Goal: Information Seeking & Learning: Learn about a topic

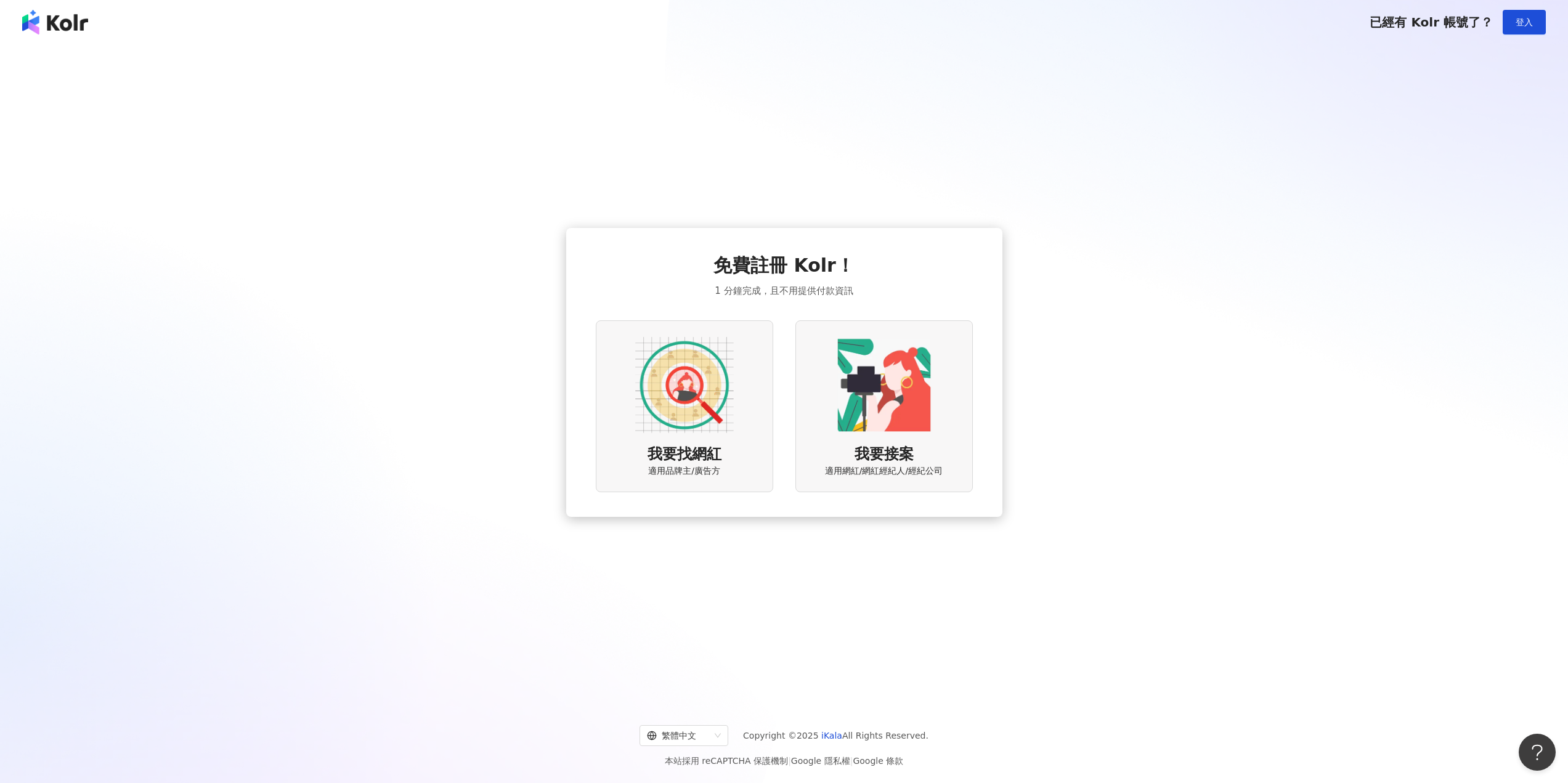
click at [727, 431] on img at bounding box center [684, 384] width 99 height 99
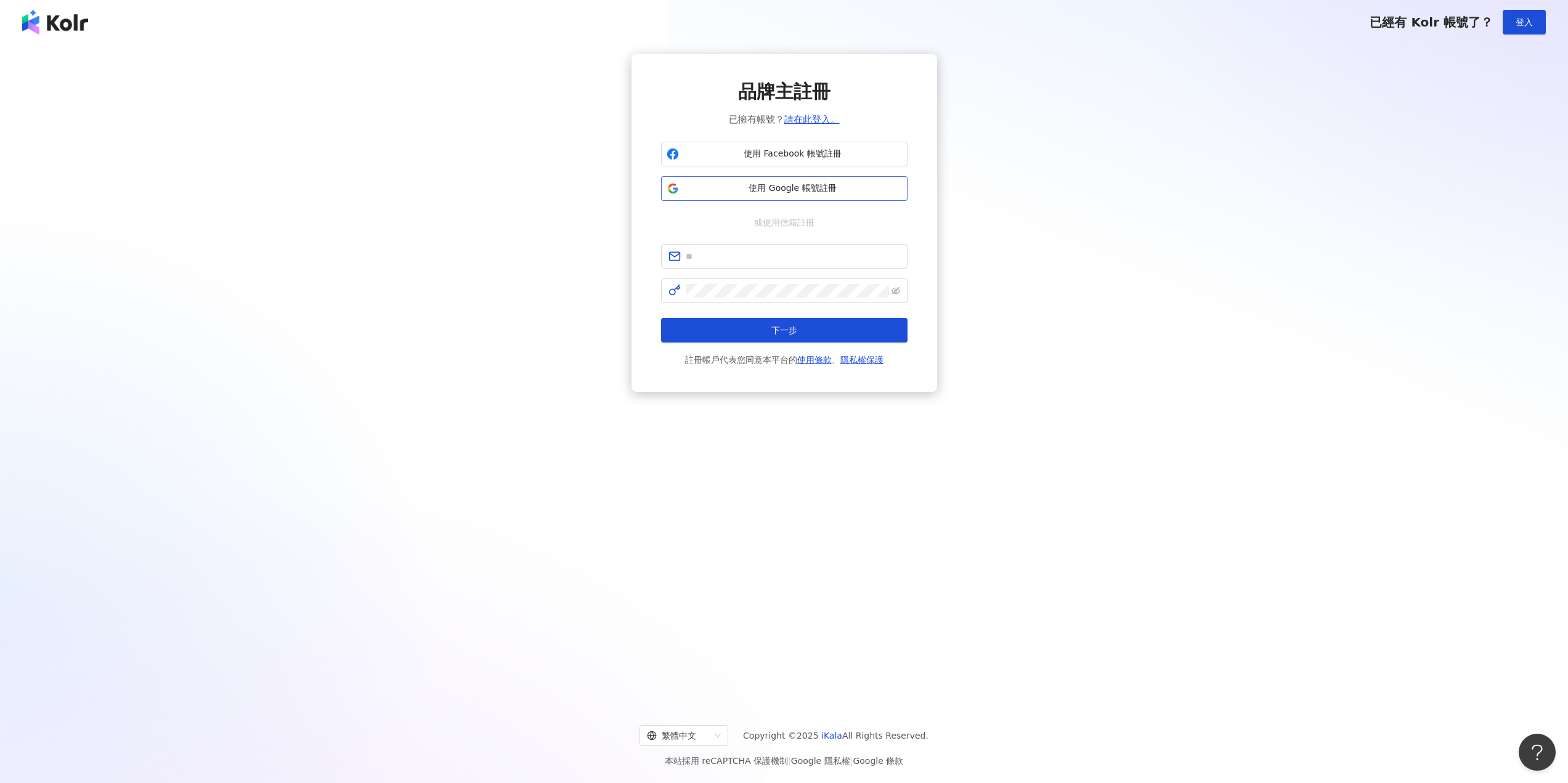
click at [739, 189] on span "使用 Google 帳號註冊" at bounding box center [792, 188] width 218 height 12
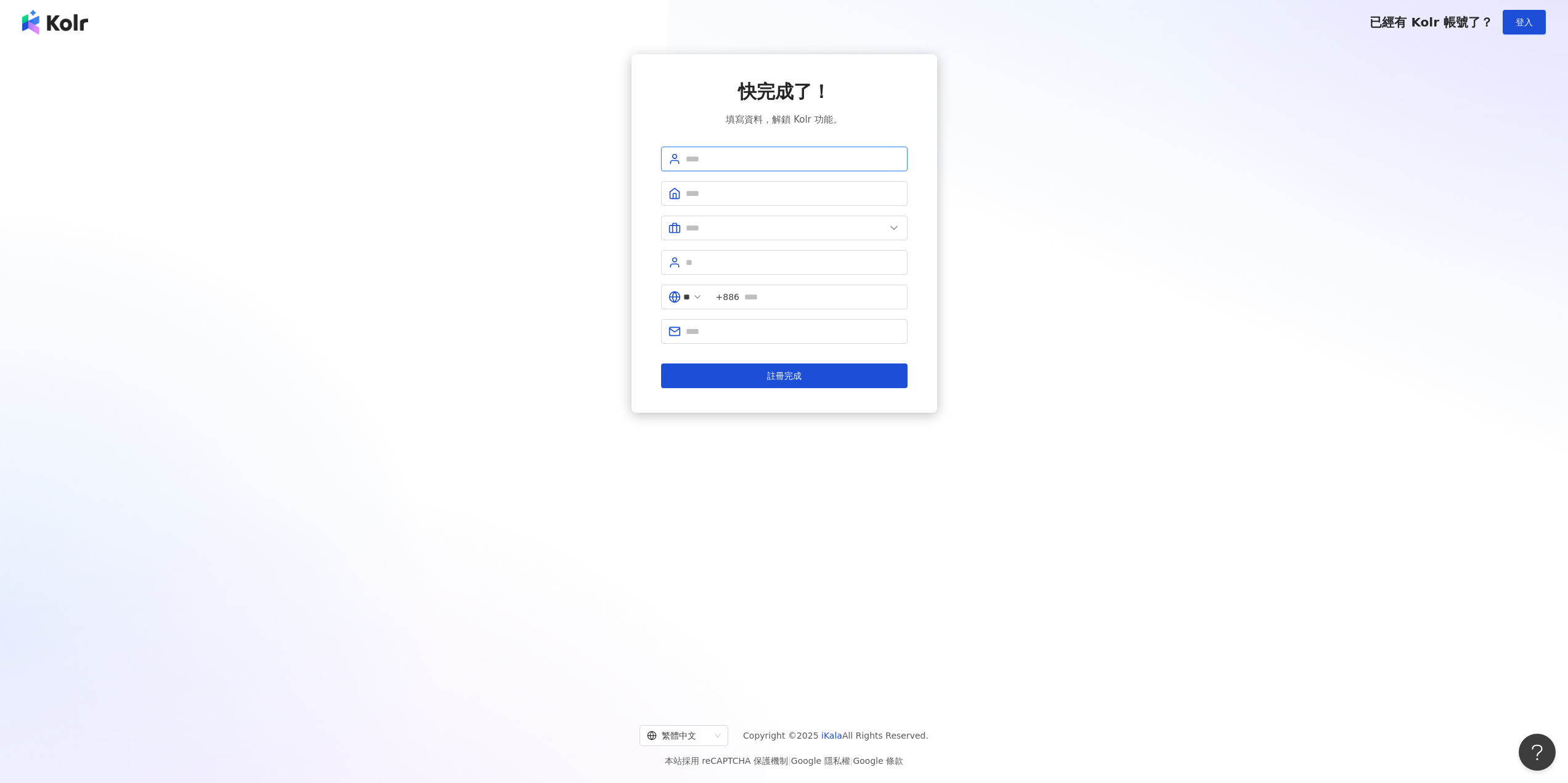
click at [751, 161] on input "text" at bounding box center [792, 159] width 214 height 13
type input "***"
click at [707, 194] on input "text" at bounding box center [792, 194] width 214 height 13
click at [735, 230] on input "text" at bounding box center [785, 227] width 199 height 13
click at [646, 276] on div "快完成了！ 填寫資料，解鎖 Kolr 功能。 *** 請填寫公司名稱（2 至 50 字） 美容業 醫療生技及保健業 食品飲料業 批發及零售業 電子商務業 金融…" at bounding box center [784, 235] width 306 height 362
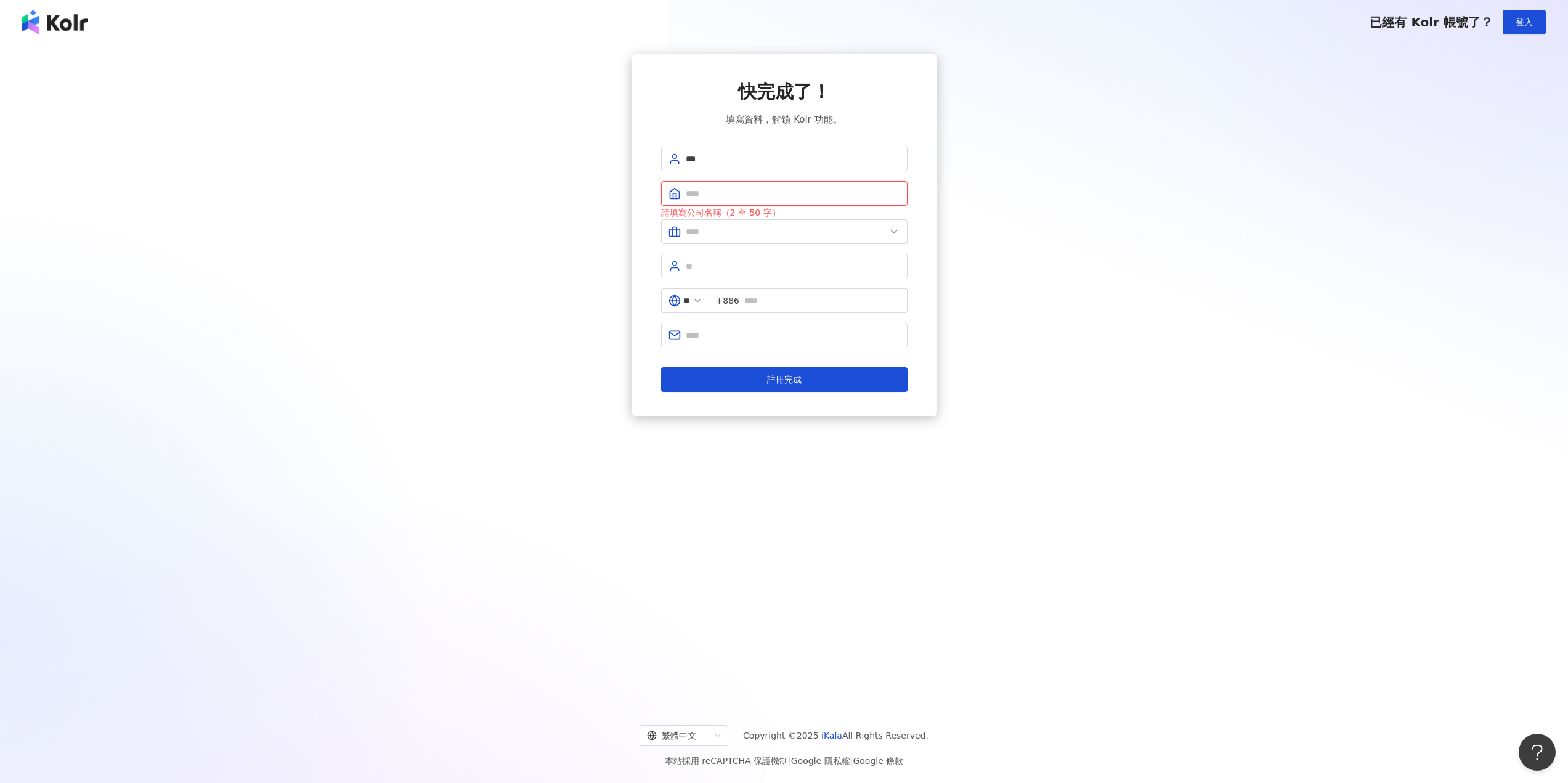
click at [719, 187] on input "text" at bounding box center [792, 194] width 214 height 13
type input "*"
type input "****"
click at [745, 228] on input "text" at bounding box center [785, 231] width 199 height 13
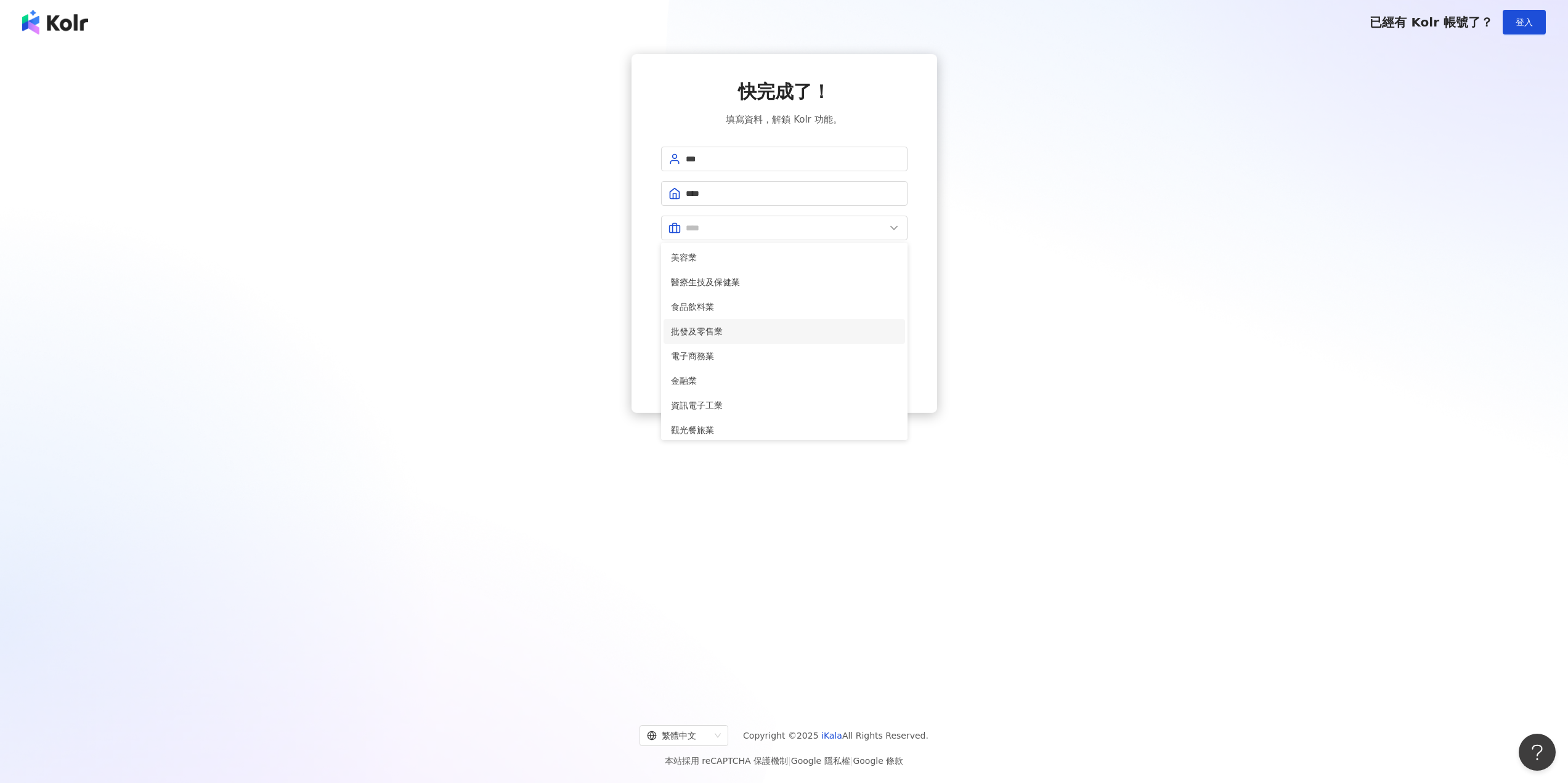
click at [745, 334] on span "批發及零售業" at bounding box center [784, 331] width 227 height 13
type input "******"
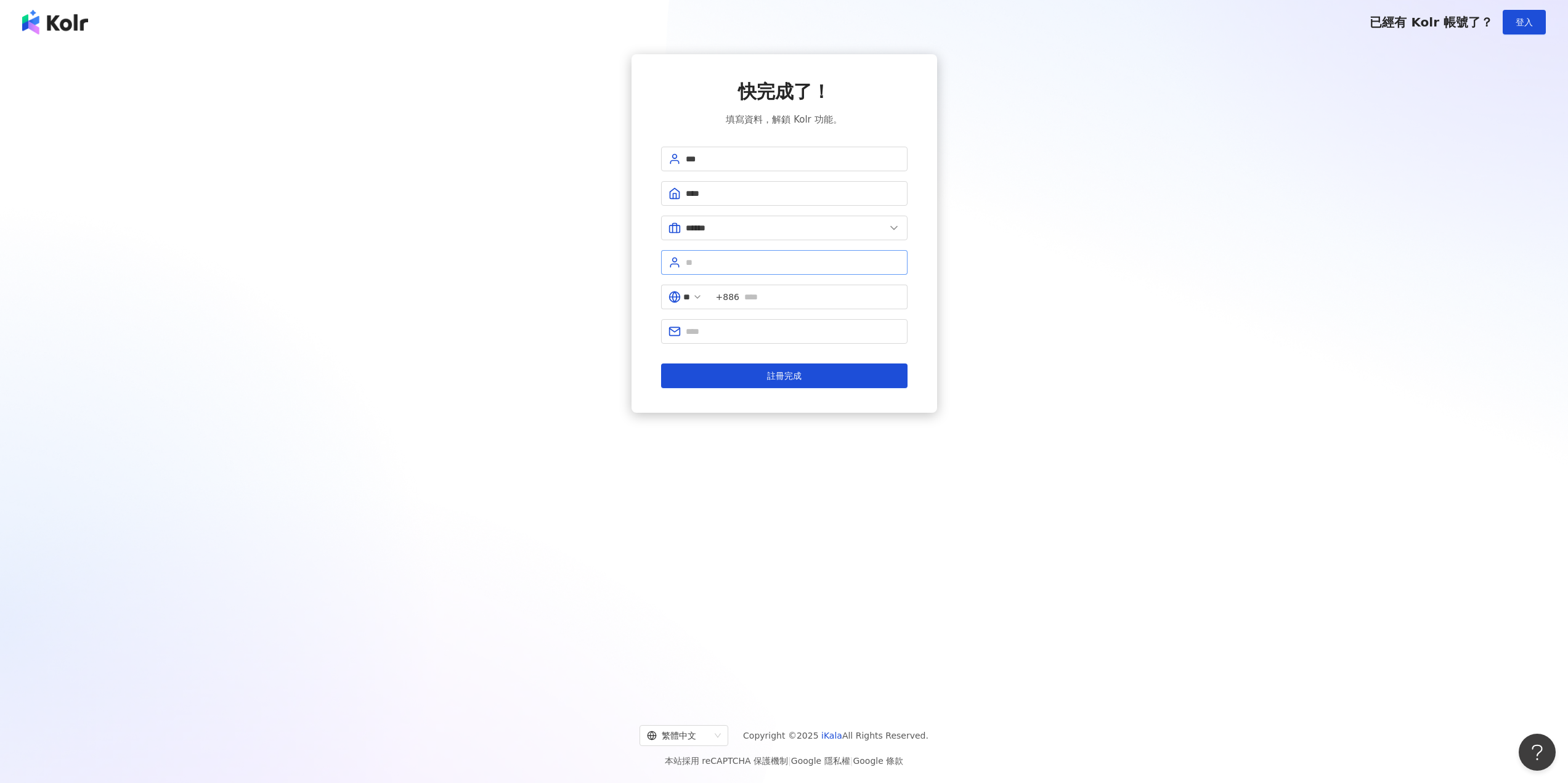
click at [761, 271] on span at bounding box center [784, 262] width 246 height 24
type input "*****"
click at [805, 293] on input "text" at bounding box center [823, 297] width 156 height 13
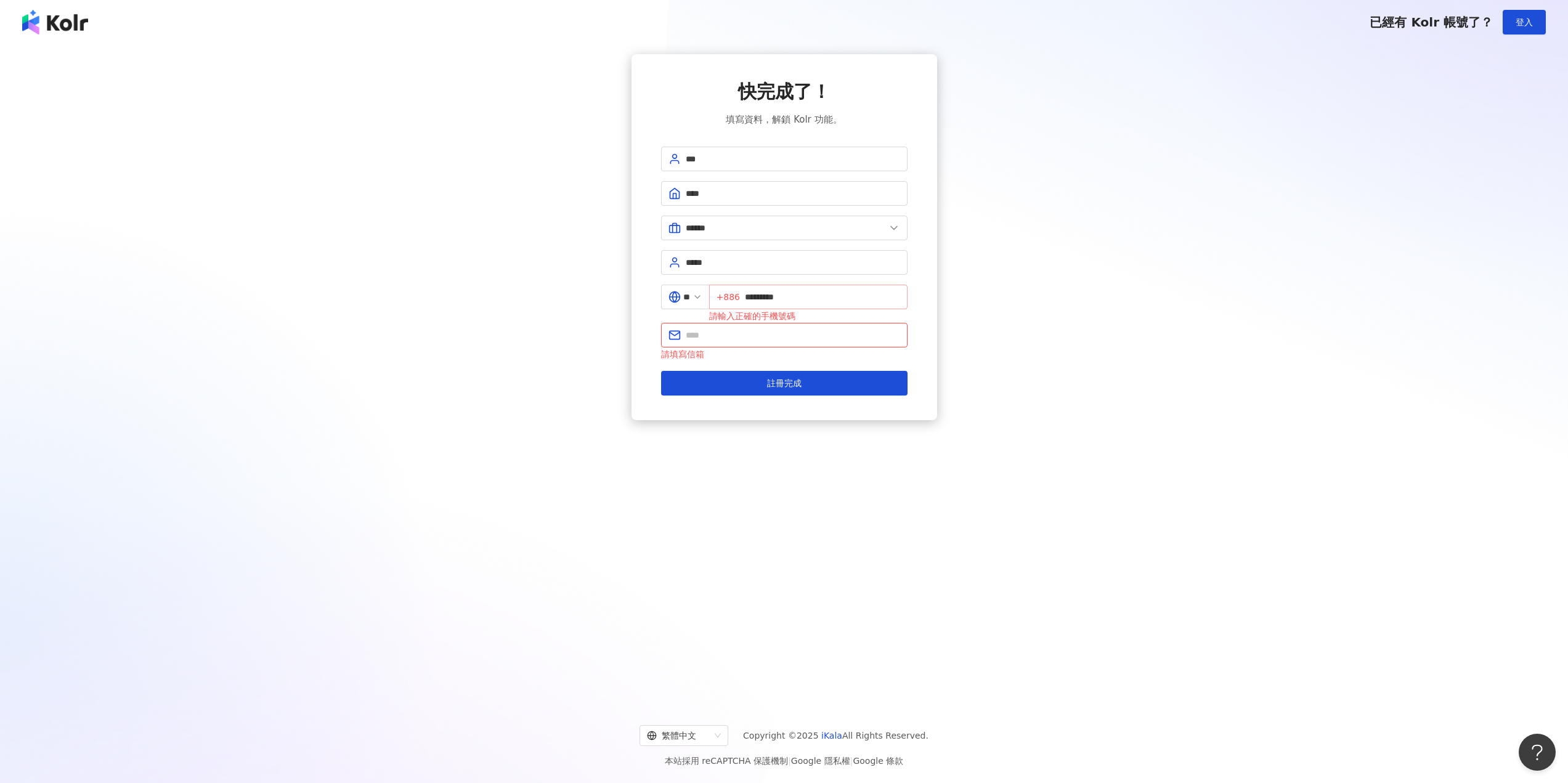
click at [739, 296] on span "+886" at bounding box center [728, 297] width 24 height 13
click at [792, 336] on input "text" at bounding box center [792, 335] width 214 height 13
click at [751, 296] on input "*********" at bounding box center [822, 297] width 155 height 13
type input "**********"
click at [739, 344] on span at bounding box center [784, 331] width 246 height 24
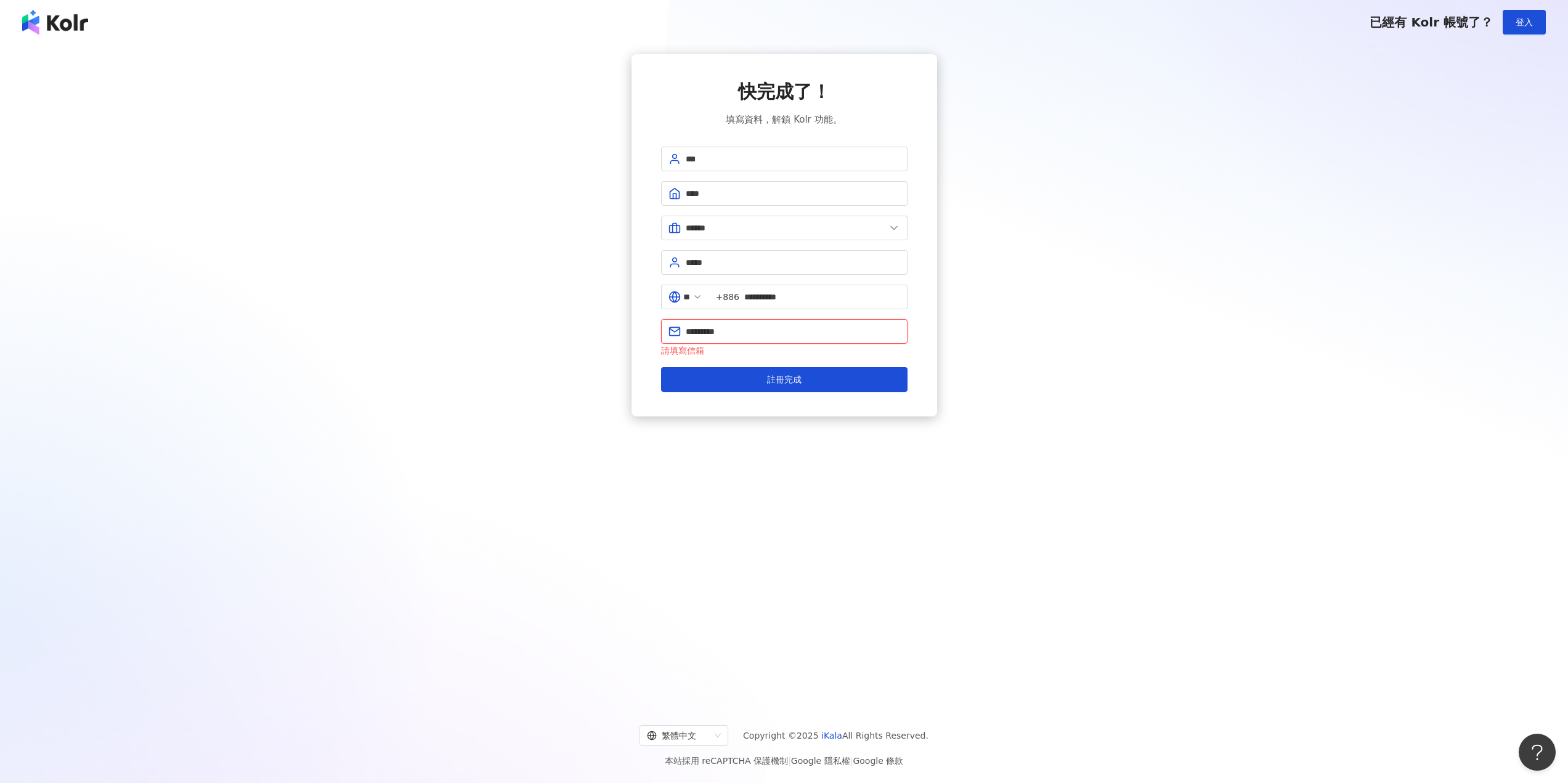
type input "**********"
click at [783, 380] on span "註冊完成" at bounding box center [784, 375] width 35 height 9
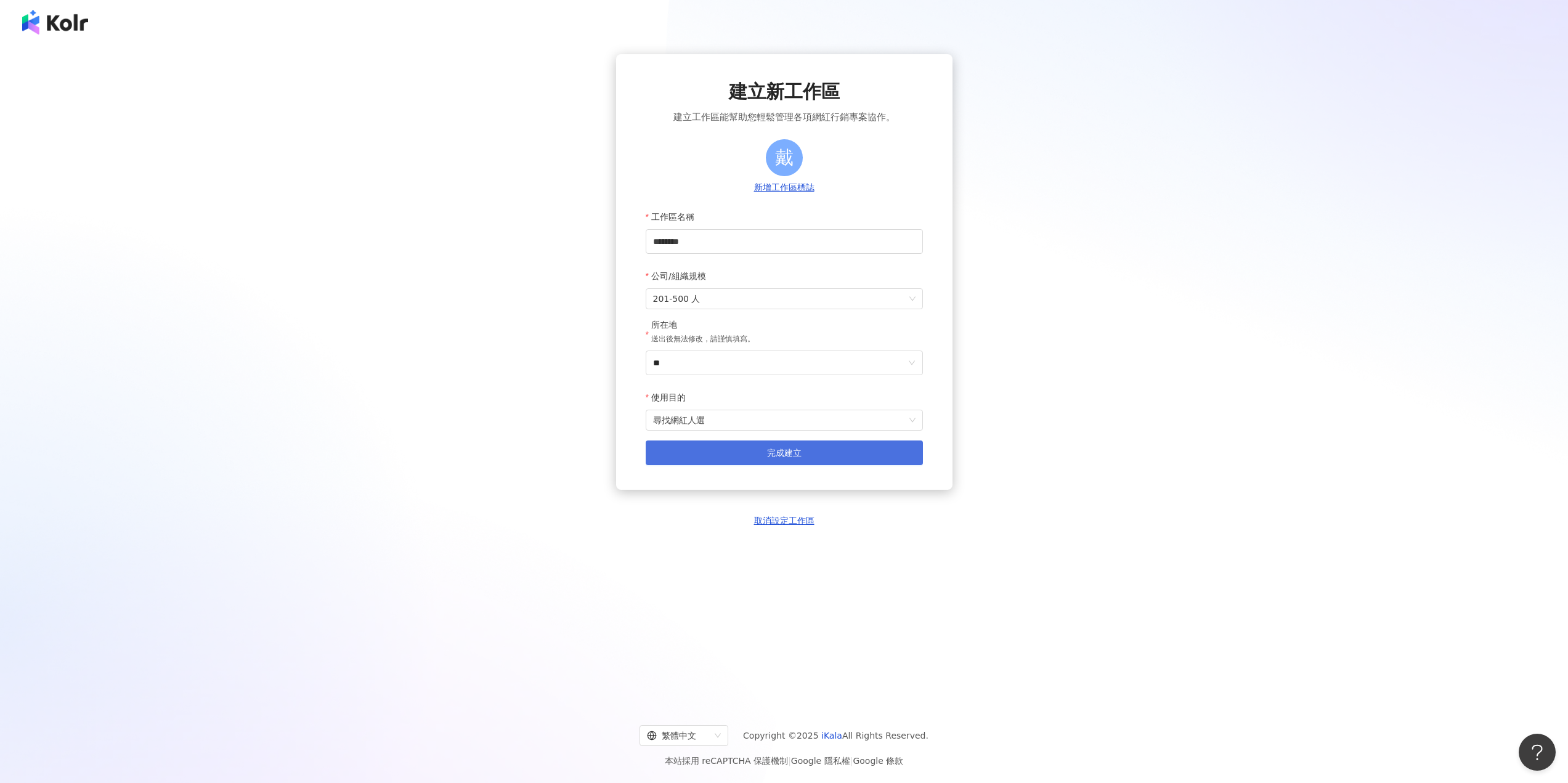
click at [777, 451] on span "完成建立" at bounding box center [784, 452] width 35 height 9
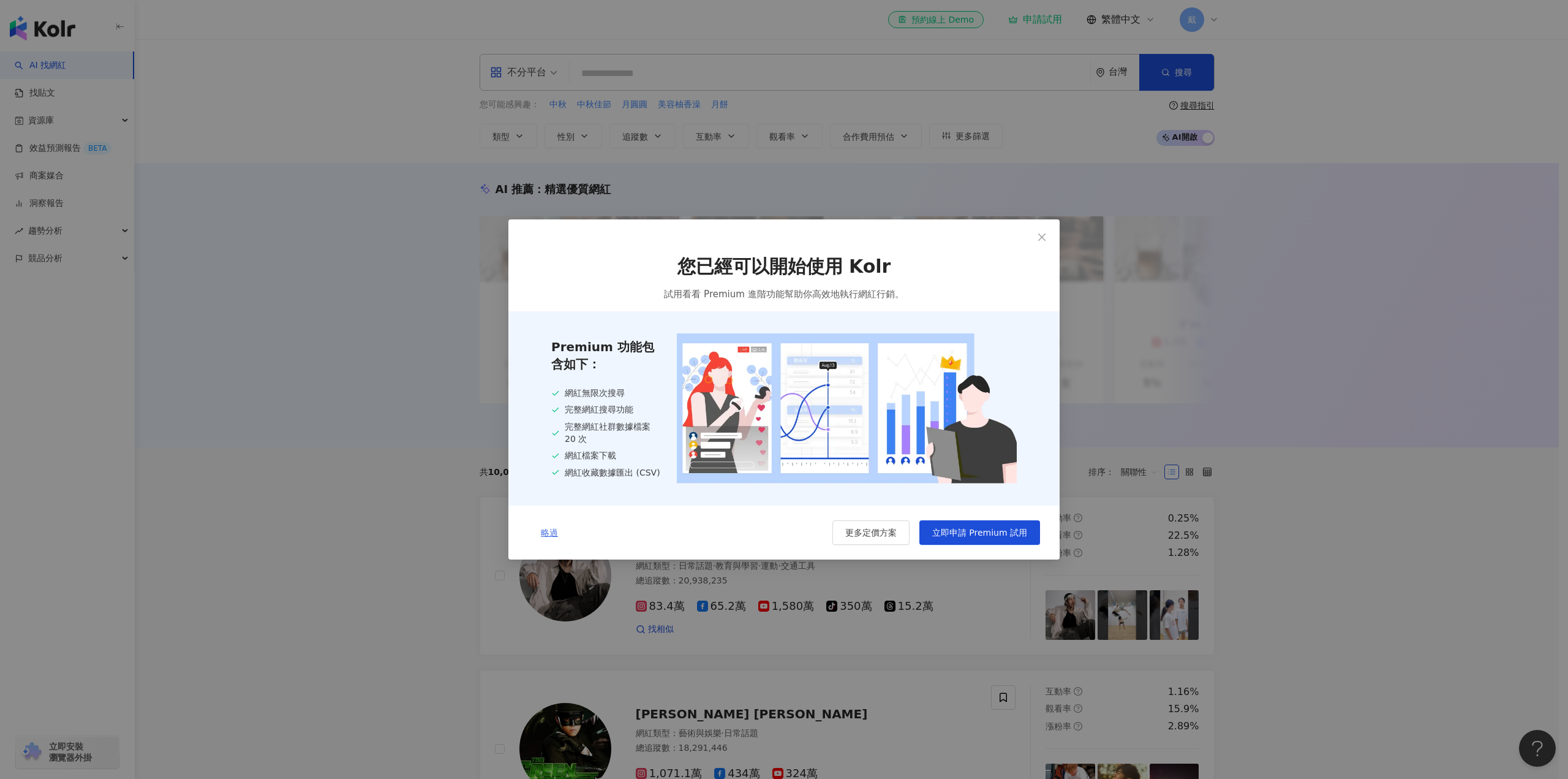
click at [552, 537] on span "略過" at bounding box center [550, 532] width 17 height 9
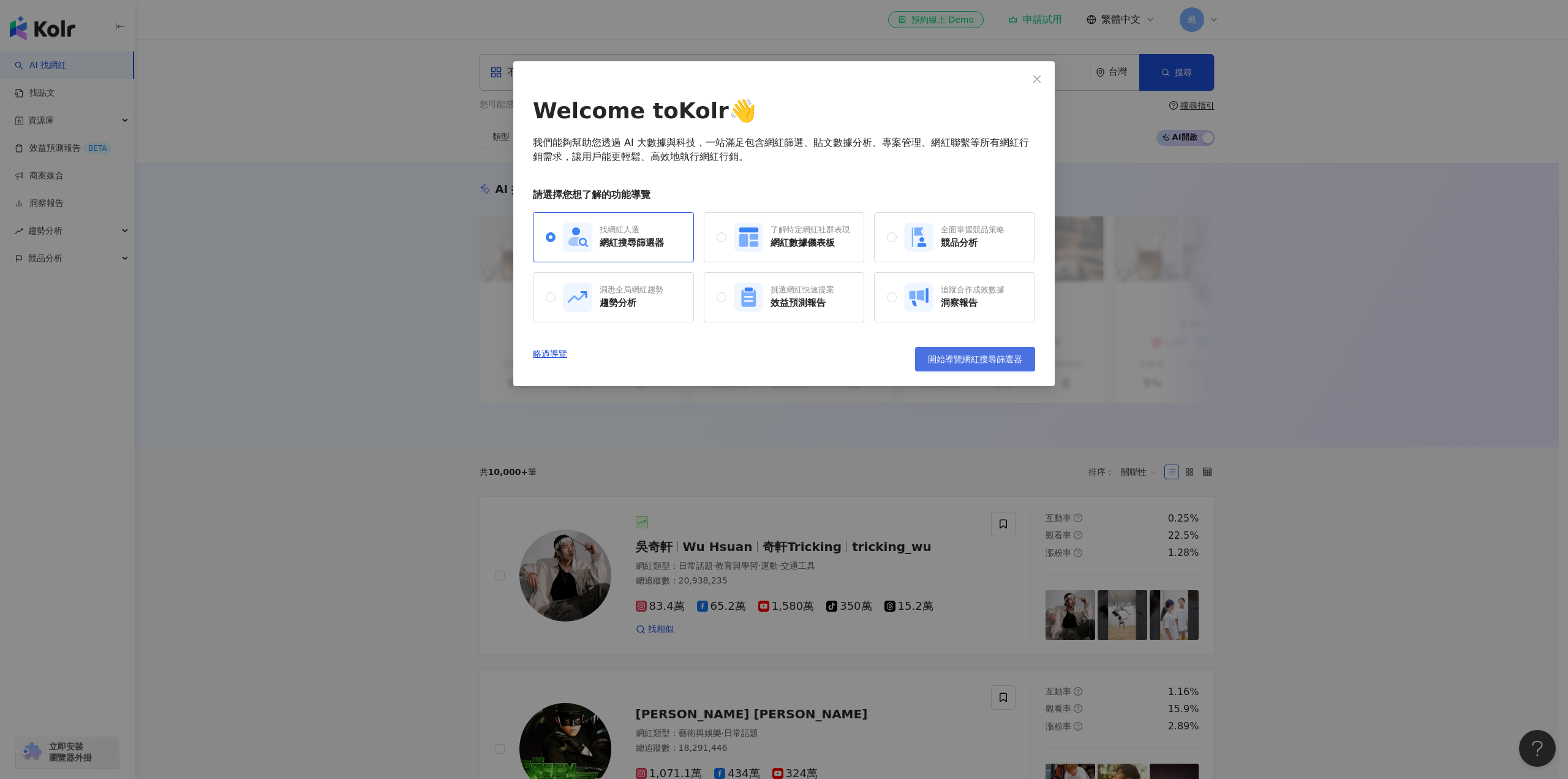
click at [983, 356] on span "開始導覽網紅搜尋篩選器" at bounding box center [975, 359] width 94 height 9
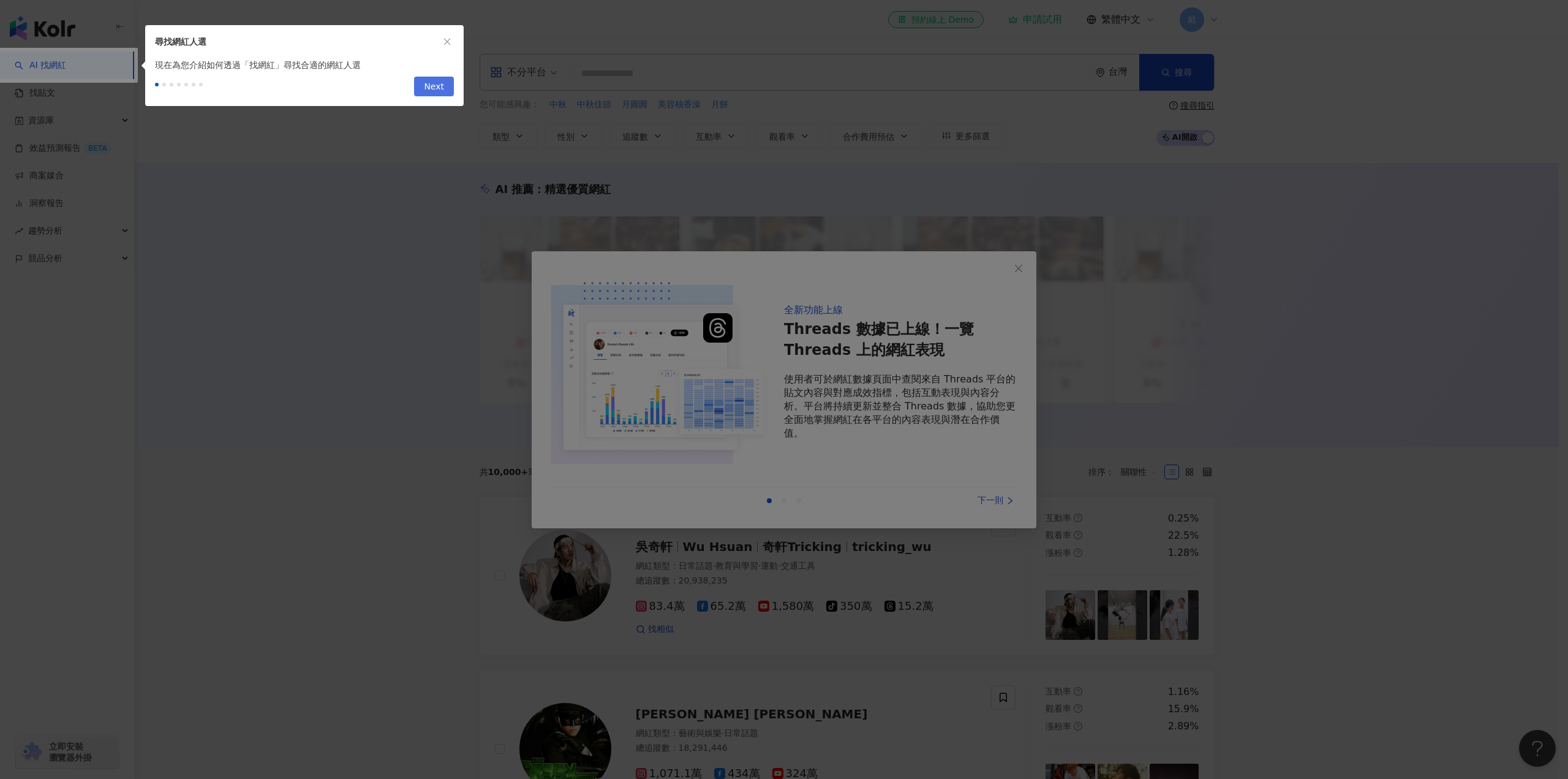
click at [445, 83] on button "Next" at bounding box center [434, 86] width 40 height 20
type input "*********"
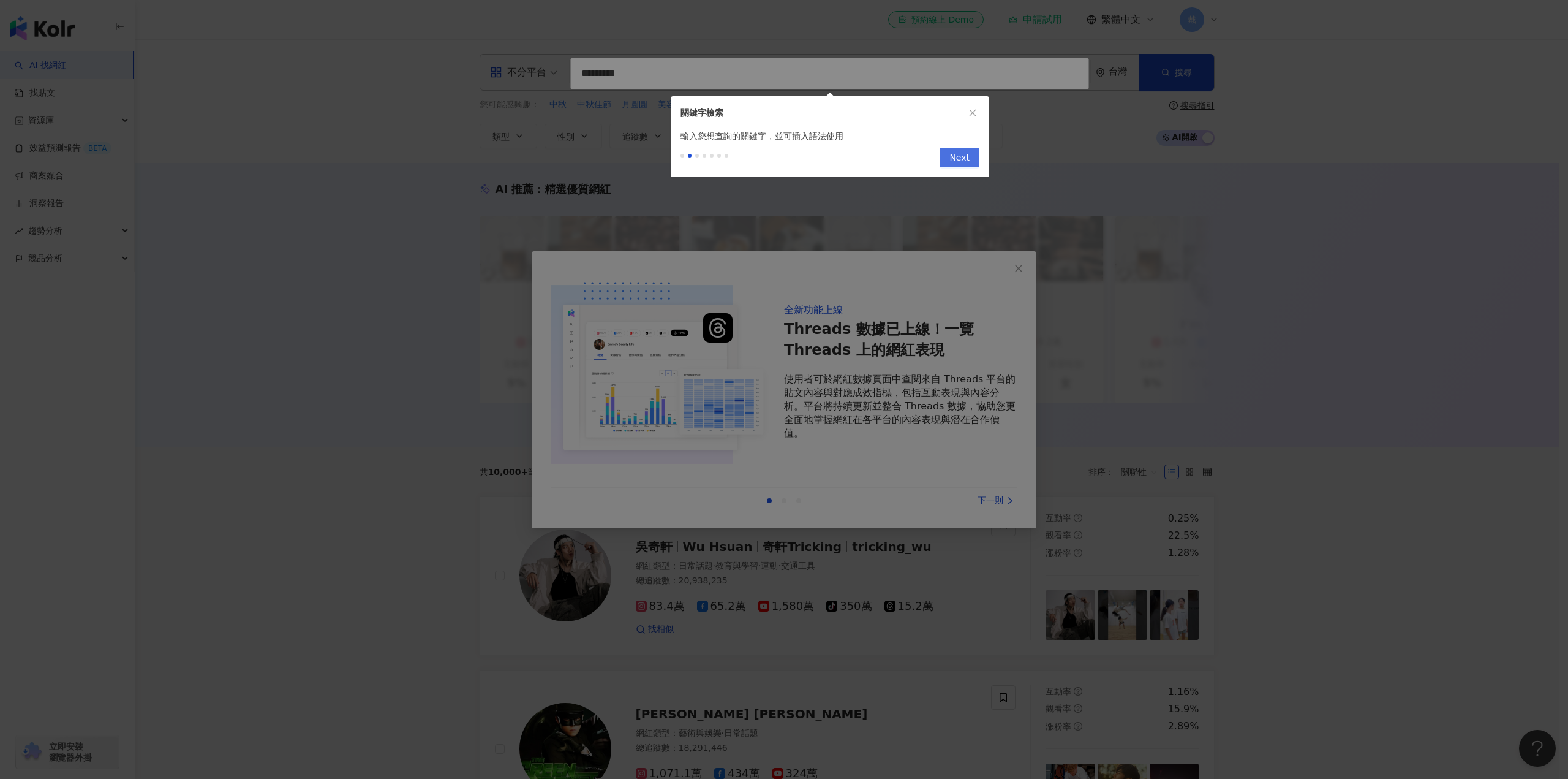
click at [971, 161] on button "Next" at bounding box center [959, 157] width 40 height 20
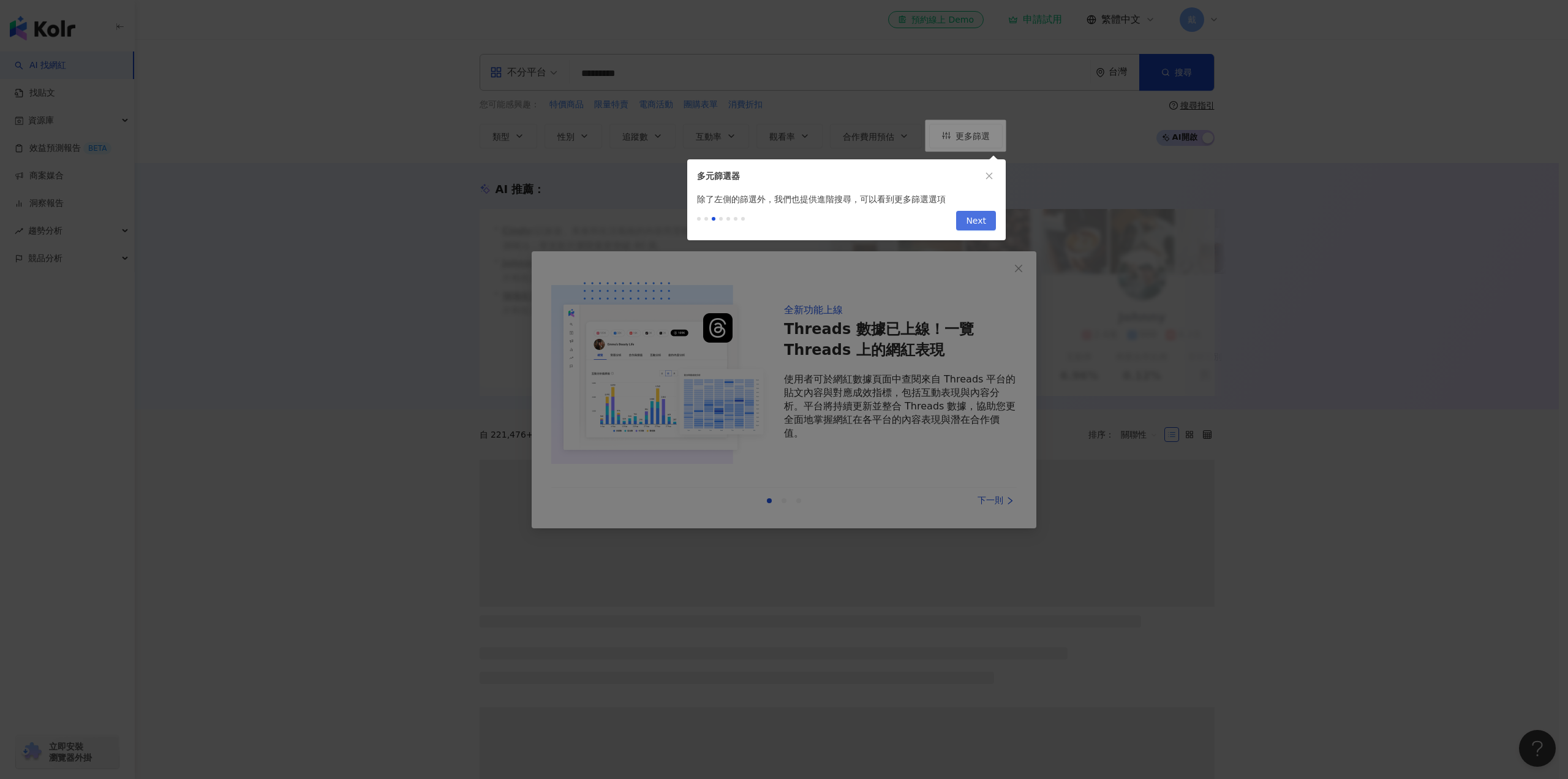
click at [978, 220] on span "Next" at bounding box center [976, 221] width 21 height 20
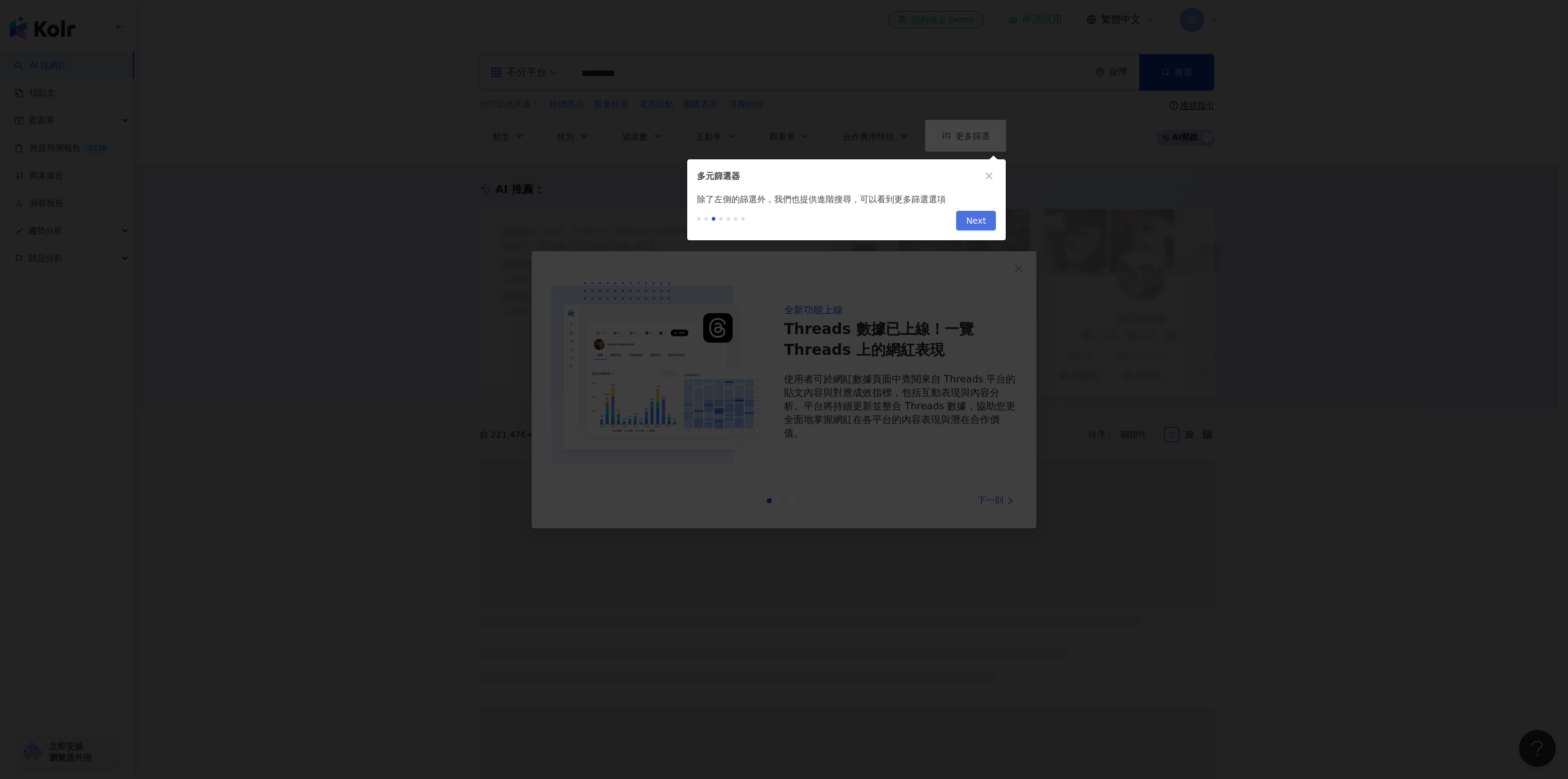
click at [960, 216] on button "Next" at bounding box center [976, 220] width 40 height 20
click at [968, 216] on button "Next" at bounding box center [976, 220] width 40 height 20
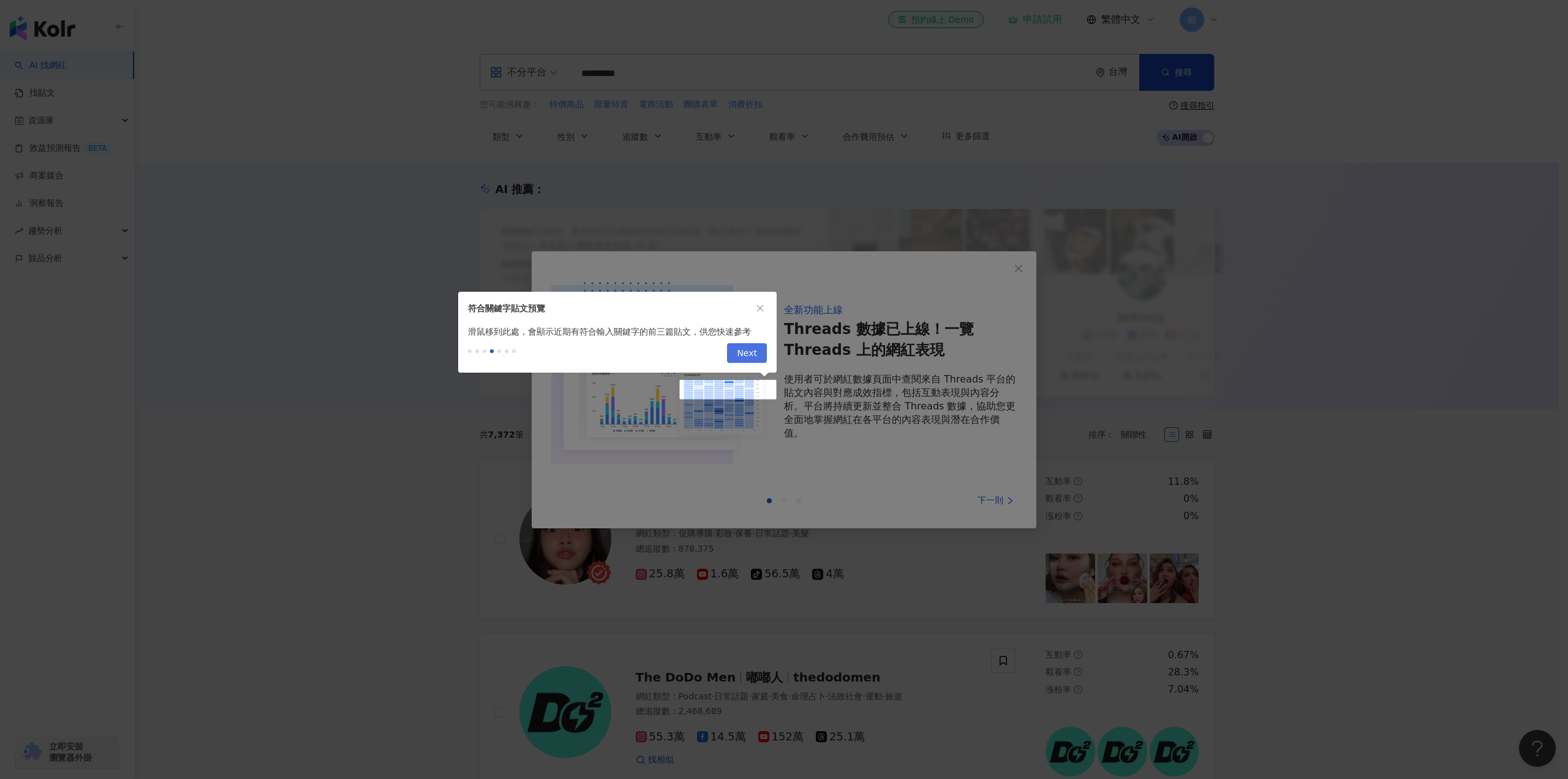
click at [737, 356] on button "Next" at bounding box center [747, 353] width 40 height 20
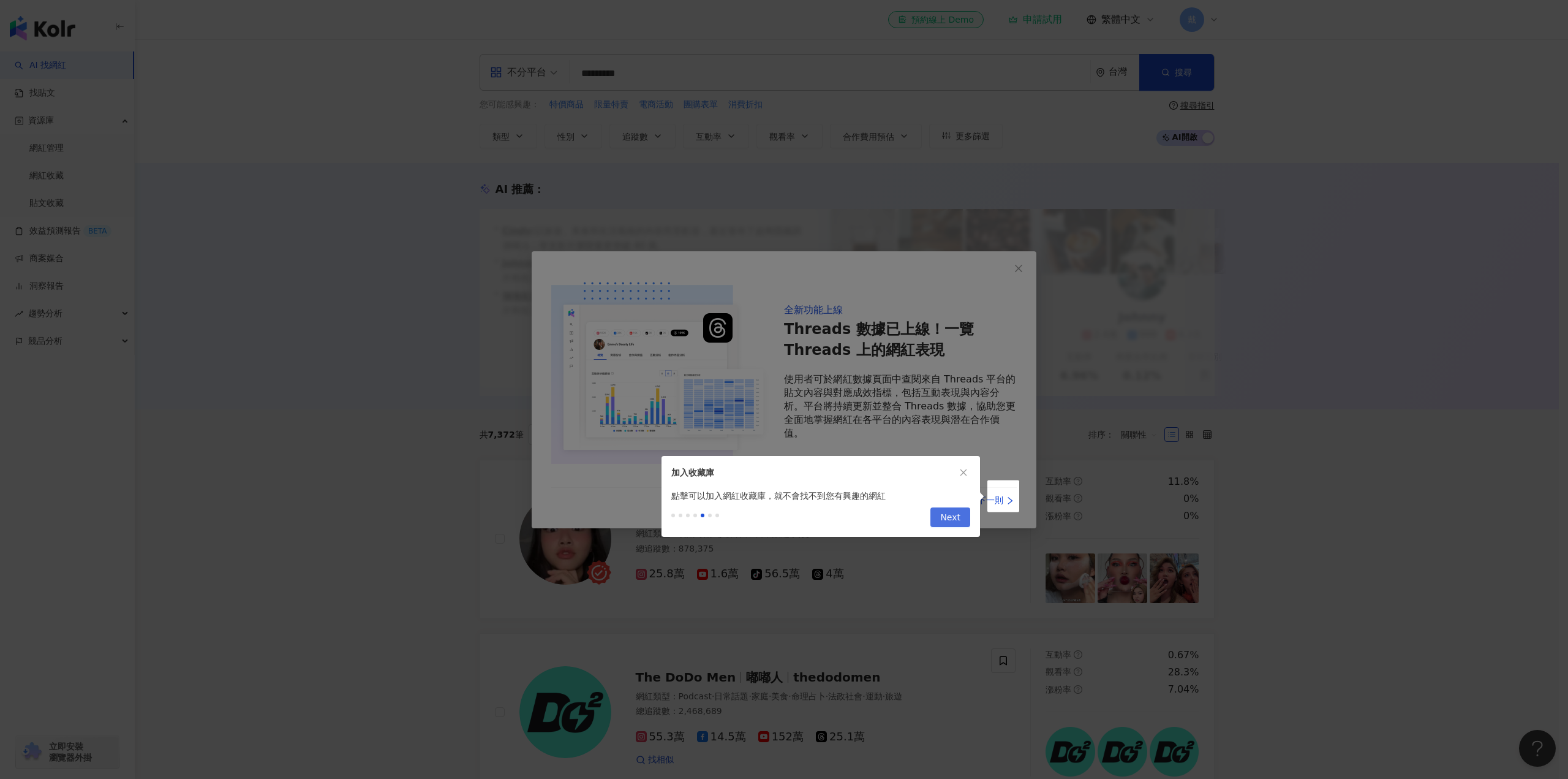
click at [959, 521] on span "Next" at bounding box center [951, 517] width 21 height 20
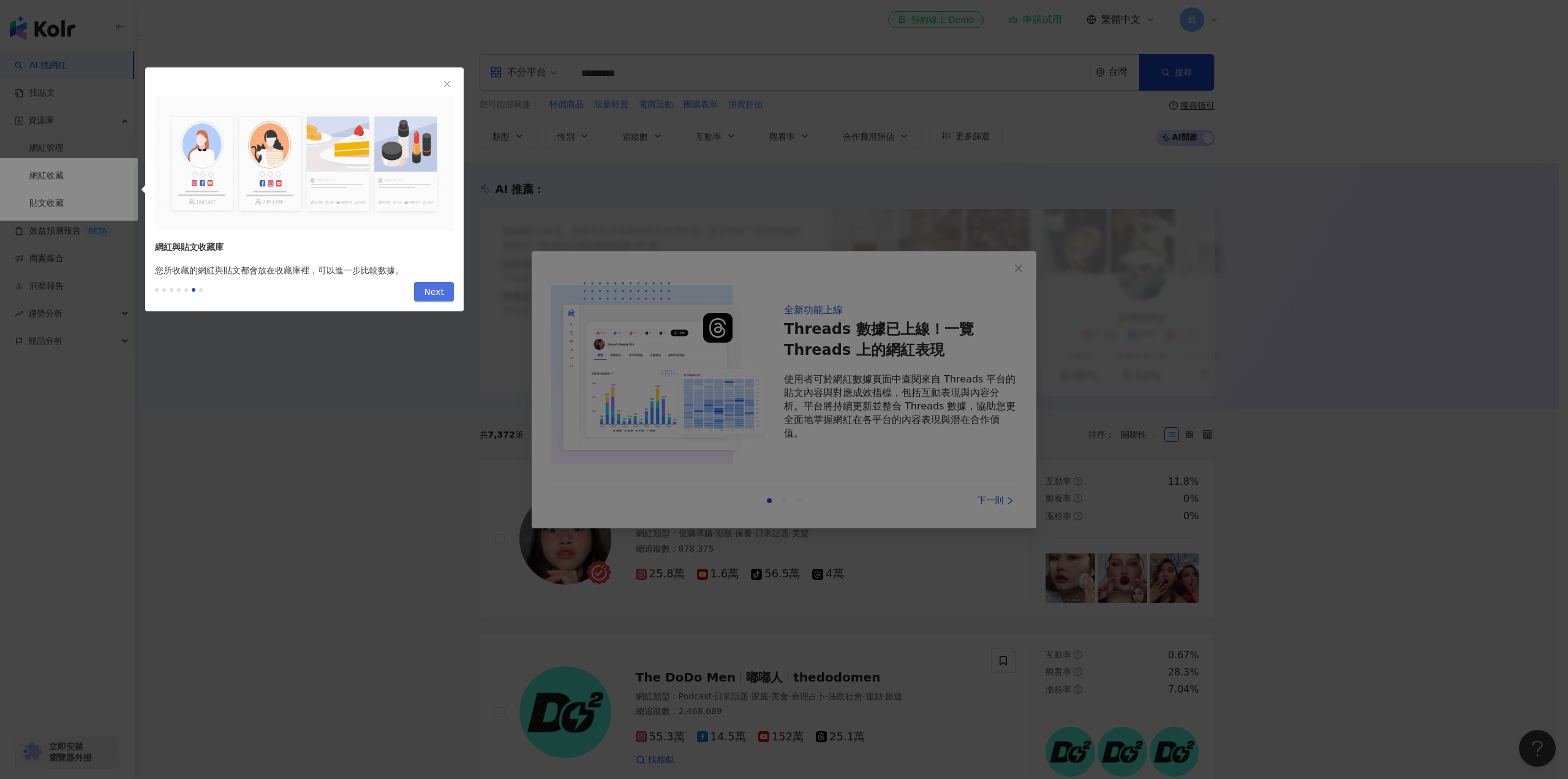
click at [434, 295] on span "Next" at bounding box center [434, 292] width 21 height 20
click at [443, 286] on span "Next" at bounding box center [434, 292] width 21 height 20
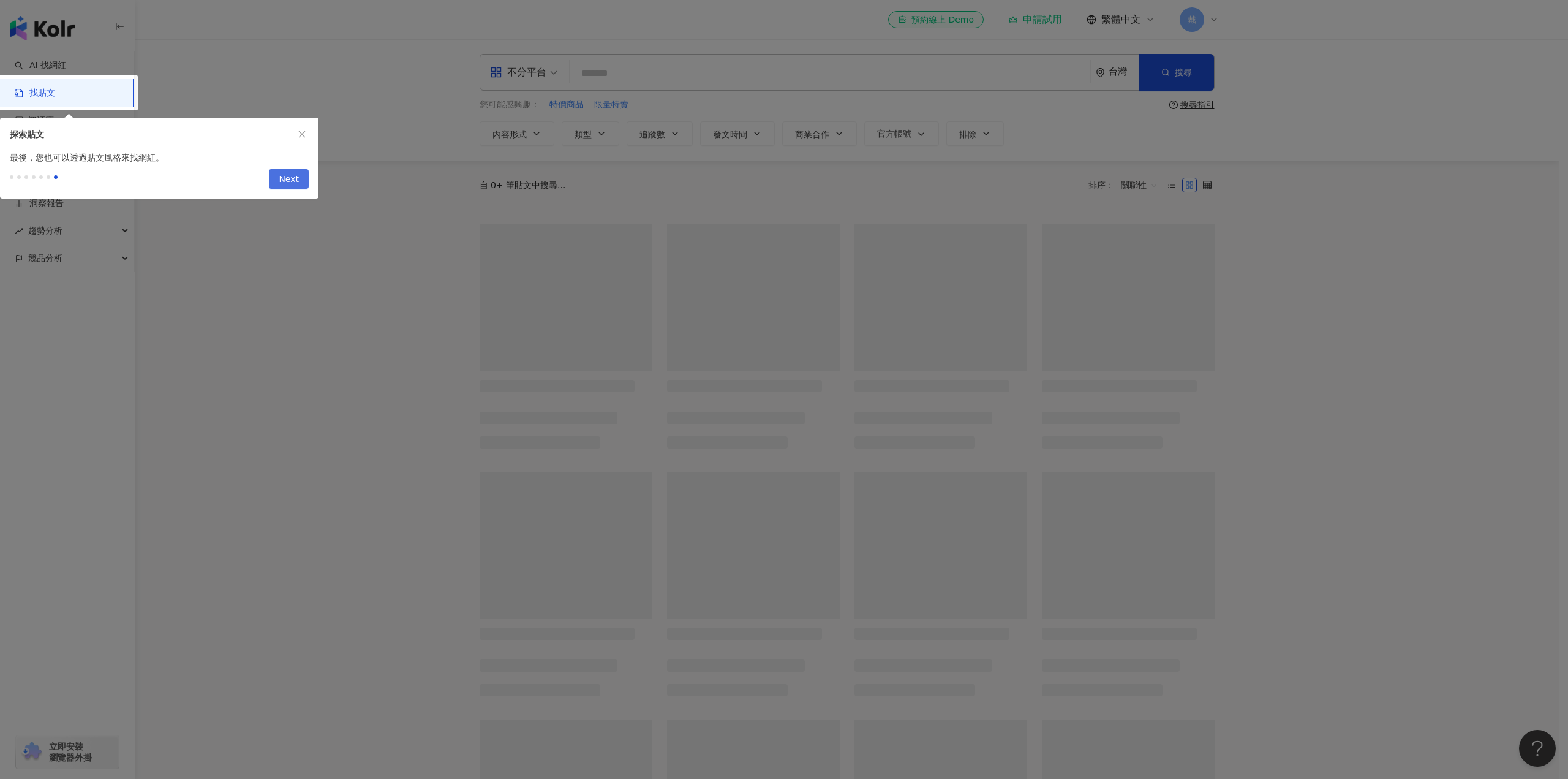
click at [297, 180] on span "Next" at bounding box center [289, 179] width 21 height 20
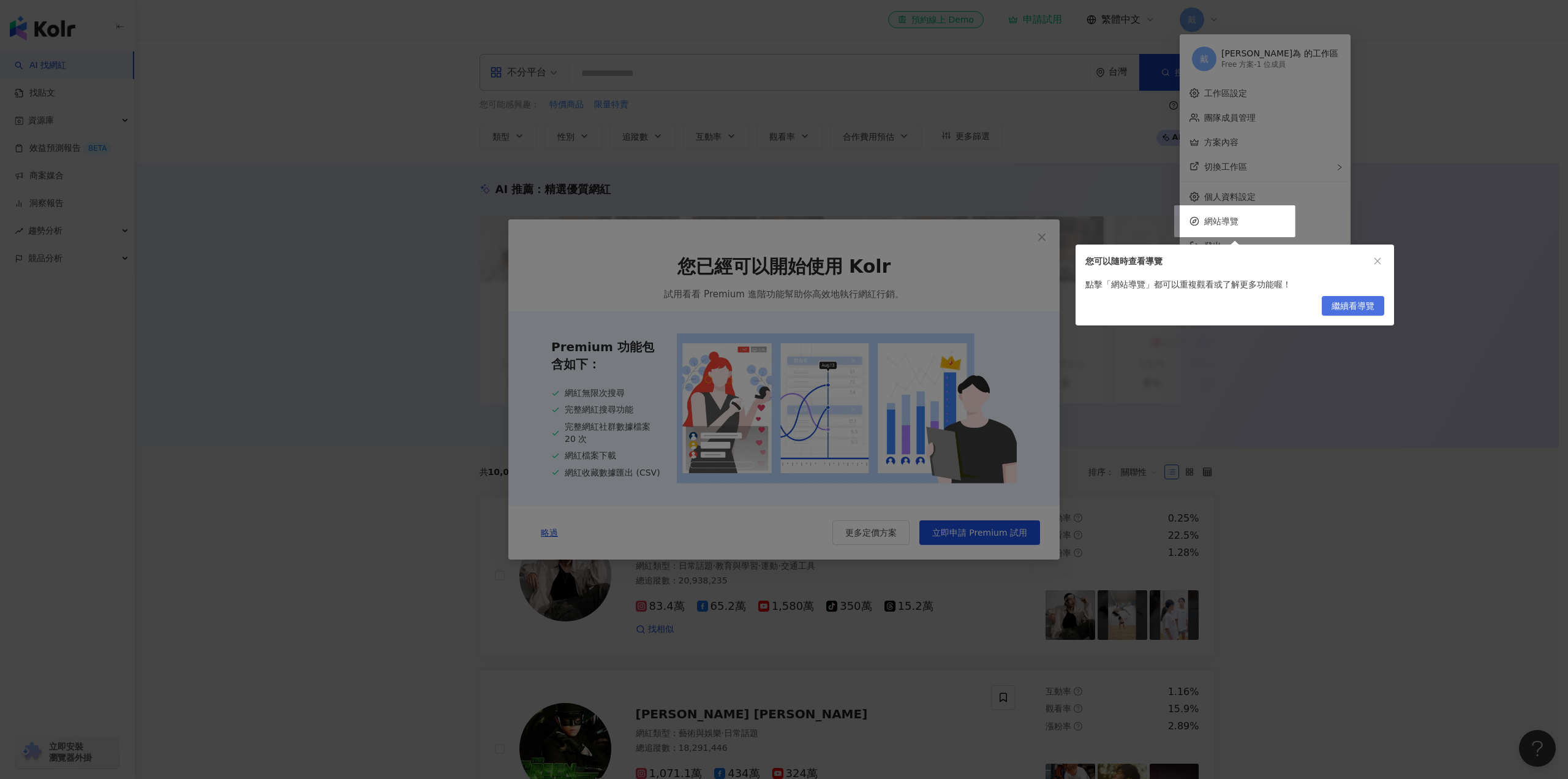
click at [1352, 303] on span "繼續看導覽" at bounding box center [1353, 306] width 43 height 20
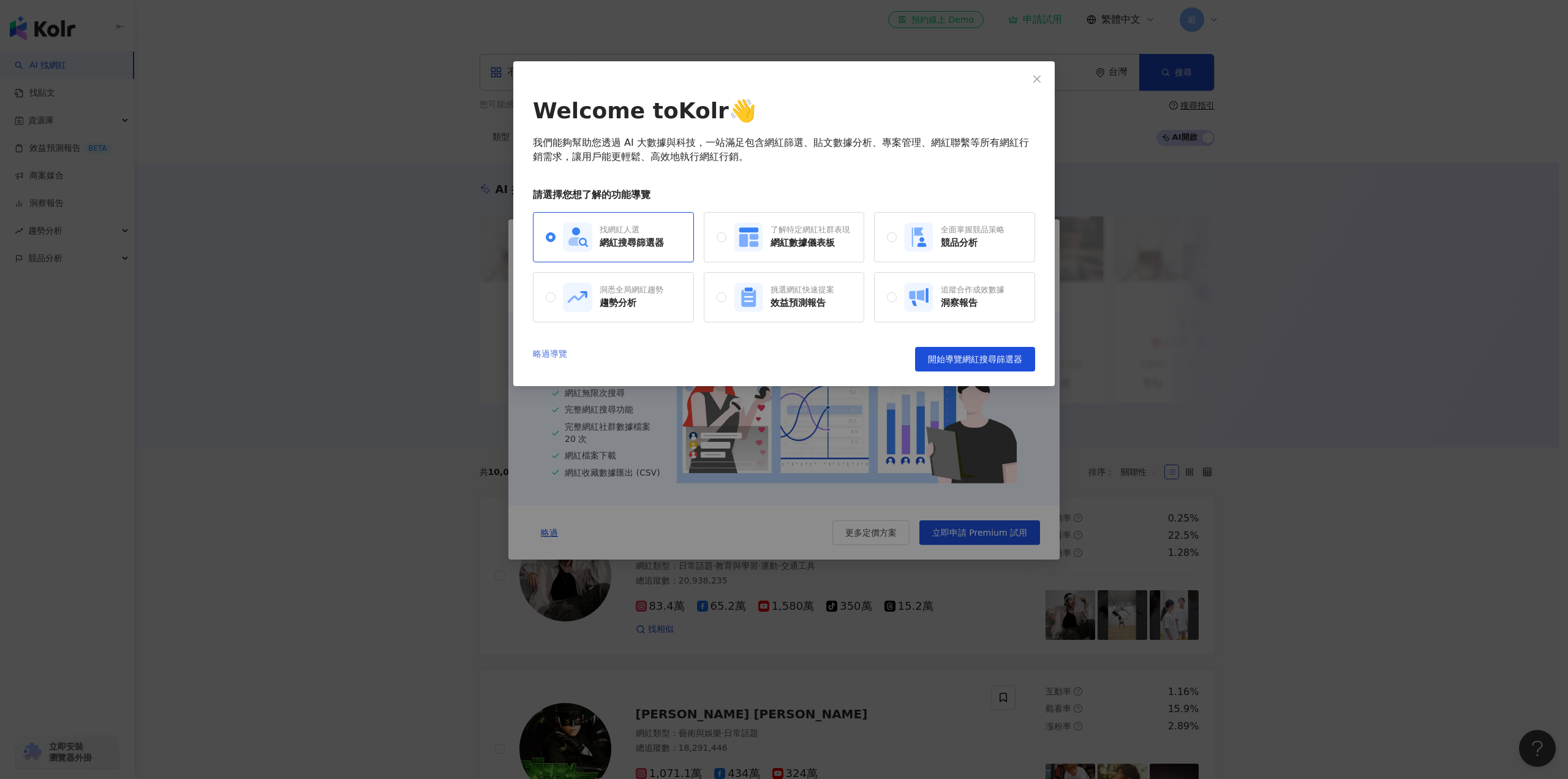
click at [541, 356] on link "略過導覽" at bounding box center [550, 359] width 35 height 24
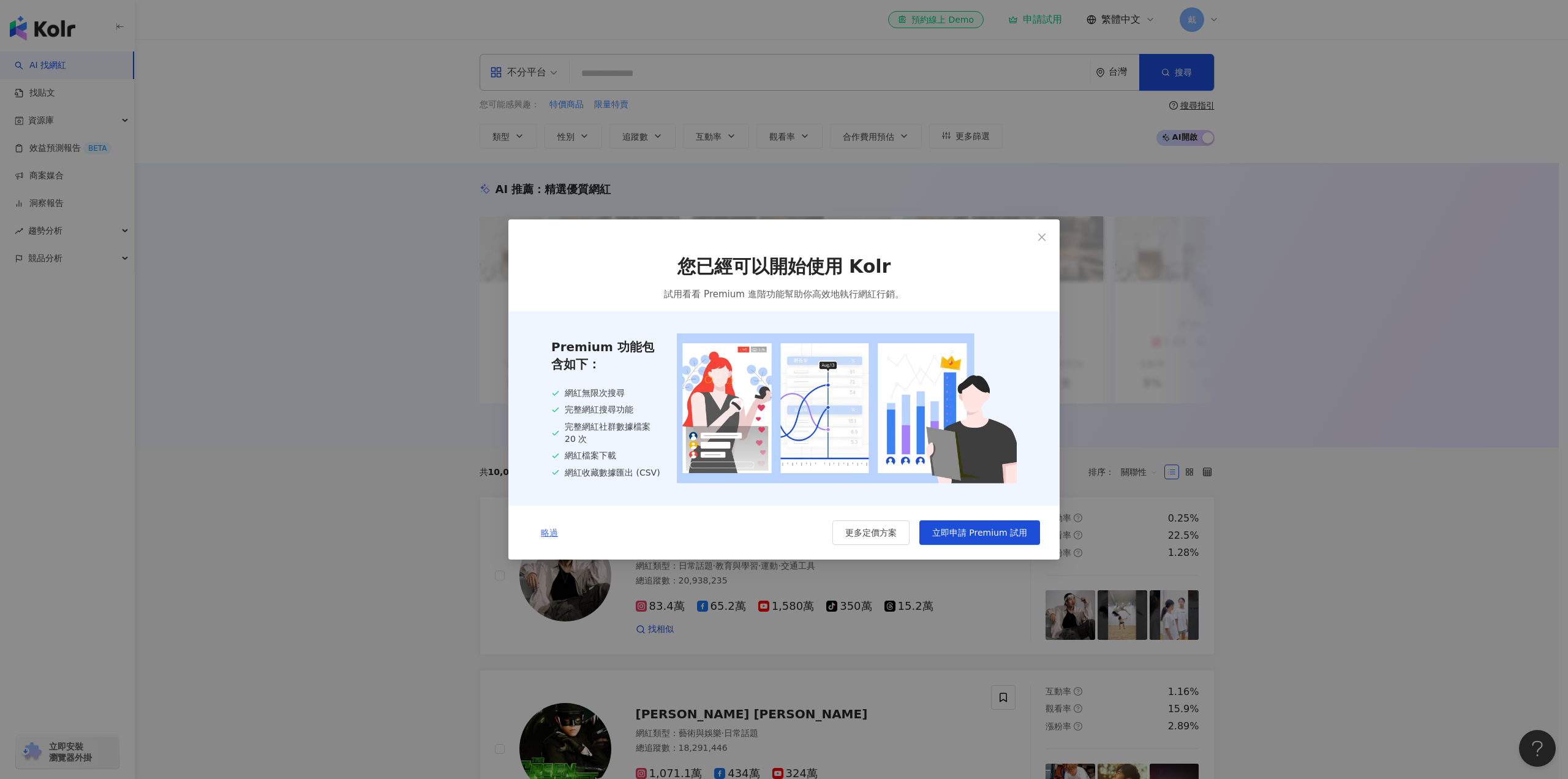
click at [545, 536] on span "略過" at bounding box center [550, 532] width 17 height 9
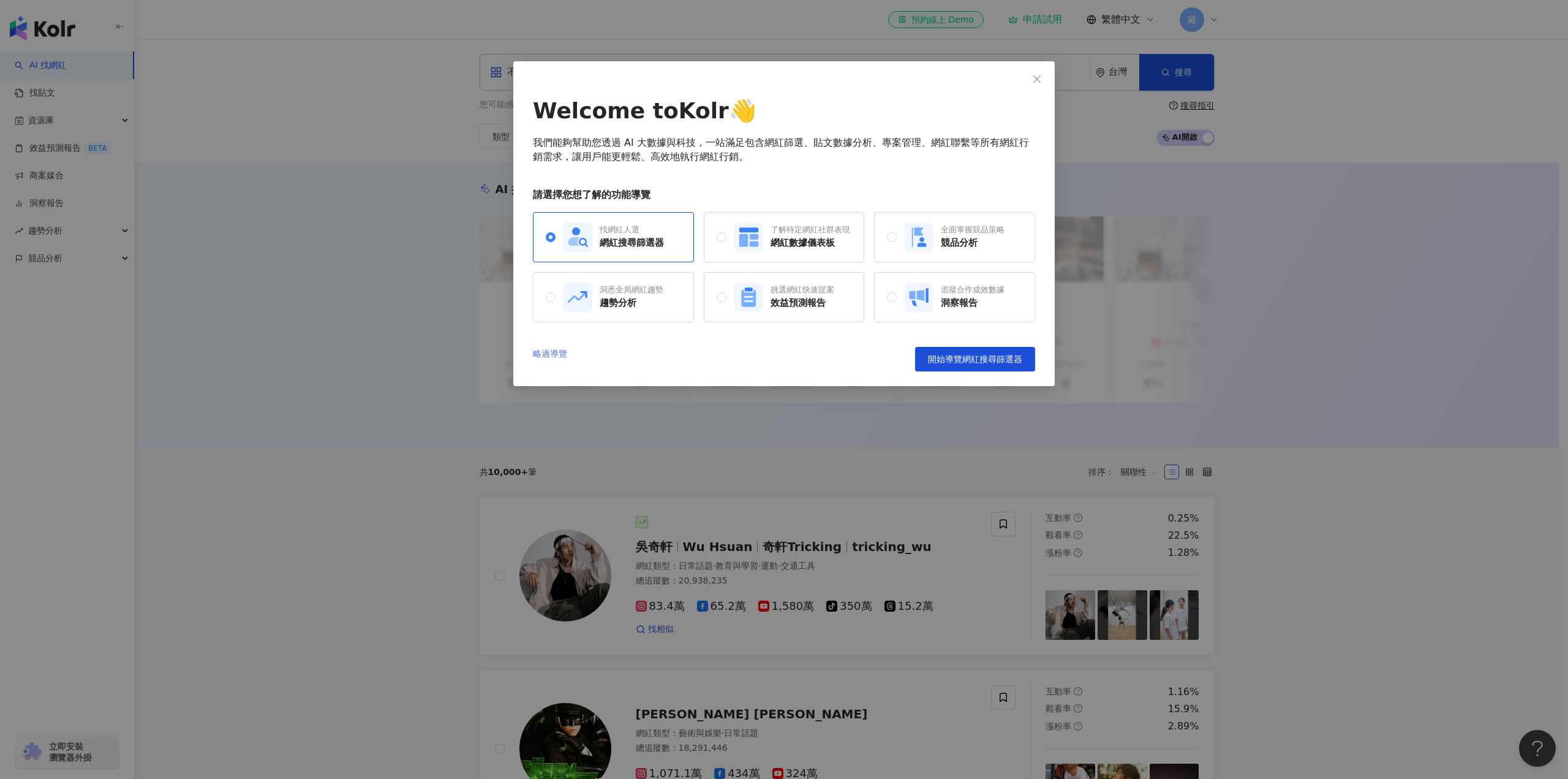
click at [558, 354] on link "略過導覽" at bounding box center [550, 359] width 35 height 24
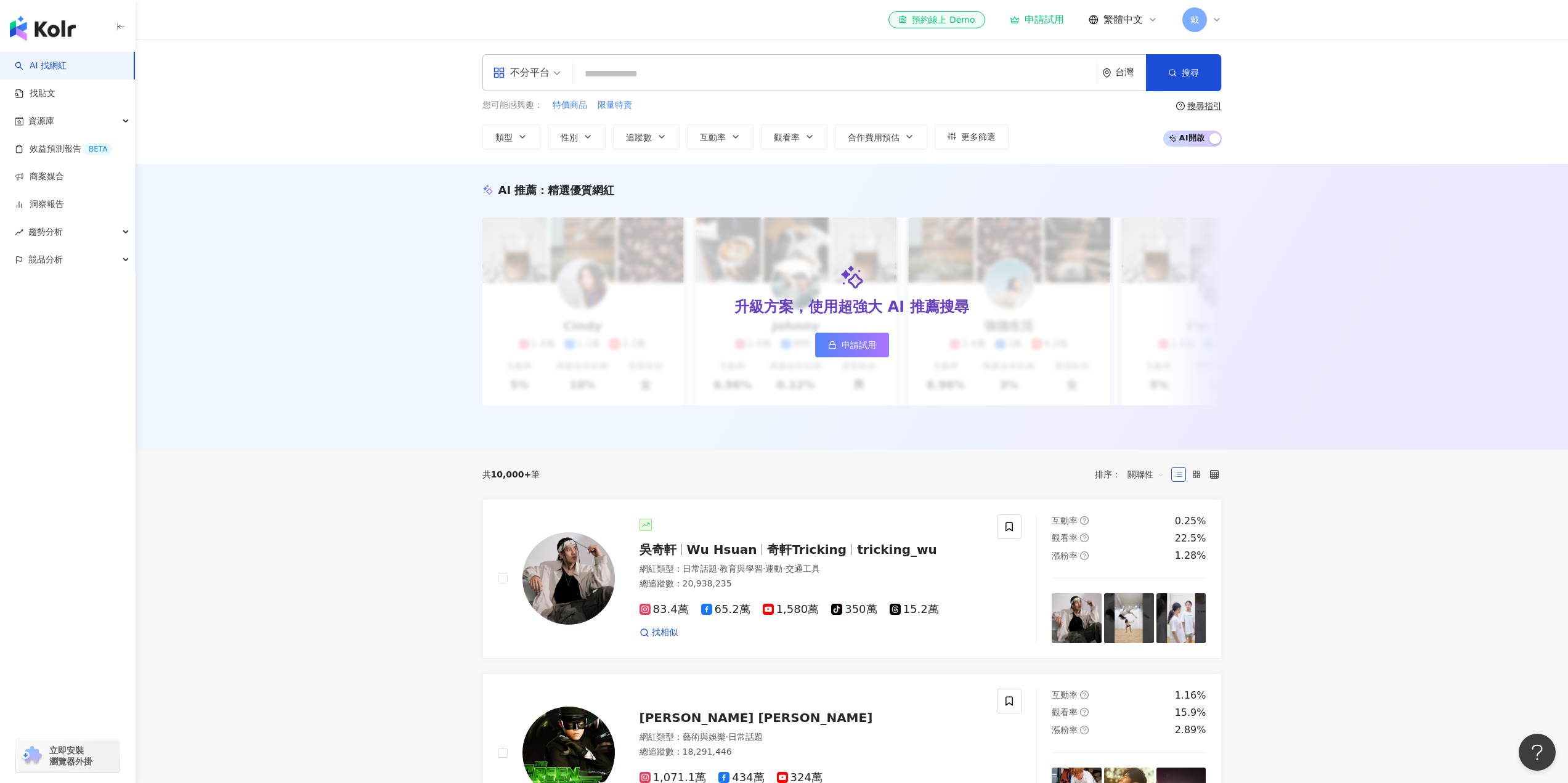
click at [1208, 24] on div "戴" at bounding box center [1201, 20] width 39 height 24
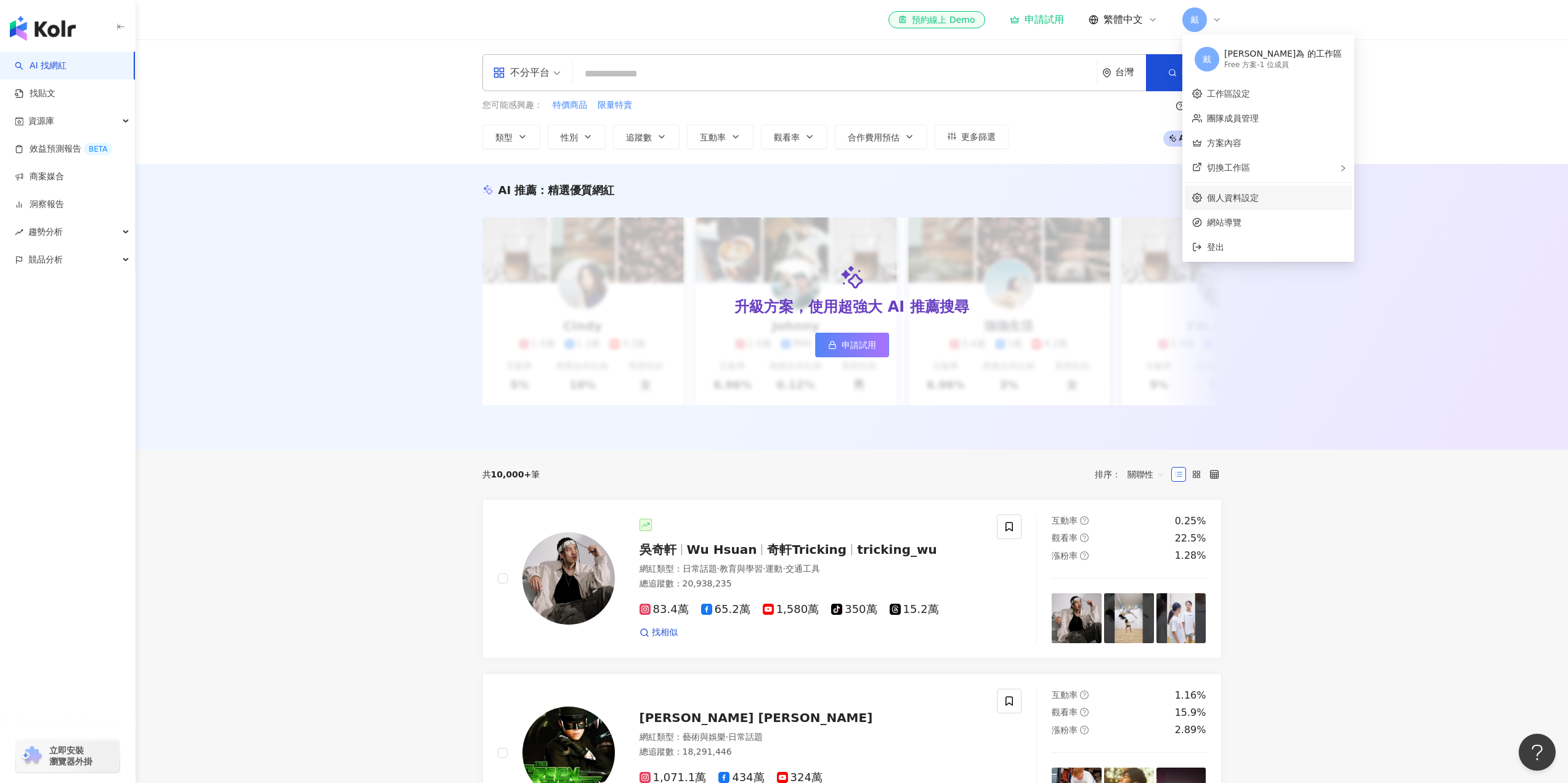
click at [1241, 196] on link "個人資料設定" at bounding box center [1232, 197] width 52 height 9
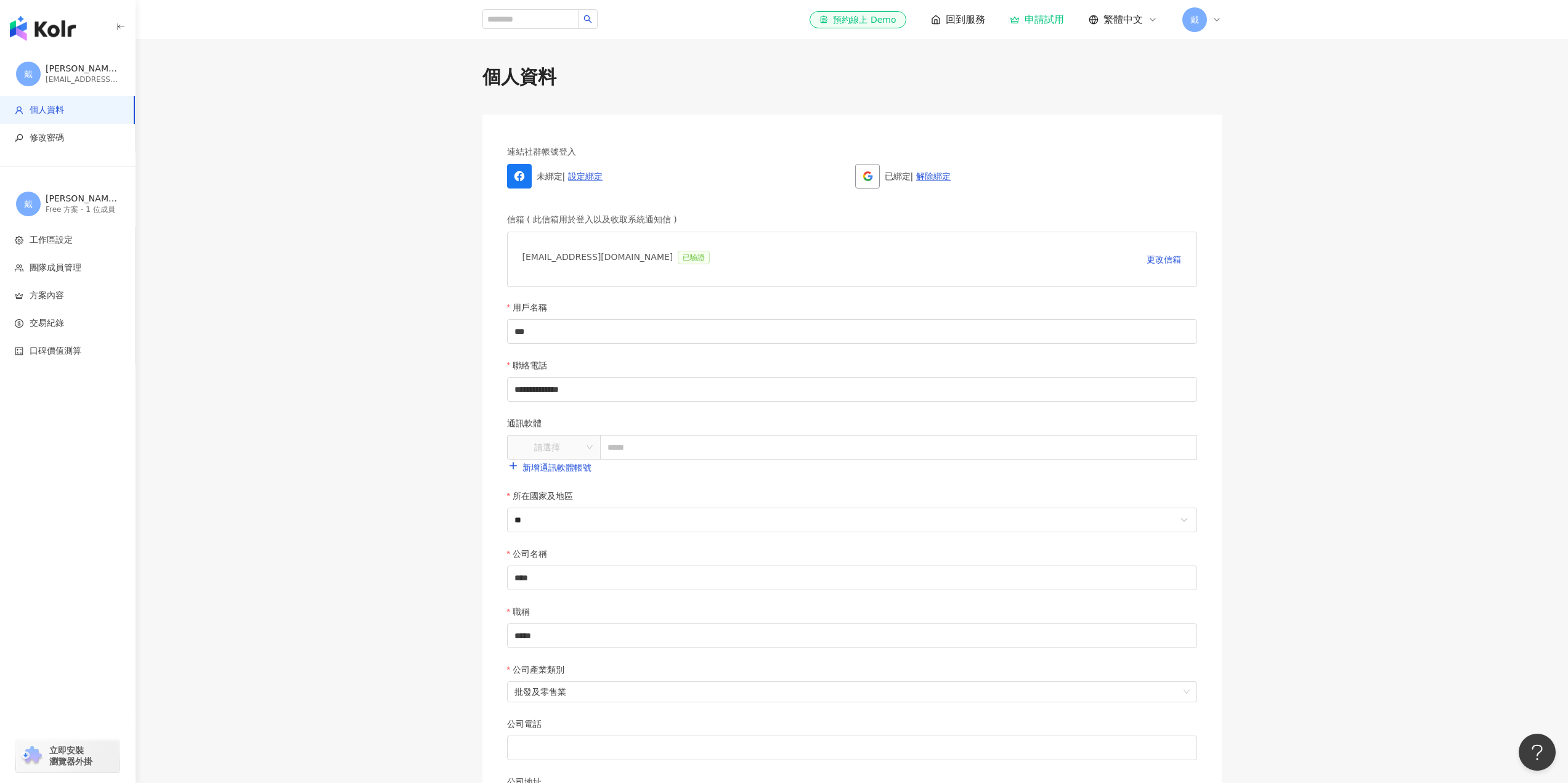
click at [902, 176] on div "已綁定 | 解除綁定" at bounding box center [1026, 176] width 342 height 24
click at [1191, 25] on span "戴" at bounding box center [1194, 20] width 8 height 13
click at [1229, 114] on link "團隊成員管理" at bounding box center [1232, 118] width 52 height 9
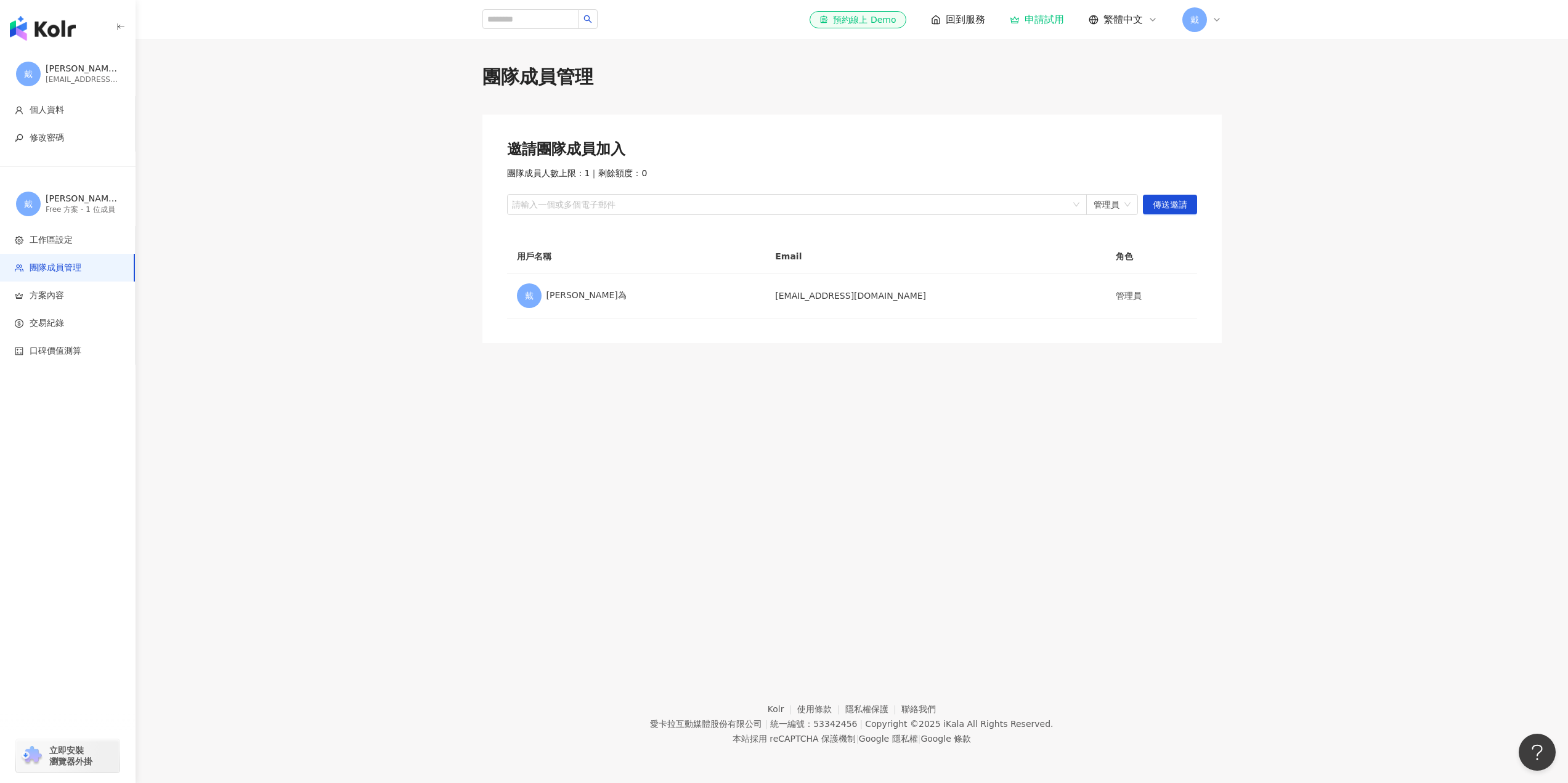
click at [1199, 19] on span "戴" at bounding box center [1194, 20] width 24 height 24
click at [1246, 194] on link "個人資料設定" at bounding box center [1232, 197] width 52 height 9
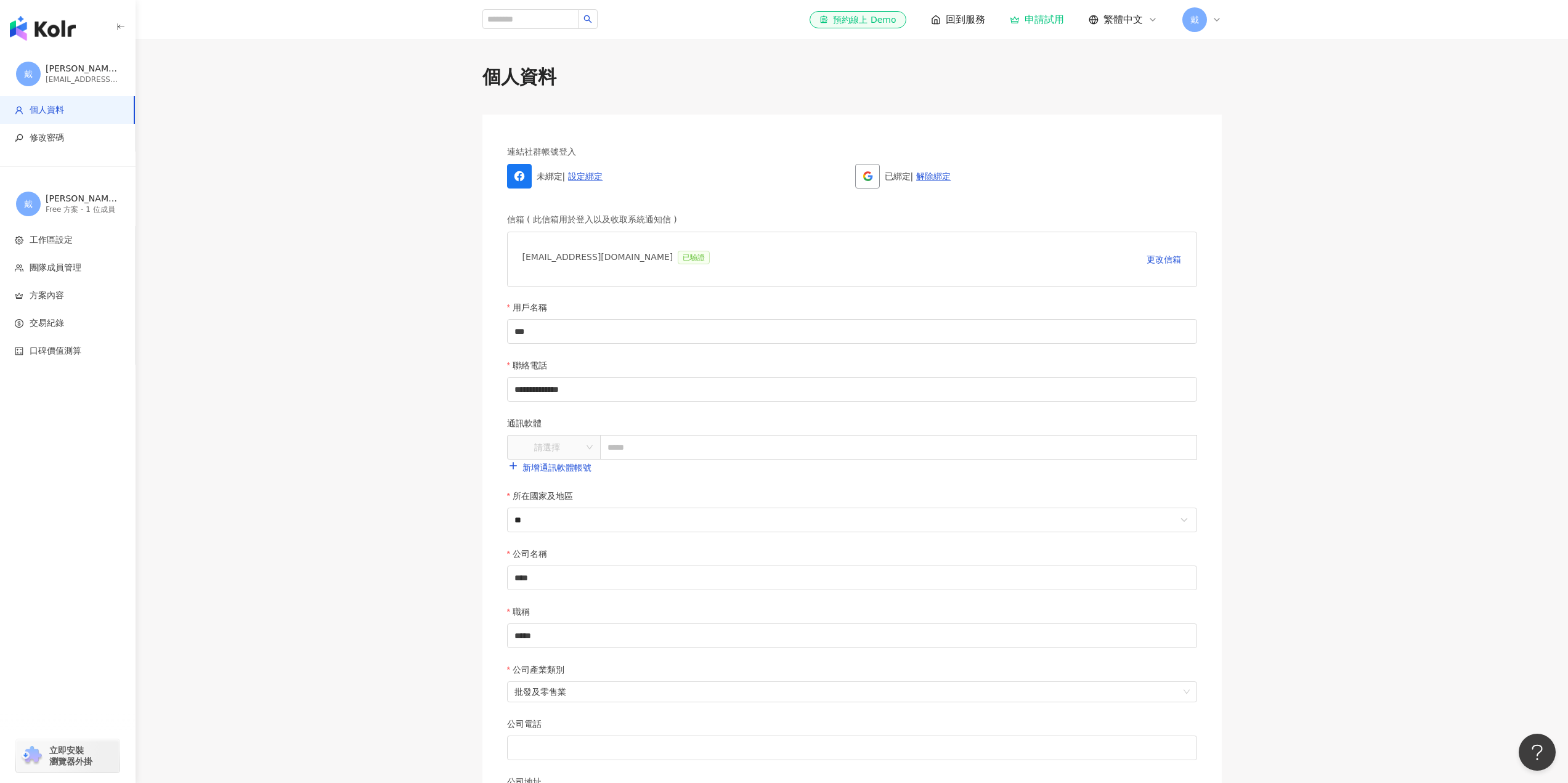
click at [1195, 23] on span "戴" at bounding box center [1194, 20] width 8 height 13
click at [1231, 253] on span "登出" at bounding box center [1276, 247] width 137 height 13
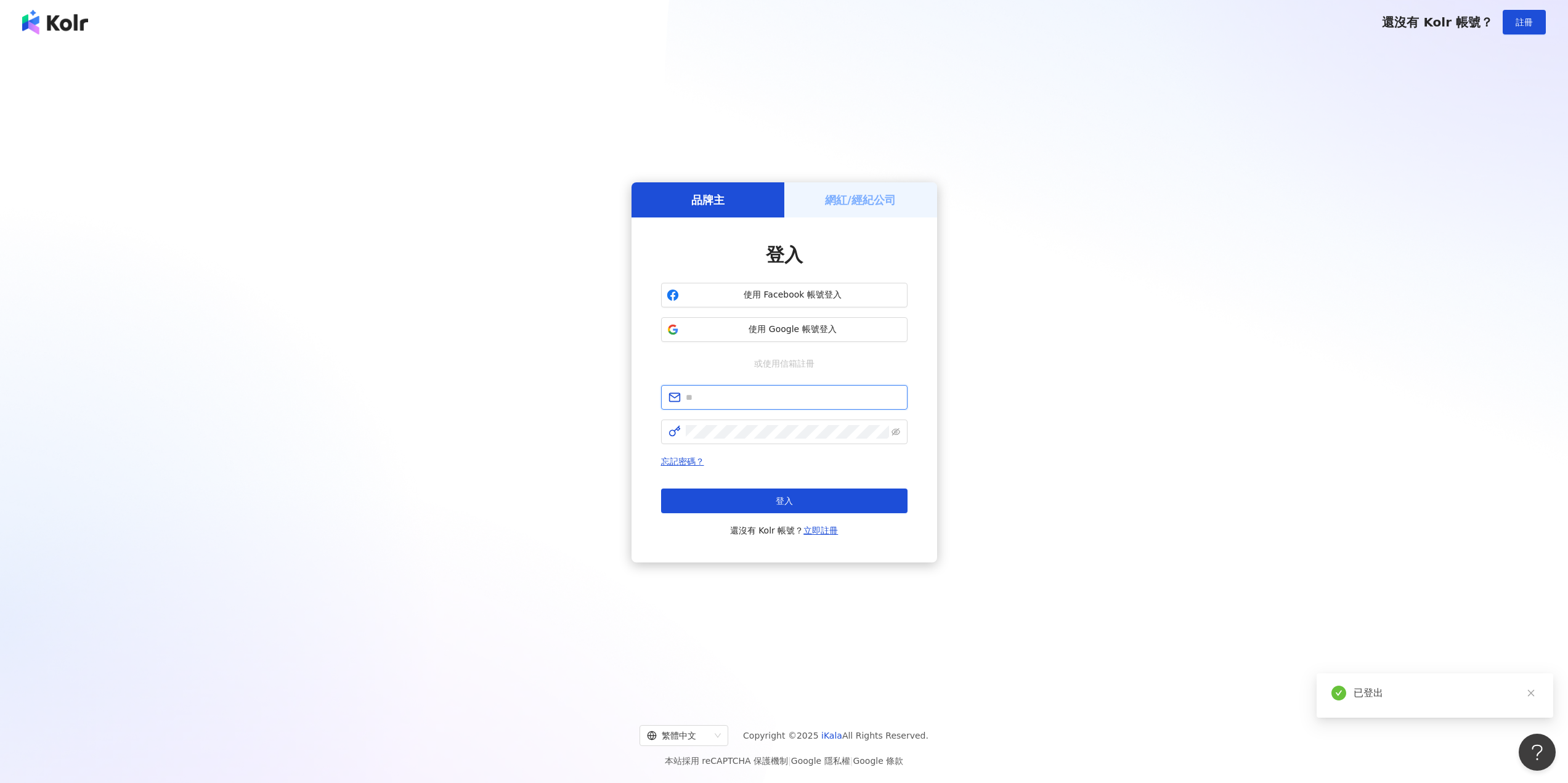
click at [720, 401] on input "text" at bounding box center [792, 397] width 214 height 13
click at [649, 493] on div "登入 使用 Facebook 帳號登入 使用 Google 帳號登入 或使用信箱註冊 忘記密碼？ 登入 還沒有 Kolr 帳號？ 立即註冊" at bounding box center [784, 389] width 306 height 345
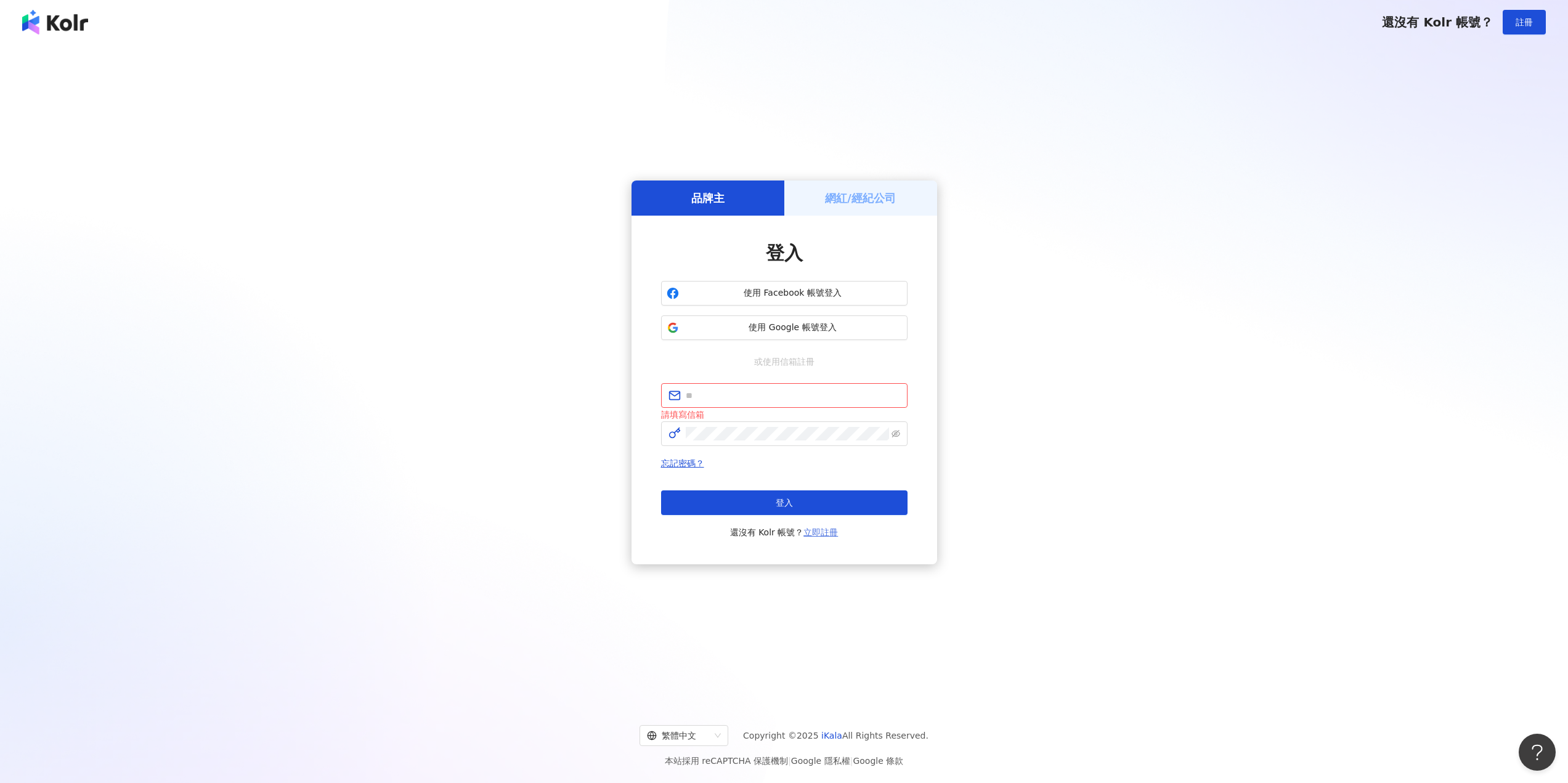
click at [823, 536] on link "立即註冊" at bounding box center [820, 532] width 35 height 9
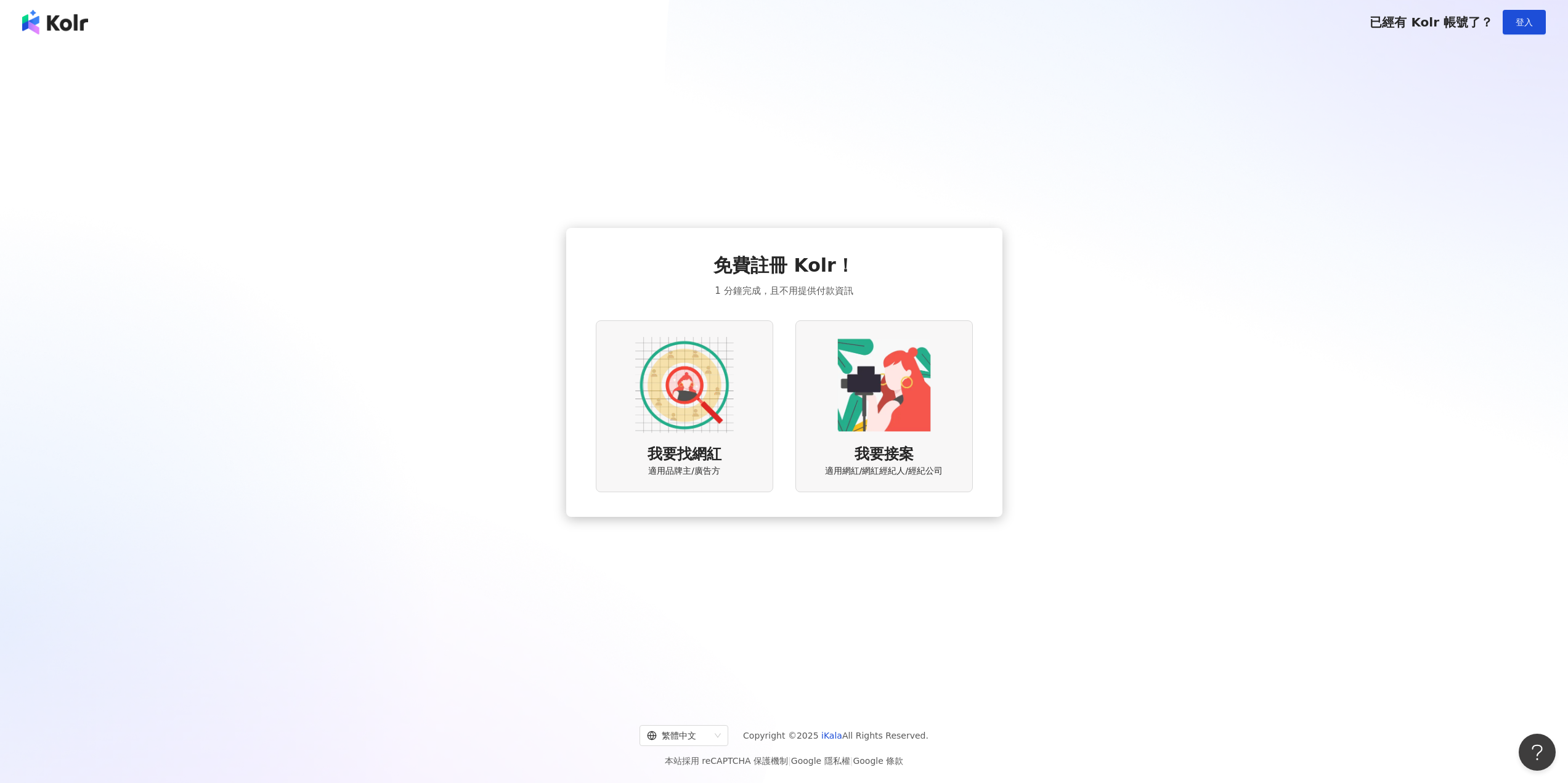
click at [727, 429] on img at bounding box center [684, 384] width 99 height 99
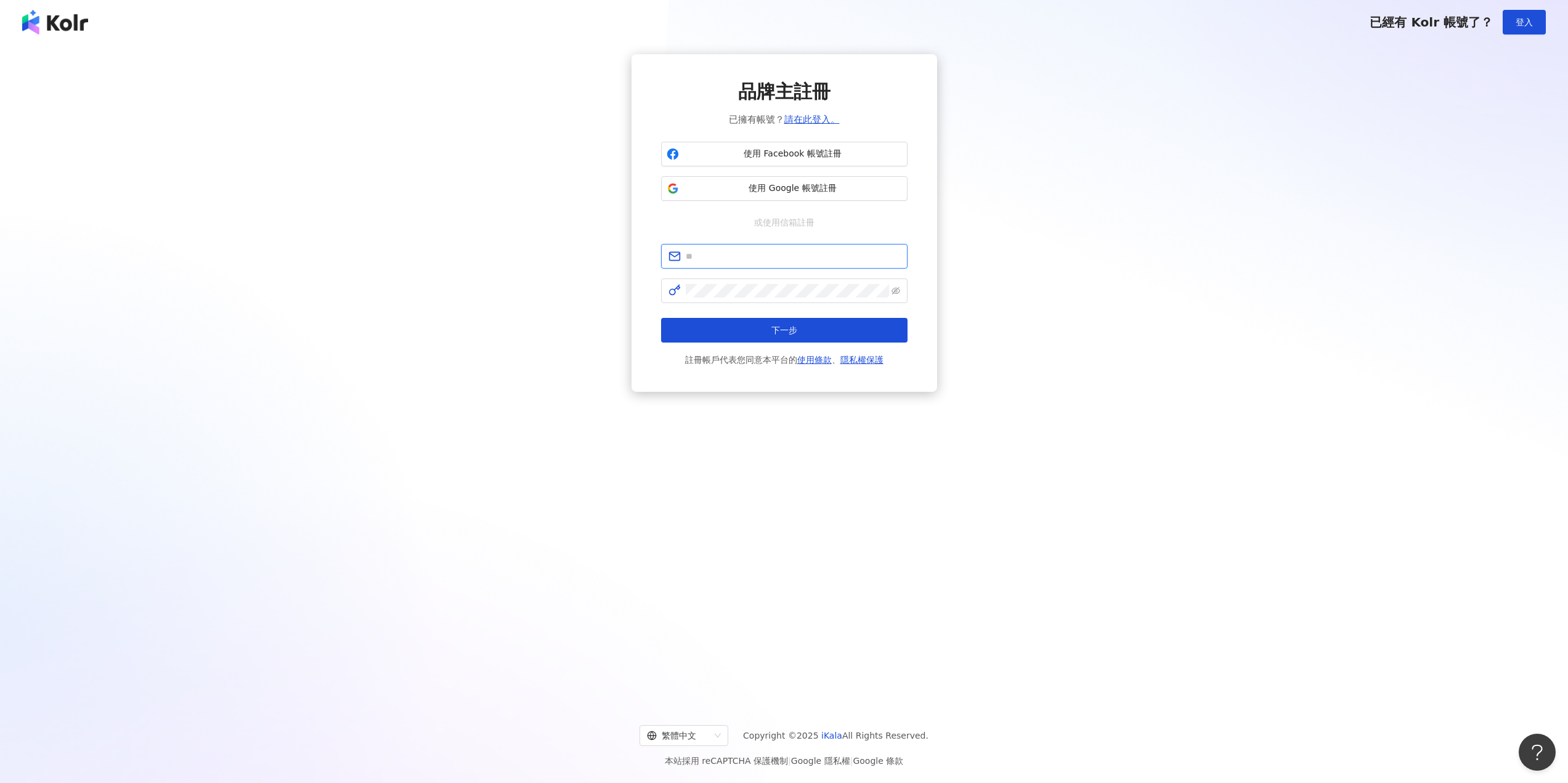
click at [762, 256] on input "text" at bounding box center [792, 256] width 214 height 13
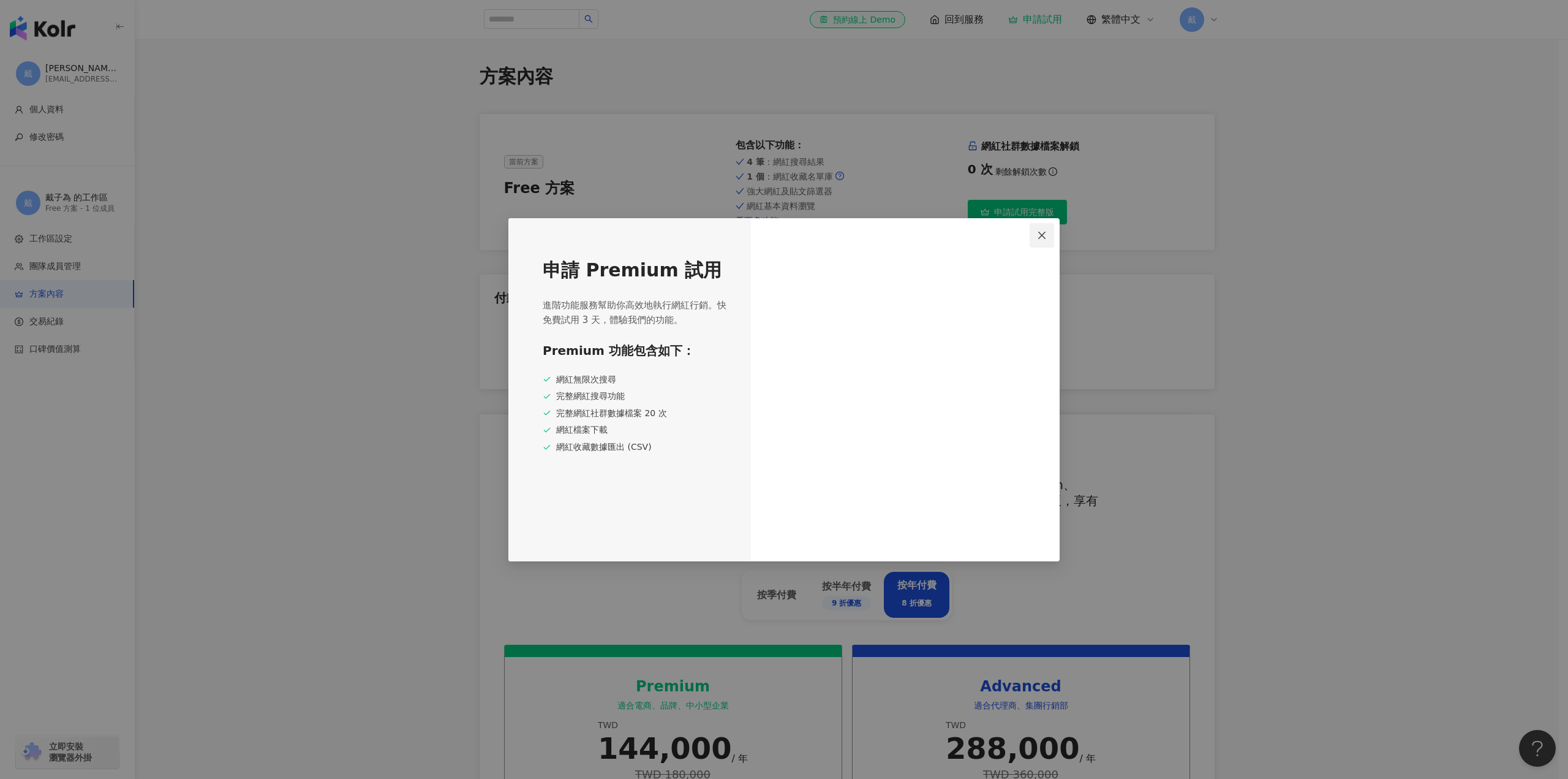
click at [1038, 238] on icon "close" at bounding box center [1042, 235] width 9 height 9
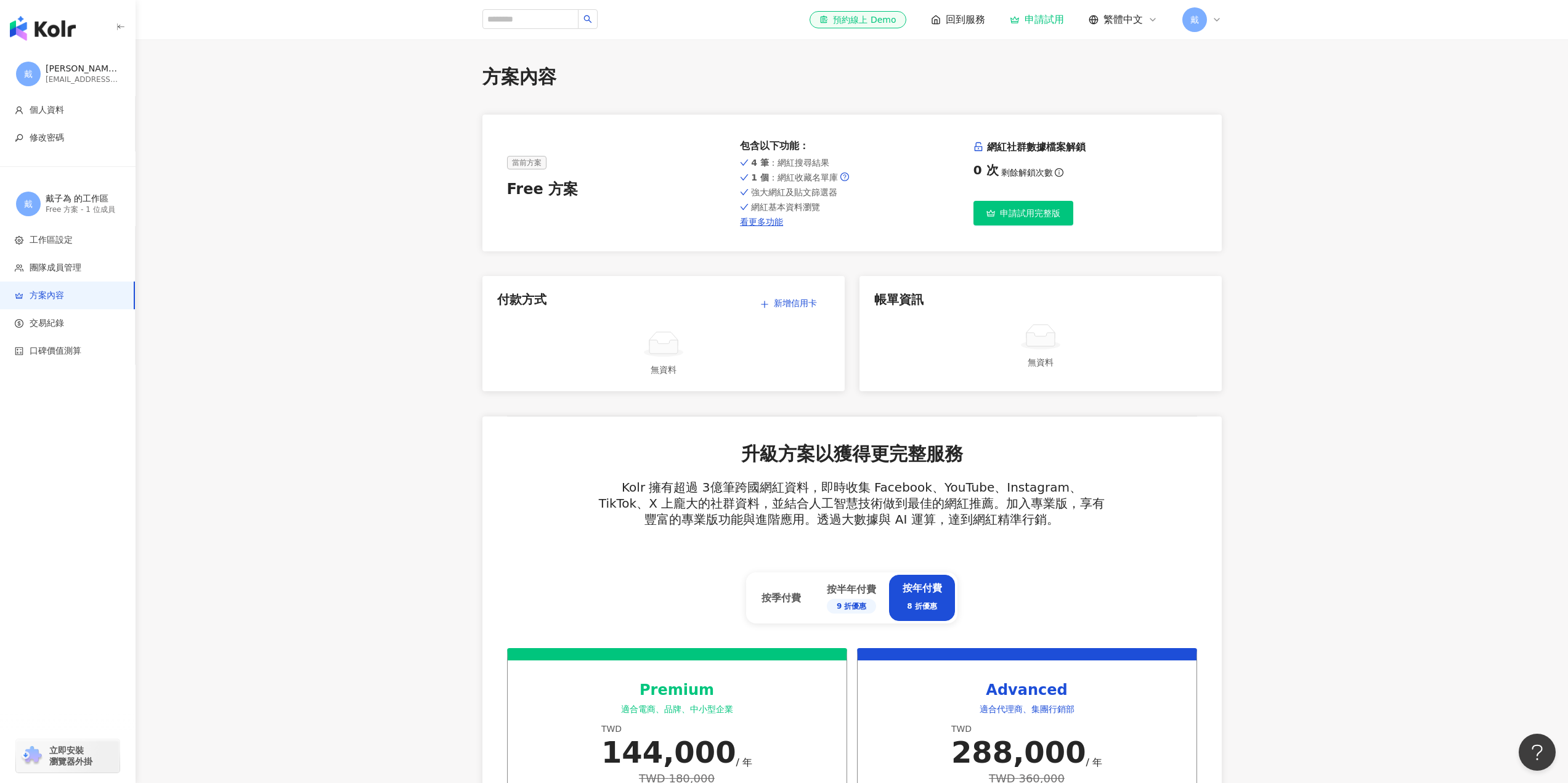
click at [1217, 24] on icon at bounding box center [1216, 20] width 9 height 9
click at [1237, 203] on link "個人資料設定" at bounding box center [1232, 197] width 52 height 9
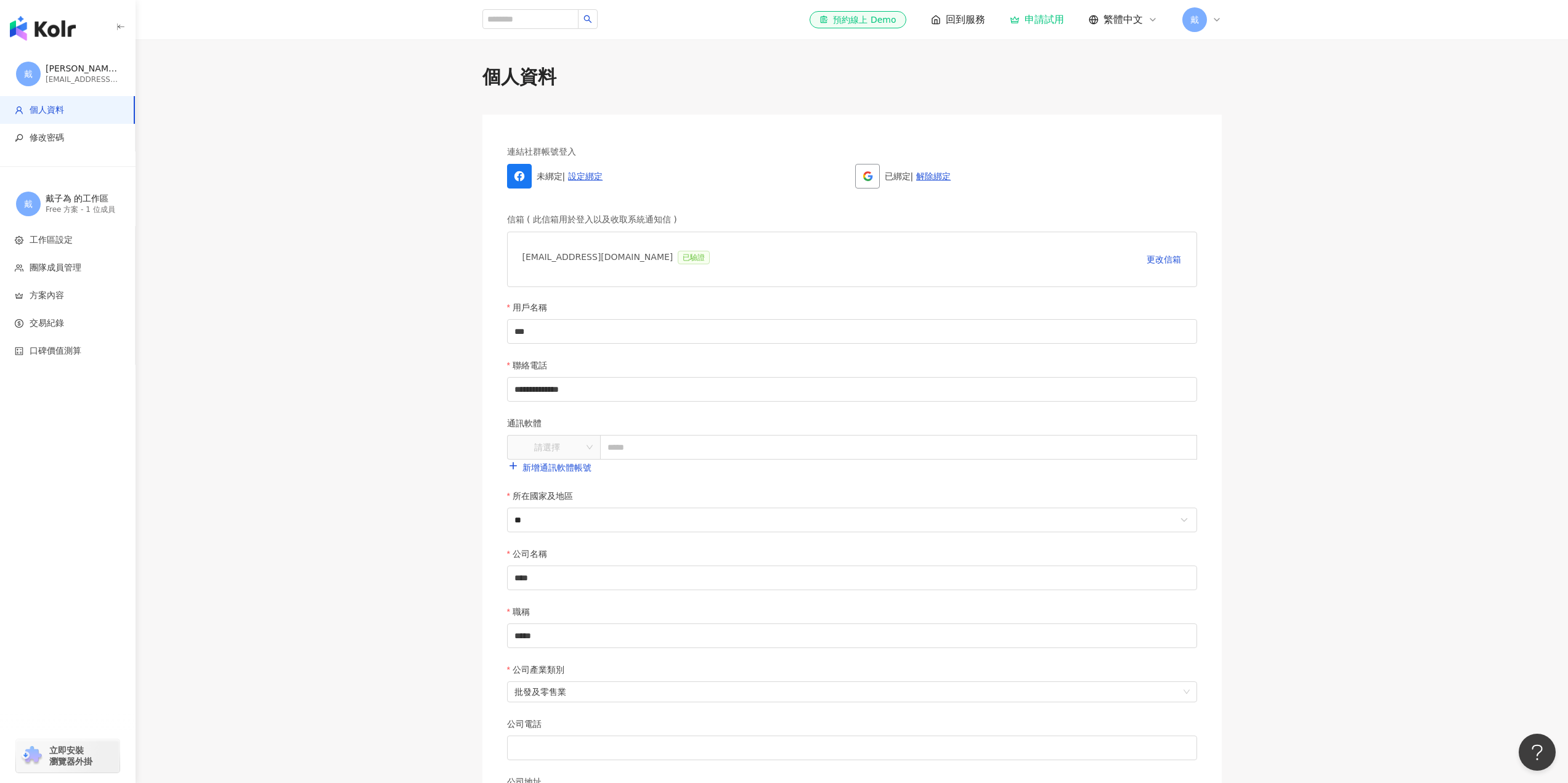
click at [1215, 16] on icon at bounding box center [1216, 20] width 9 height 9
click at [1238, 167] on span "切換工作區" at bounding box center [1229, 167] width 43 height 9
click at [1360, 172] on div "[PERSON_NAME] 的工作區" at bounding box center [1395, 175] width 109 height 12
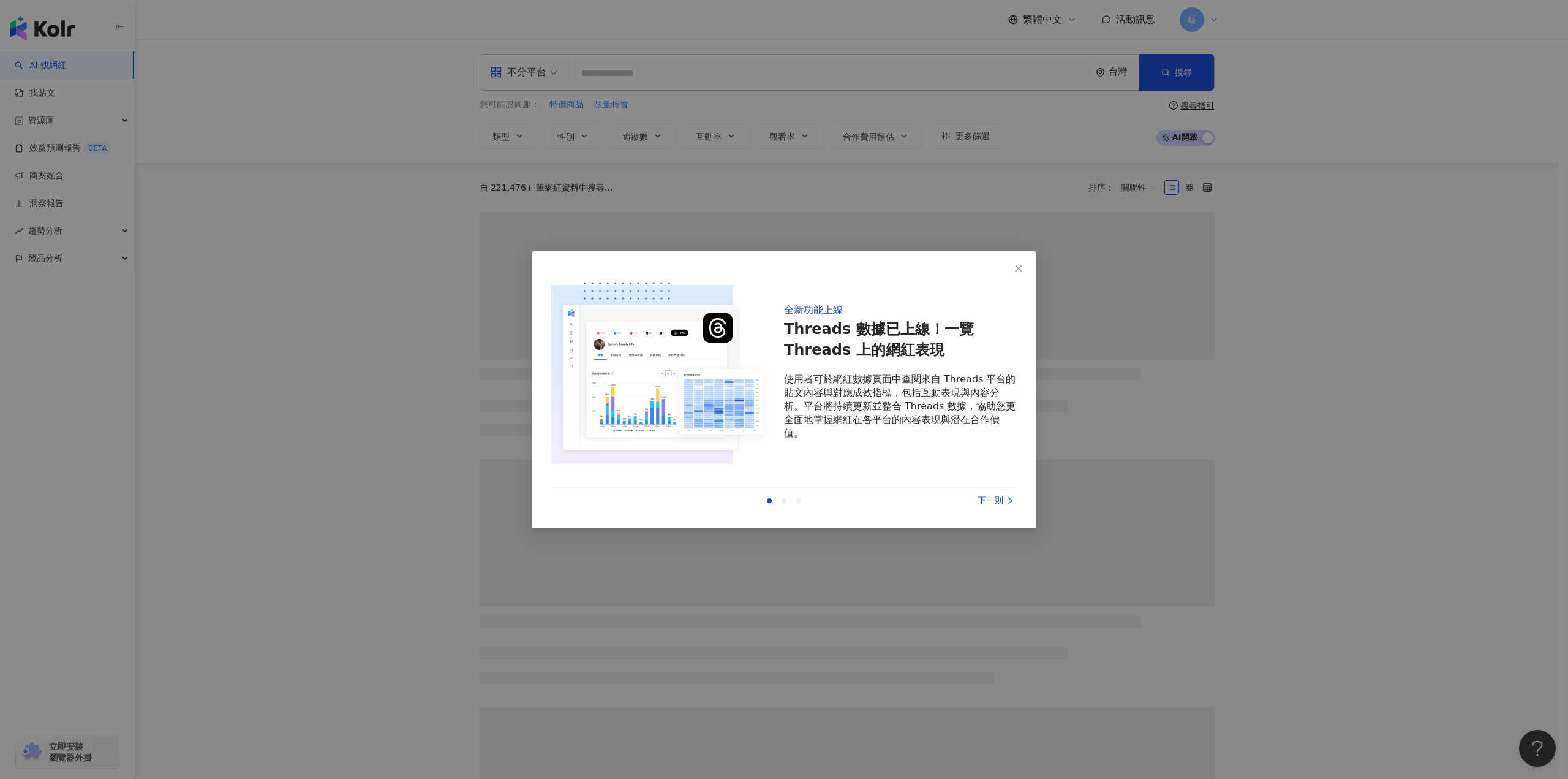
click at [1009, 497] on icon "right" at bounding box center [1011, 500] width 5 height 7
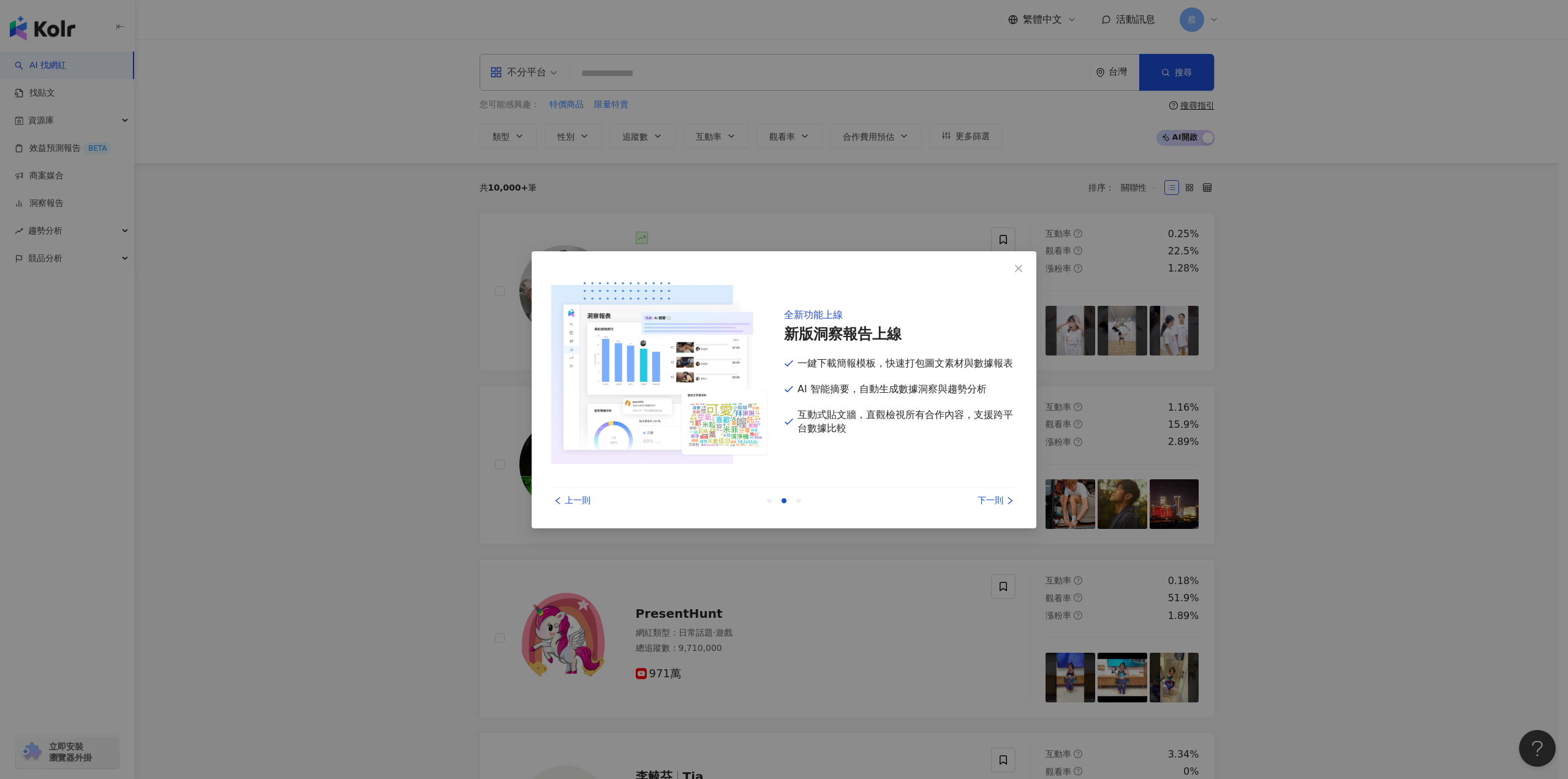
click at [1009, 497] on icon "right" at bounding box center [1011, 500] width 5 height 7
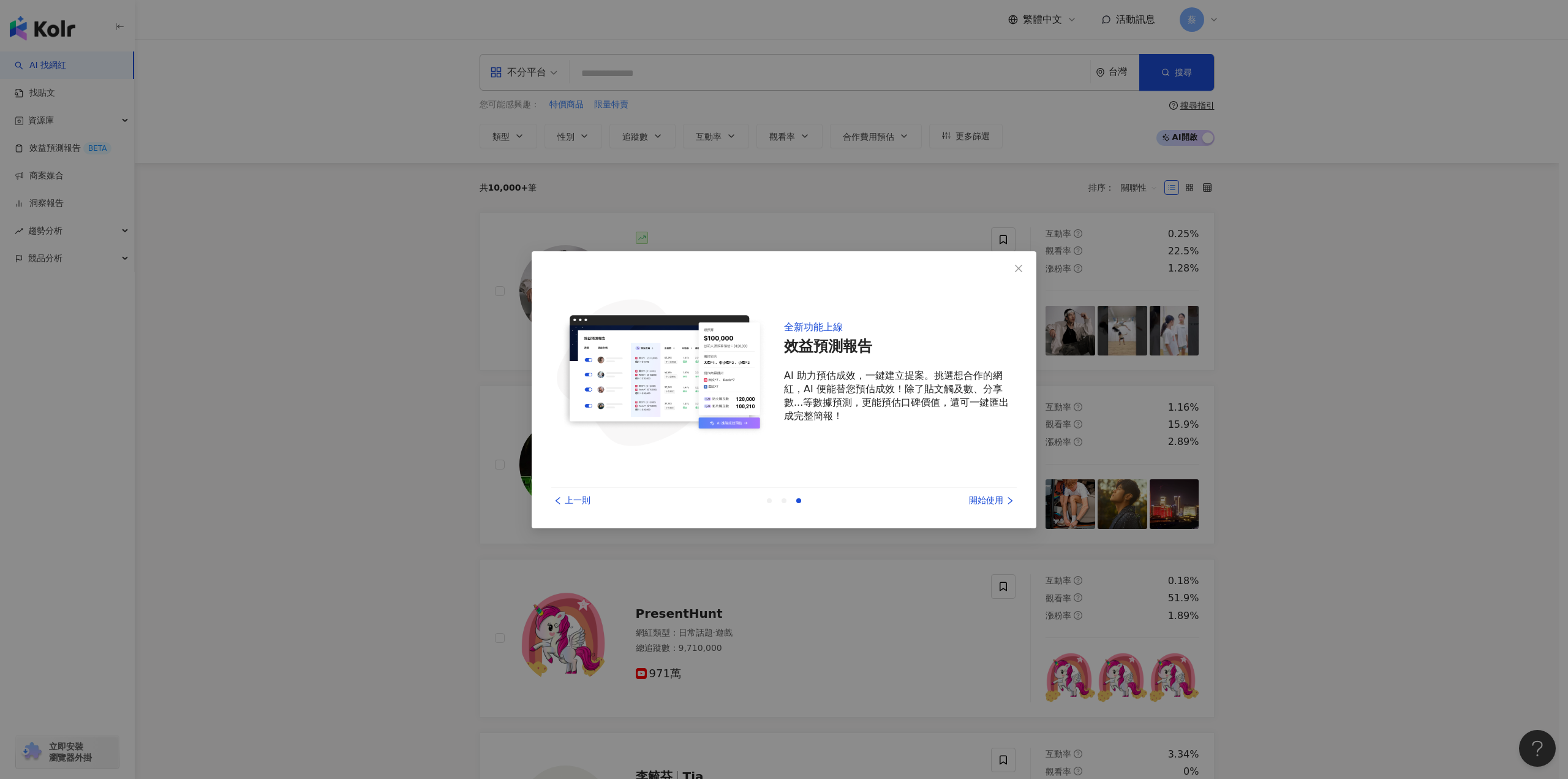
click at [1009, 501] on icon "right" at bounding box center [1010, 500] width 8 height 8
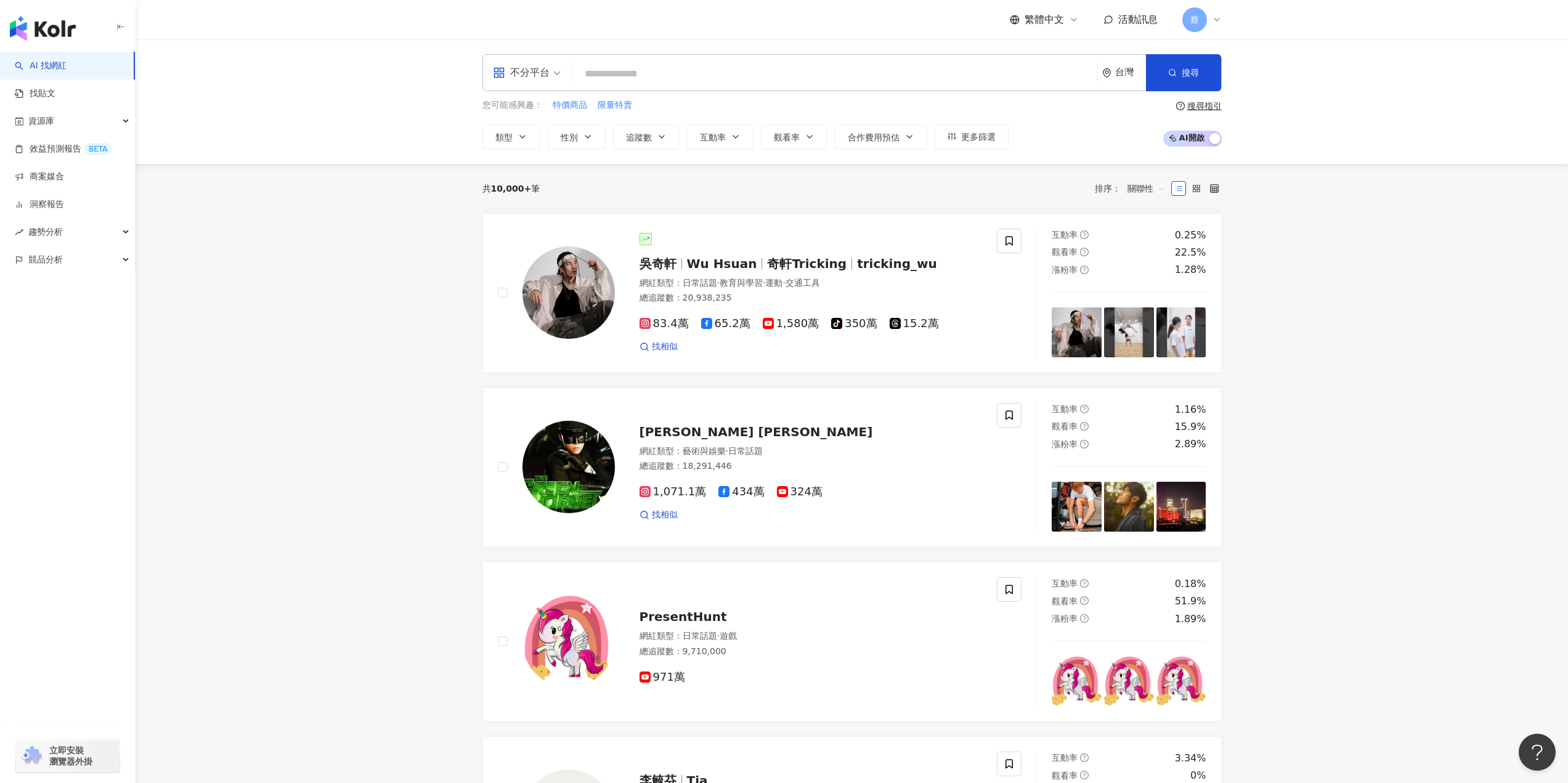
click at [557, 70] on span "不分平台" at bounding box center [526, 72] width 68 height 20
click at [674, 70] on input "search" at bounding box center [835, 73] width 513 height 23
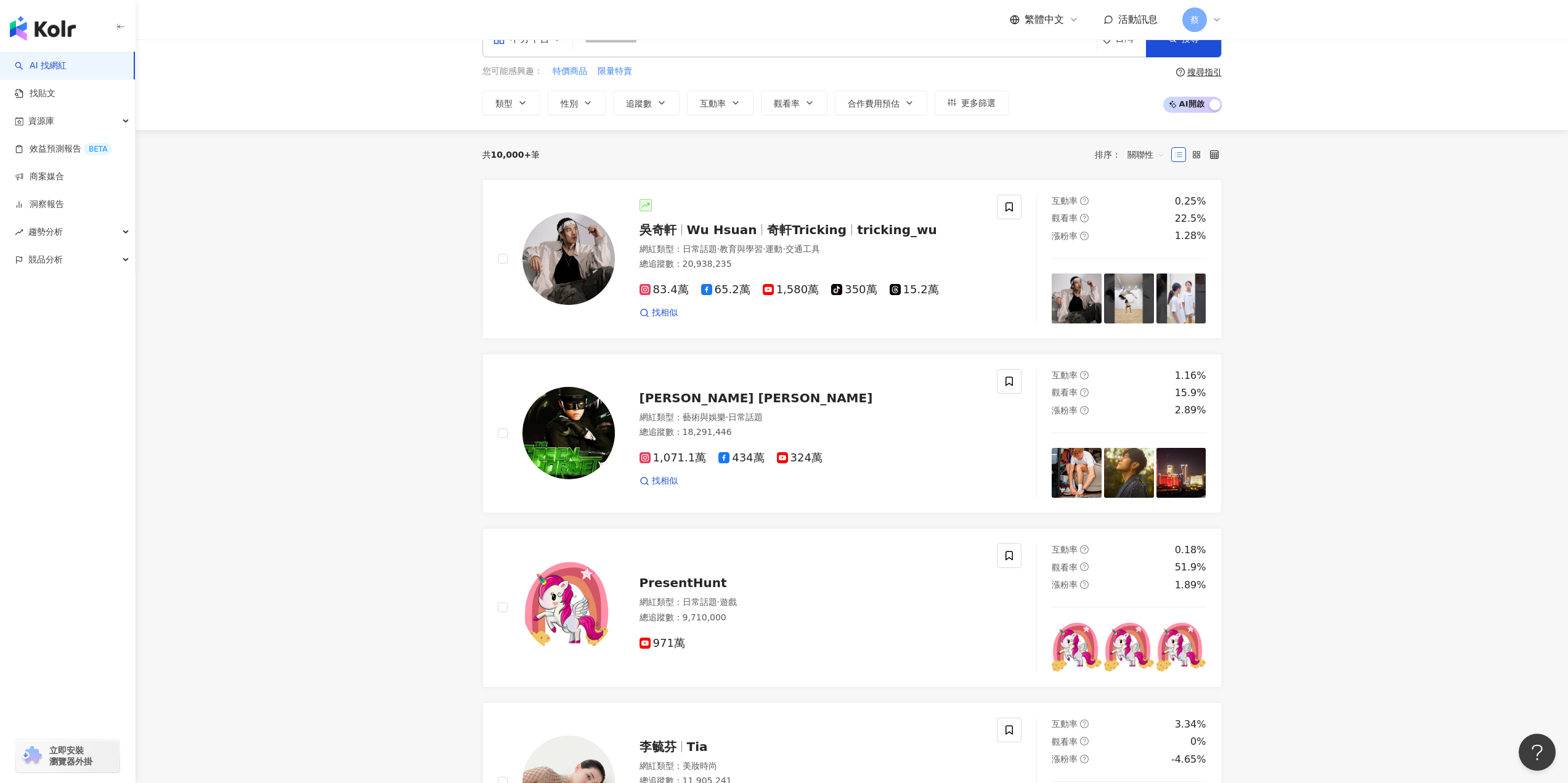
scroll to position [62, 0]
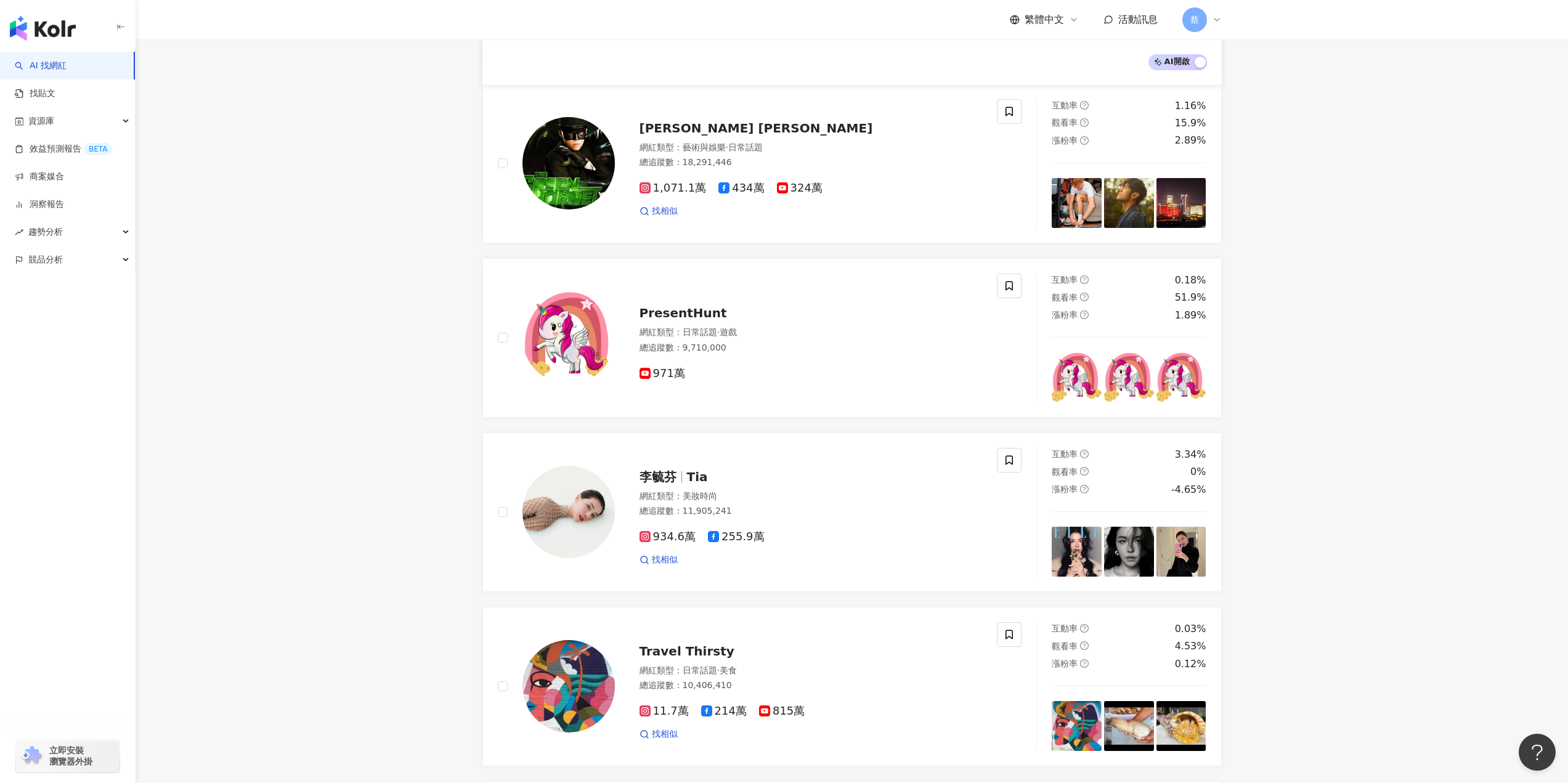
scroll to position [308, 0]
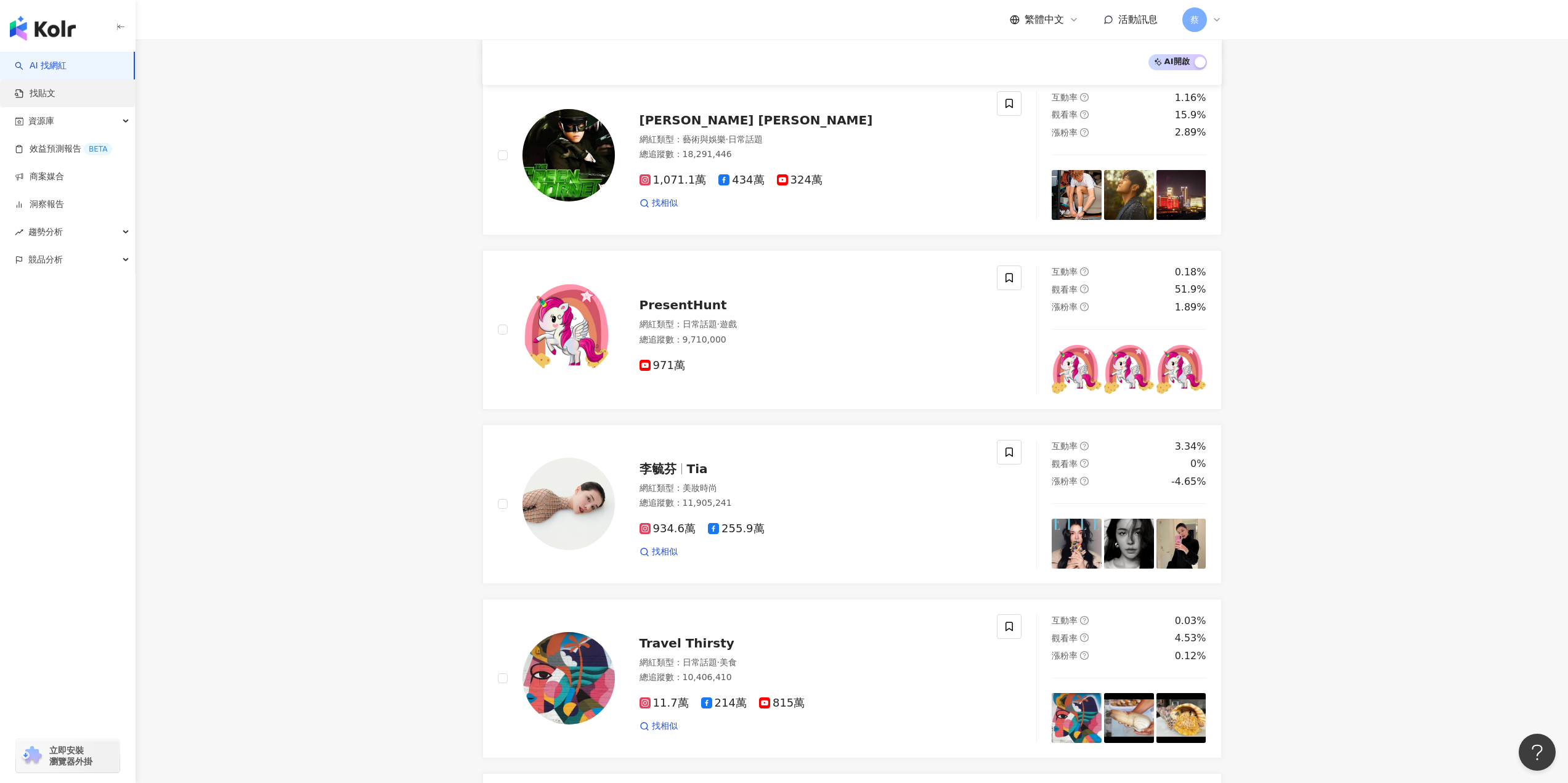
click at [55, 93] on link "找貼文" at bounding box center [35, 93] width 40 height 12
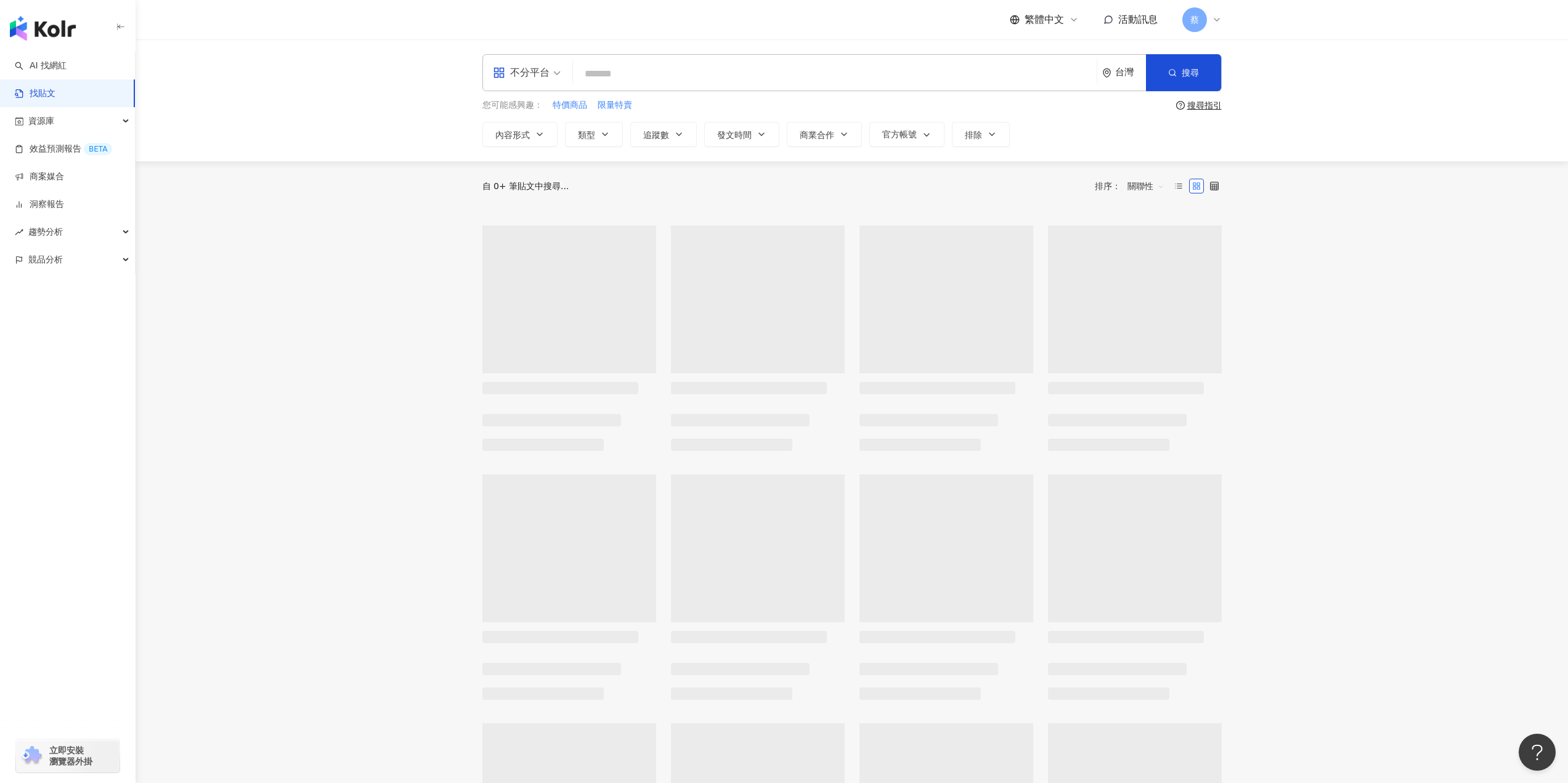
click at [1127, 68] on div "台灣" at bounding box center [1130, 71] width 31 height 10
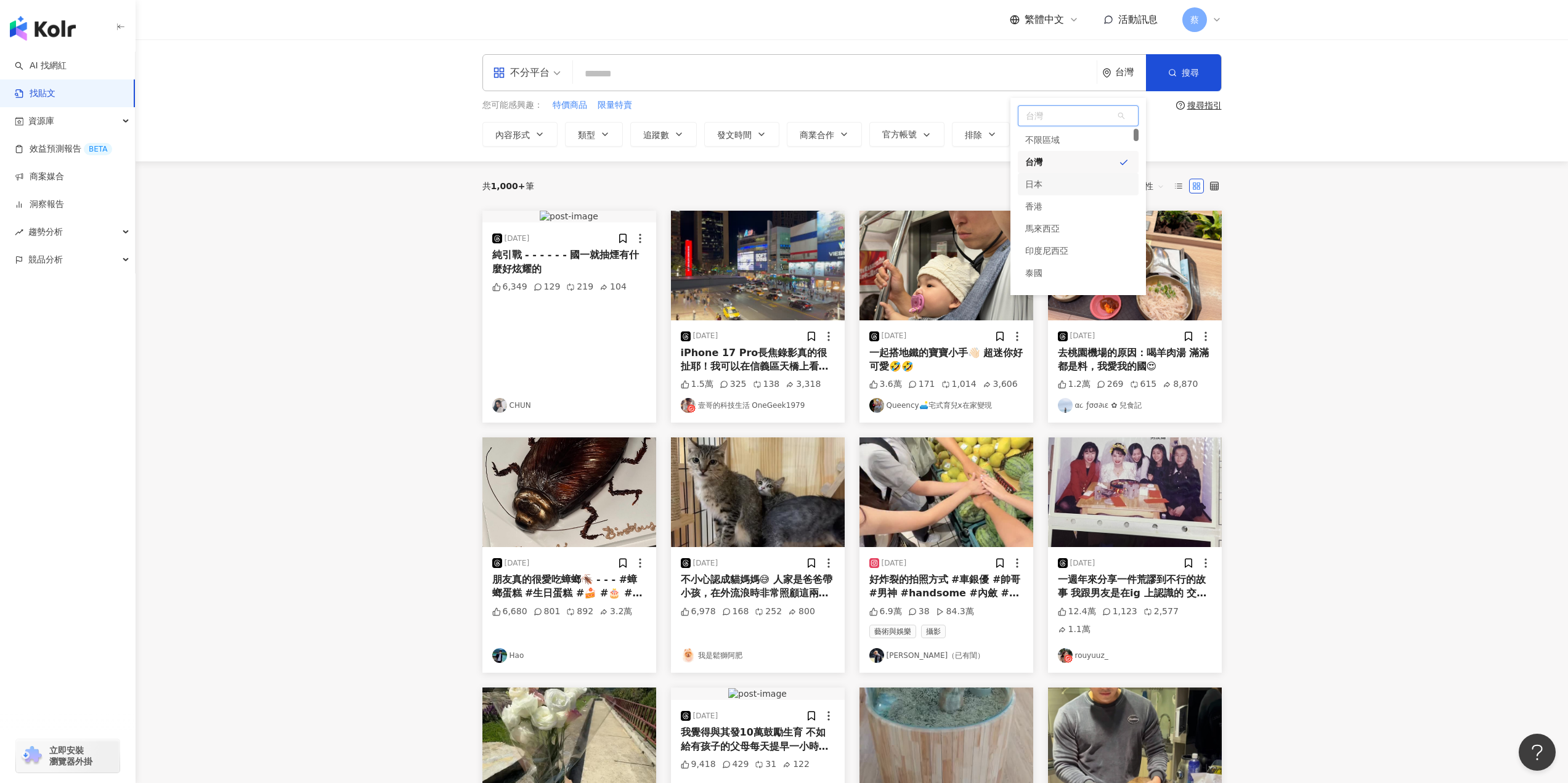
click at [1057, 182] on div "日本" at bounding box center [1077, 184] width 120 height 23
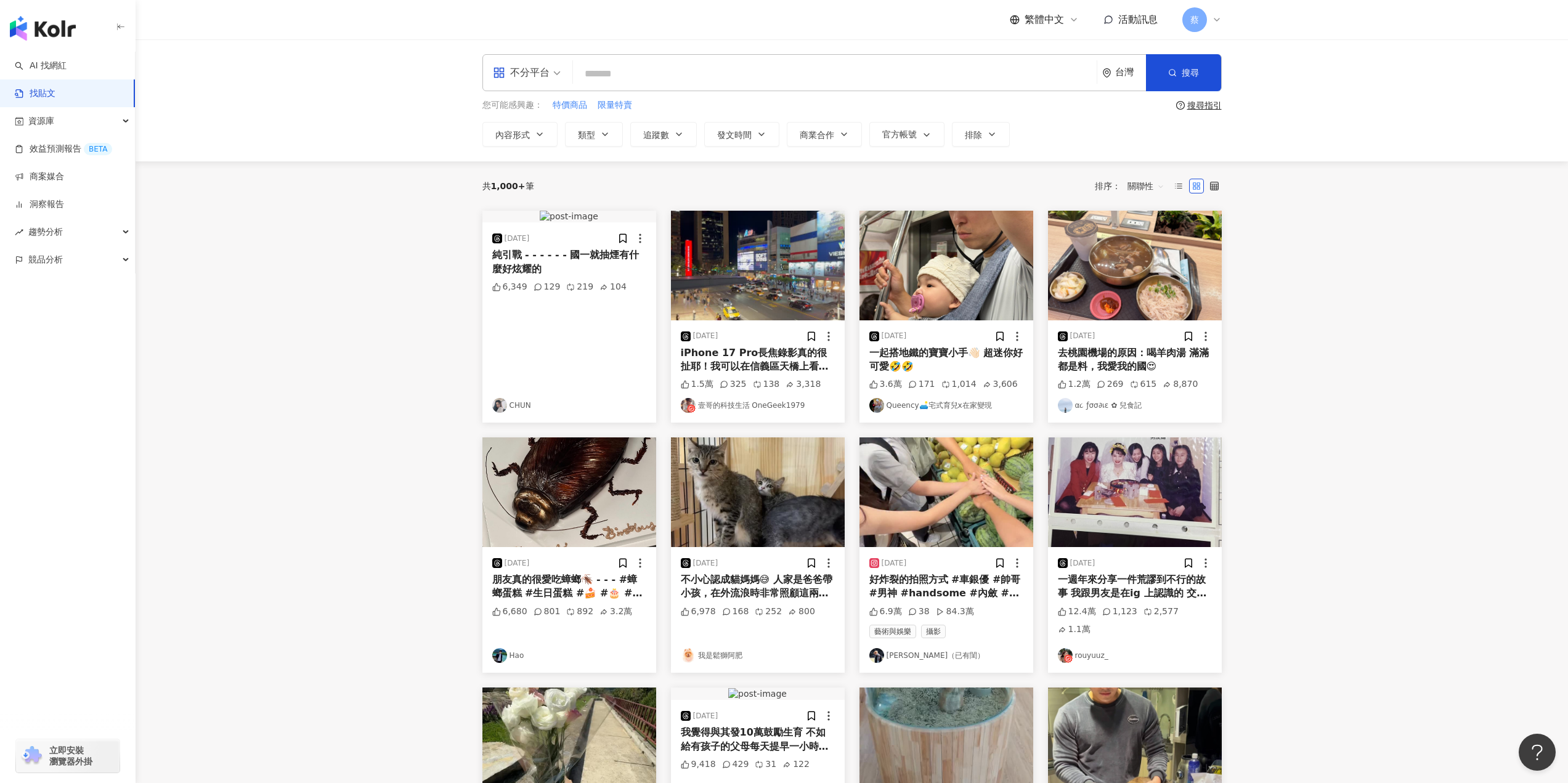
click at [804, 86] on input "search" at bounding box center [835, 73] width 513 height 26
click at [1109, 75] on icon "environment" at bounding box center [1106, 73] width 9 height 9
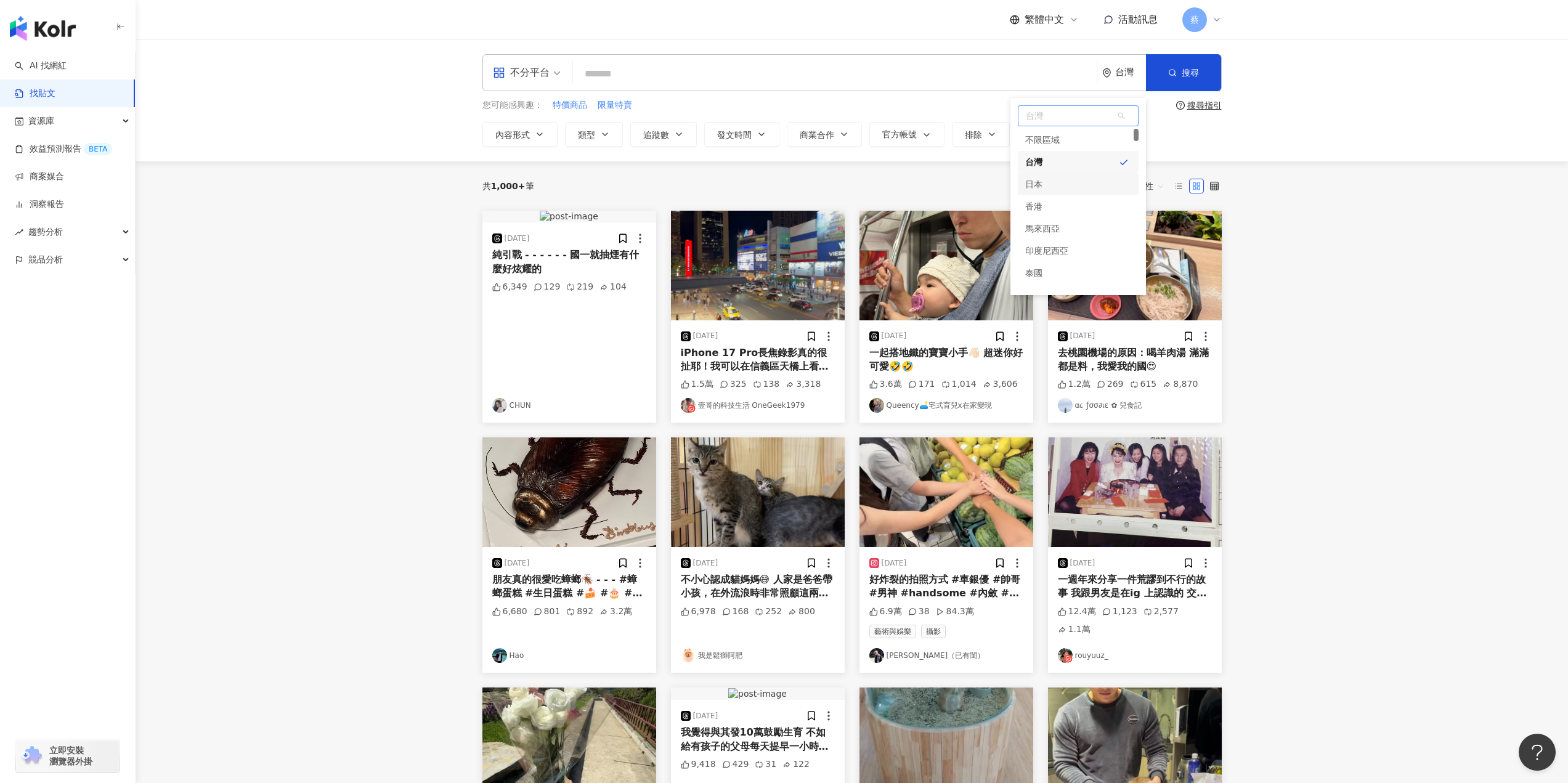
click at [1072, 189] on div "日本" at bounding box center [1077, 184] width 120 height 23
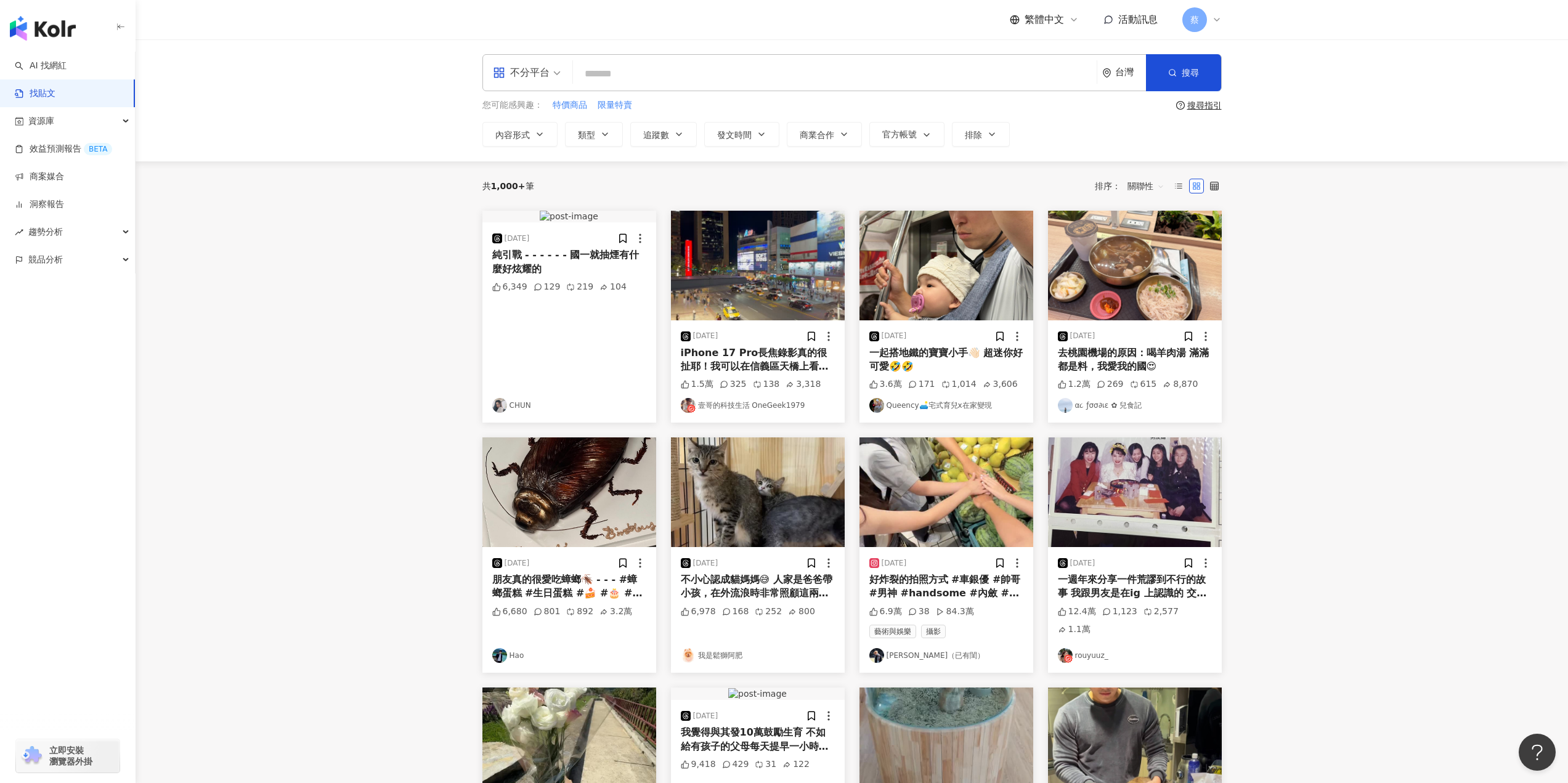
click at [1118, 68] on div "台灣" at bounding box center [1130, 71] width 31 height 10
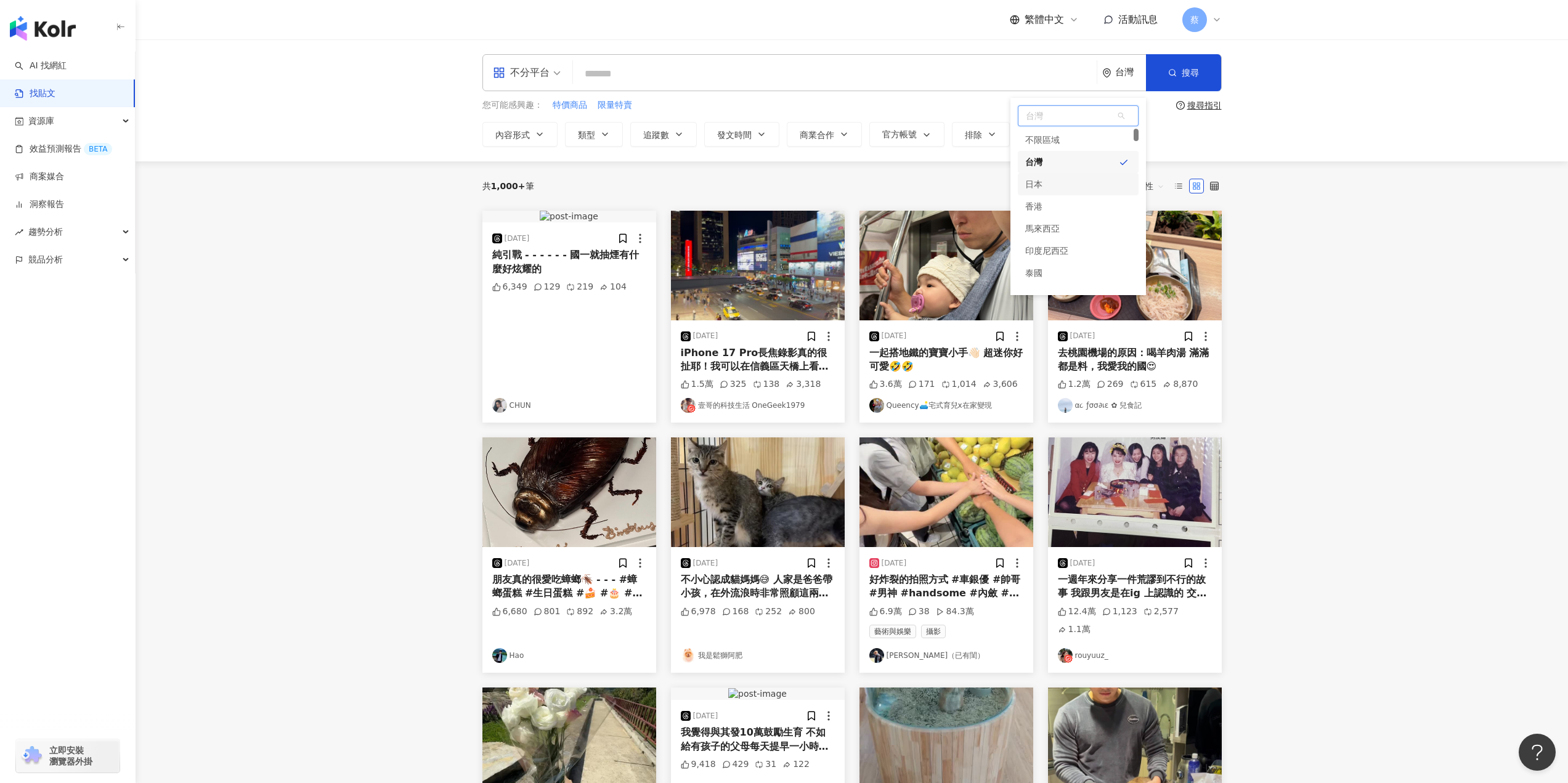
click at [1028, 183] on div "日本" at bounding box center [1033, 184] width 17 height 23
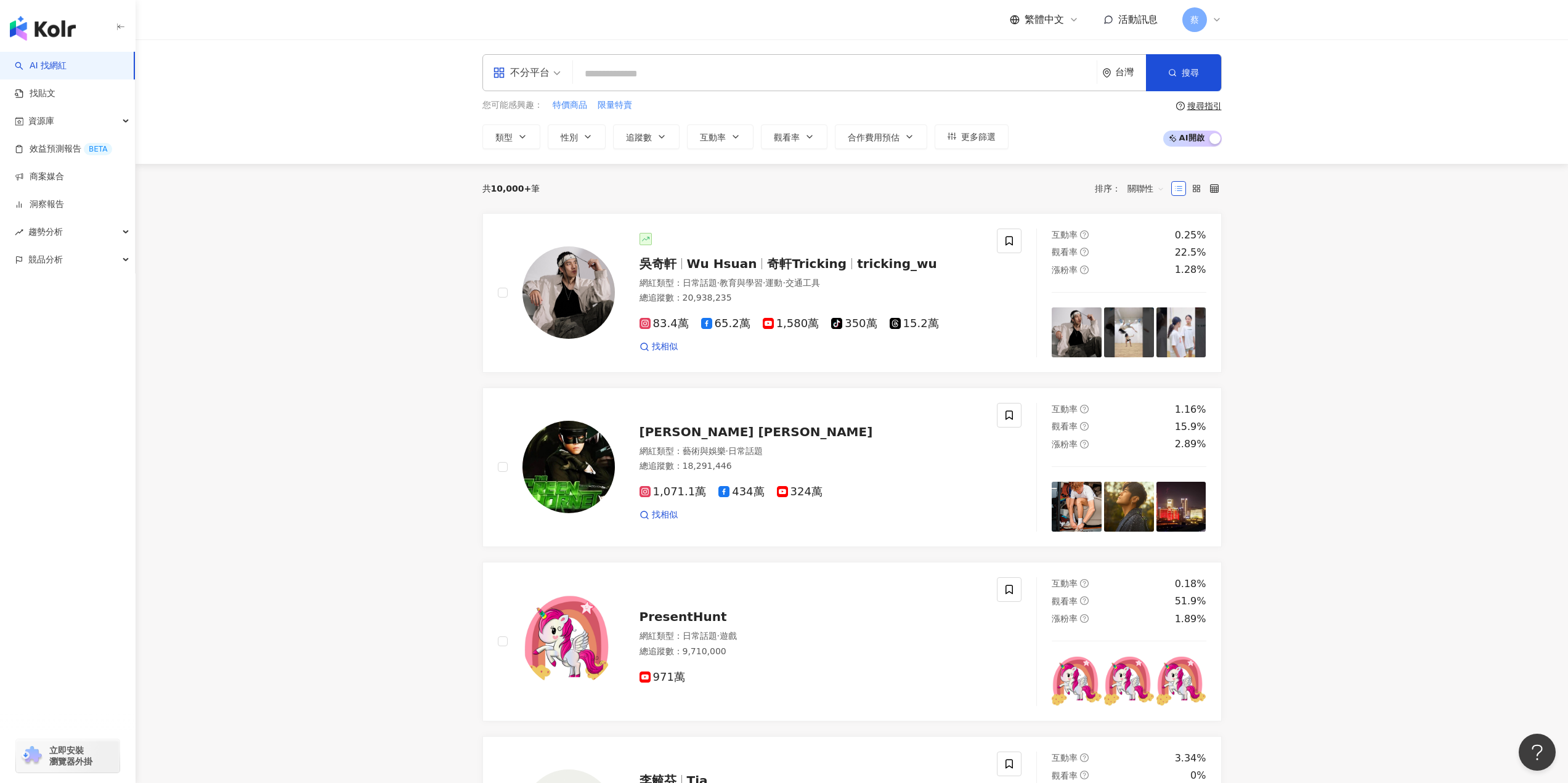
click at [606, 69] on input "search" at bounding box center [835, 73] width 513 height 23
click at [1115, 72] on div "台灣" at bounding box center [1130, 71] width 31 height 10
click at [1053, 185] on div "日本" at bounding box center [1077, 184] width 120 height 23
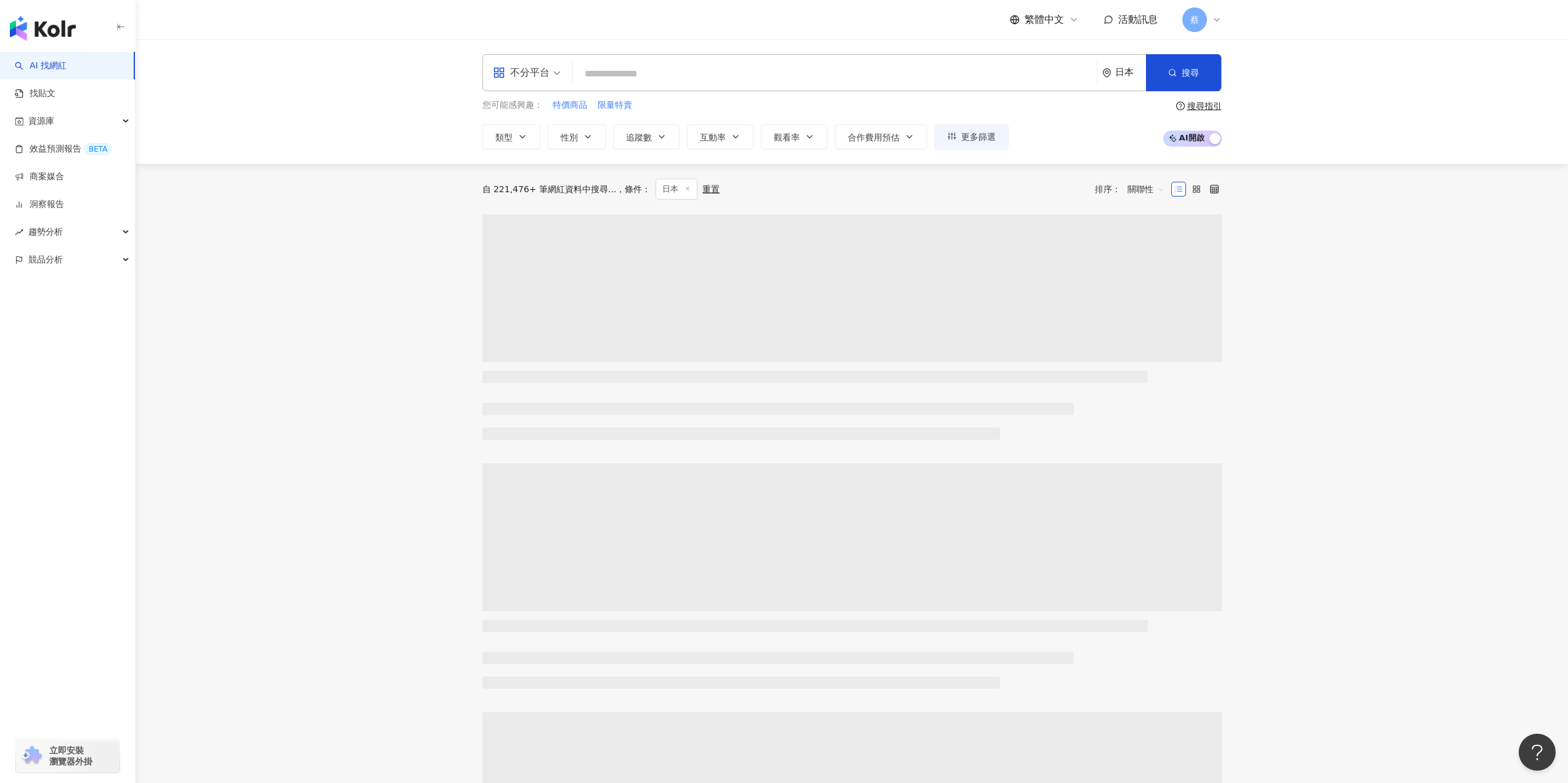
click at [719, 76] on input "search" at bounding box center [835, 73] width 513 height 23
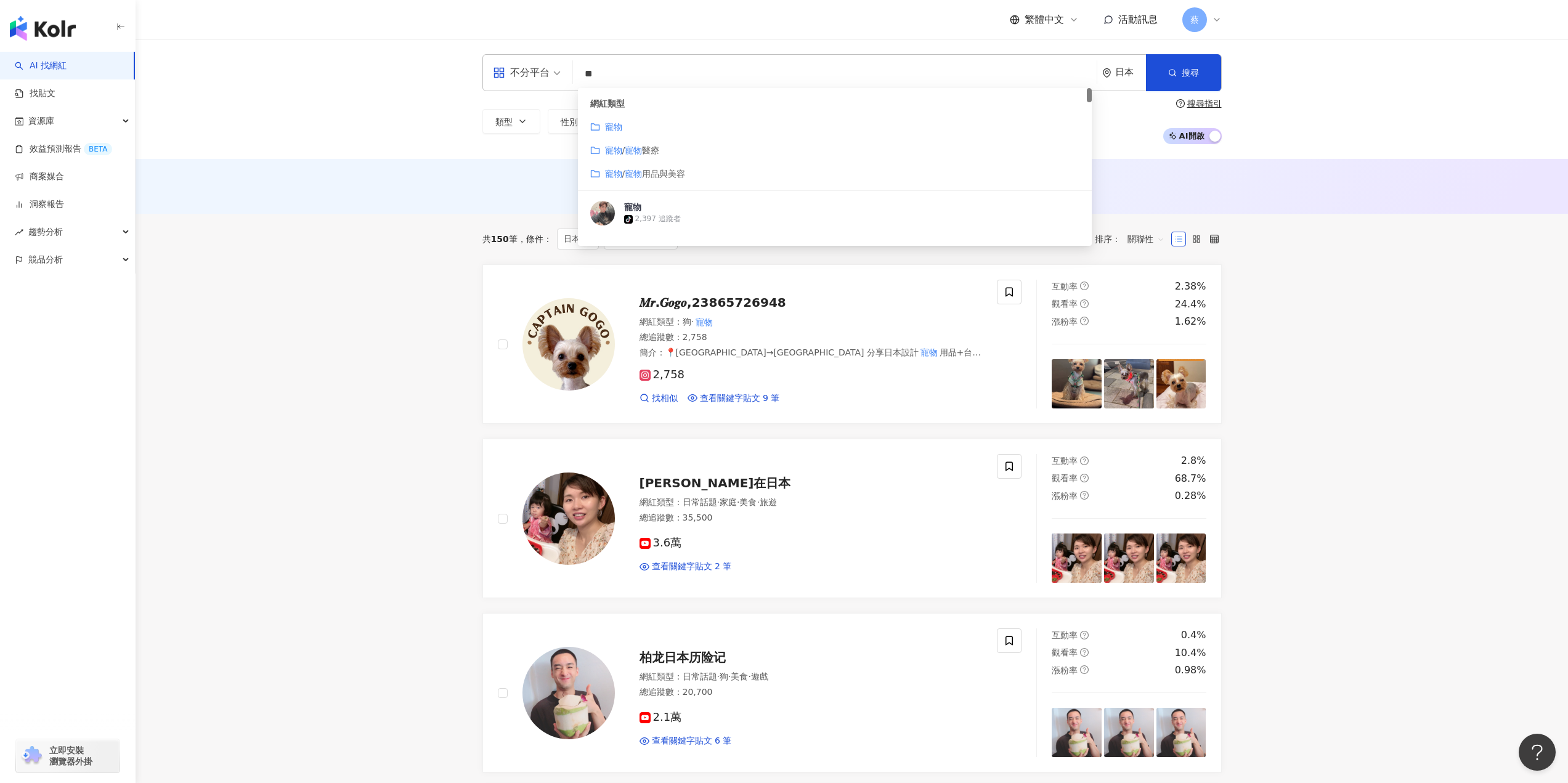
type input "**"
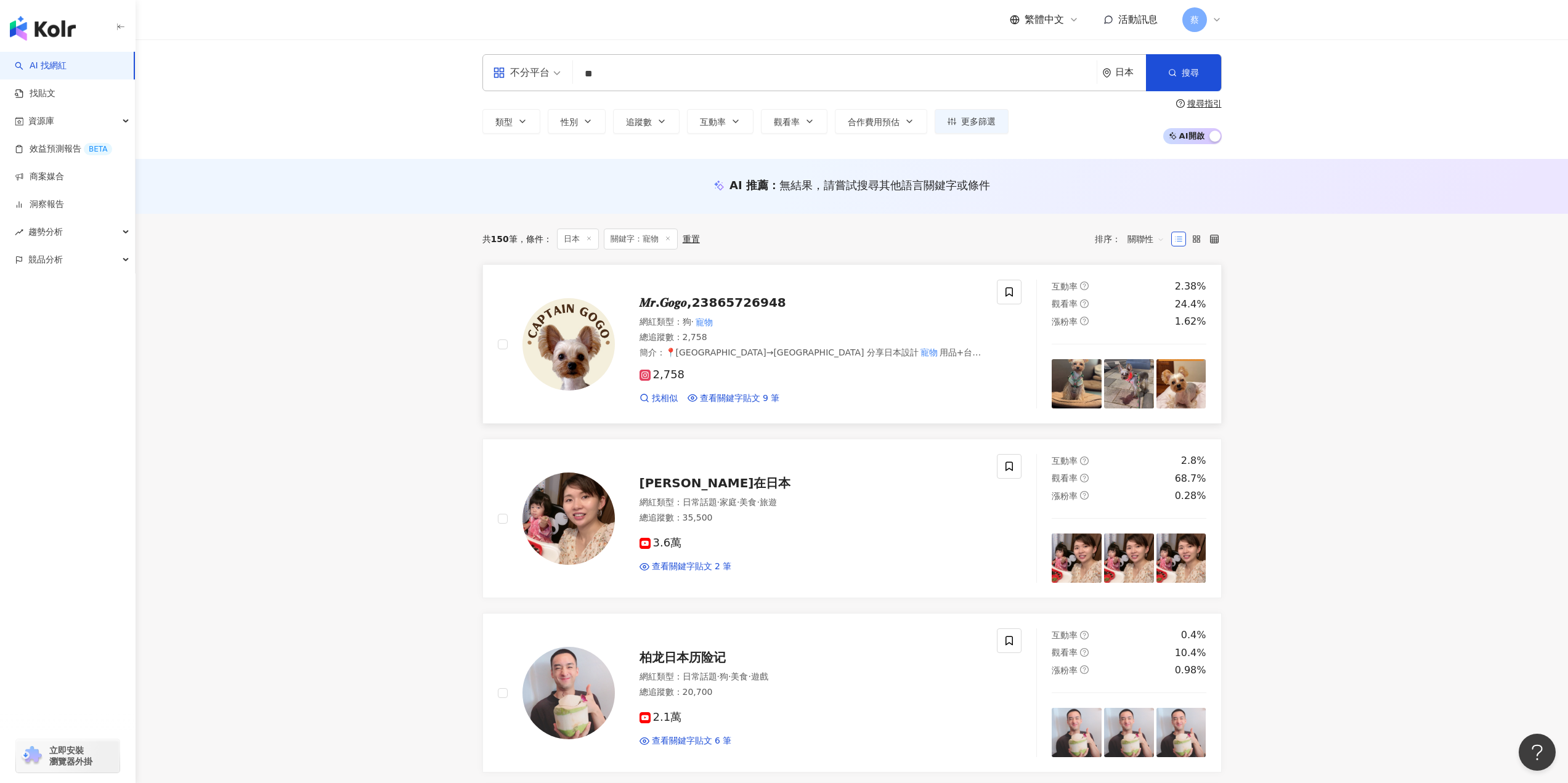
click at [878, 352] on span "用品+台灣日常 專為寵愛毛孩的質感生活而選品🐾 ↓Gogo選物世界💛↓" at bounding box center [810, 359] width 342 height 23
click at [1215, 14] on div "蔡" at bounding box center [1201, 20] width 39 height 24
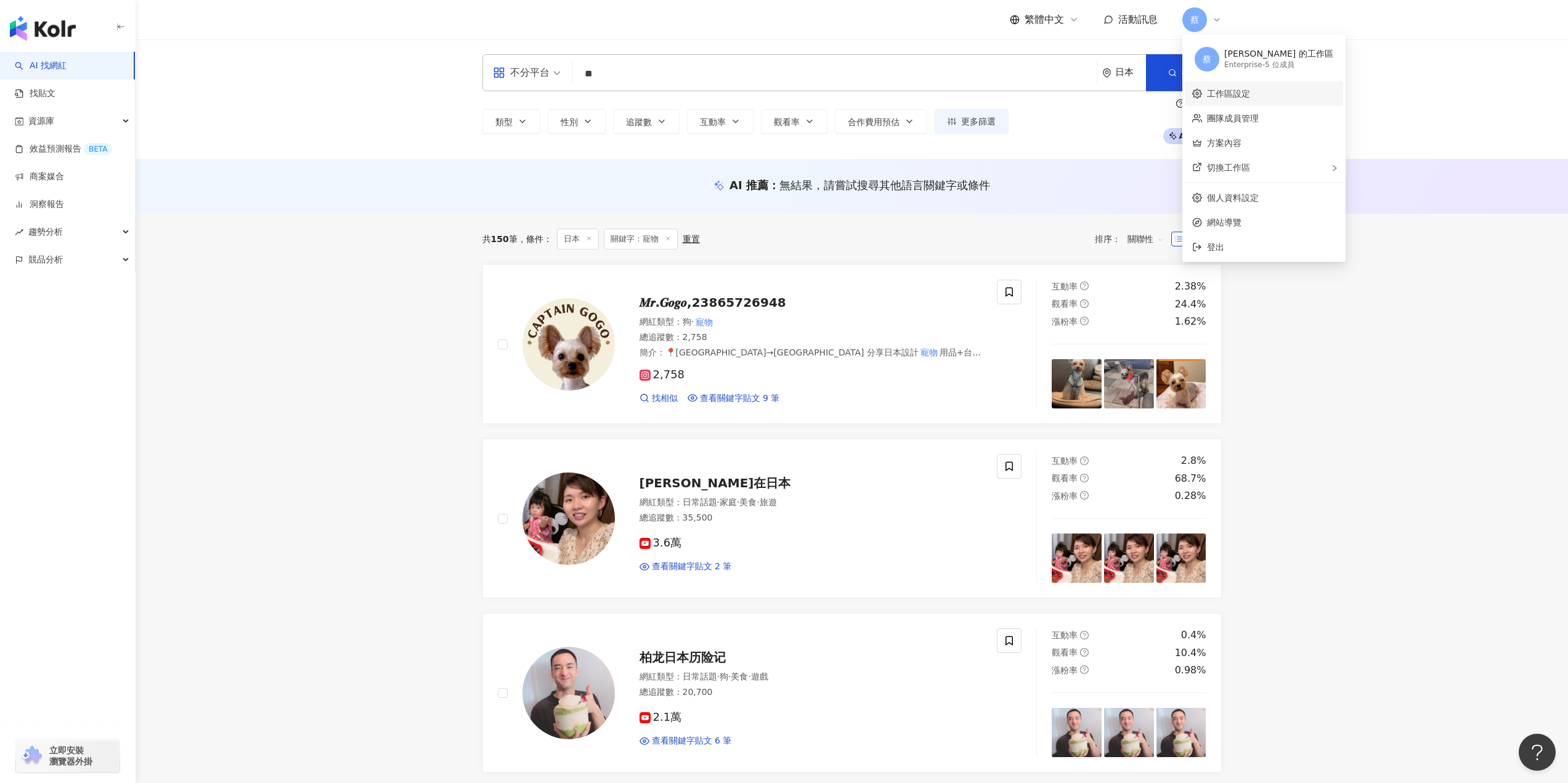
click at [1227, 98] on link "工作區設定" at bounding box center [1229, 93] width 43 height 9
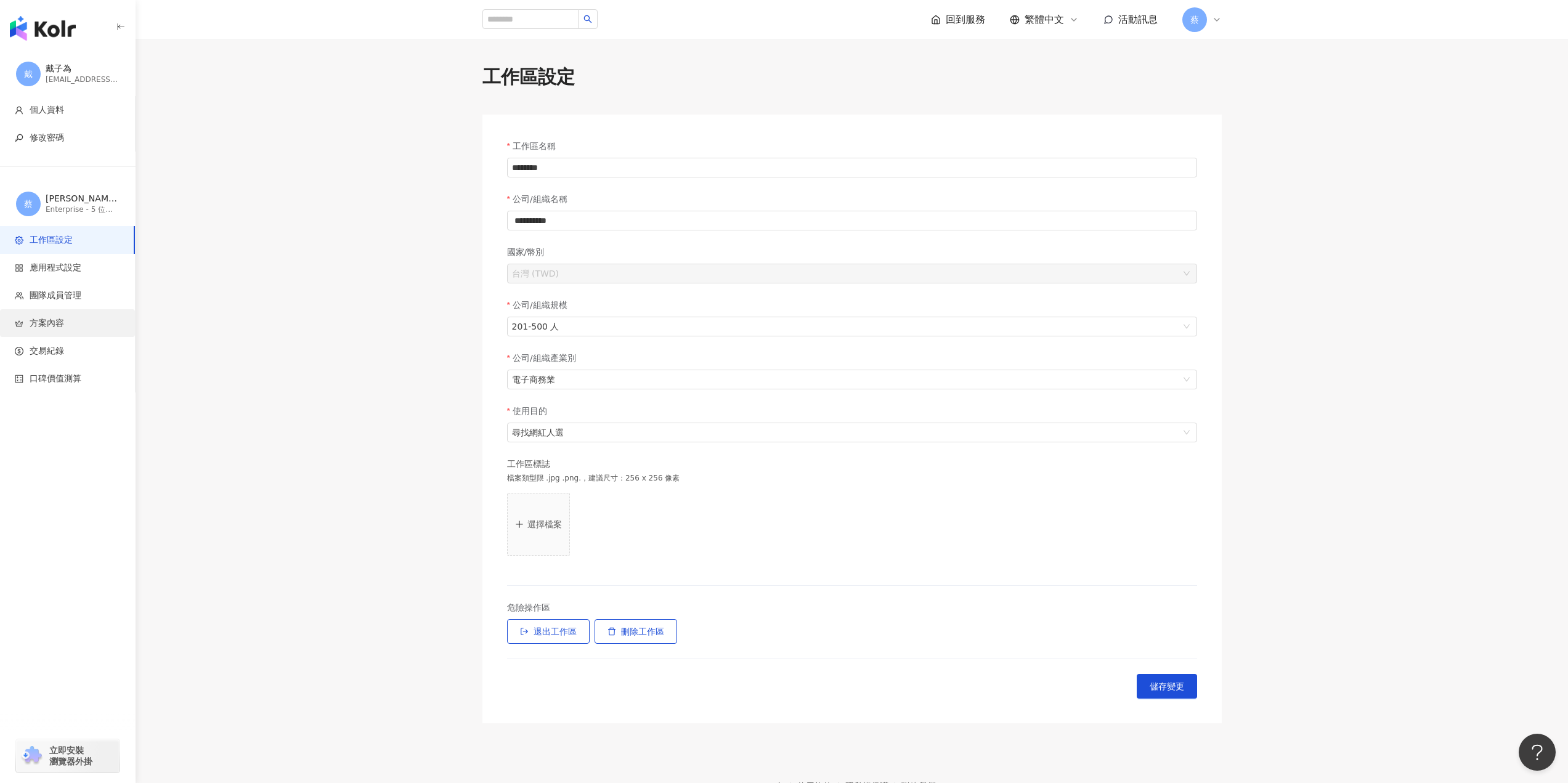
click at [93, 336] on li "方案內容" at bounding box center [67, 322] width 134 height 27
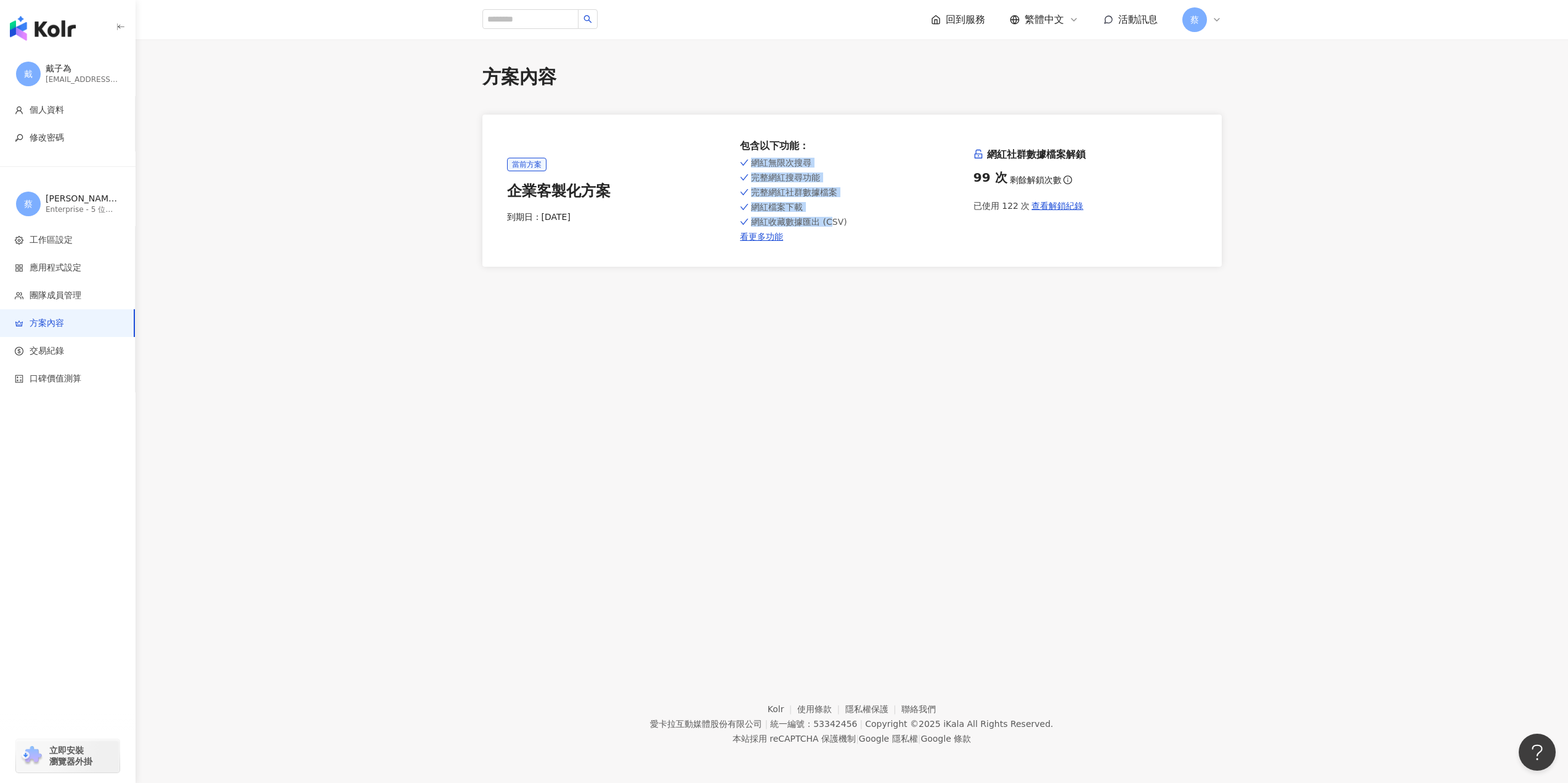
drag, startPoint x: 755, startPoint y: 164, endPoint x: 830, endPoint y: 221, distance: 94.2
click at [830, 221] on div "網紅無限次搜尋 完整網紅搜尋功能 完整網紅社群數據檔案 網紅檔案下載 網紅收藏數據匯出 (CSV) 看更多功能" at bounding box center [852, 198] width 224 height 86
click at [900, 220] on div "網紅收藏數據匯出 (CSV)" at bounding box center [852, 222] width 224 height 9
click at [1043, 208] on span "查看解鎖紀錄" at bounding box center [1057, 206] width 52 height 9
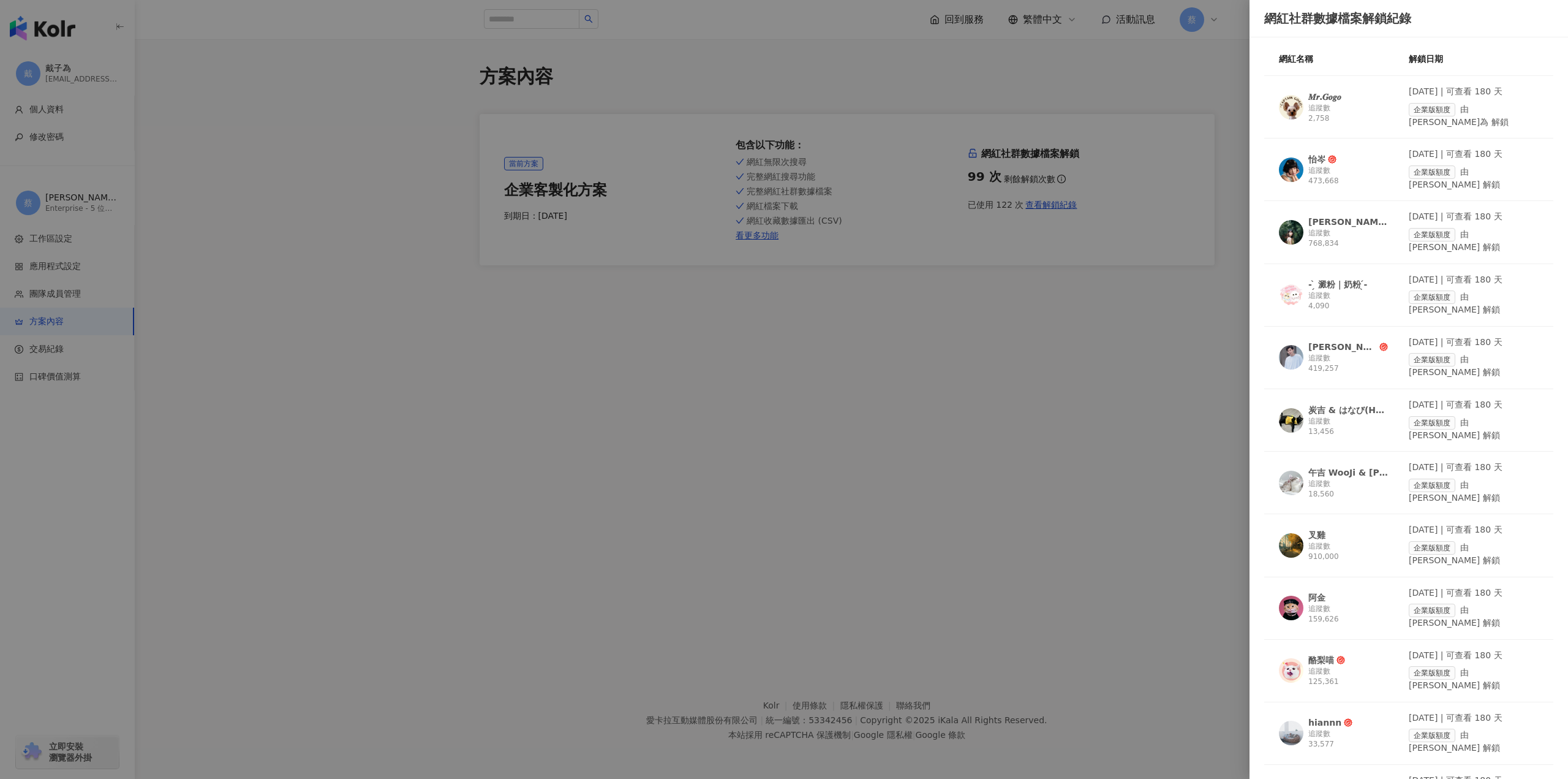
click at [982, 406] on div at bounding box center [784, 389] width 1568 height 779
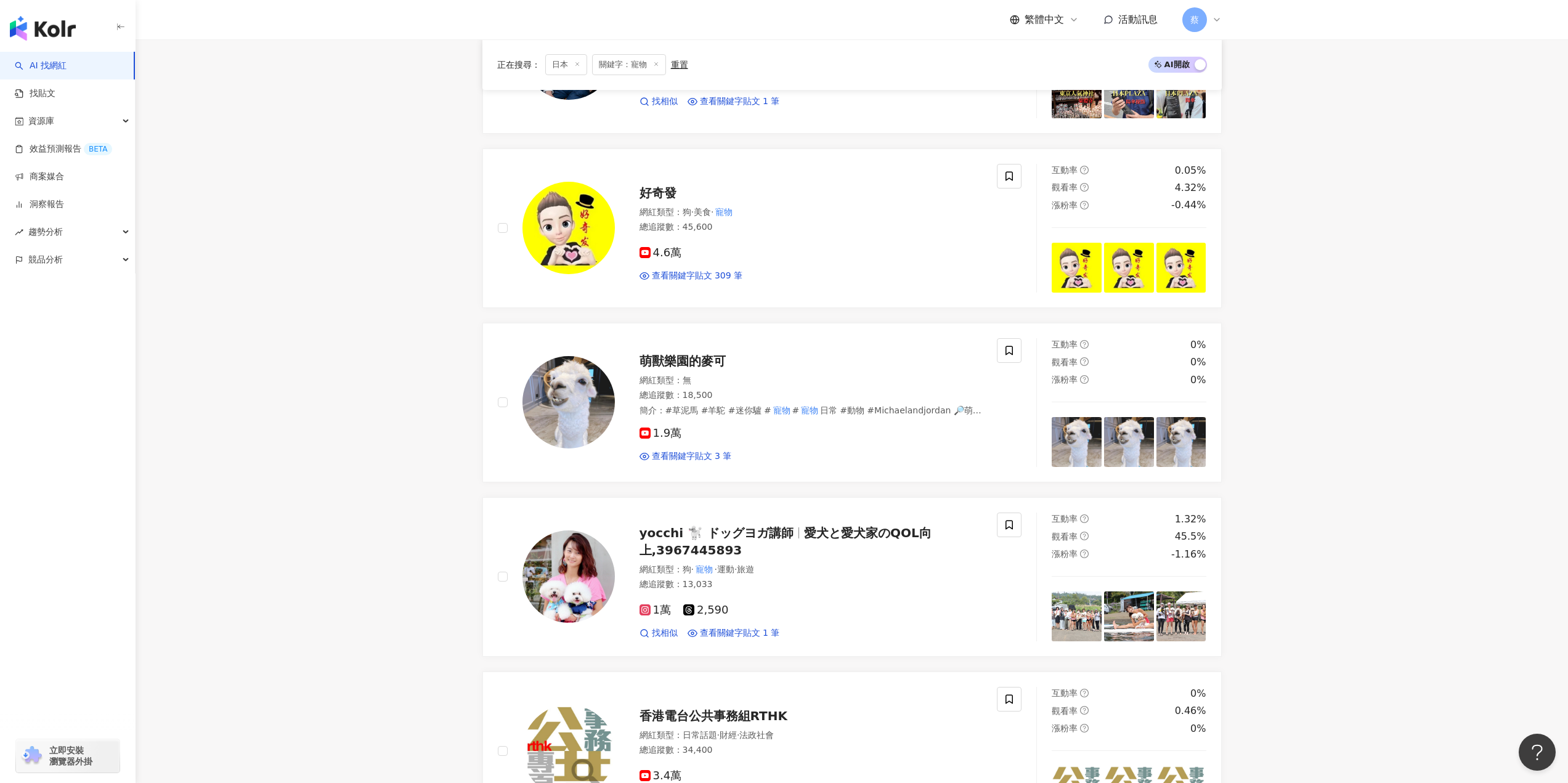
scroll to position [1540, 0]
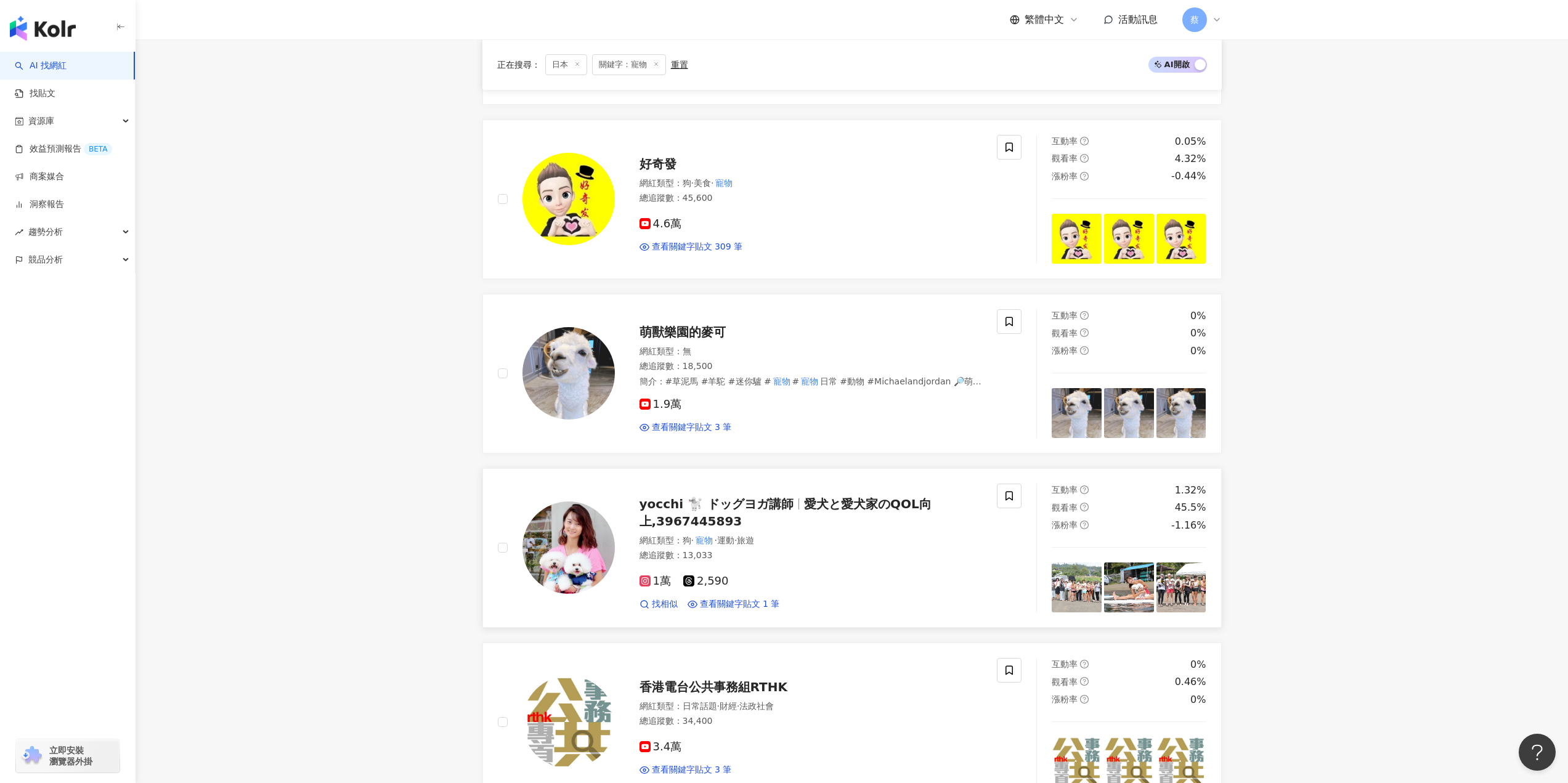
click at [762, 511] on span "yocchi 🐩 ドッグヨガ講師" at bounding box center [716, 504] width 154 height 15
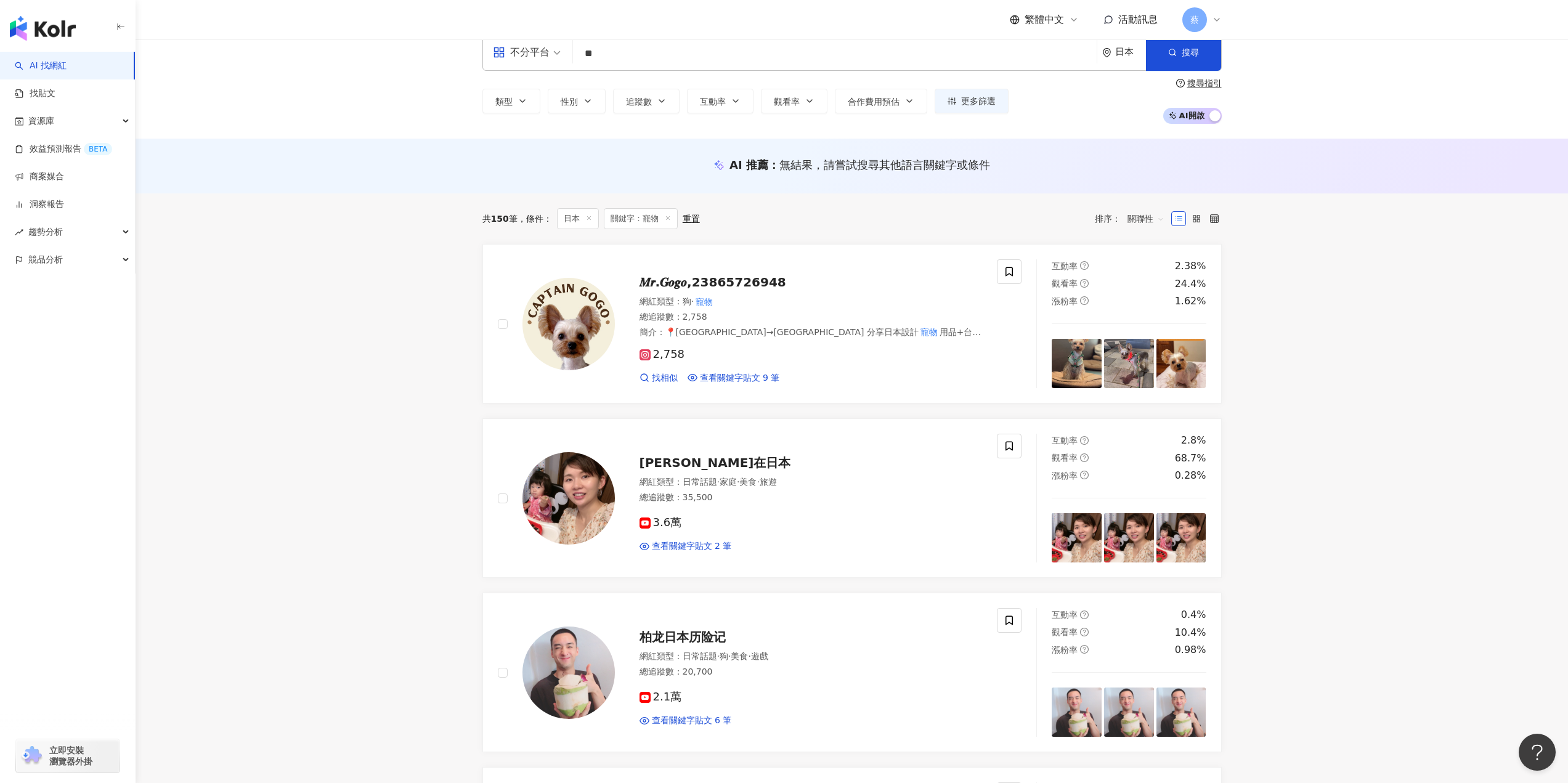
scroll to position [0, 0]
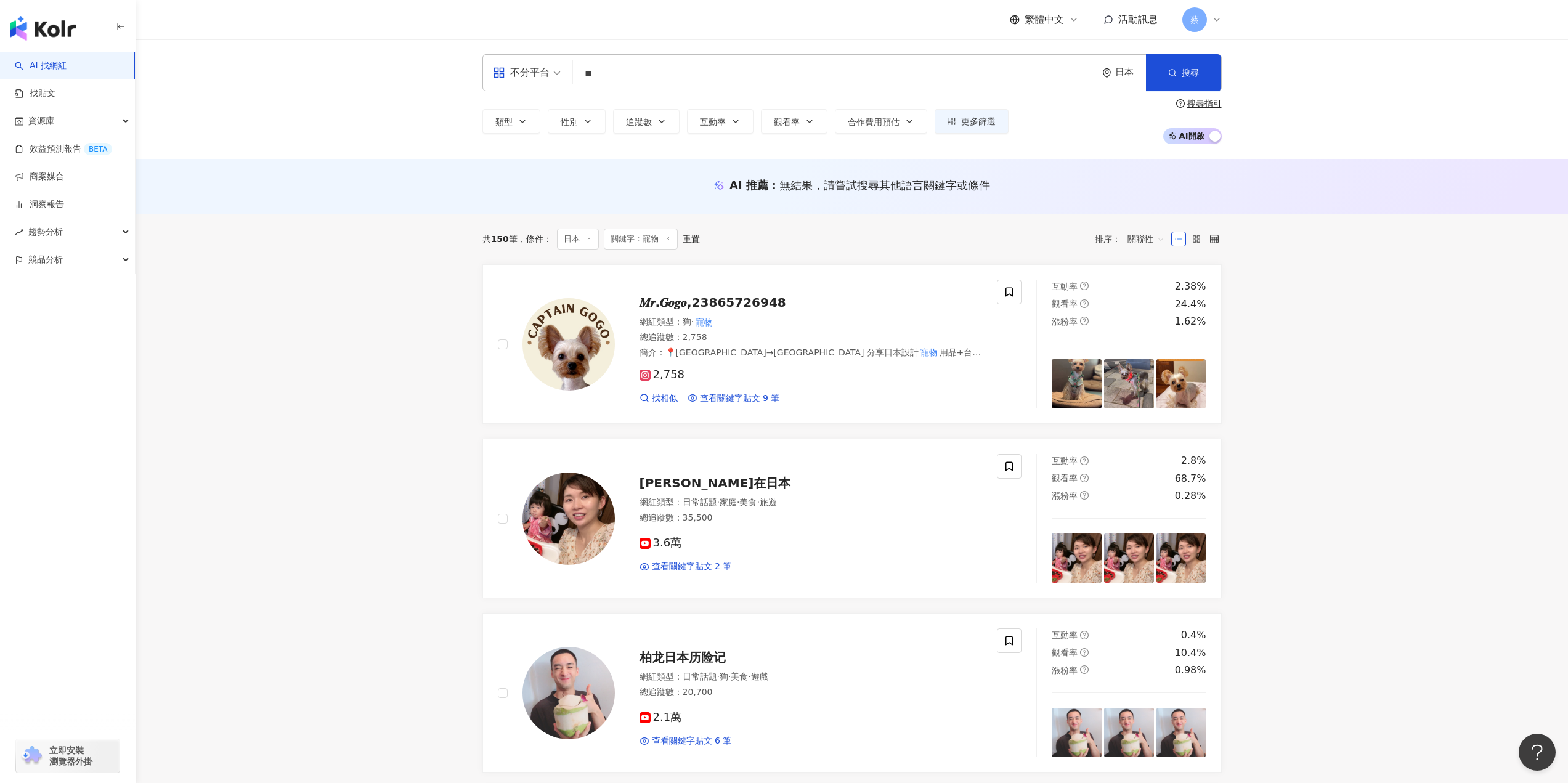
drag, startPoint x: 651, startPoint y: 83, endPoint x: 504, endPoint y: 83, distance: 147.0
click at [504, 83] on div "不分平台 ** 日本 搜尋" at bounding box center [852, 72] width 739 height 37
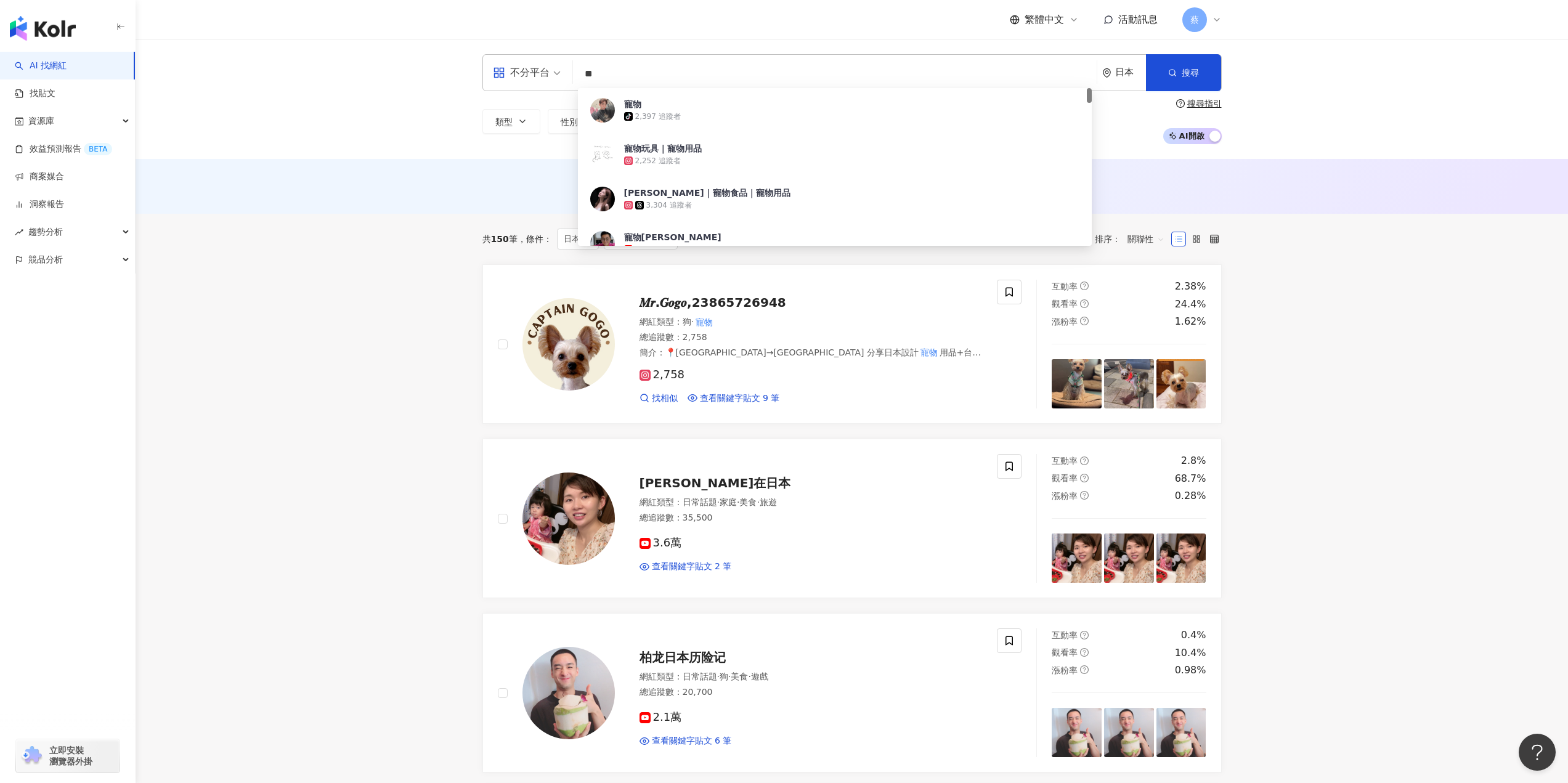
type input "*"
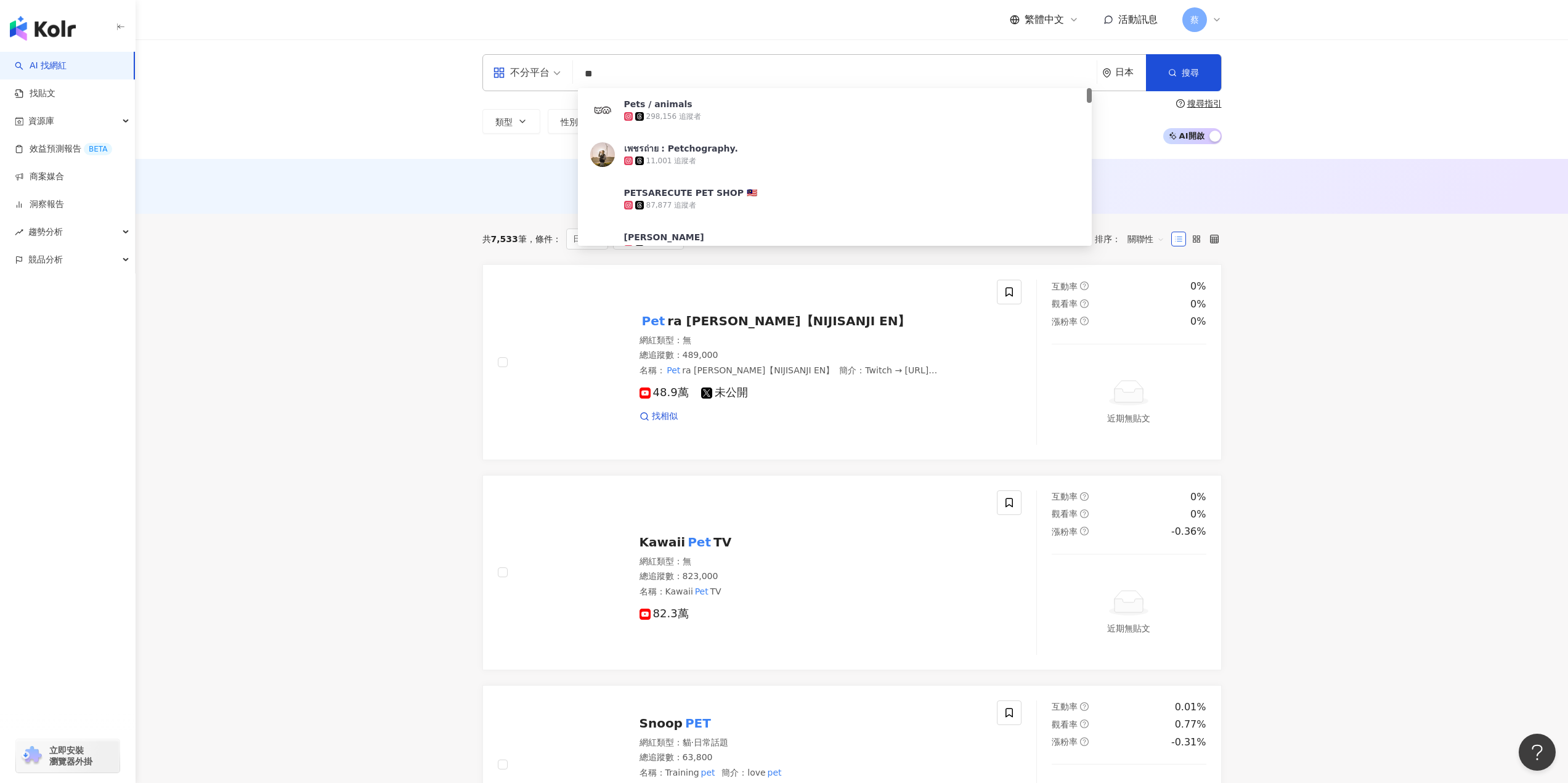
type input "*"
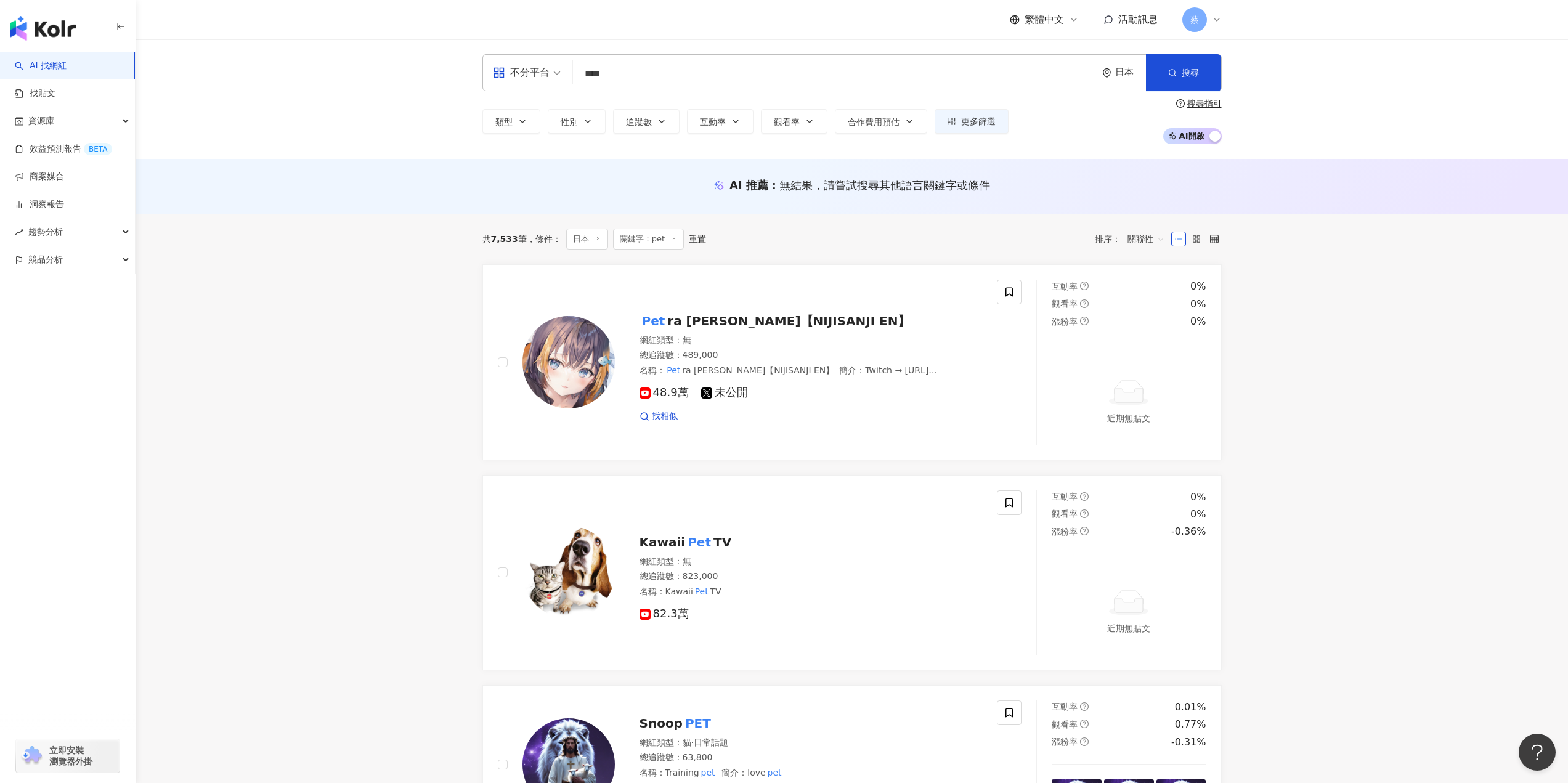
type input "****"
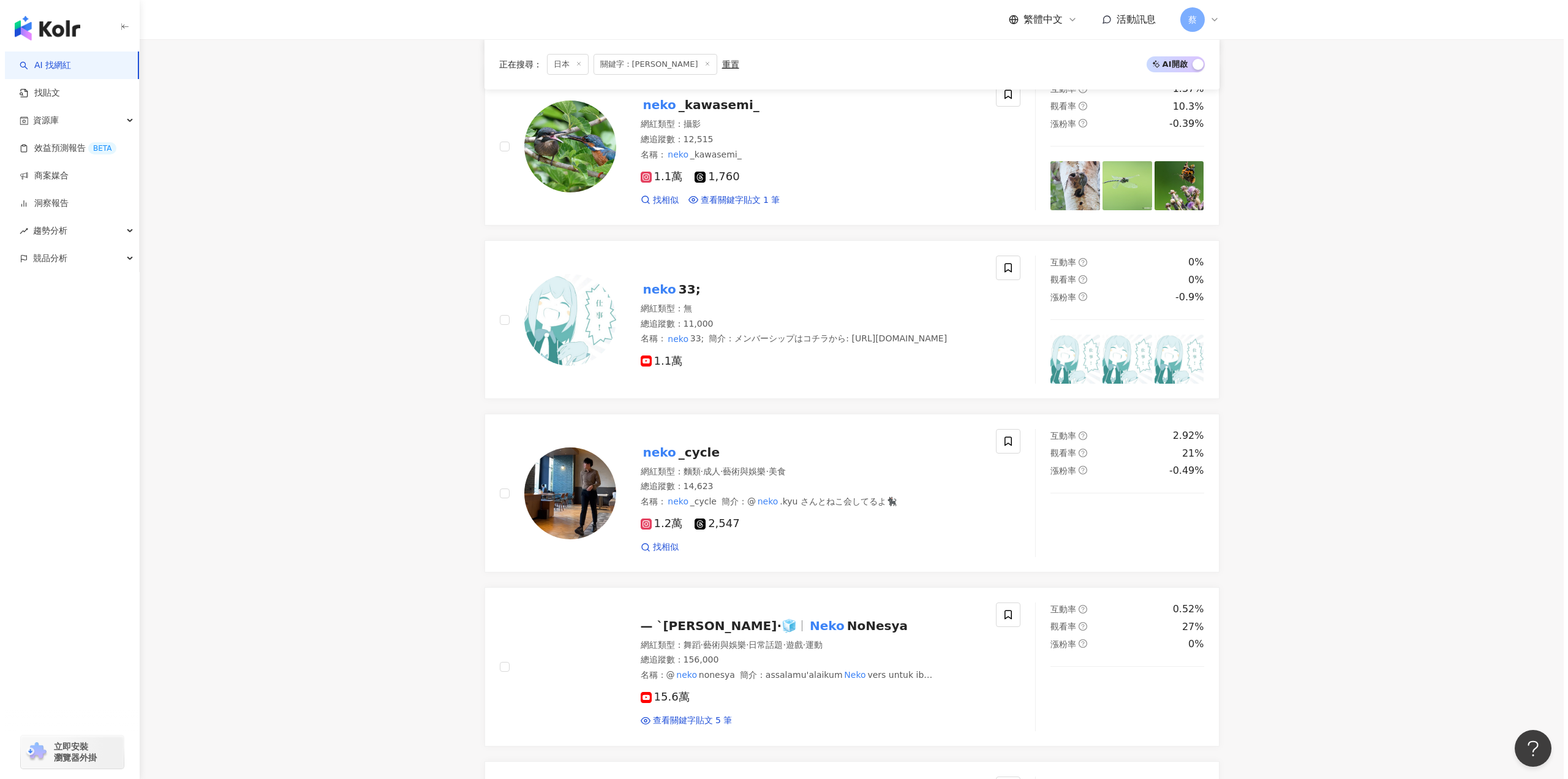
scroll to position [307, 0]
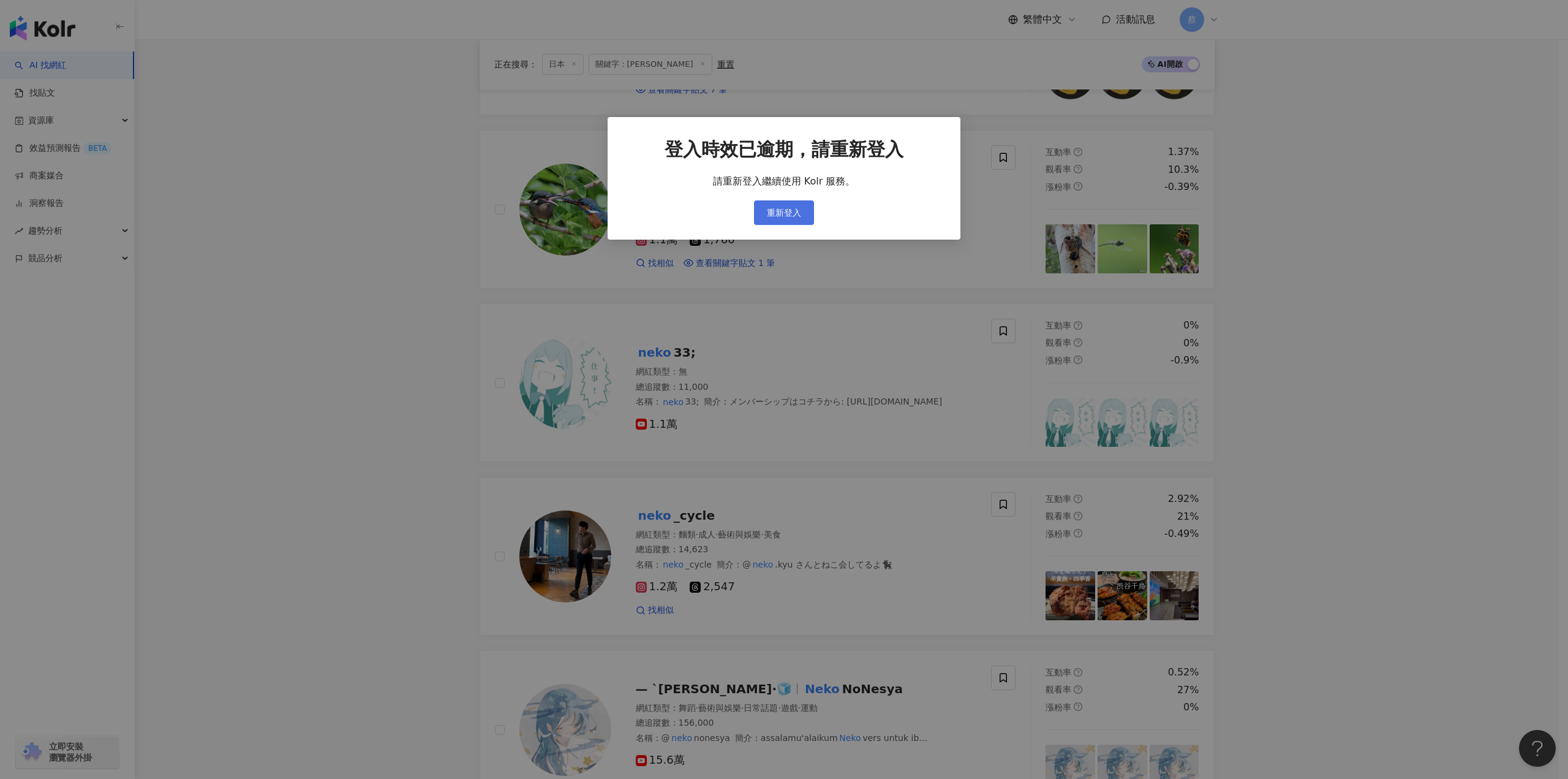
click at [772, 220] on button "重新登入" at bounding box center [784, 212] width 60 height 24
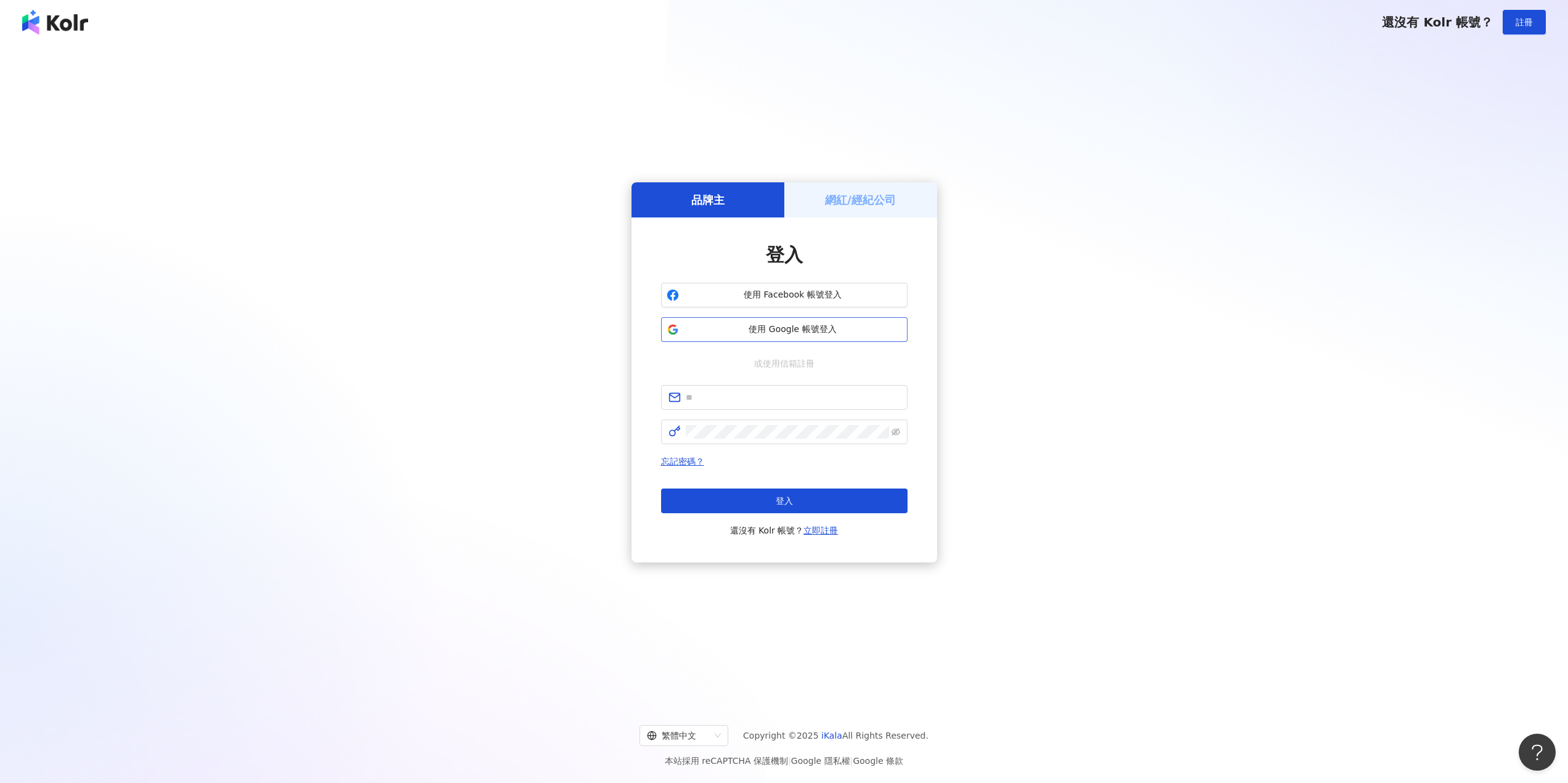
click at [743, 331] on span "使用 Google 帳號登入" at bounding box center [792, 329] width 218 height 12
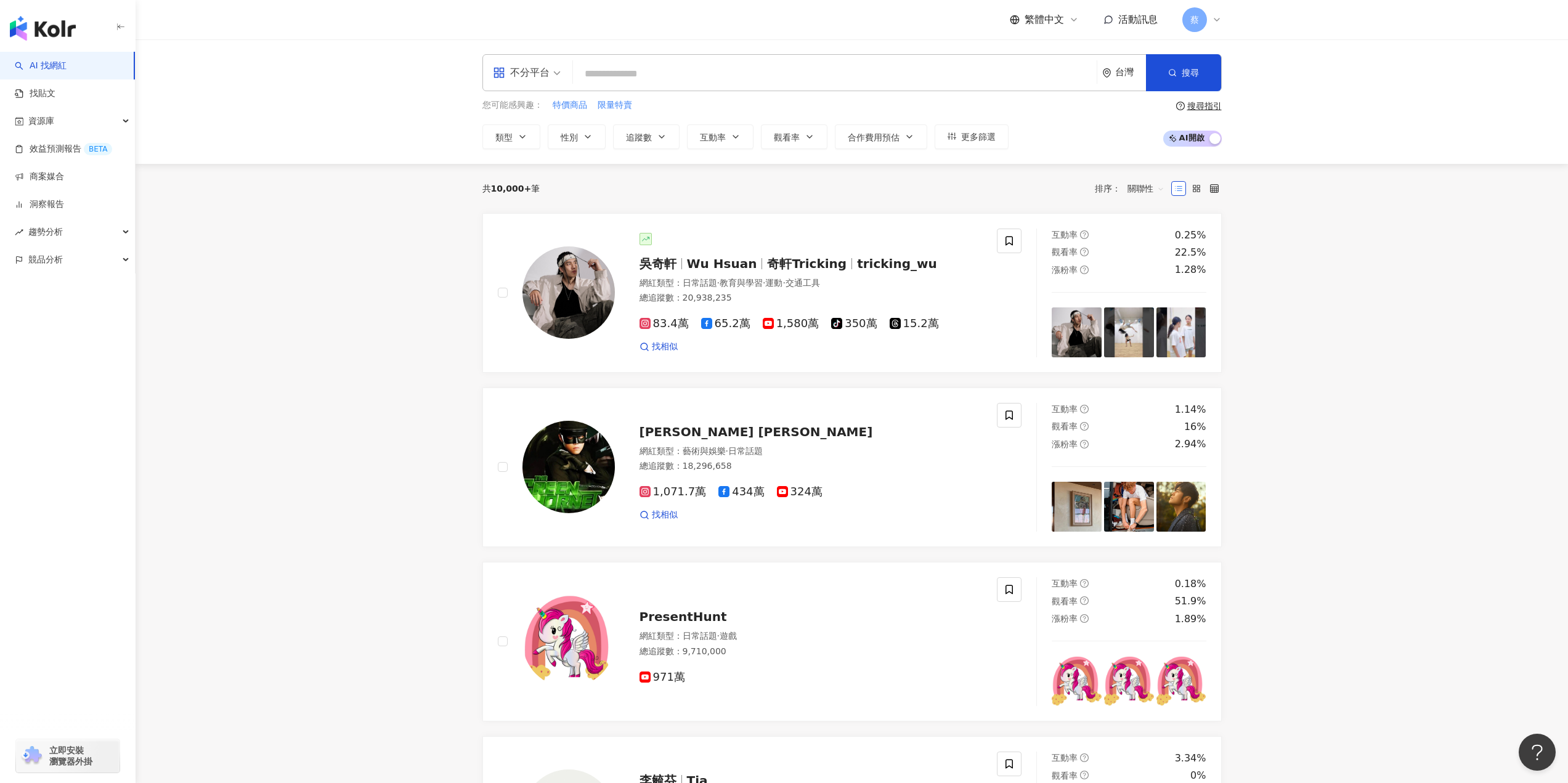
click at [1142, 82] on div "台灣" at bounding box center [1123, 72] width 44 height 36
click at [1027, 192] on div "日本" at bounding box center [1033, 184] width 17 height 23
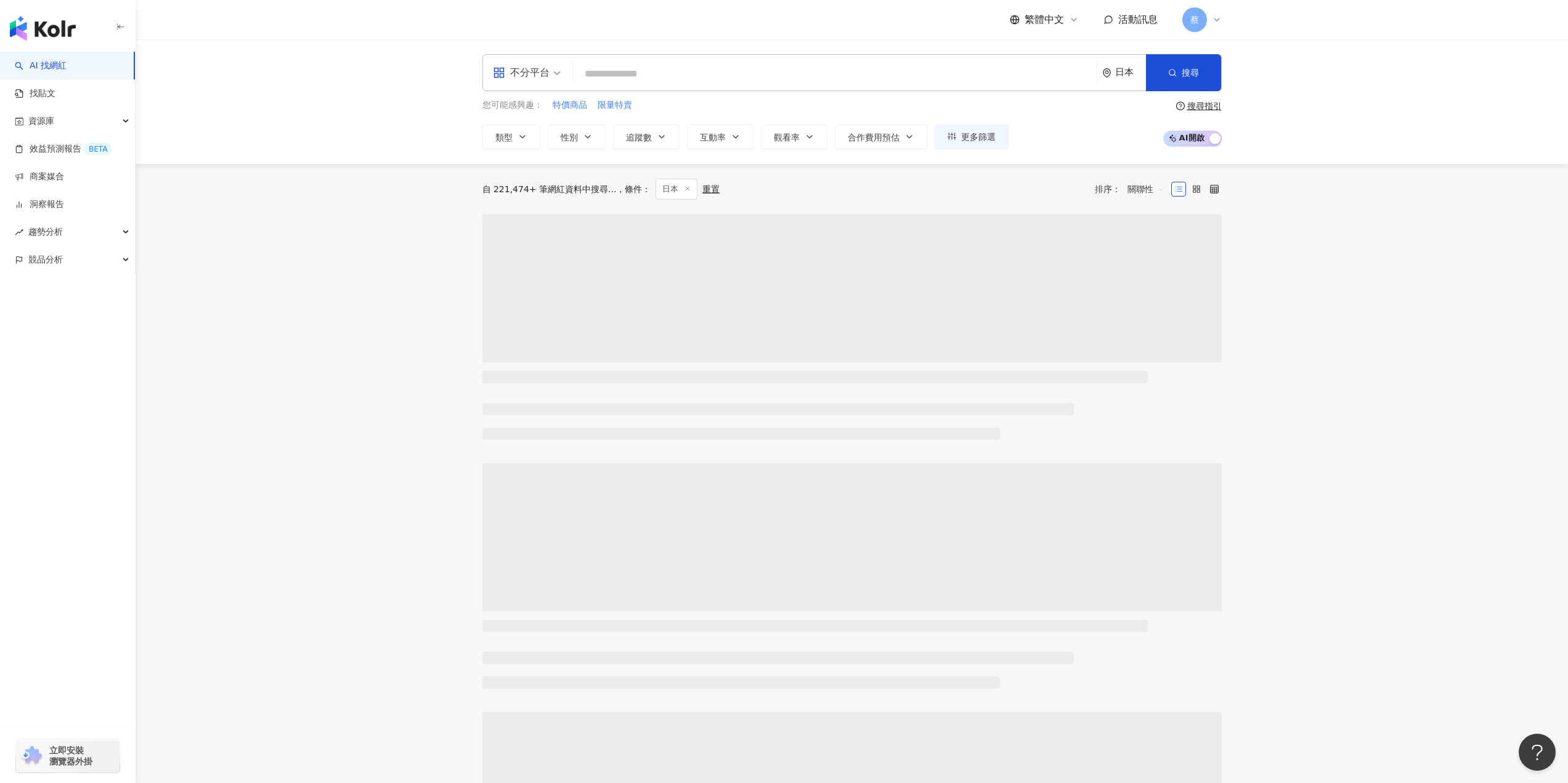
click at [902, 85] on input "search" at bounding box center [835, 73] width 513 height 23
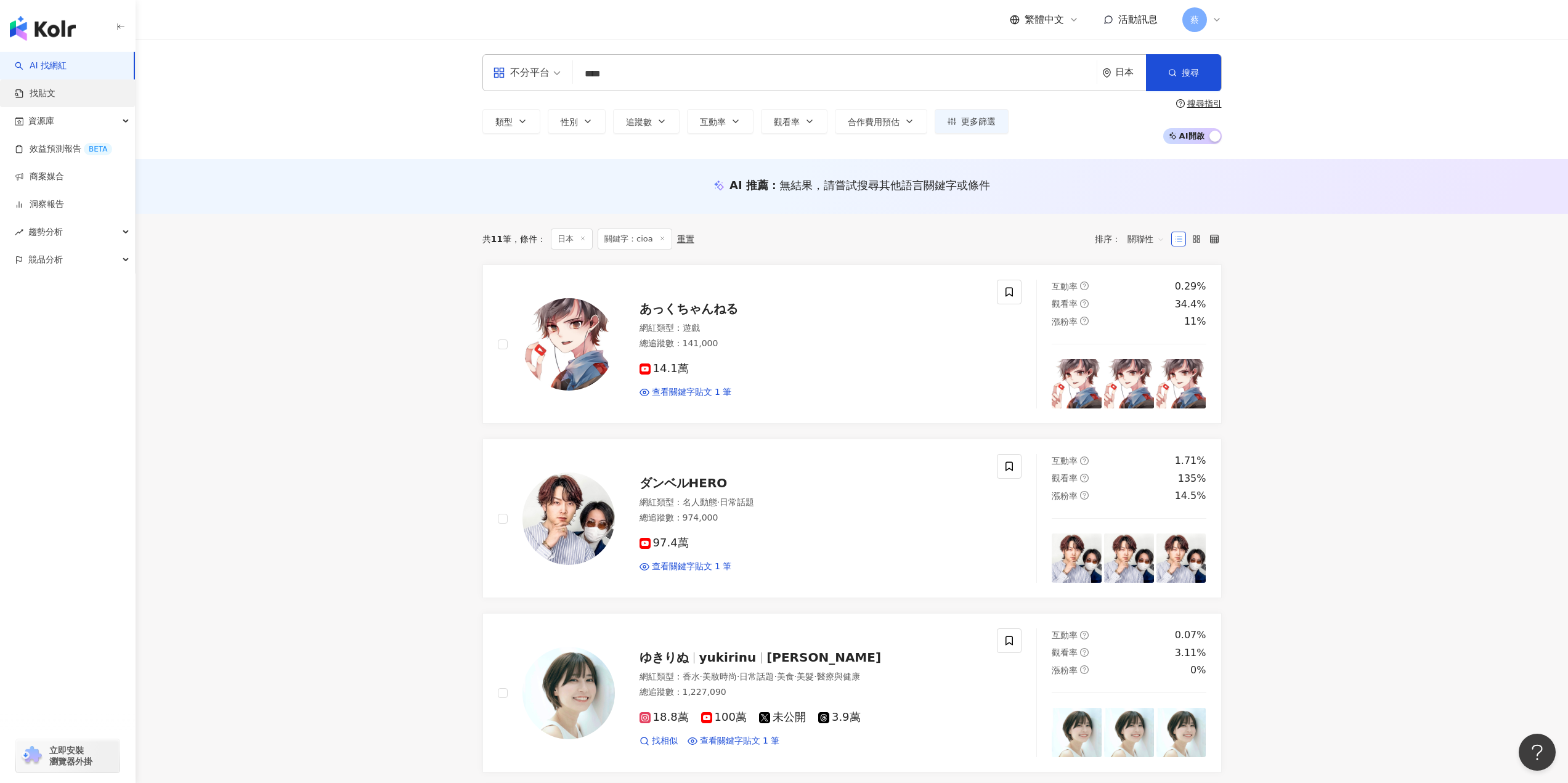
type input "****"
click at [55, 96] on link "找貼文" at bounding box center [35, 93] width 40 height 12
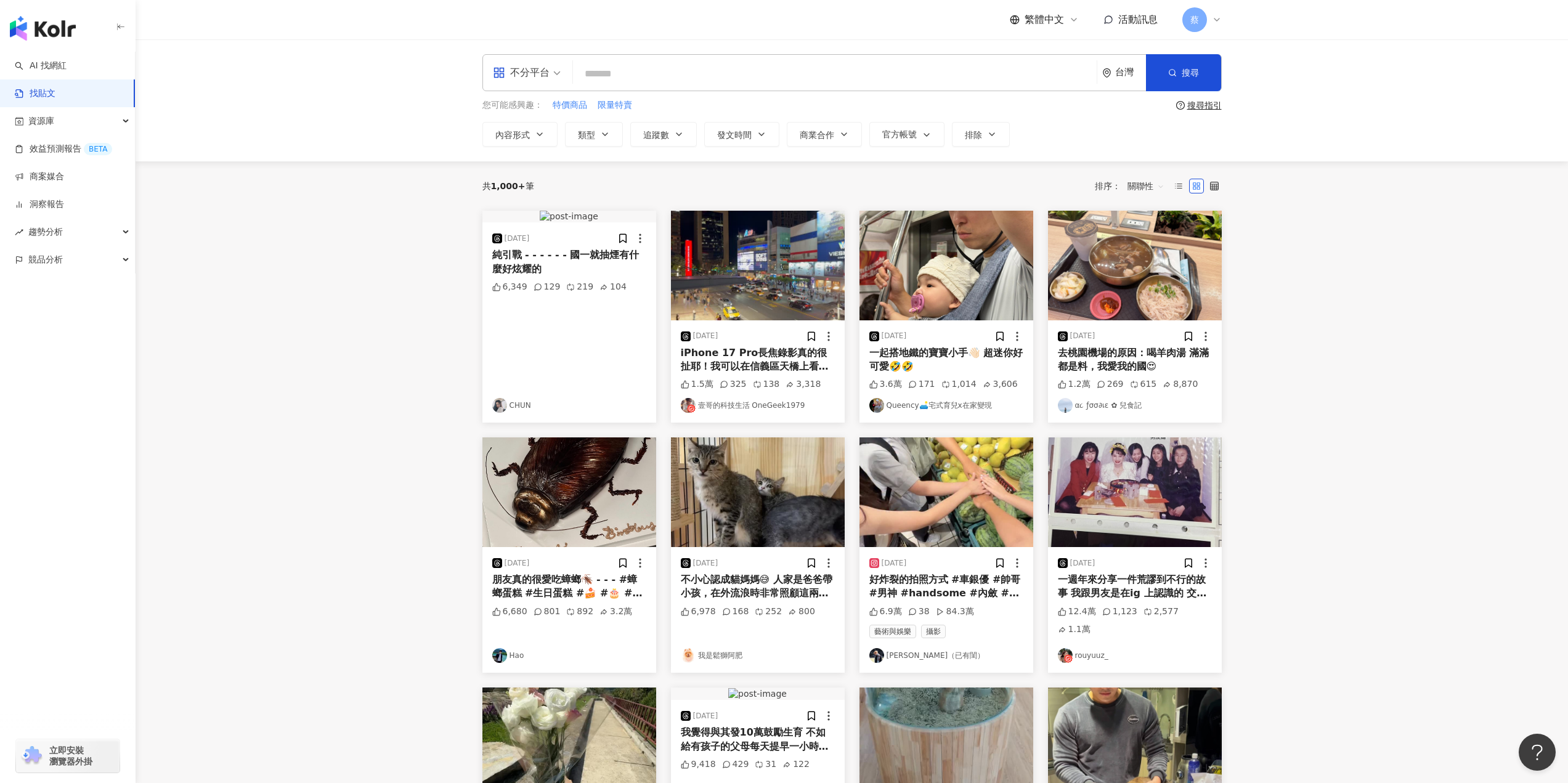
click at [1118, 80] on div "台灣" at bounding box center [1123, 72] width 44 height 36
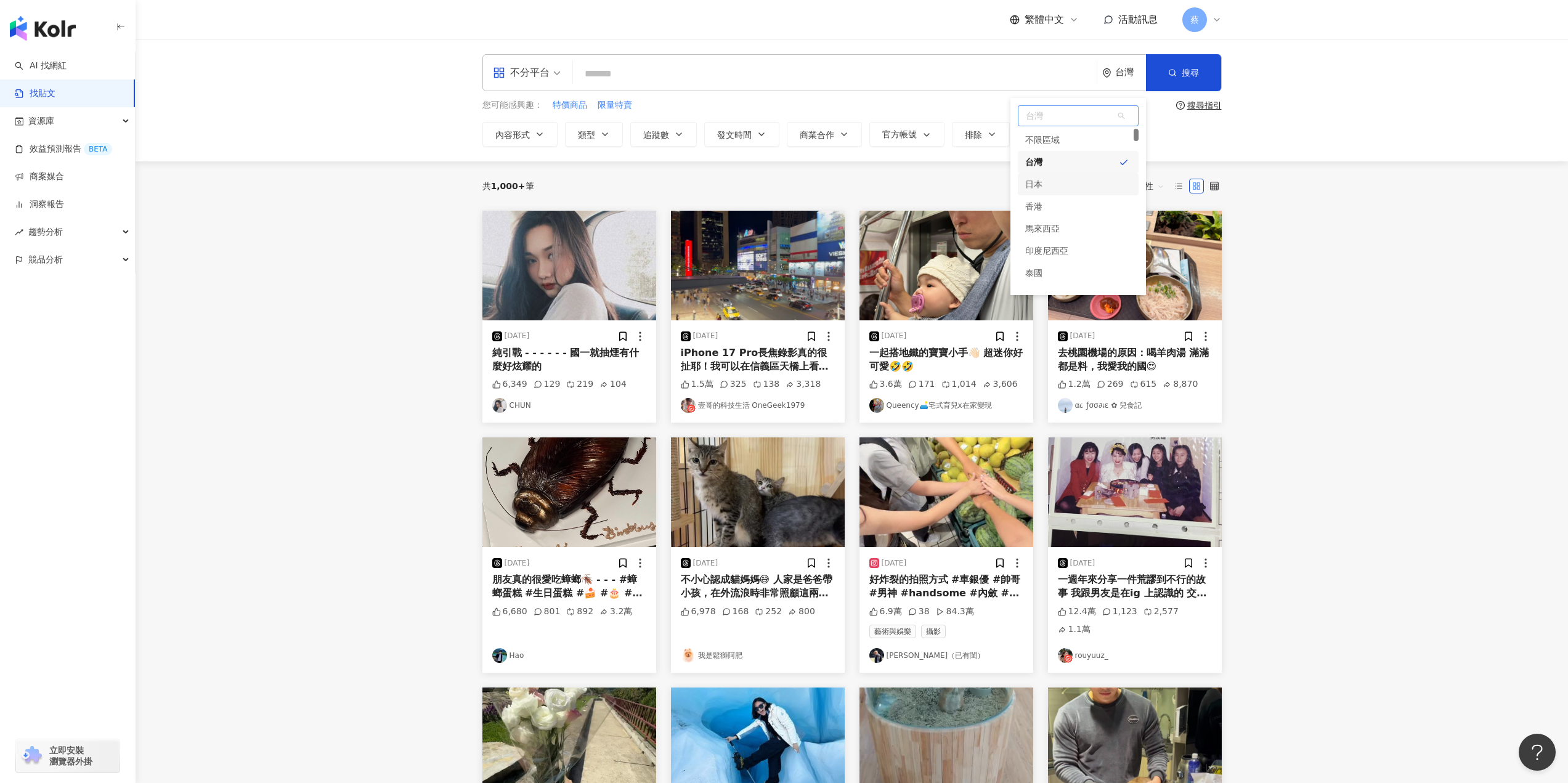
click at [1041, 181] on div "日本" at bounding box center [1033, 184] width 17 height 23
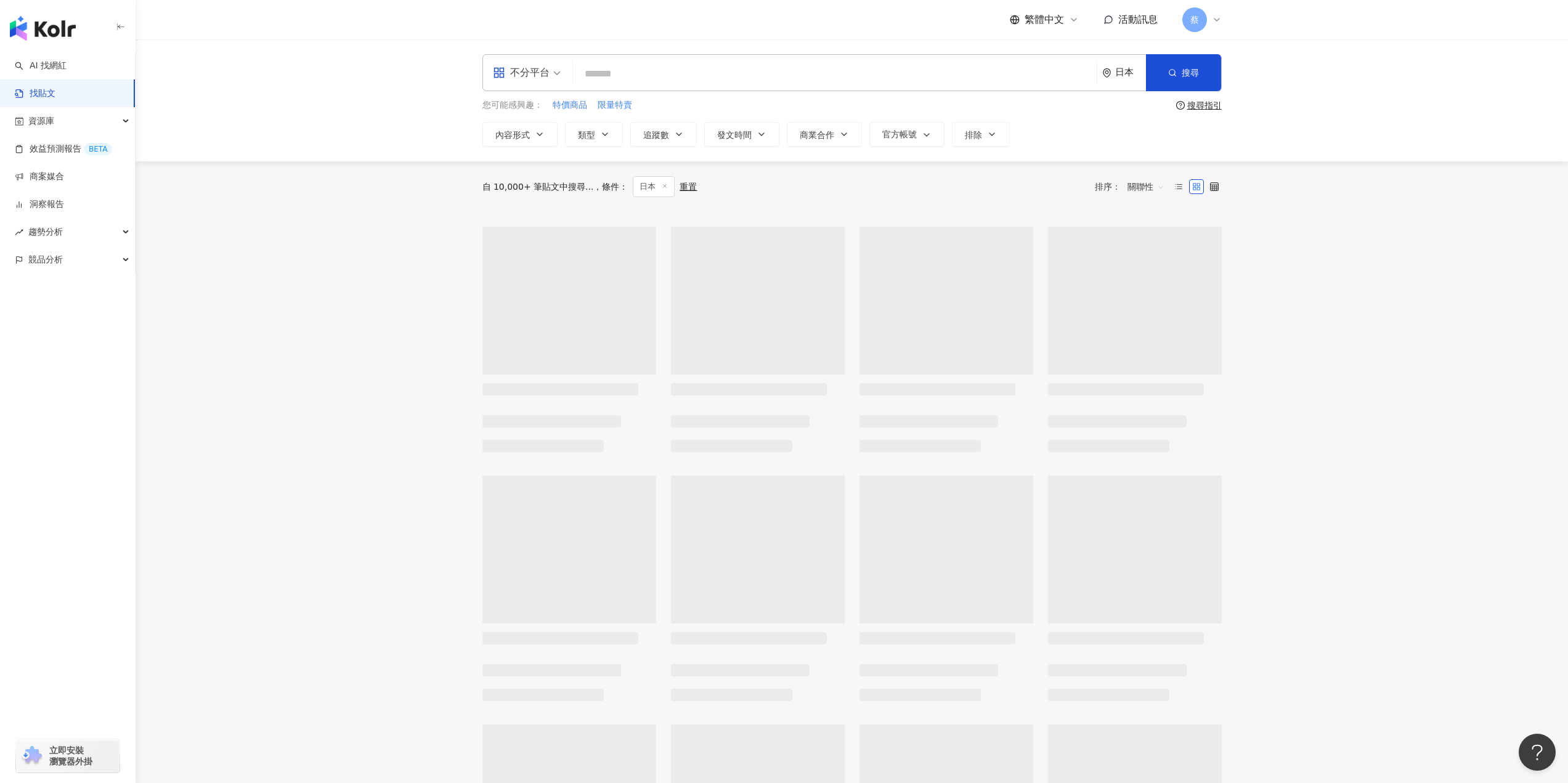
click at [687, 76] on input "search" at bounding box center [835, 73] width 513 height 26
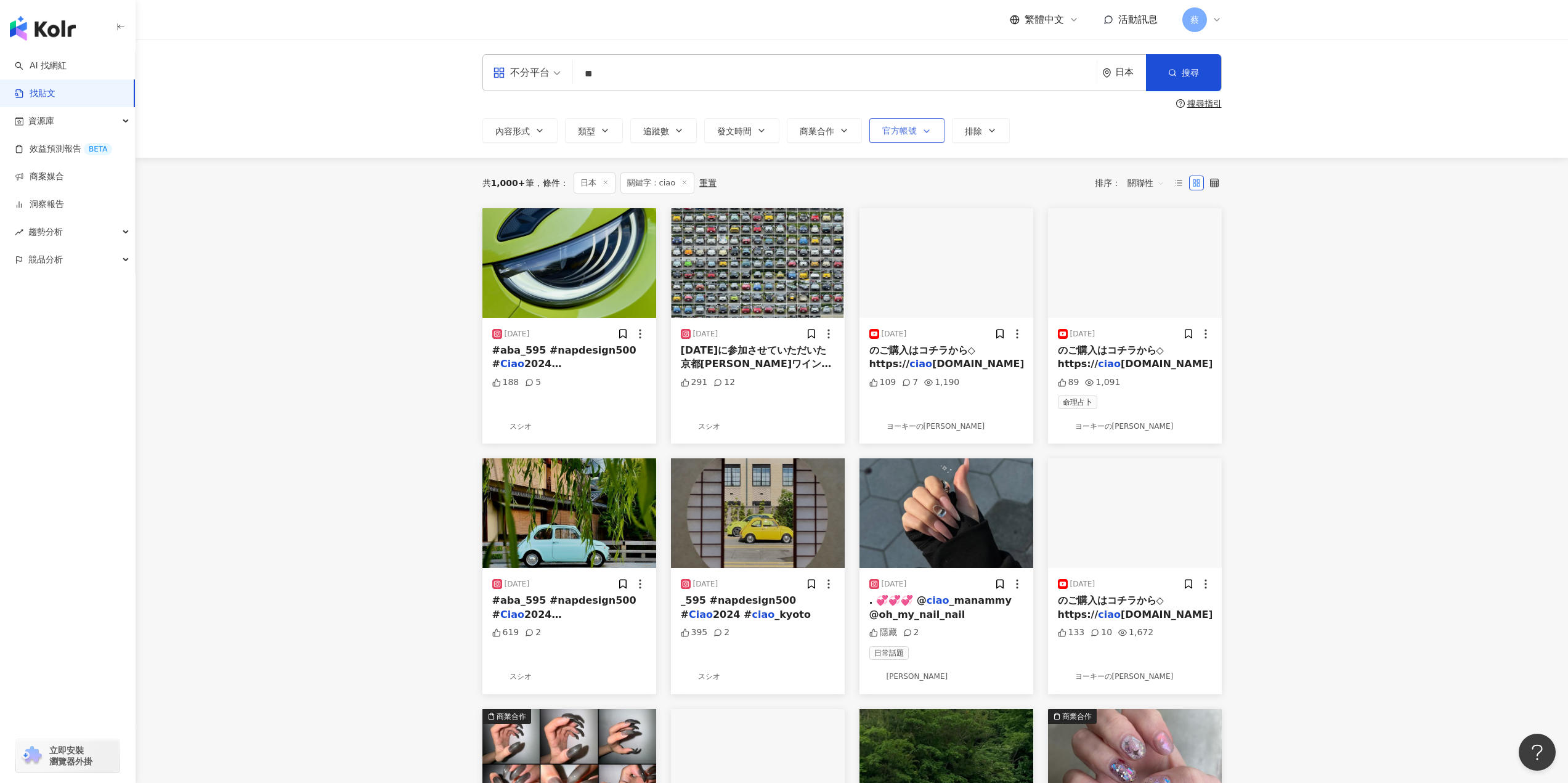
type input "*"
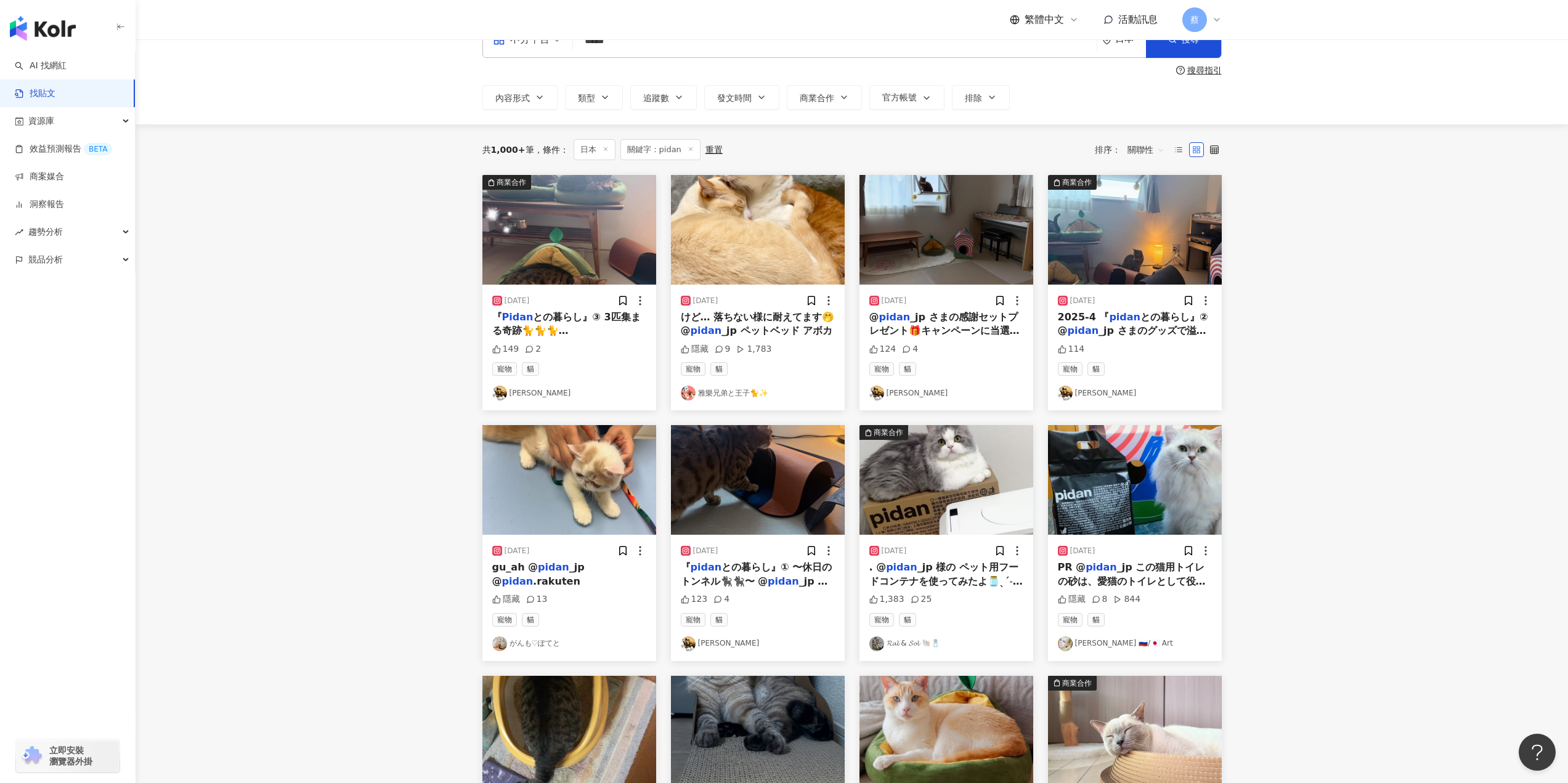
scroll to position [62, 0]
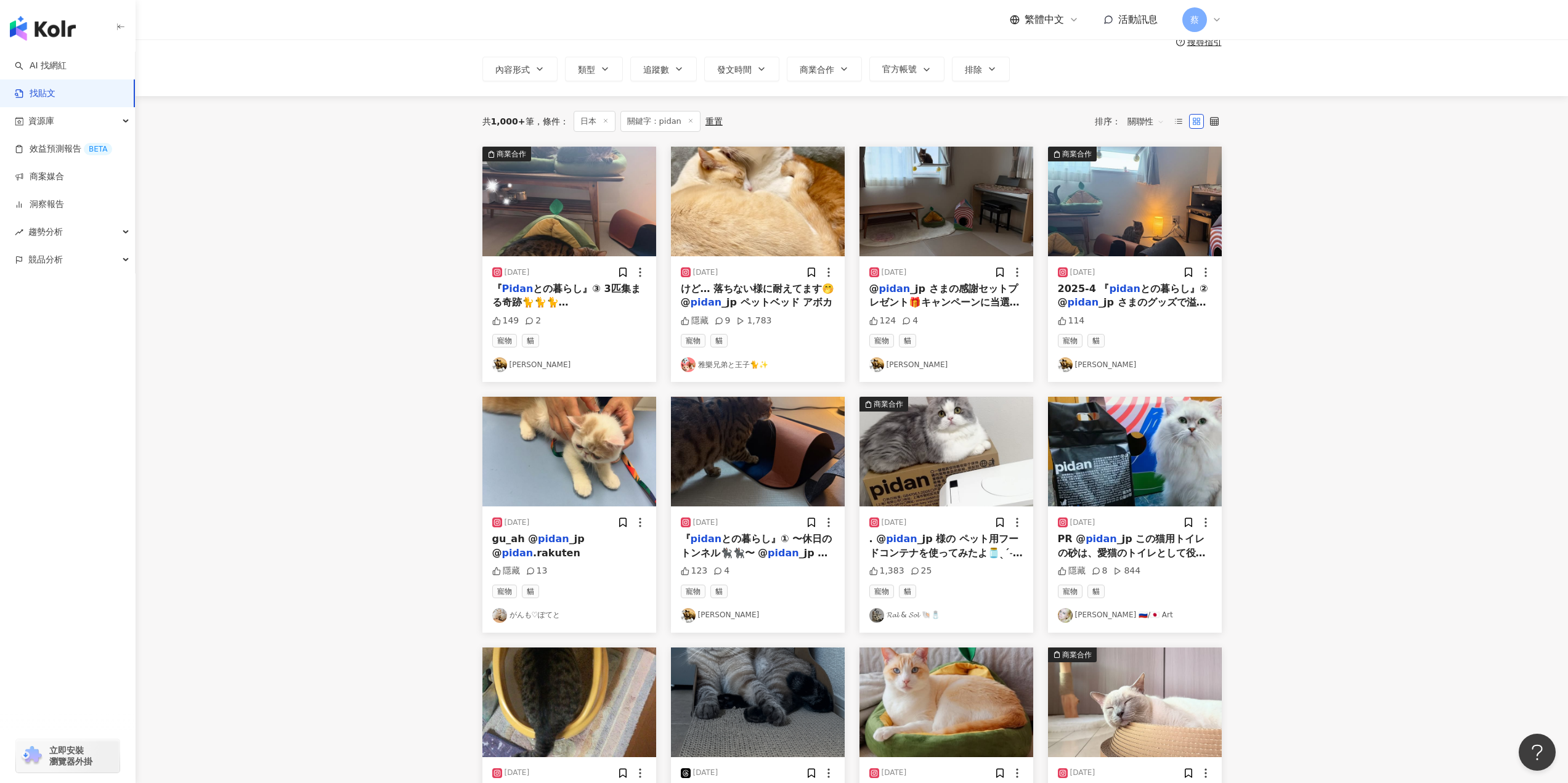
click at [933, 548] on span "_jp 様の ペット用フードコンテナを使ってみたよ🫙ˎˊ˗ ワンタッチで自動真空にできて 軽量モジュールが蓋に搭載✌🏼 毎日1日分をスケールで測ってるけど こ…" at bounding box center [948, 628] width 157 height 191
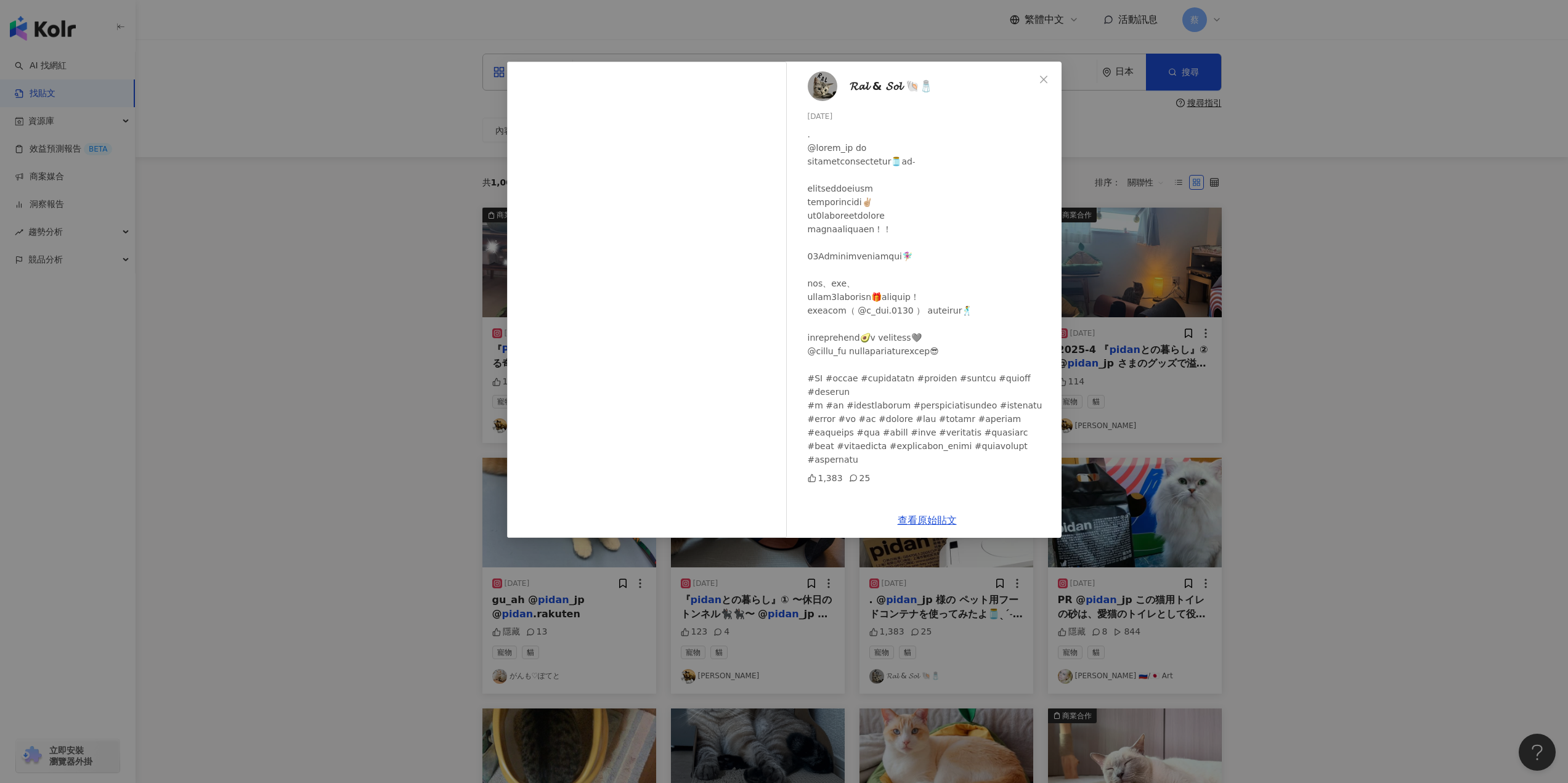
scroll to position [0, 0]
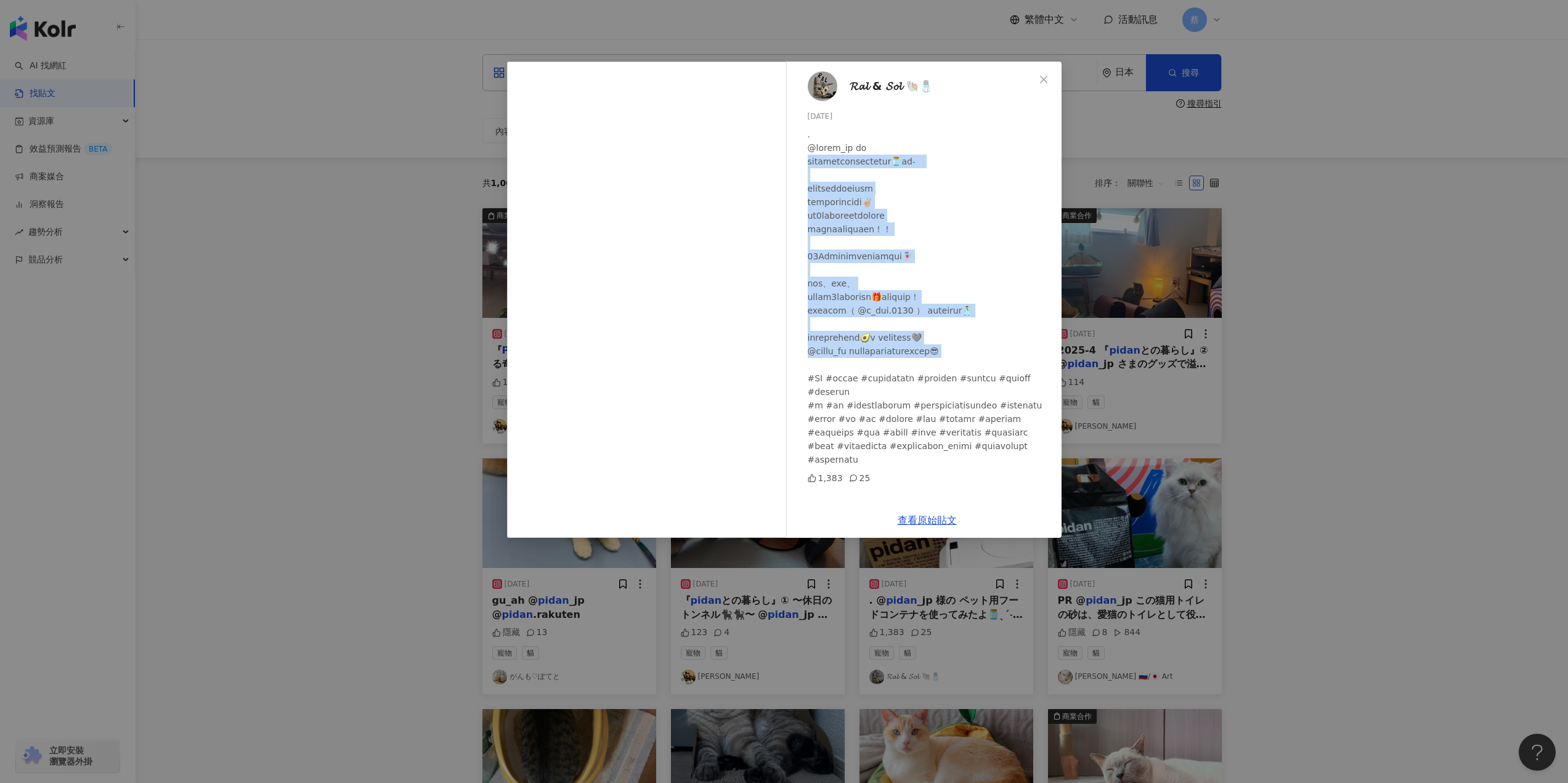
drag, startPoint x: 808, startPoint y: 164, endPoint x: 1033, endPoint y: 358, distance: 297.1
click at [1033, 358] on div at bounding box center [929, 297] width 243 height 338
click at [1026, 358] on div at bounding box center [1026, 358] width 0 height 0
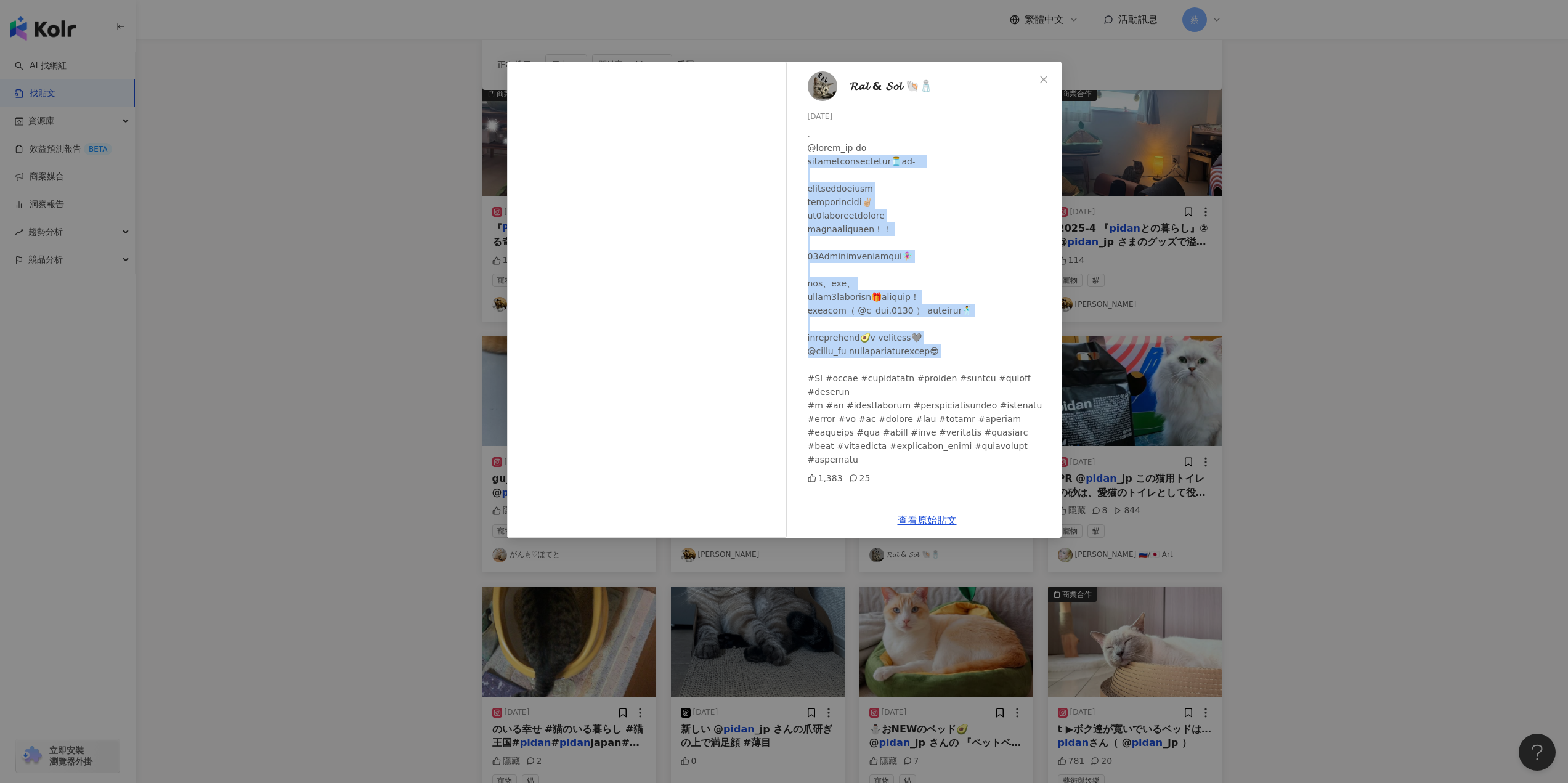
scroll to position [123, 0]
click at [970, 208] on div at bounding box center [929, 297] width 243 height 338
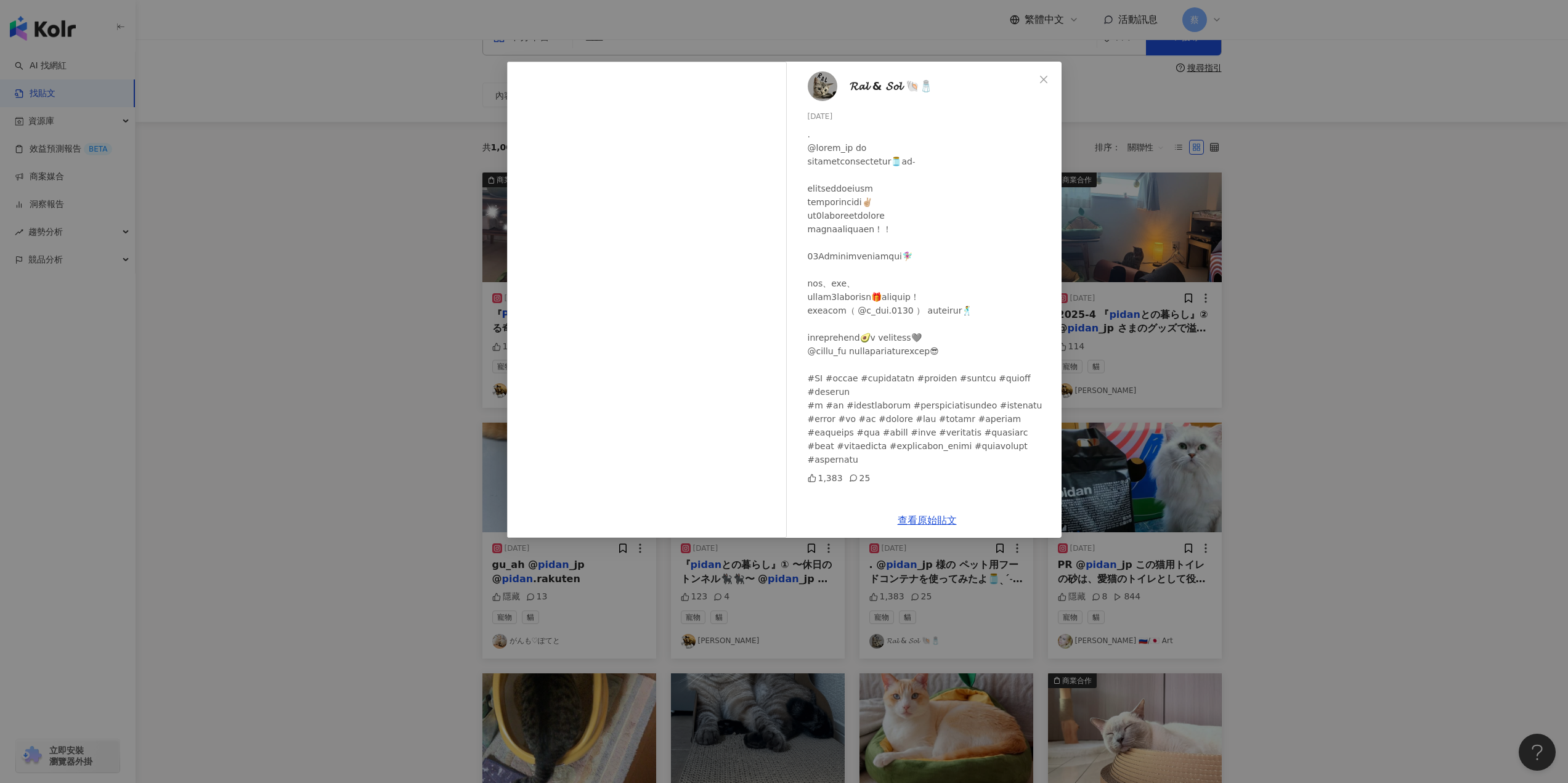
scroll to position [0, 0]
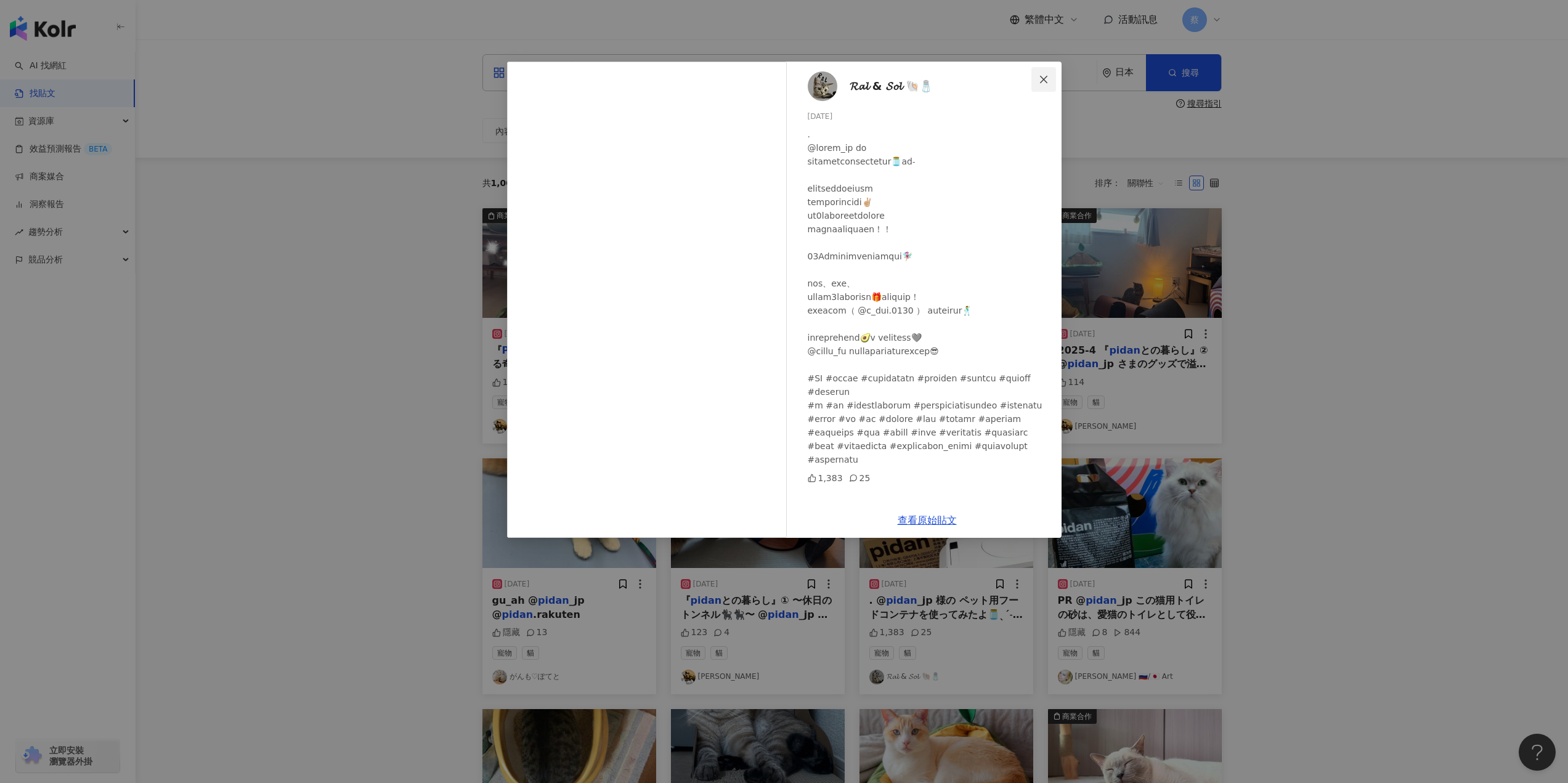
click at [1047, 76] on icon "close" at bounding box center [1043, 79] width 9 height 9
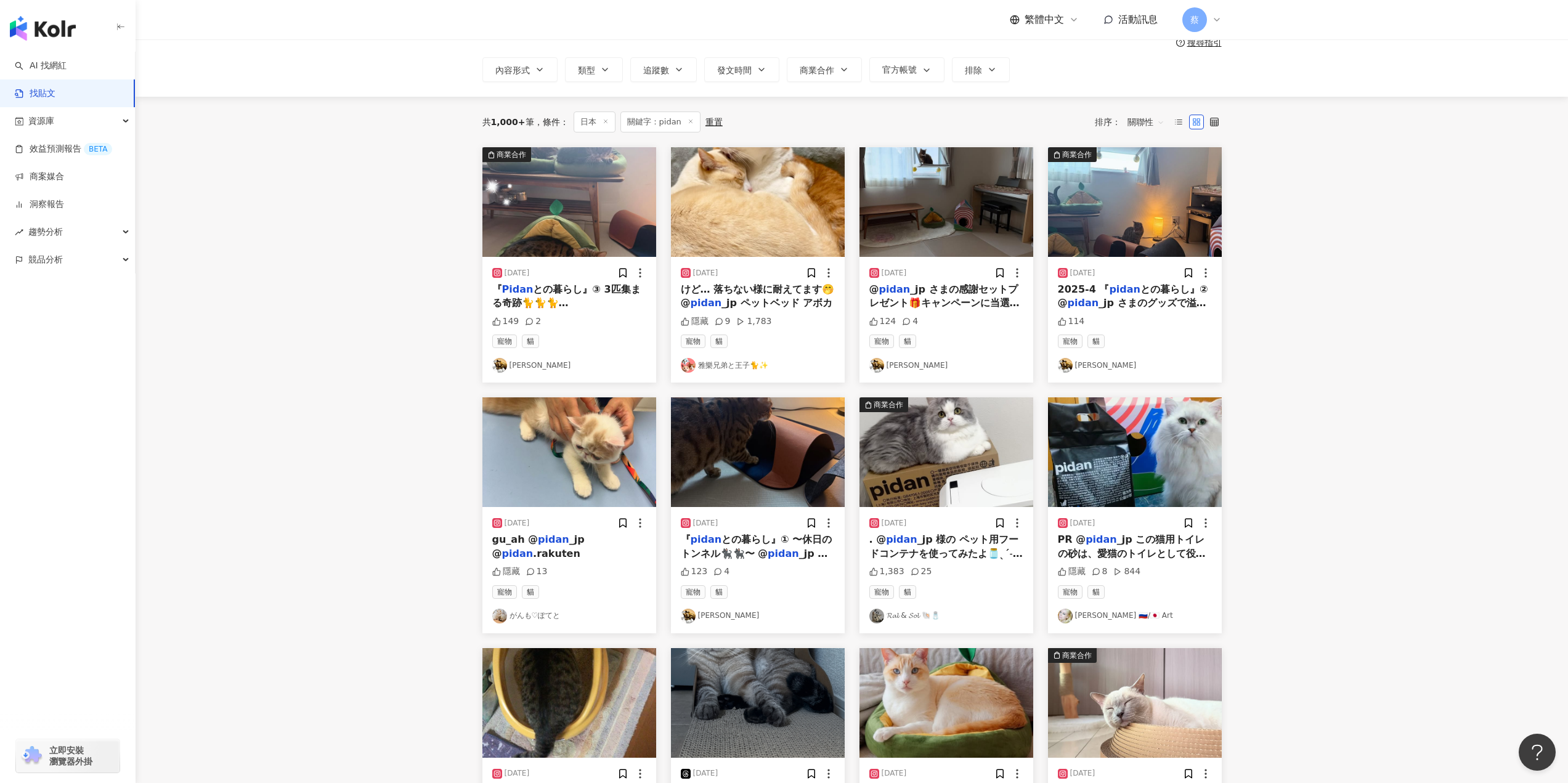
scroll to position [62, 0]
click at [1131, 539] on span "_jp この猫用トイレの砂は、愛猫のトイレとして役立つだけでなく、尿の異常を検知すると色が変わるので、私にとってとても重要です。香りはほのかで、近くに寄らない…" at bounding box center [1133, 628] width 151 height 191
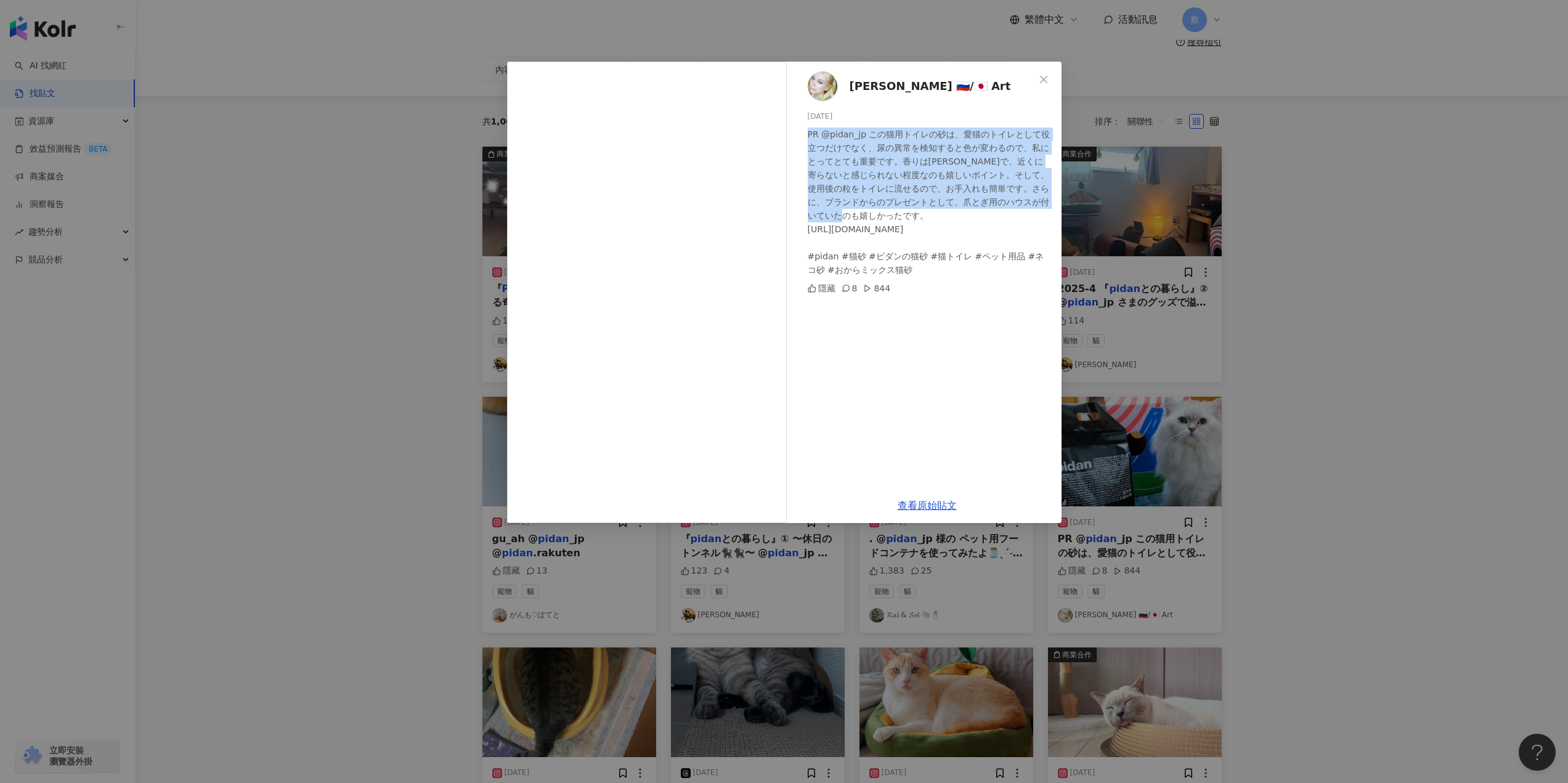
drag, startPoint x: 808, startPoint y: 134, endPoint x: 939, endPoint y: 209, distance: 151.0
click at [939, 209] on div "PR @pidan_jp この猫用トイレの砂は、愛猫のトイレとして役立つだけでなく、尿の異常を検知すると色が変わるので、私にとってとても重要です。香りはほのか…" at bounding box center [929, 202] width 243 height 149
click at [932, 223] on div at bounding box center [932, 223] width 0 height 0
click at [910, 183] on div "PR @pidan_jp この猫用トイレの砂は、愛猫のトイレとして役立つだけでなく、尿の異常を検知すると色が変わるので、私にとってとても重要です。香りはほのか…" at bounding box center [929, 202] width 243 height 149
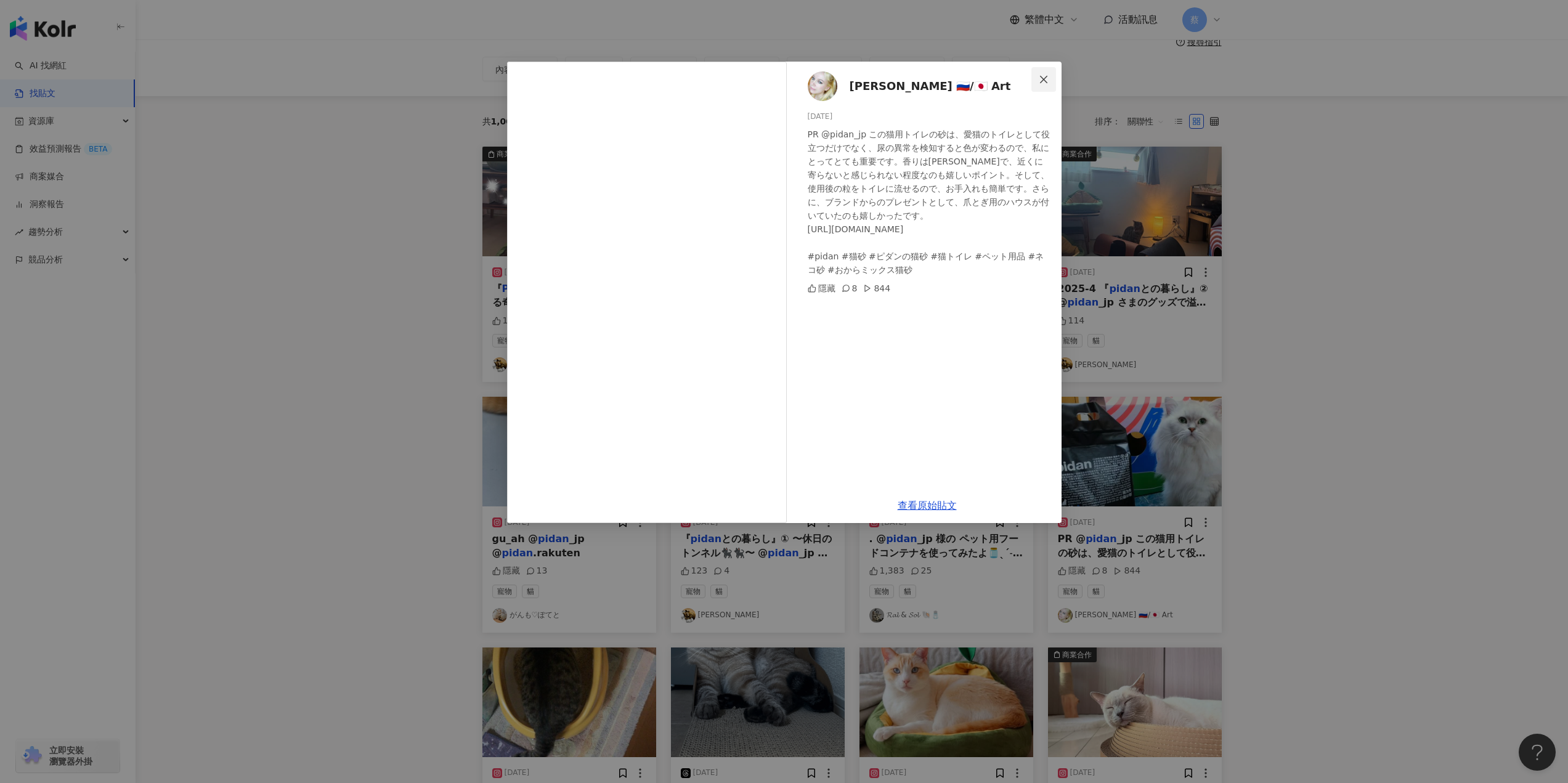
click at [1035, 85] on button "Close" at bounding box center [1043, 79] width 24 height 24
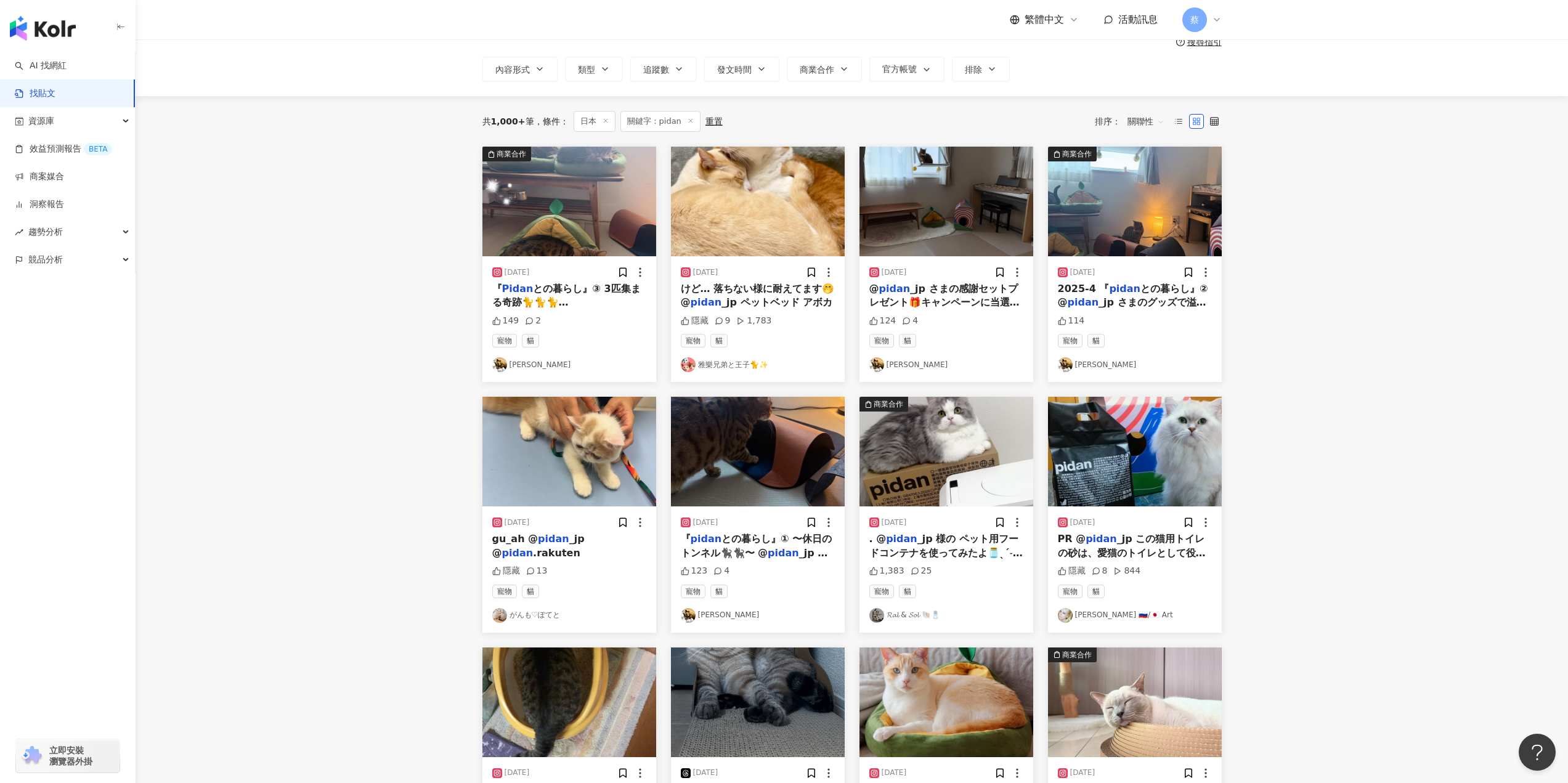
click at [730, 290] on span "けど… 落ちない様に耐えてます🤭 @" at bounding box center [758, 295] width 154 height 25
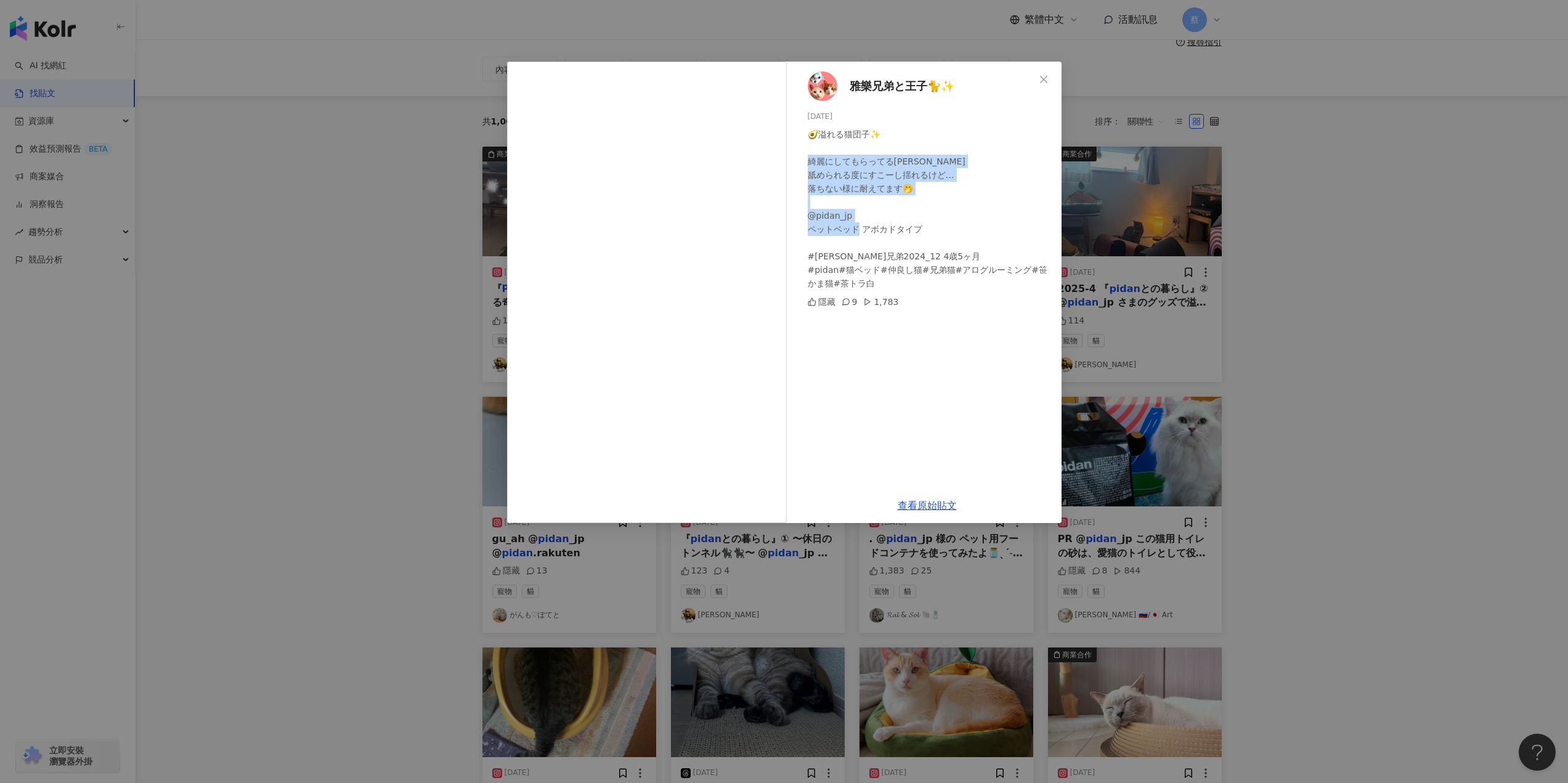
drag, startPoint x: 810, startPoint y: 162, endPoint x: 940, endPoint y: 240, distance: 151.6
click at [940, 240] on div "🥑溢れる猫団子✨ 綺麗にしてもらってる雅ちゃん 舐められる度にすこーし揺れるけど… 落ちない様に耐えてます🤭 @pidan_jp ペットベッド アボカドタイプ…" at bounding box center [929, 209] width 243 height 163
click at [932, 236] on div at bounding box center [932, 236] width 0 height 0
click at [1009, 375] on div "雅樂兄弟と王子🐈✨ 2025/1/20 🥑溢れる猫団子✨ 綺麗にしてもらってる雅ちゃん 舐められる度にすこーし揺れるけど… 落ちない様に耐えてます🤭 @pid…" at bounding box center [927, 274] width 269 height 426
click at [1039, 76] on icon "close" at bounding box center [1043, 79] width 9 height 9
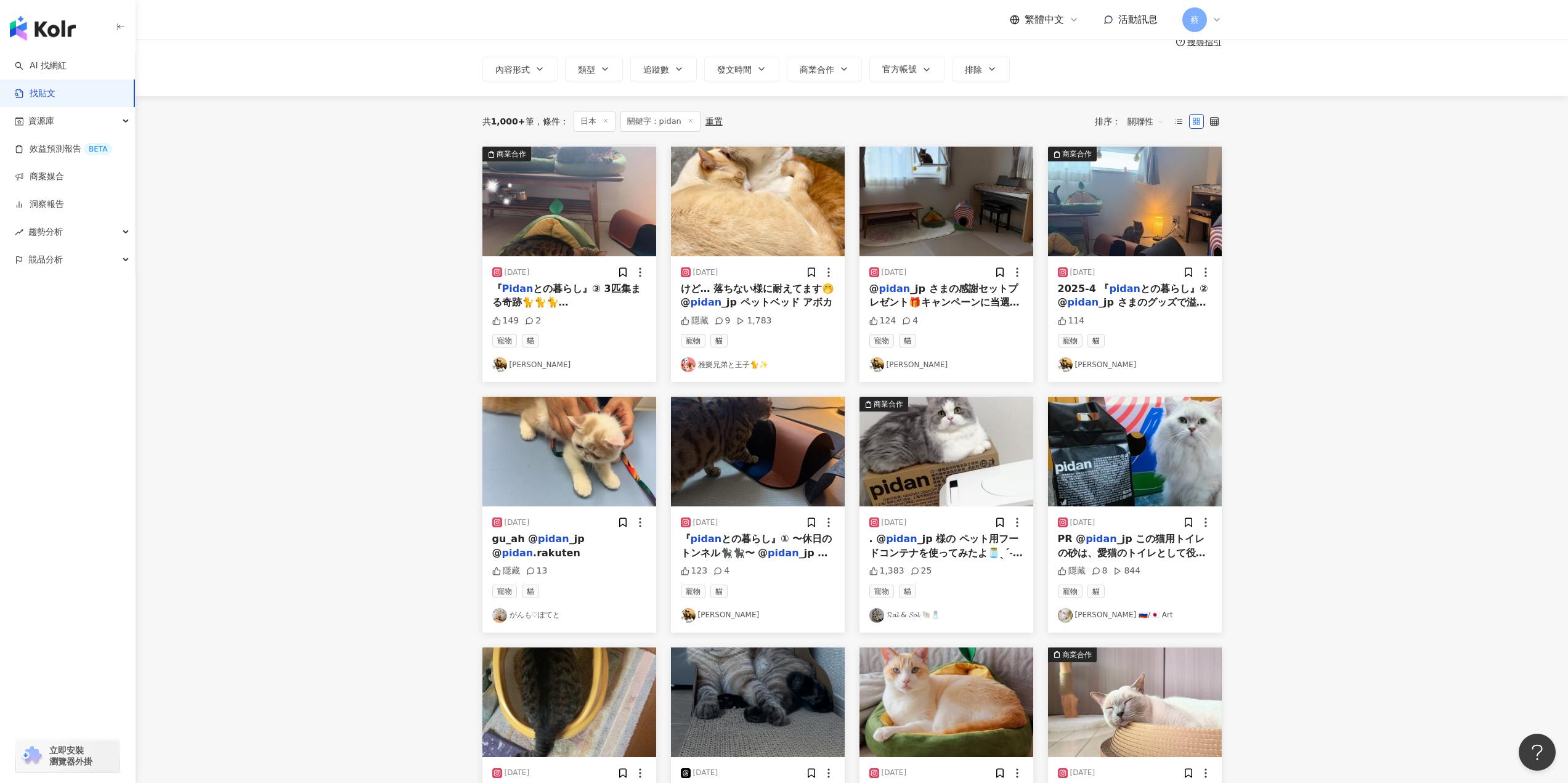
click at [606, 291] on span "との暮らし』③ 3匹集まる奇跡🐈🐈🐈 #" at bounding box center [567, 303] width 149 height 39
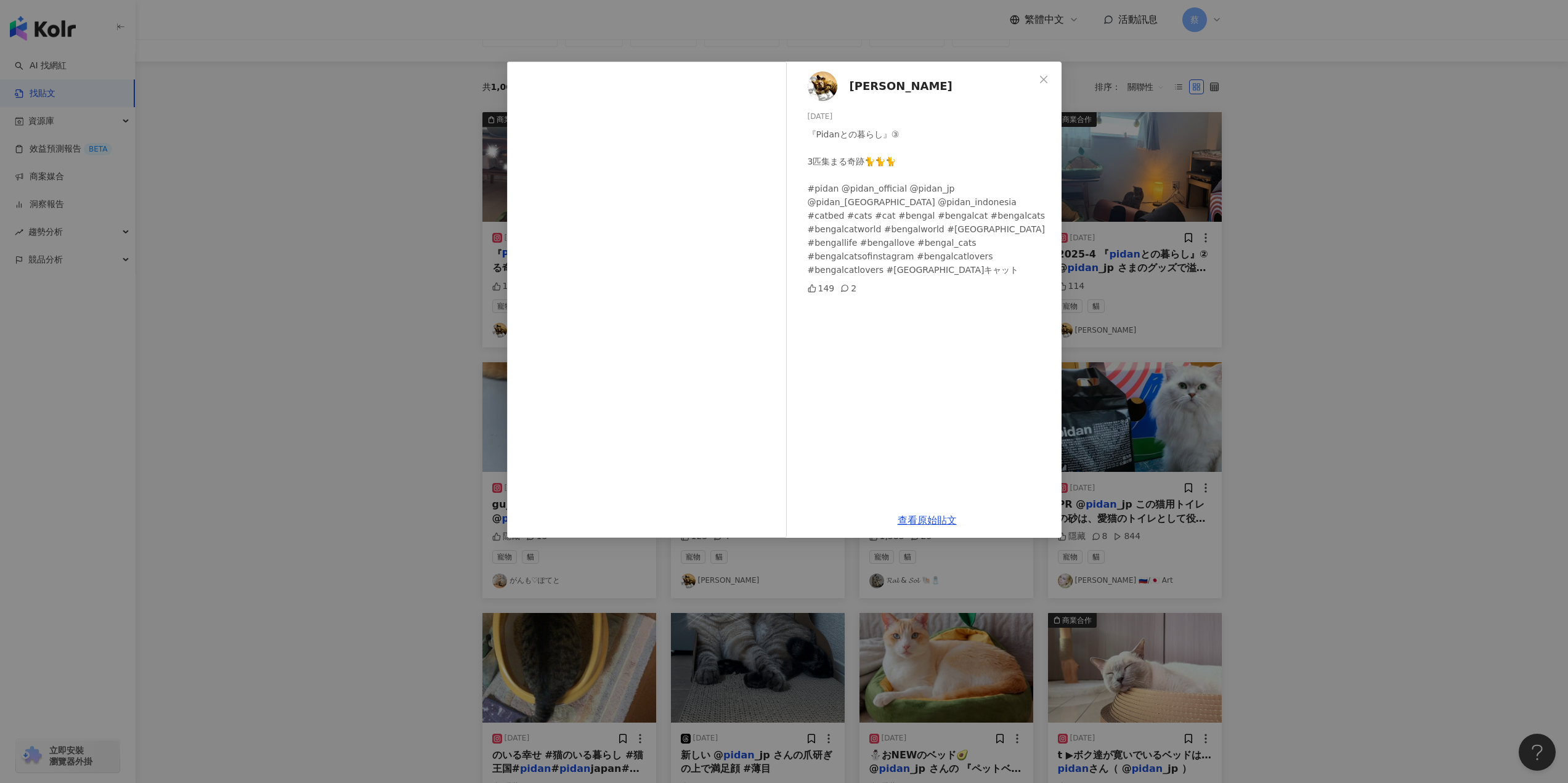
scroll to position [123, 0]
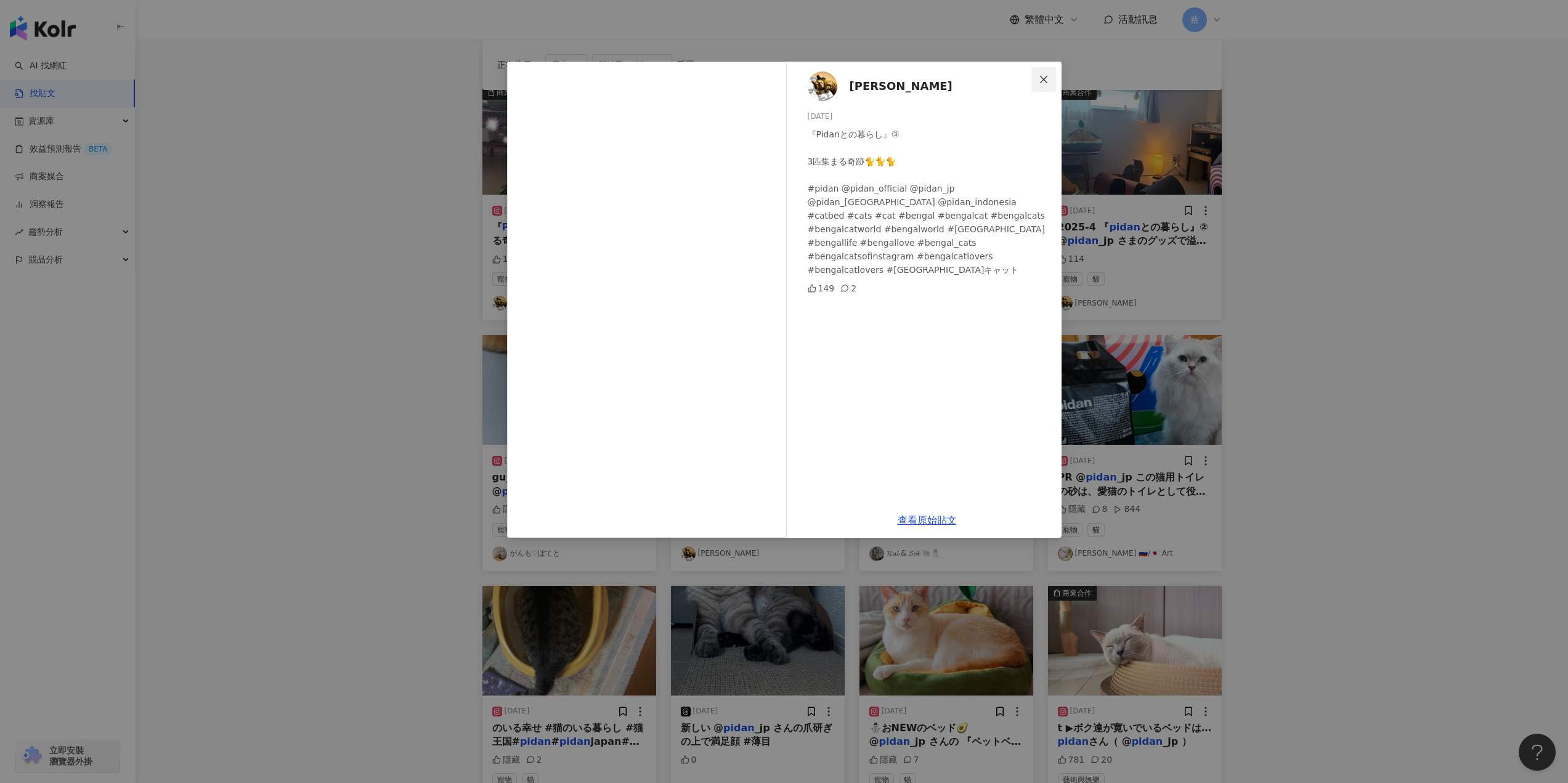
click at [1039, 76] on icon "close" at bounding box center [1043, 79] width 9 height 9
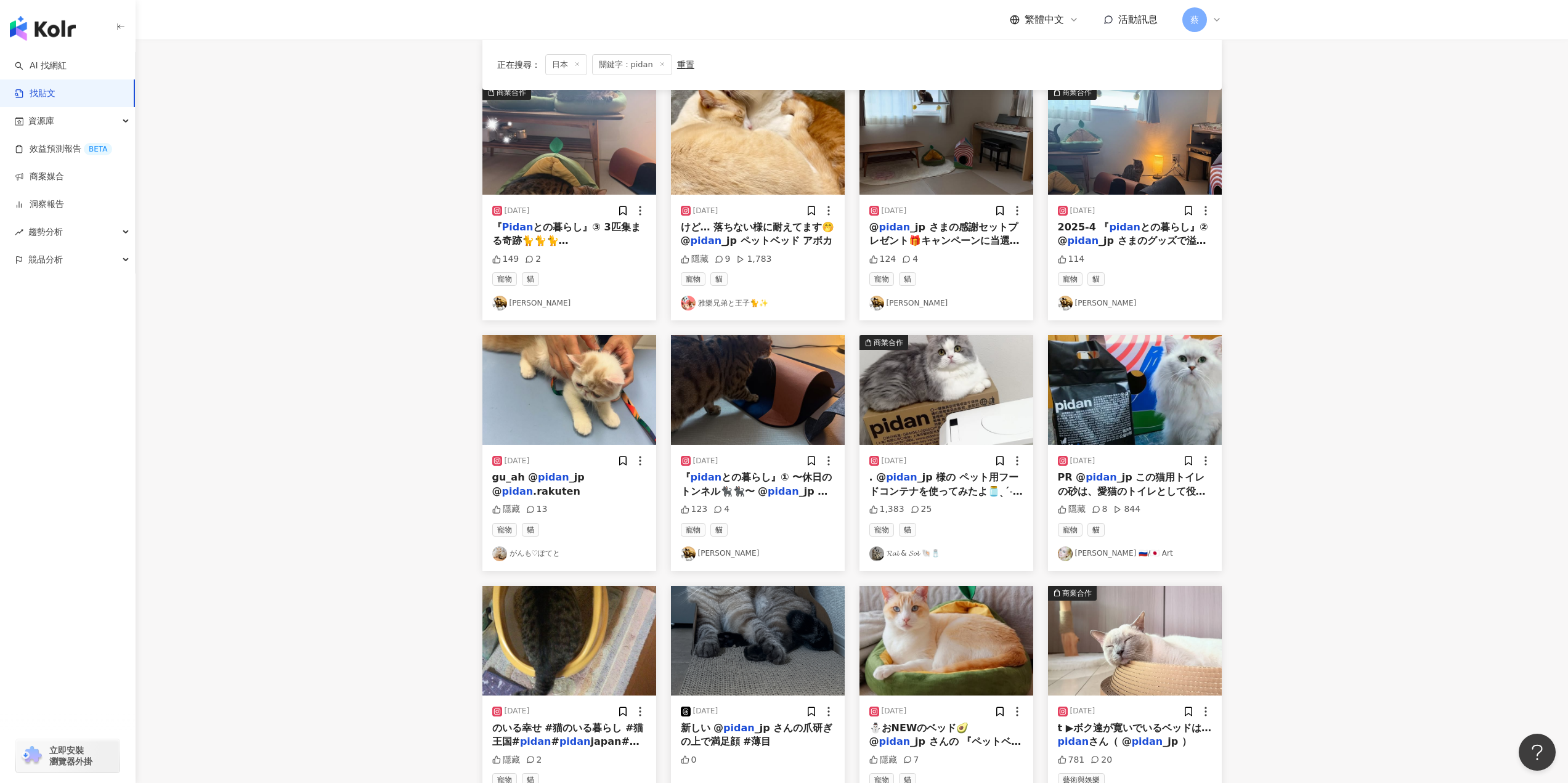
click at [1120, 227] on mark "pidan" at bounding box center [1123, 227] width 31 height 11
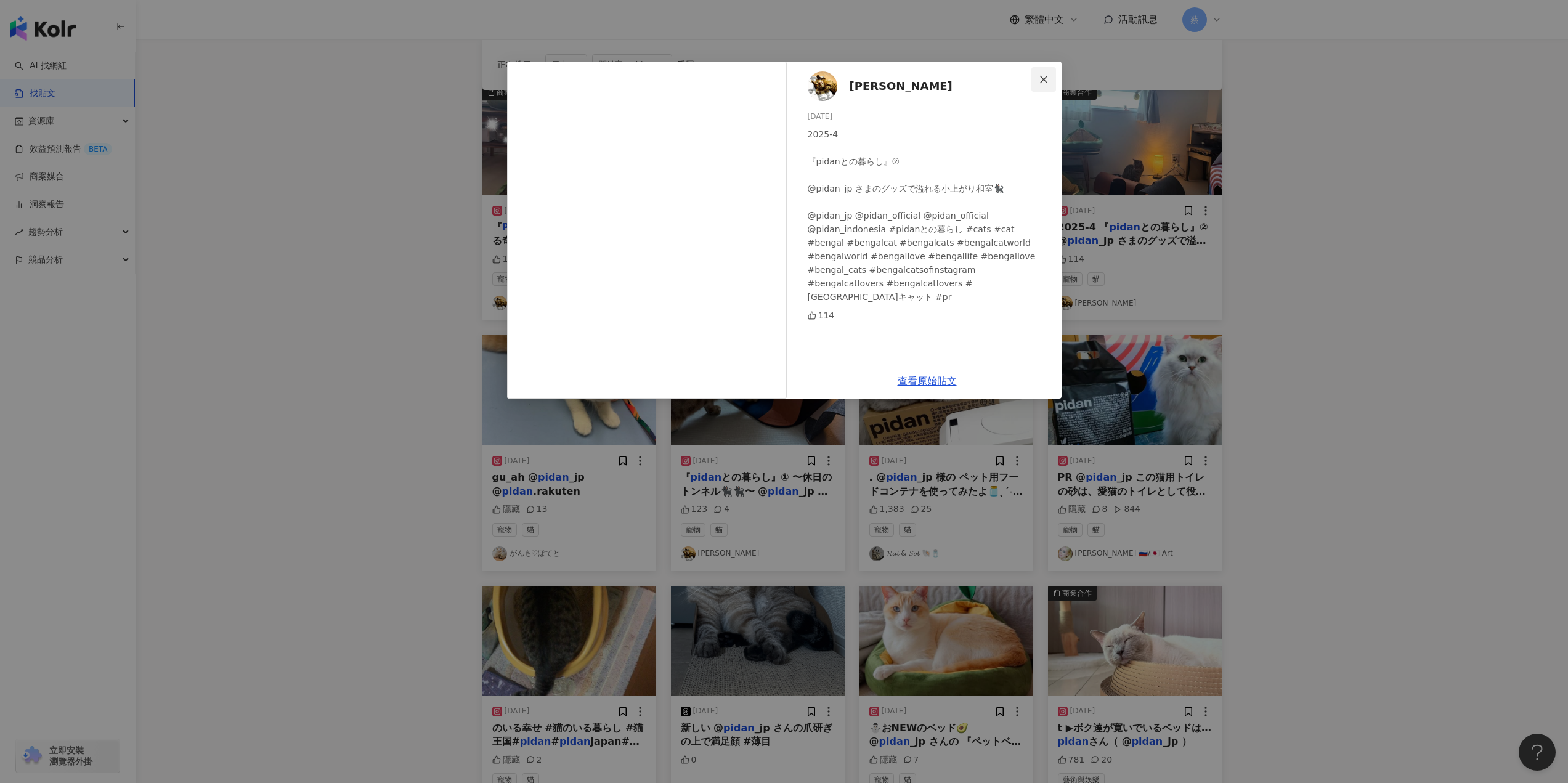
click at [1044, 79] on icon "close" at bounding box center [1043, 79] width 8 height 8
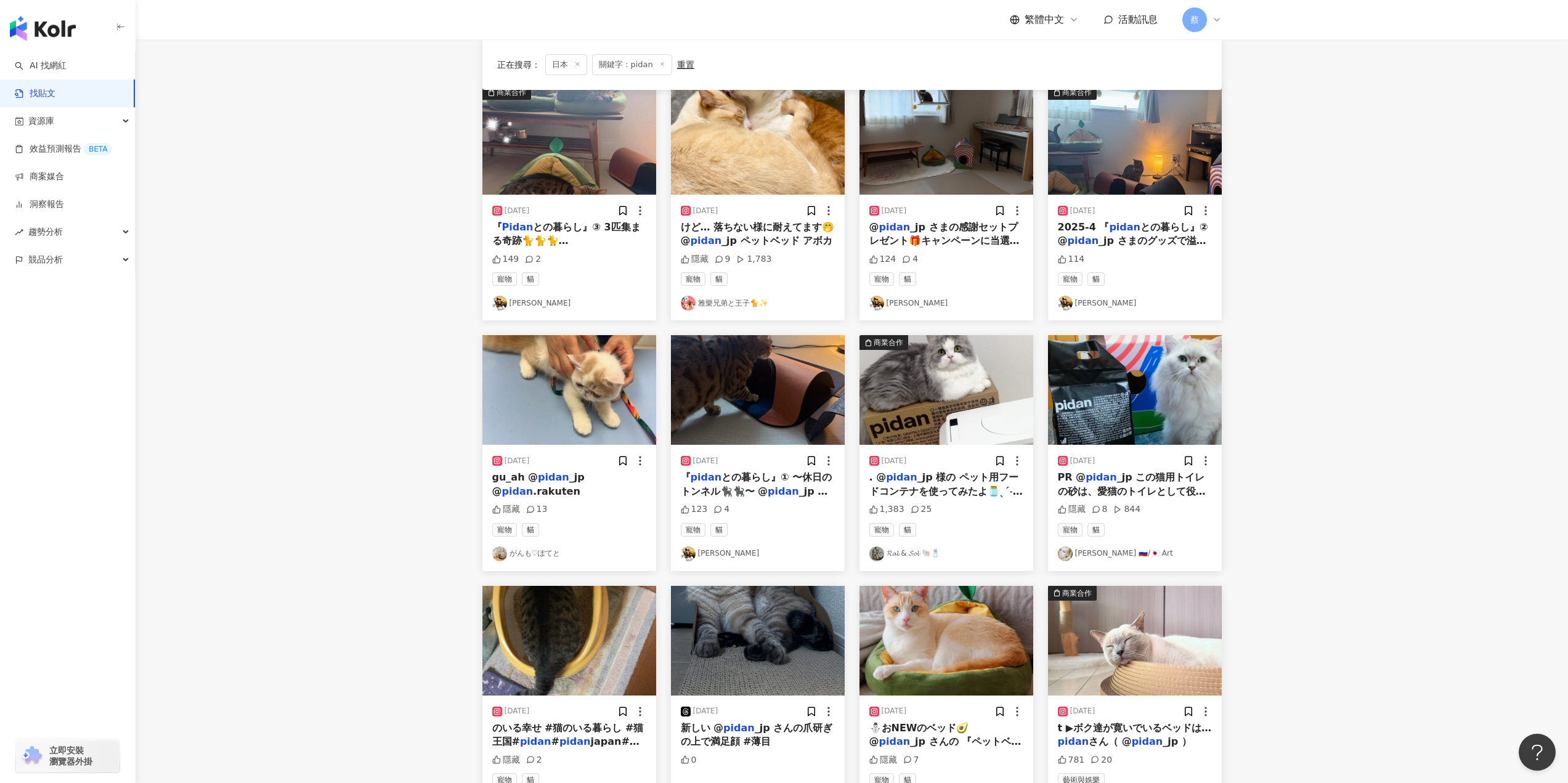
click at [746, 482] on span "との暮らし』① 〜休日のトンネル🐈‍⬛🐈‍⬛〜 @" at bounding box center [756, 483] width 151 height 25
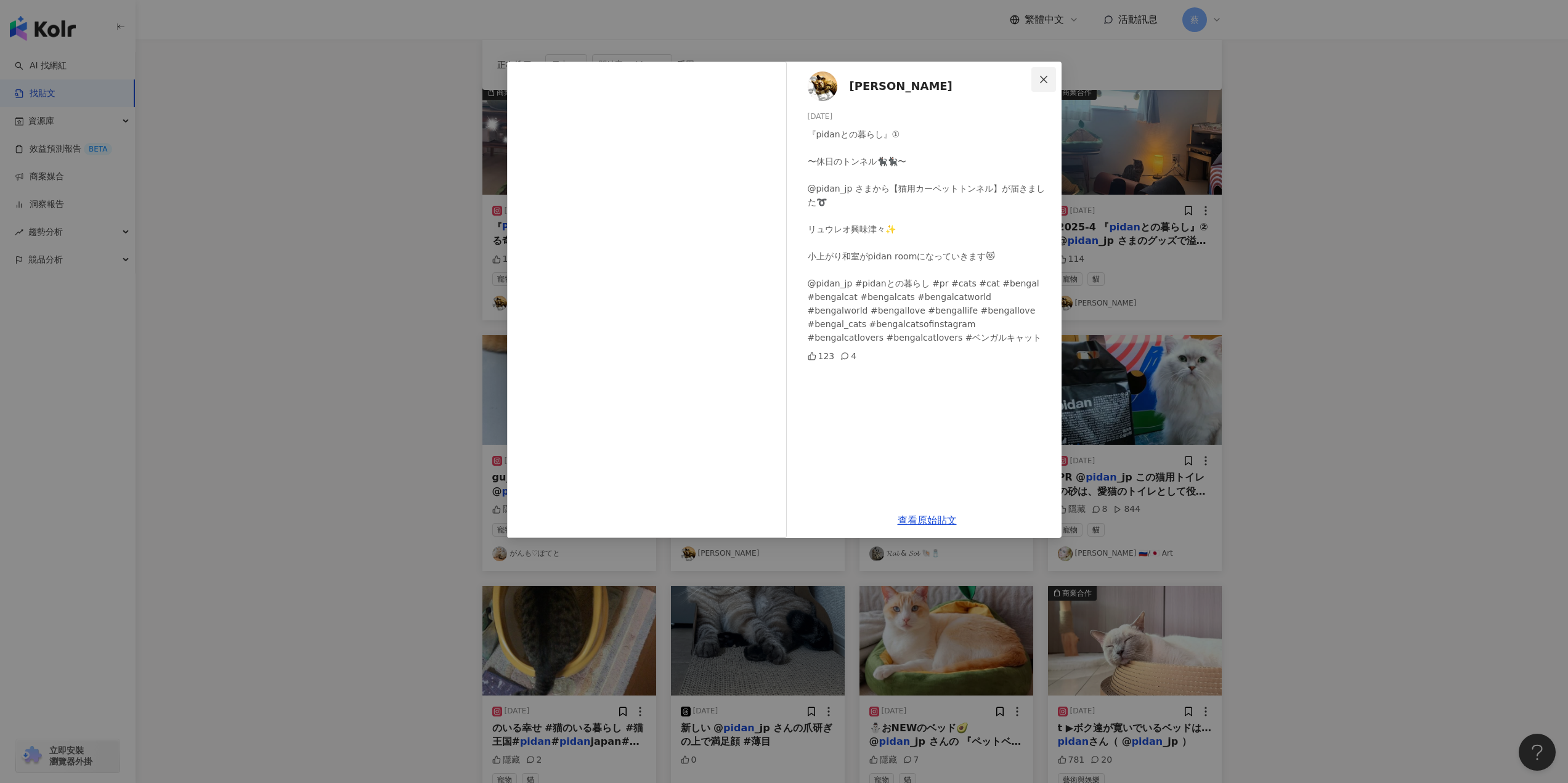
click at [1047, 77] on icon "close" at bounding box center [1043, 79] width 9 height 9
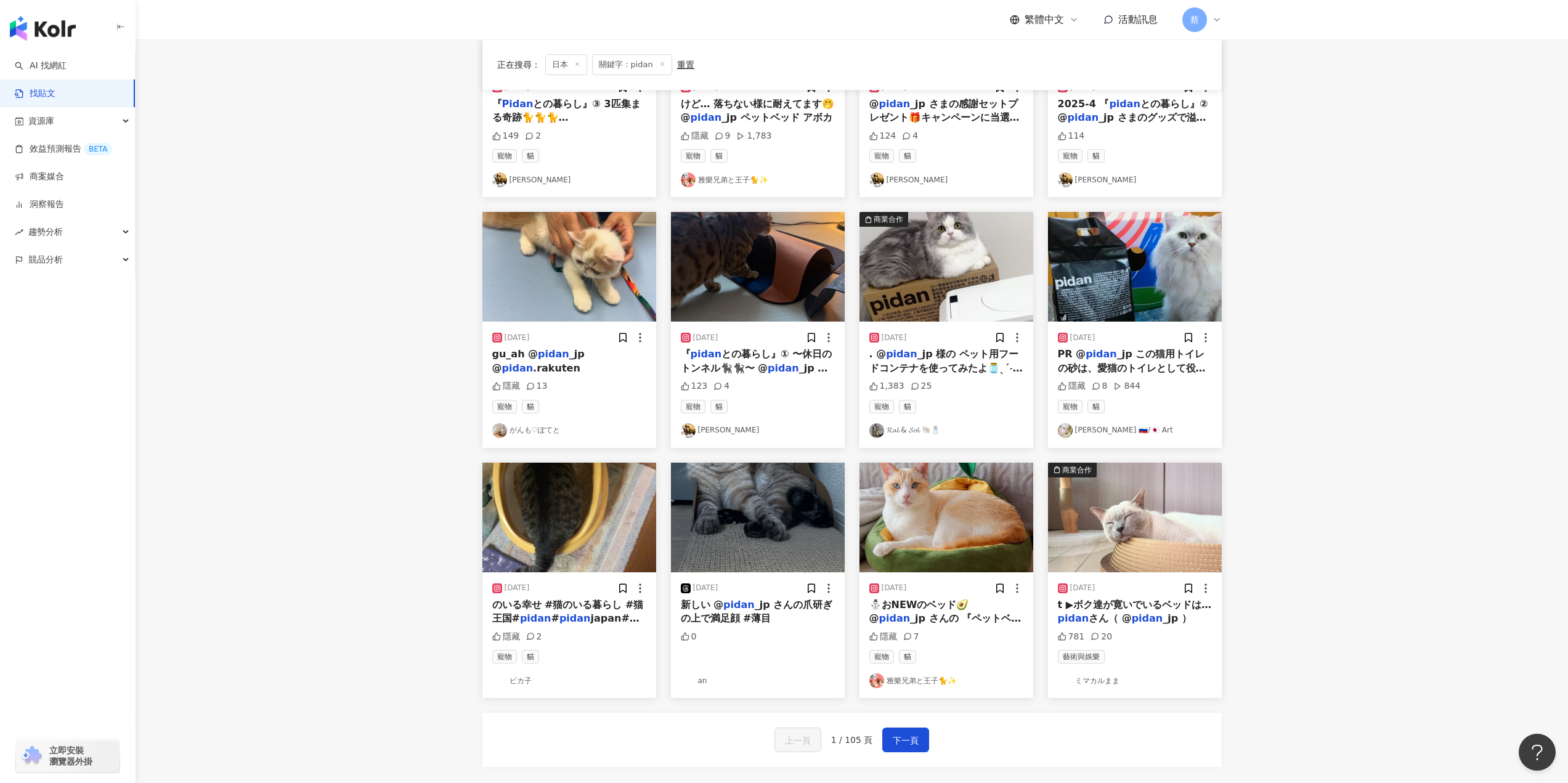
scroll to position [308, 0]
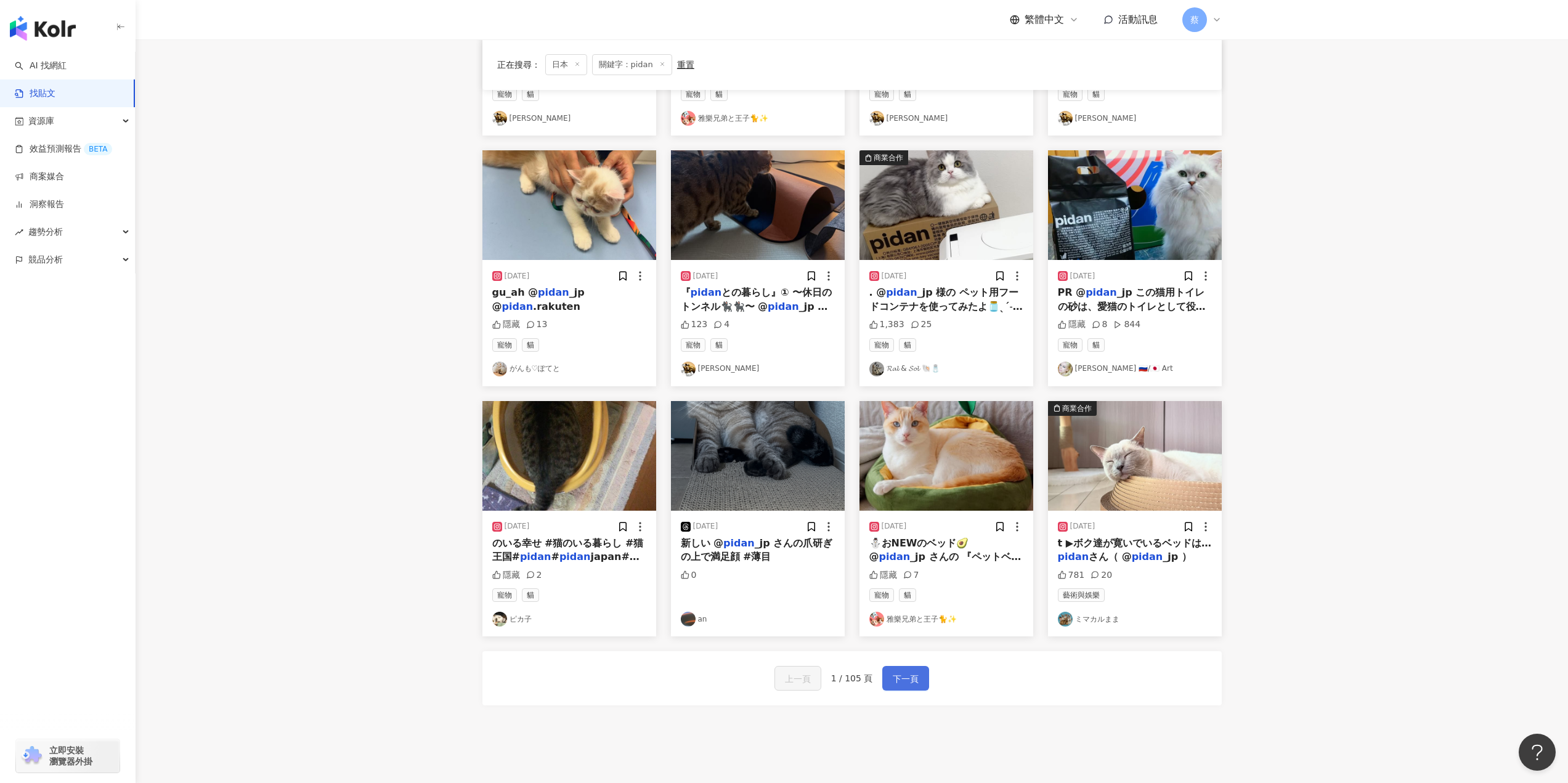
click at [899, 679] on span "下一頁" at bounding box center [905, 679] width 26 height 15
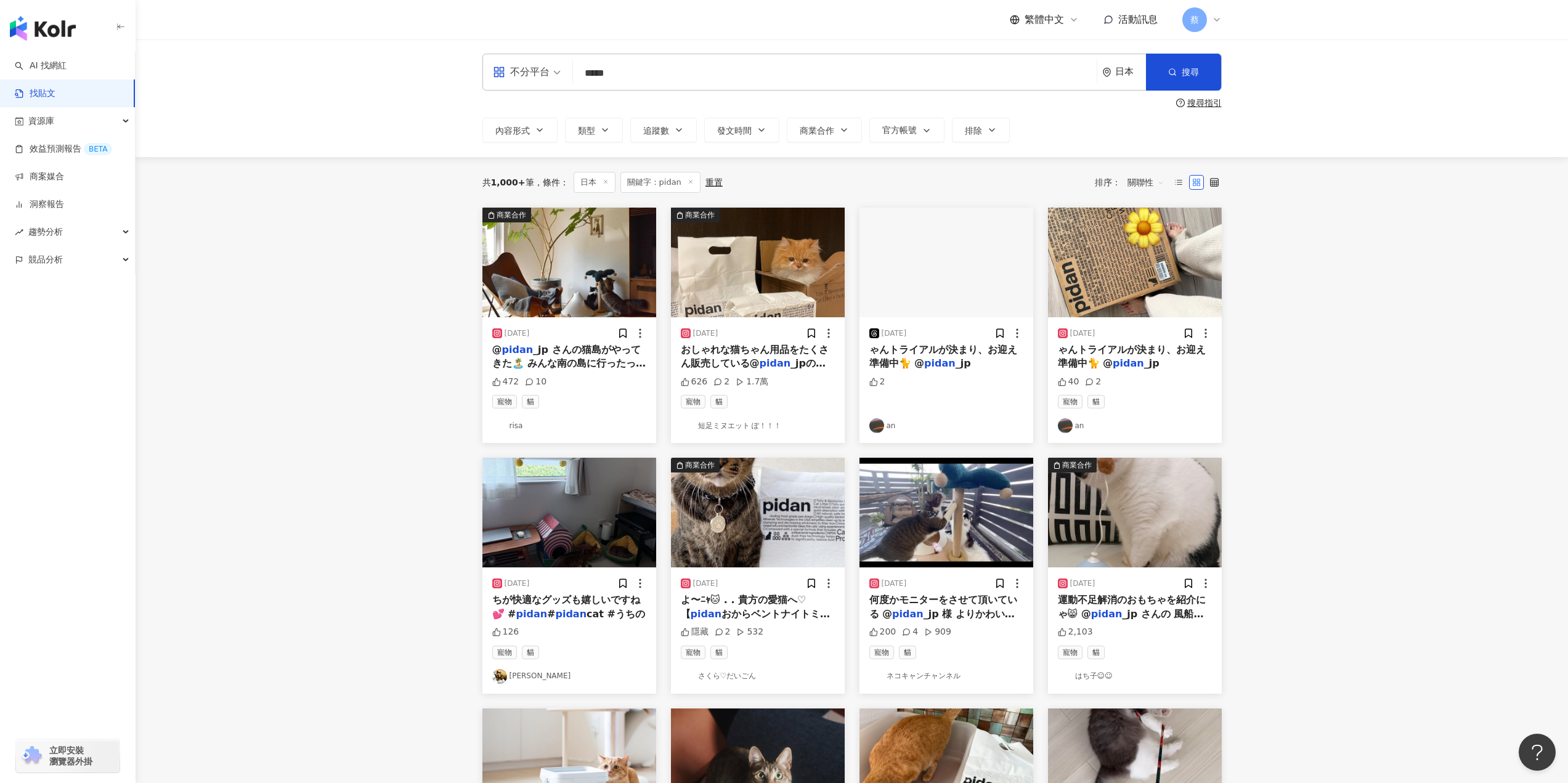
scroll to position [0, 0]
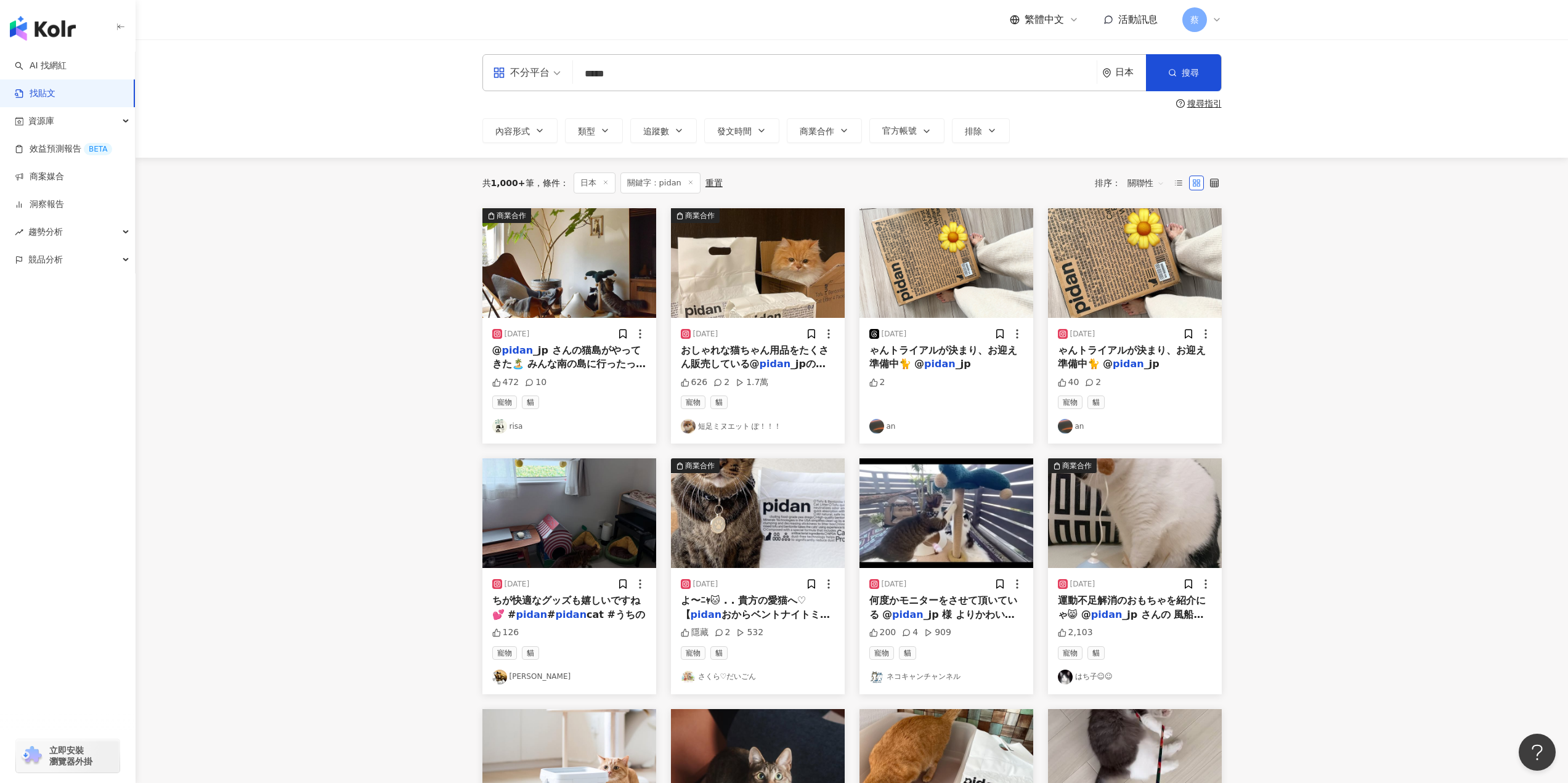
click at [747, 361] on span "おしゃれな猫ちゃん用品をたくさん販売している@" at bounding box center [754, 356] width 148 height 25
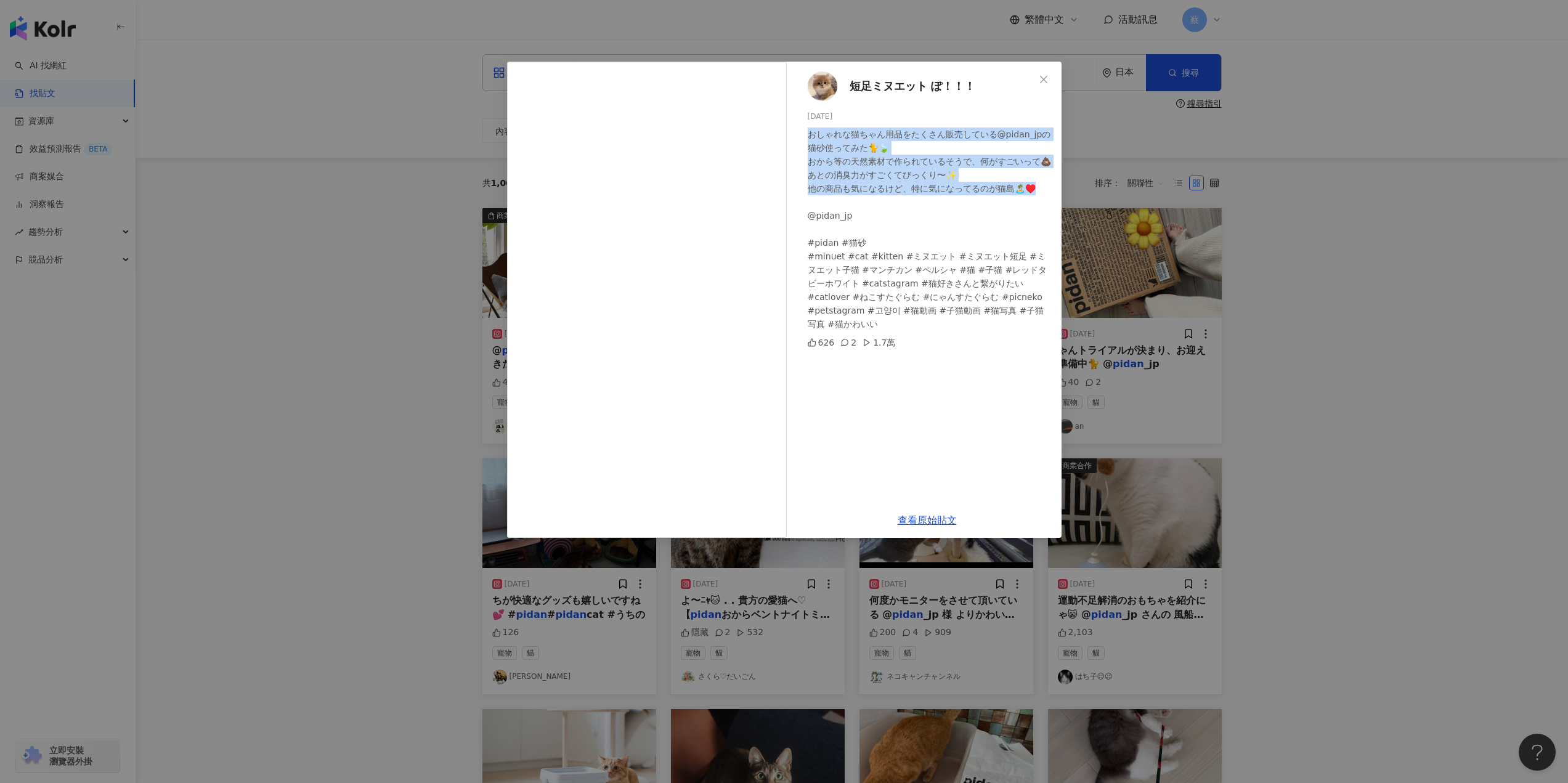
drag, startPoint x: 808, startPoint y: 134, endPoint x: 1042, endPoint y: 191, distance: 240.8
click at [1042, 191] on div "おしゃれな猫ちゃん用品をたくさん販売している@pidan_jpの猫砂使ってみた🐈🍃 おから等の天然素材で作られているそうで、何がすごいって💩あとの消臭力がすご…" at bounding box center [929, 229] width 243 height 203
click at [1033, 196] on div at bounding box center [1033, 196] width 0 height 0
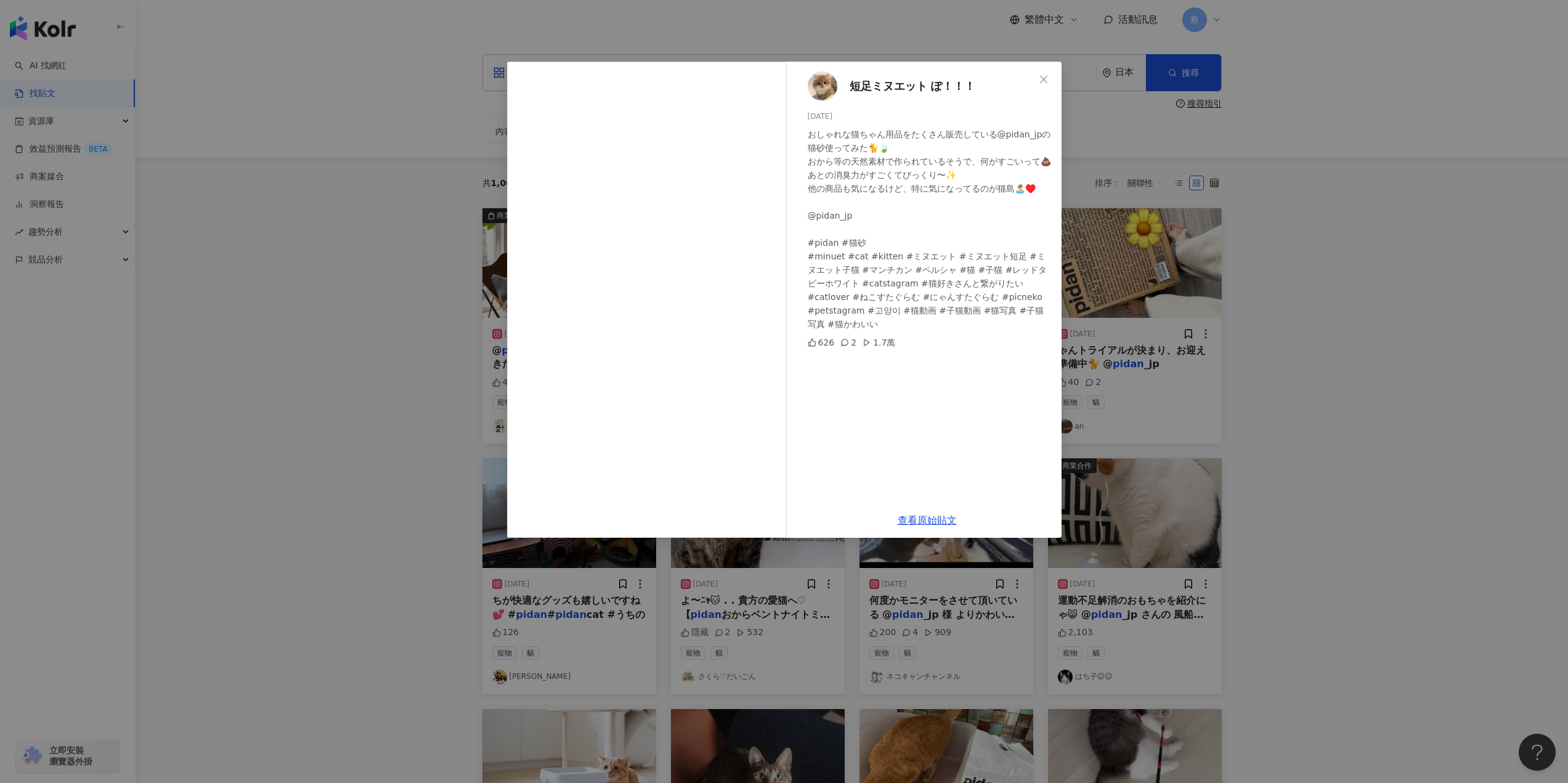
click at [941, 468] on div "短足ミヌエット ぽ！！！ 2024/5/25 おしゃれな猫ちゃん用品をたくさん販売している@pidan_jpの猫砂使ってみた🐈🍃 おから等の天然素材で作られ…" at bounding box center [927, 282] width 269 height 441
click at [1043, 72] on button "Close" at bounding box center [1043, 79] width 24 height 24
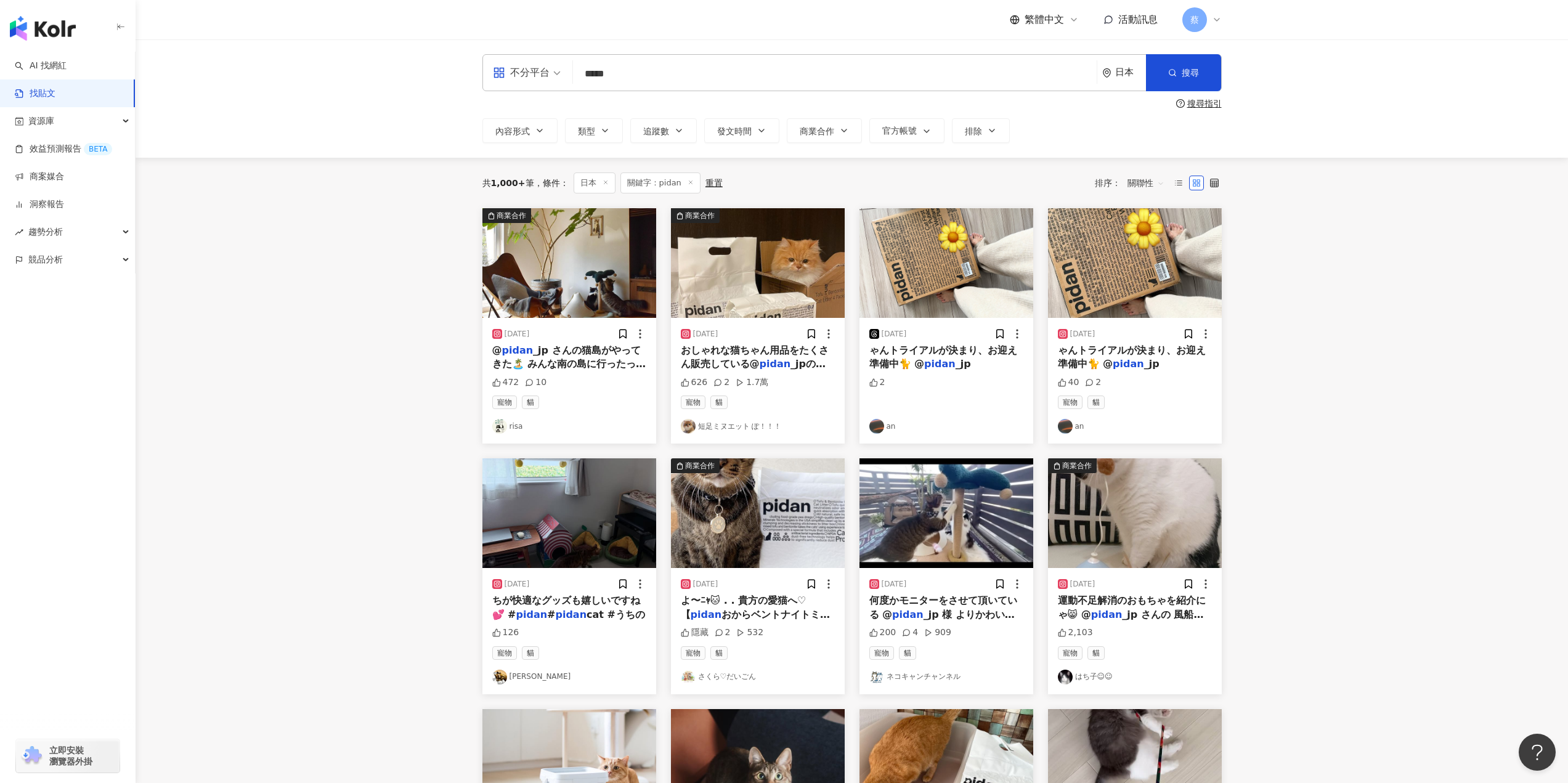
click at [971, 352] on span "ゃんトライアルが決まり、お迎え準備中🐈 @" at bounding box center [943, 356] width 148 height 25
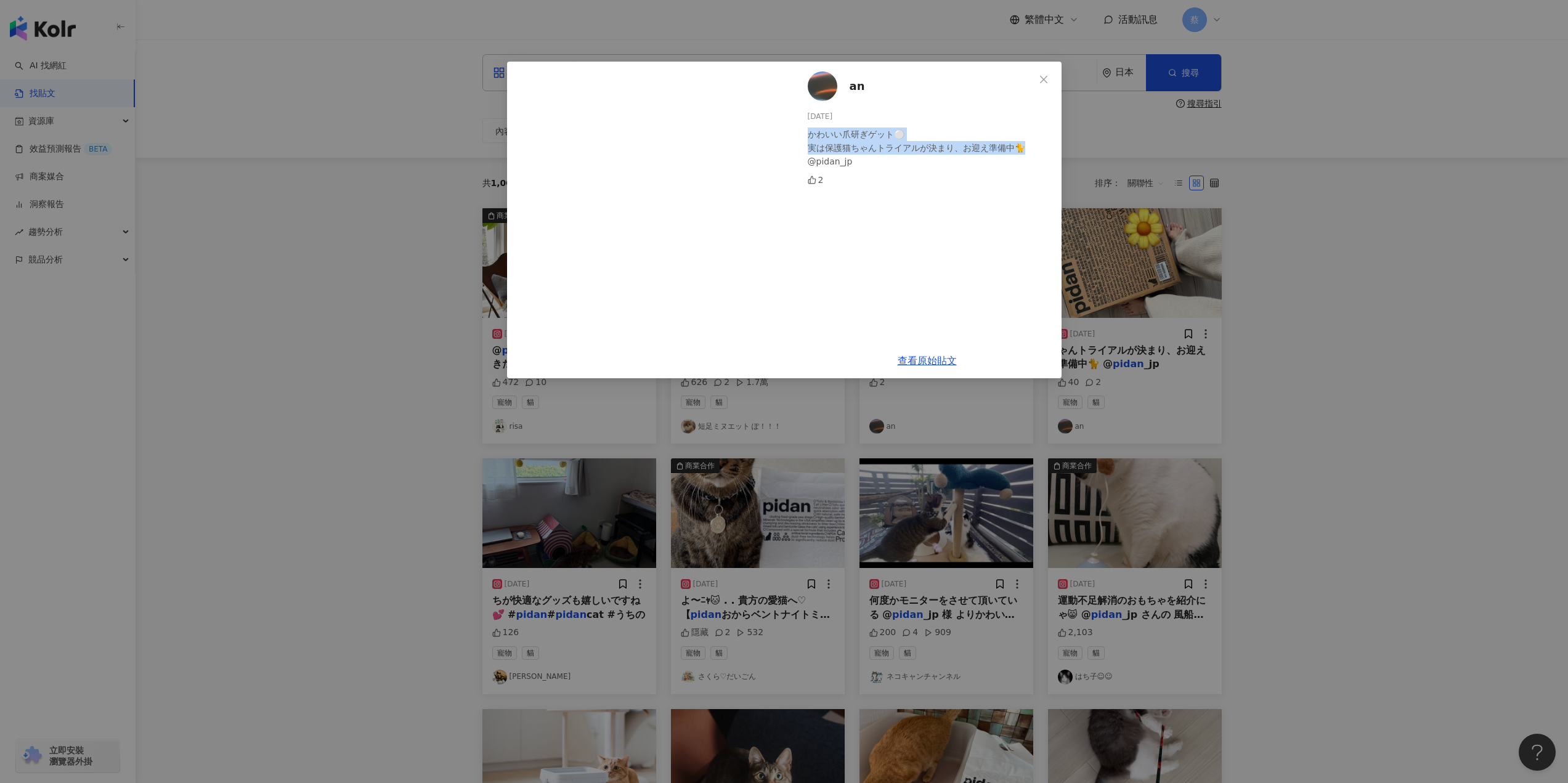
drag, startPoint x: 810, startPoint y: 134, endPoint x: 1064, endPoint y: 149, distance: 254.4
click at [1064, 149] on div "an 2025/5/27 かわいい爪研ぎゲット⚪️ 実は保護猫ちゃんトライアルが決まり、お迎え準備中🐈 @pidan_jp 2 查看原始貼文" at bounding box center [784, 391] width 1568 height 783
click at [1056, 154] on div at bounding box center [1056, 154] width 0 height 0
click at [925, 334] on div "an 2025/5/27 かわいい爪研ぎゲット⚪️ 実は保護猫ちゃんトライアルが決まり、お迎え準備中🐈 @pidan_jp 2" at bounding box center [927, 202] width 269 height 281
click at [1039, 76] on icon "close" at bounding box center [1043, 79] width 9 height 9
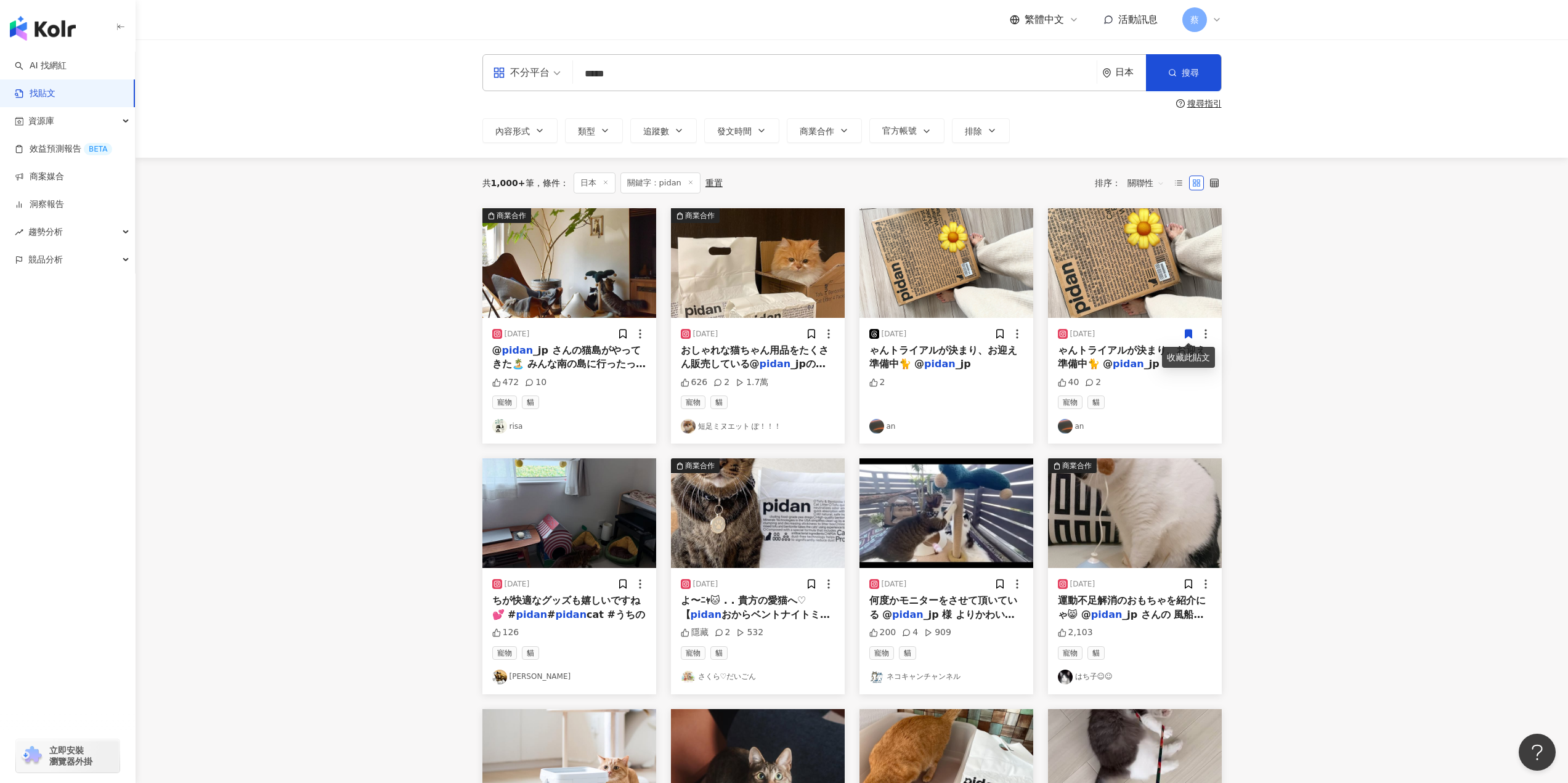
click at [1312, 366] on main "不分平台 ***** 日本 搜尋 搜尋指引 內容形式 類型 追蹤數 發文時間 商業合作 官方帳號 排除 共 1,000+ 筆 條件 ： 日本 關鍵字：pida…" at bounding box center [851, 541] width 1432 height 1005
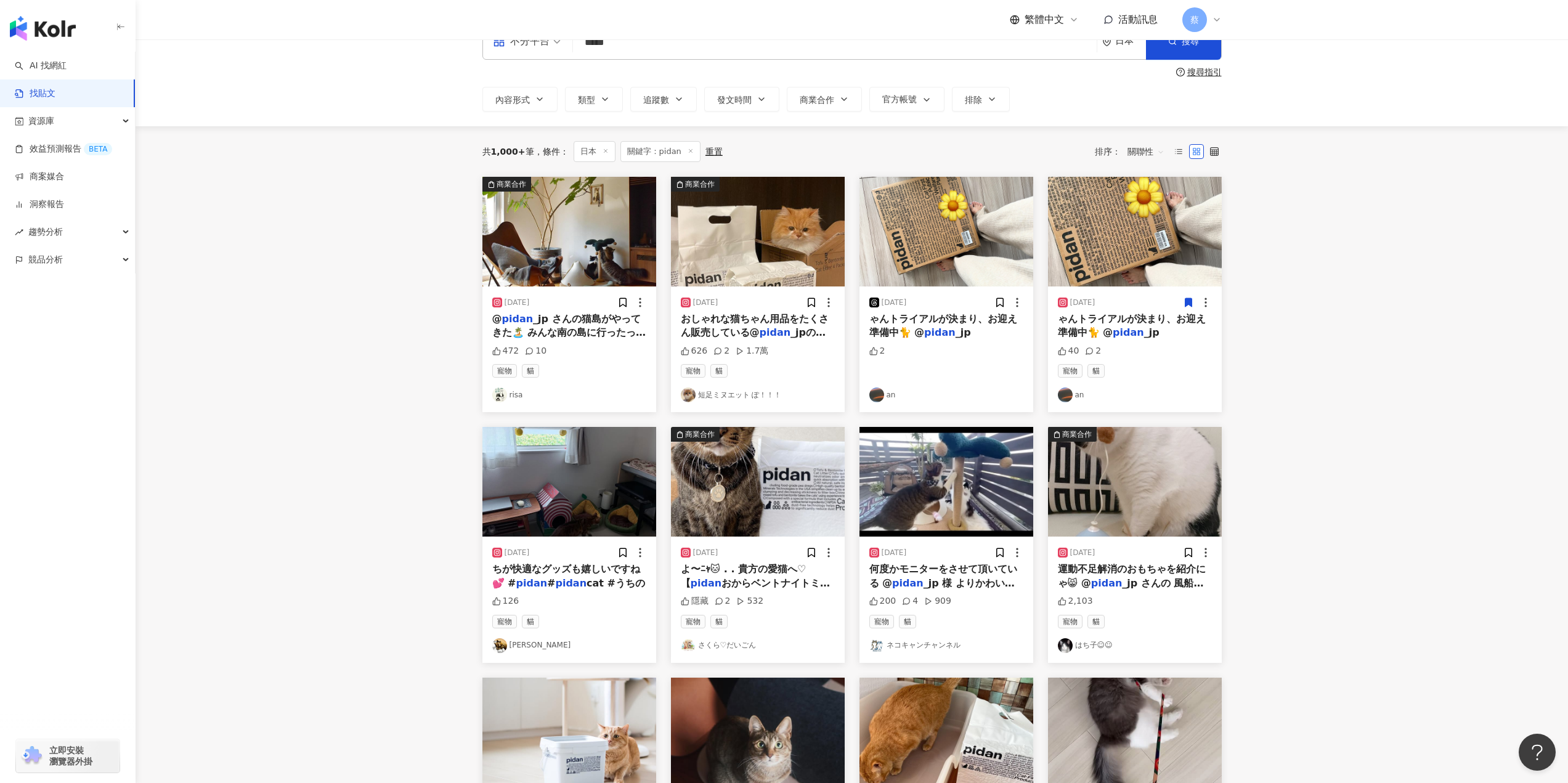
scroll to position [62, 0]
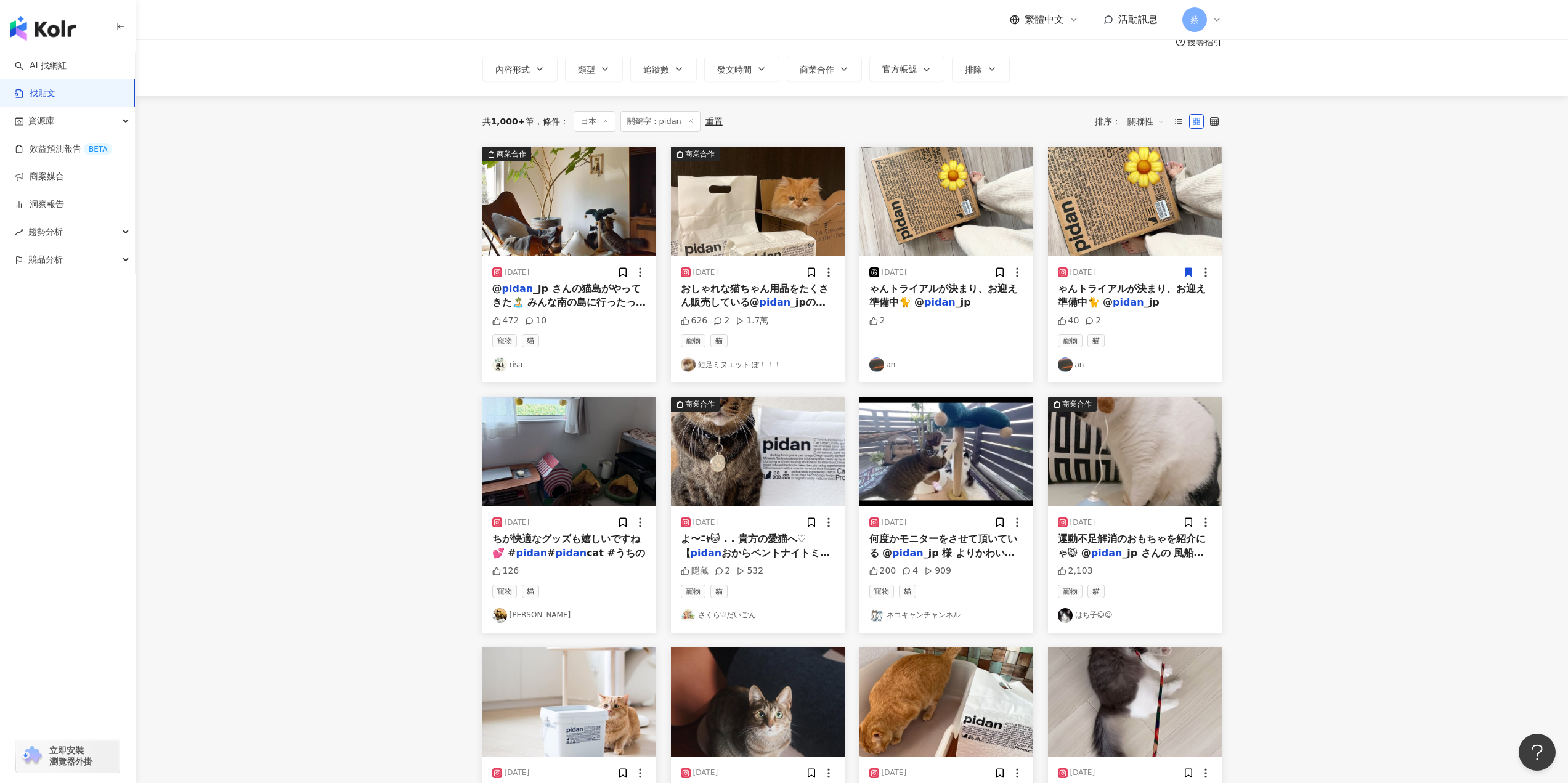
click at [719, 547] on span "おからベントナイトミックス猫砂" at bounding box center [755, 559] width 149 height 25
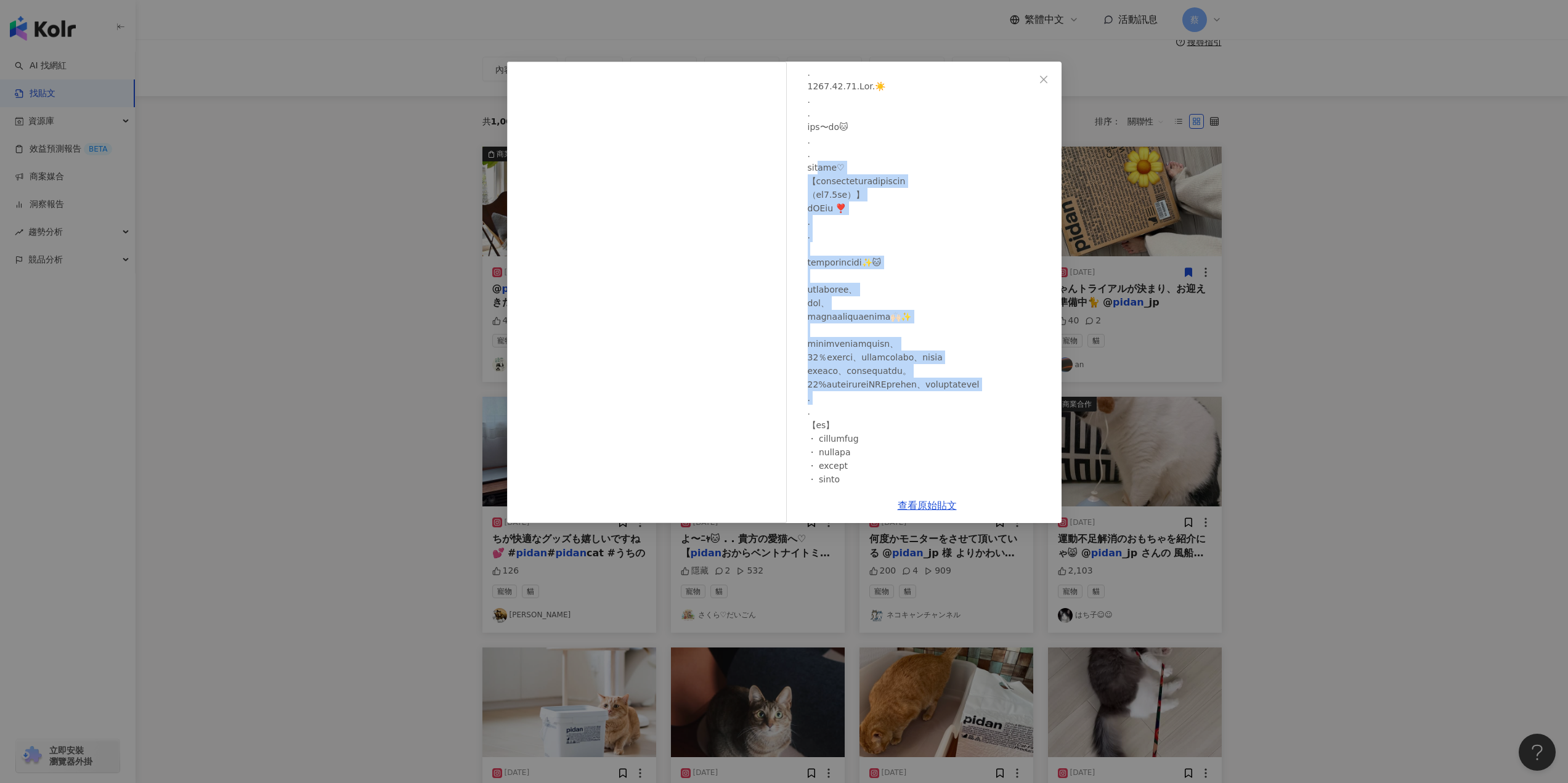
drag, startPoint x: 810, startPoint y: 170, endPoint x: 892, endPoint y: 394, distance: 238.5
click at [892, 394] on div at bounding box center [929, 384] width 243 height 637
click at [884, 404] on div at bounding box center [884, 404] width 0 height 0
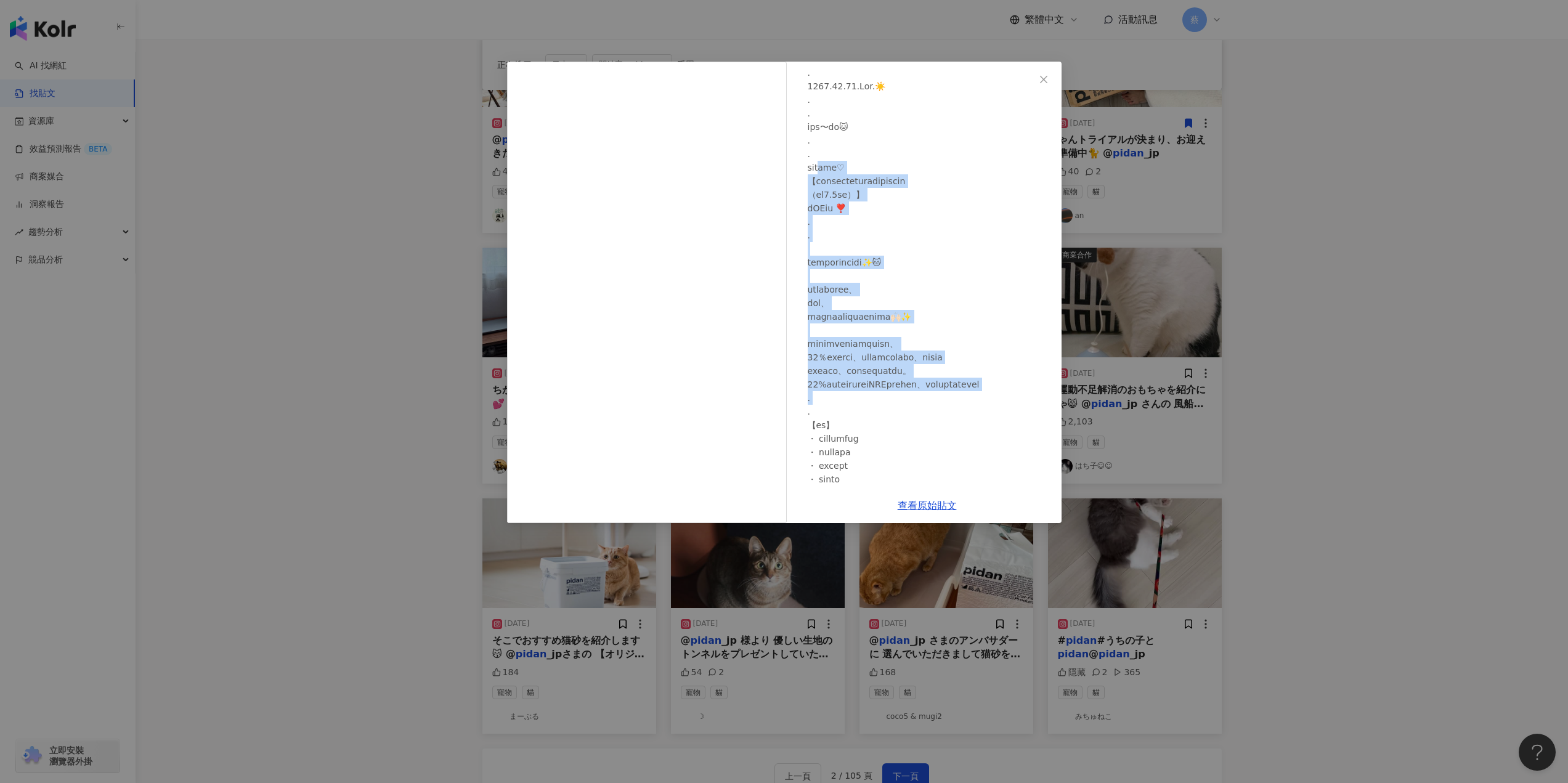
scroll to position [246, 0]
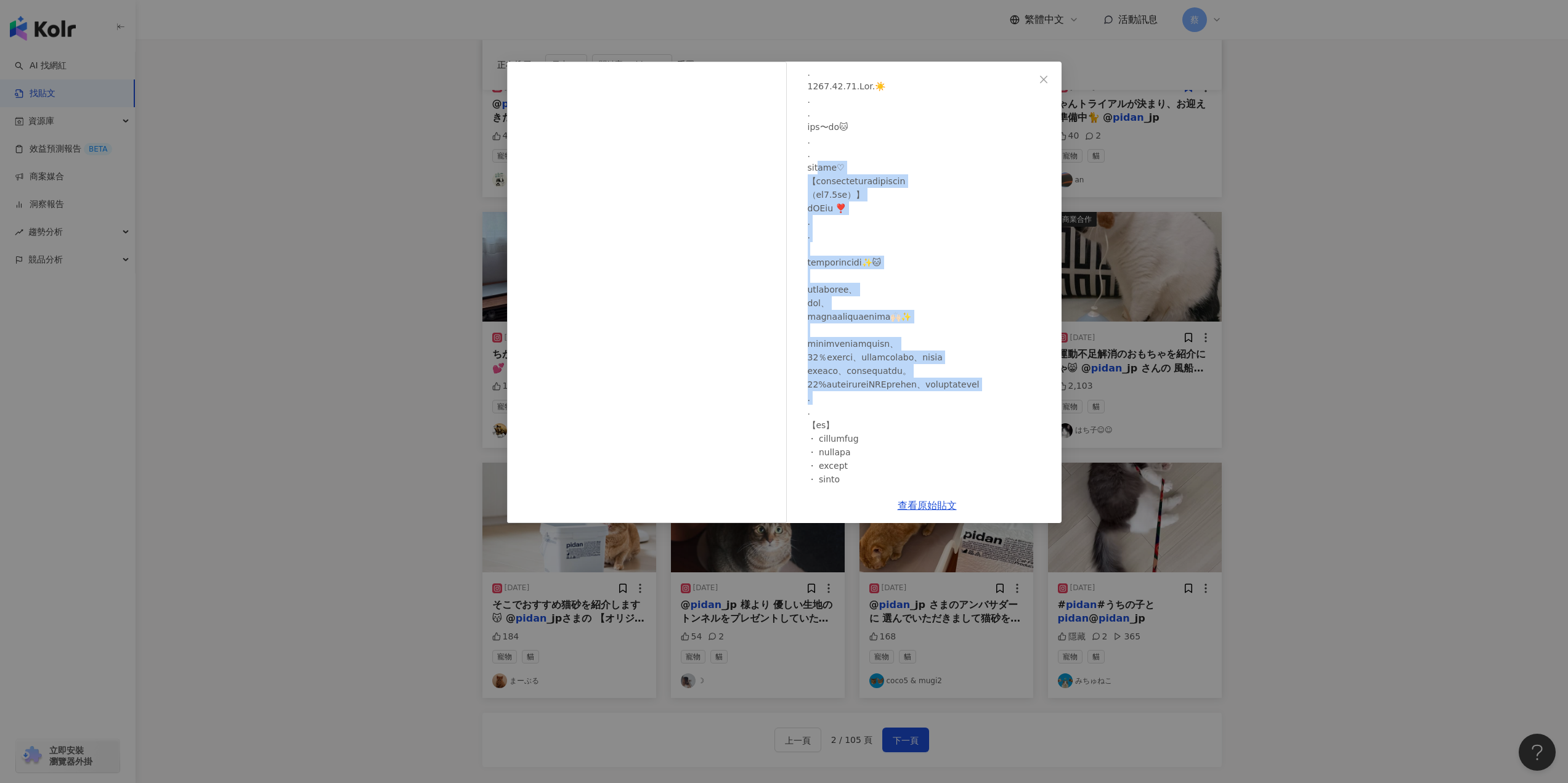
click at [973, 196] on div at bounding box center [929, 384] width 243 height 637
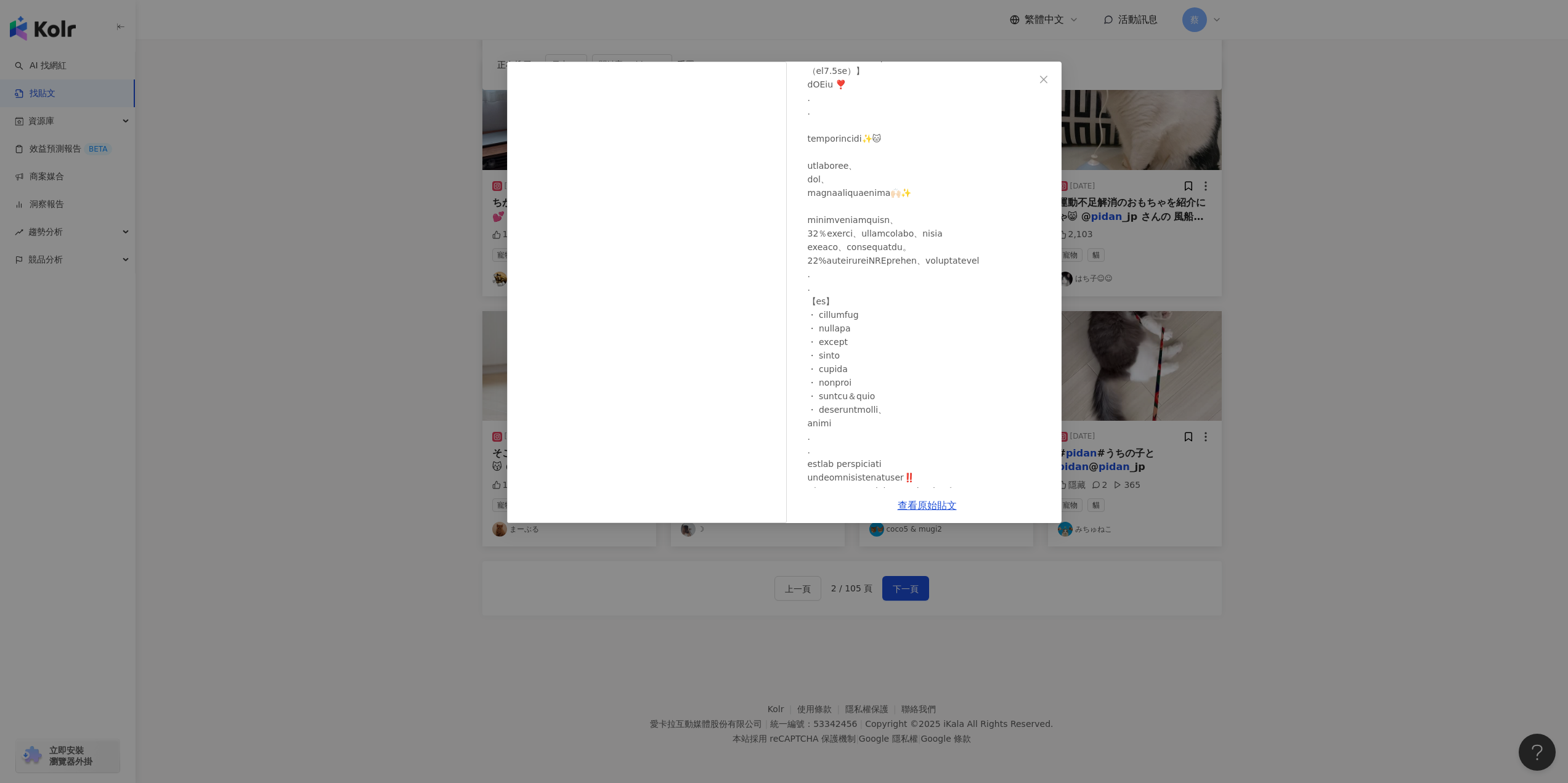
scroll to position [308, 0]
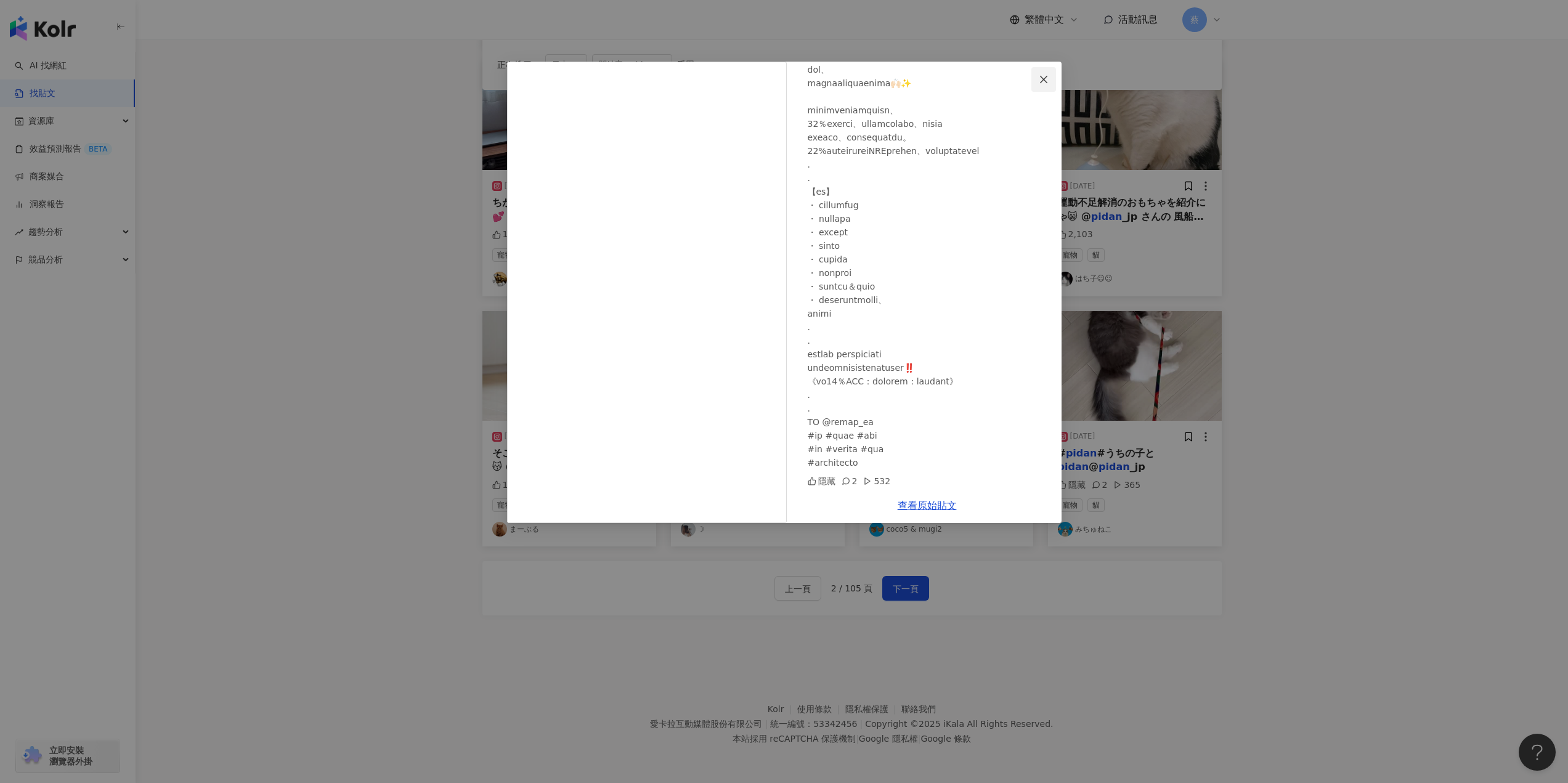
click at [1039, 80] on icon "close" at bounding box center [1043, 79] width 9 height 9
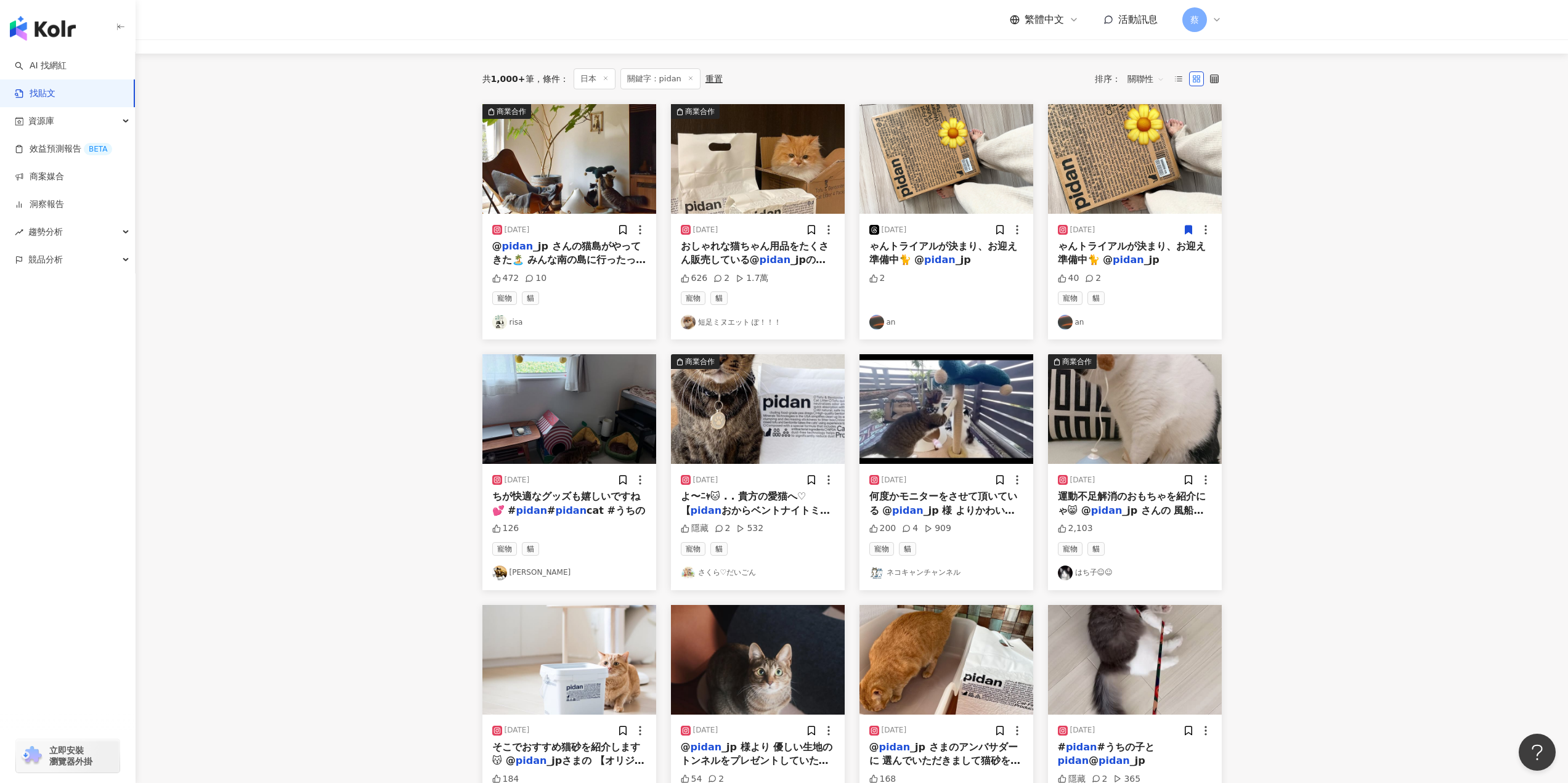
scroll to position [0, 0]
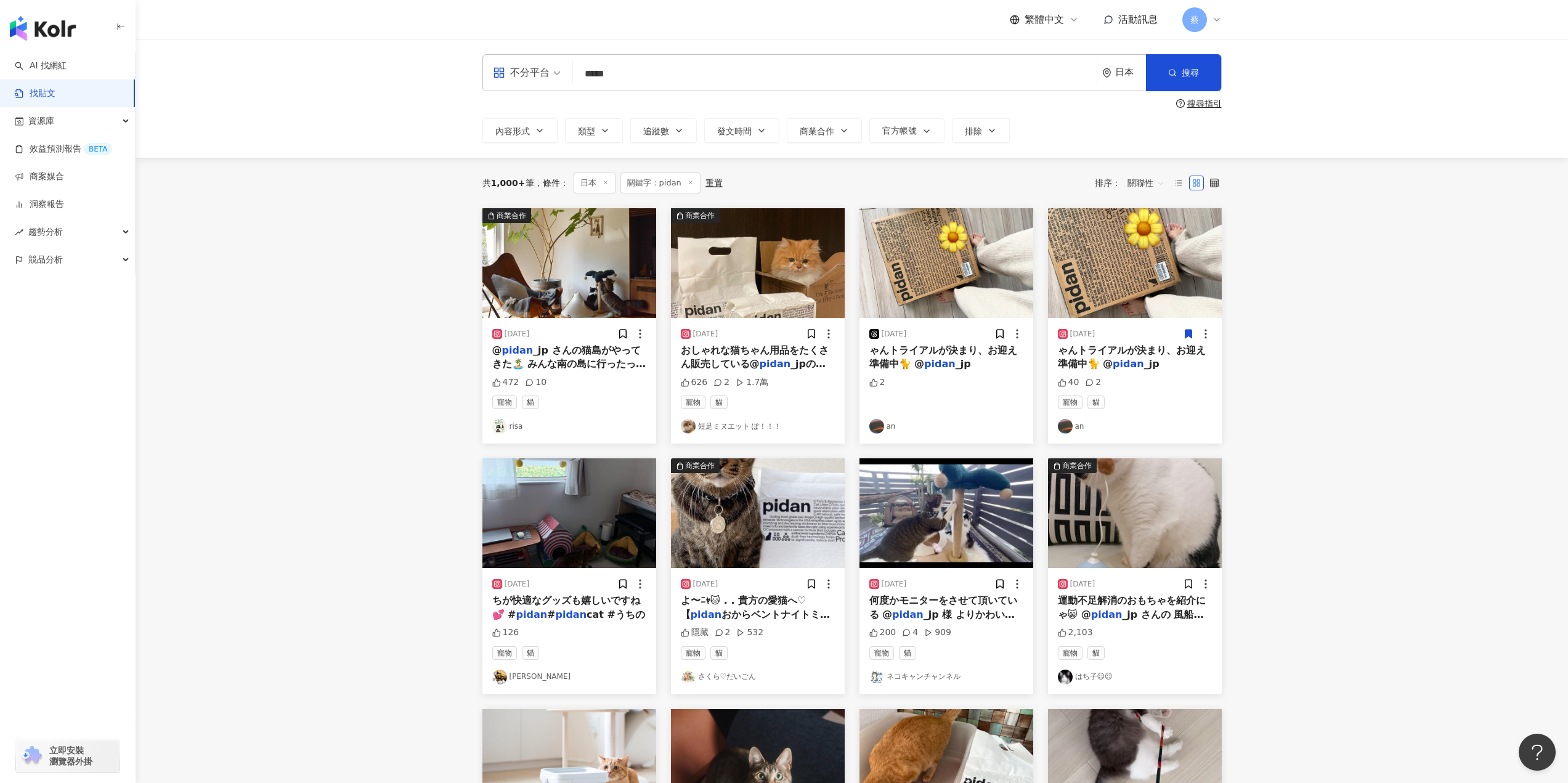
drag, startPoint x: 708, startPoint y: 85, endPoint x: 576, endPoint y: 83, distance: 132.0
click at [576, 83] on div "不分平台 pidan ***** 日本 搜尋" at bounding box center [852, 72] width 739 height 37
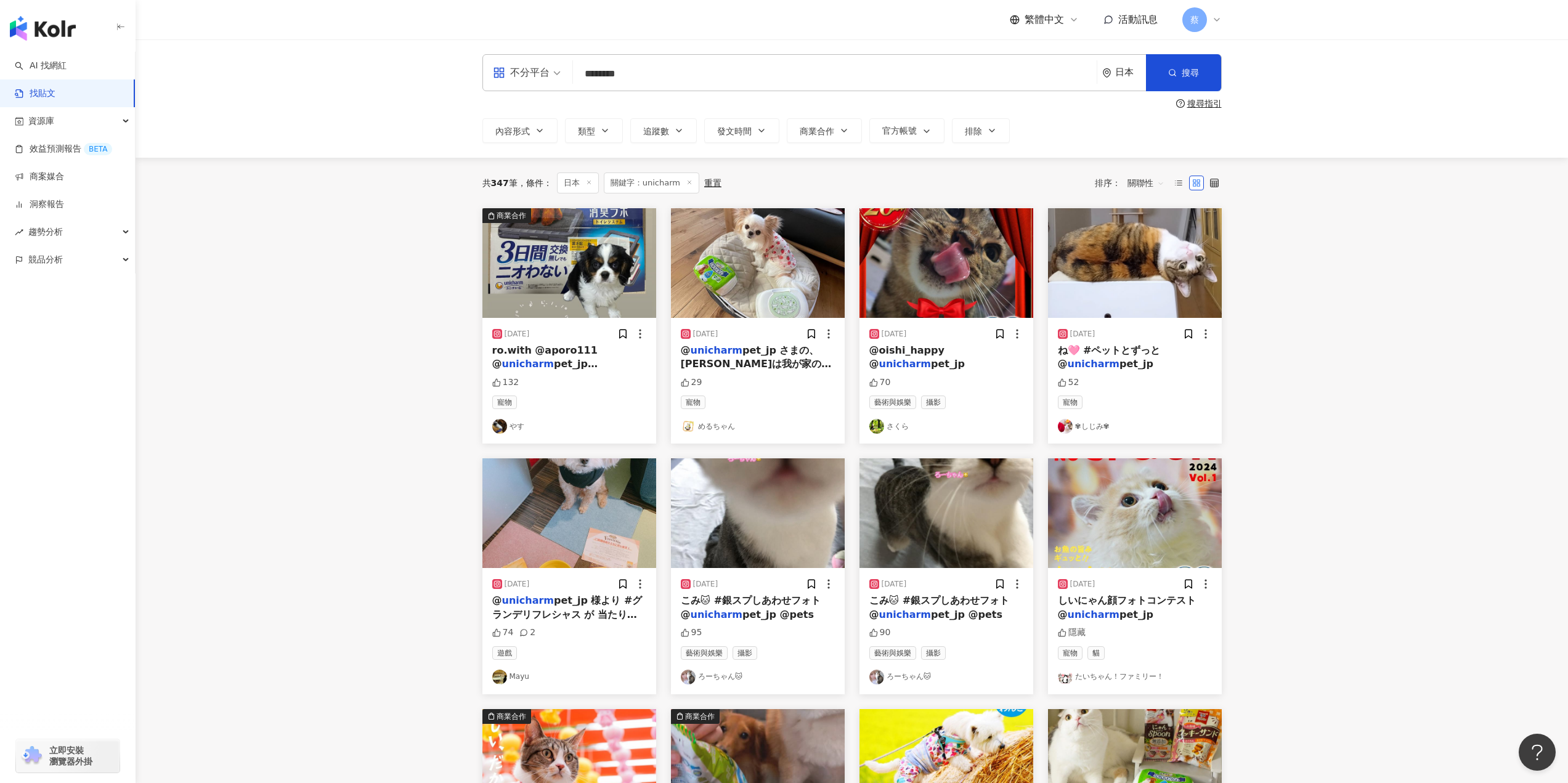
click at [578, 352] on span "ro.with @aporo111 @" at bounding box center [545, 356] width 105 height 25
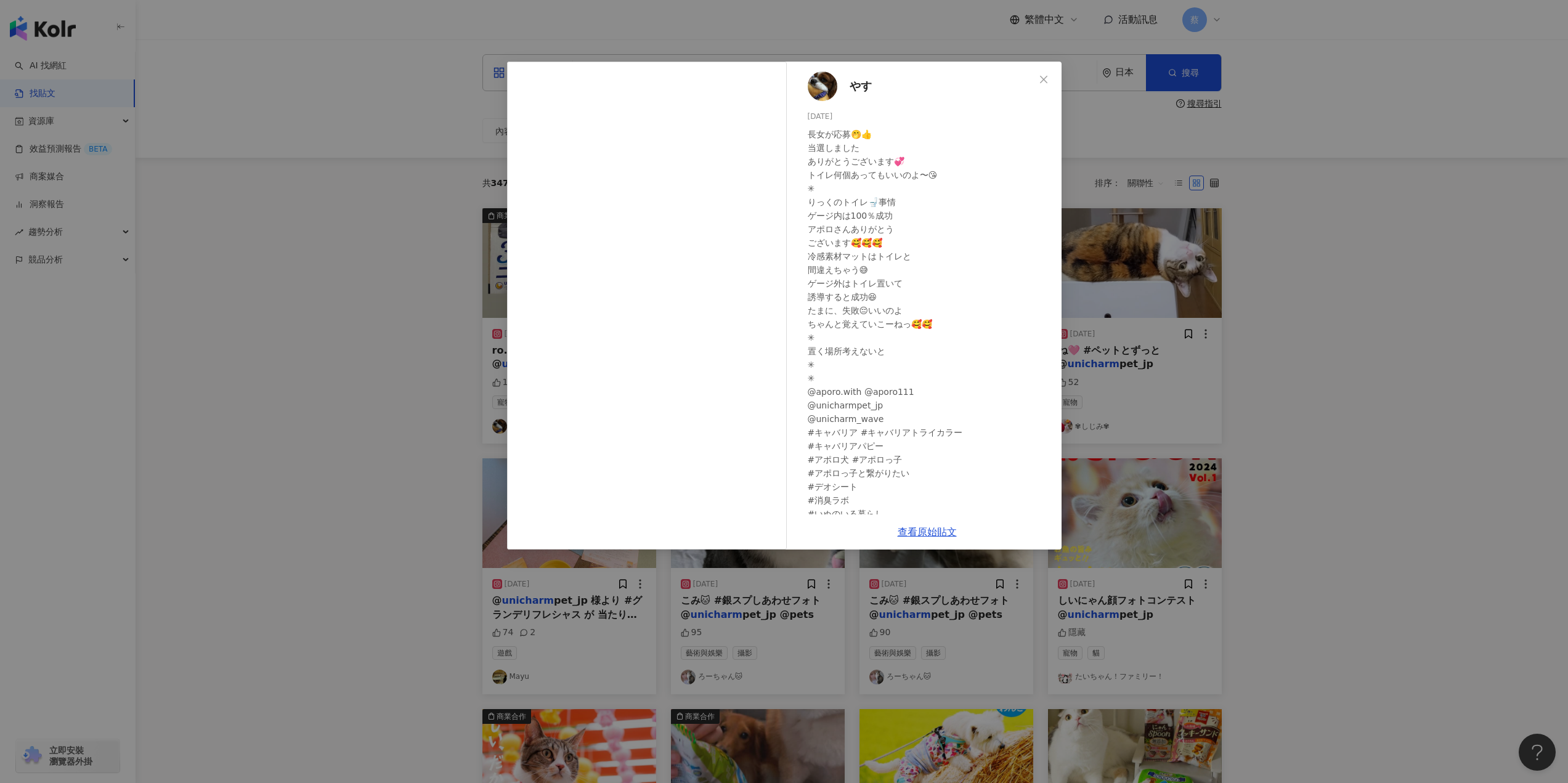
click at [1275, 203] on div "やす 2025/7/17 長女が応募🤭👍 当選しました ありがとうございます💞 トイレ何個あってもいいのよ〜😘 ✳︎ りっくのトイレ🚽事情 ゲージ内は100％…" at bounding box center [784, 391] width 1568 height 783
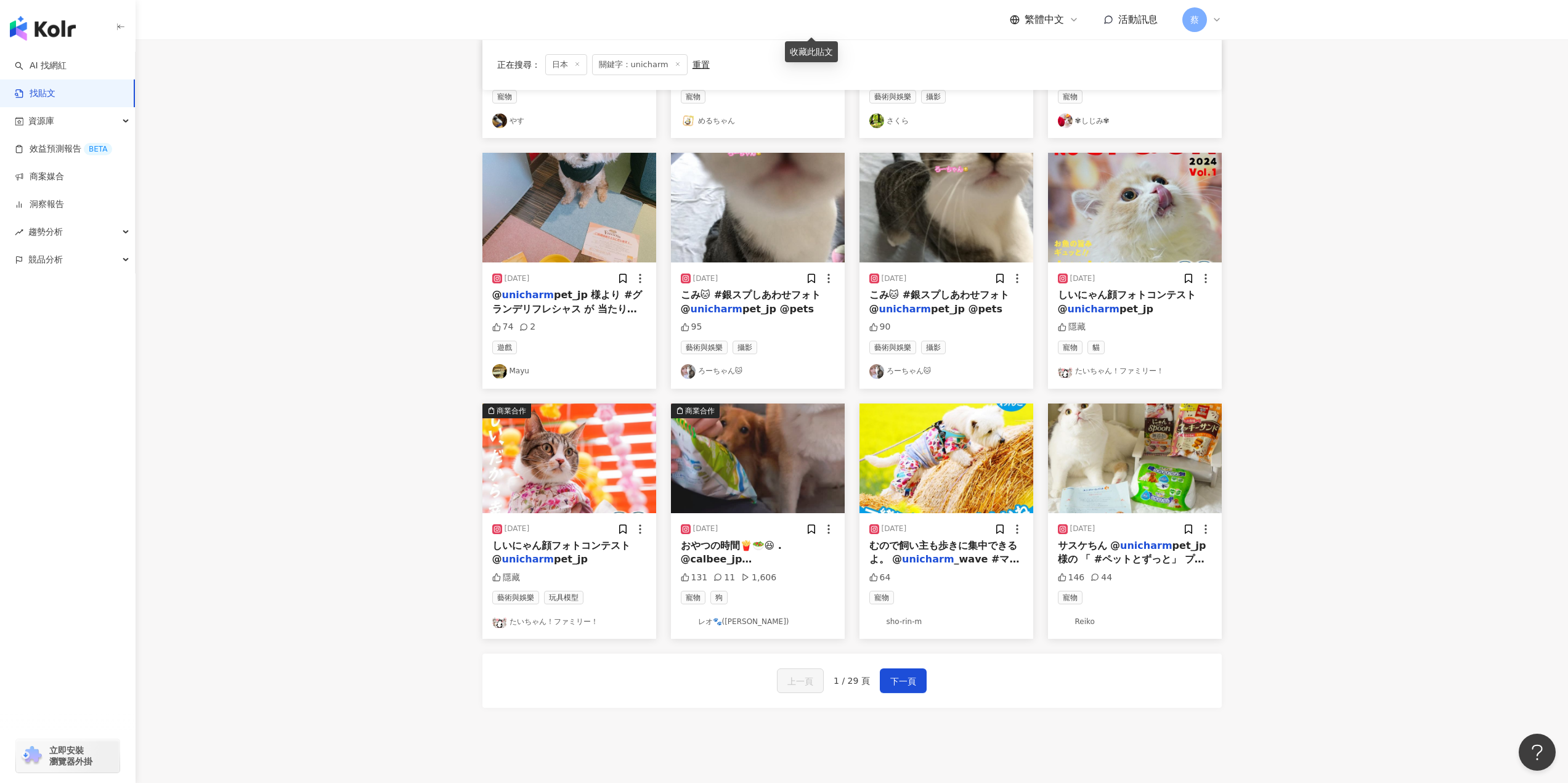
scroll to position [308, 0]
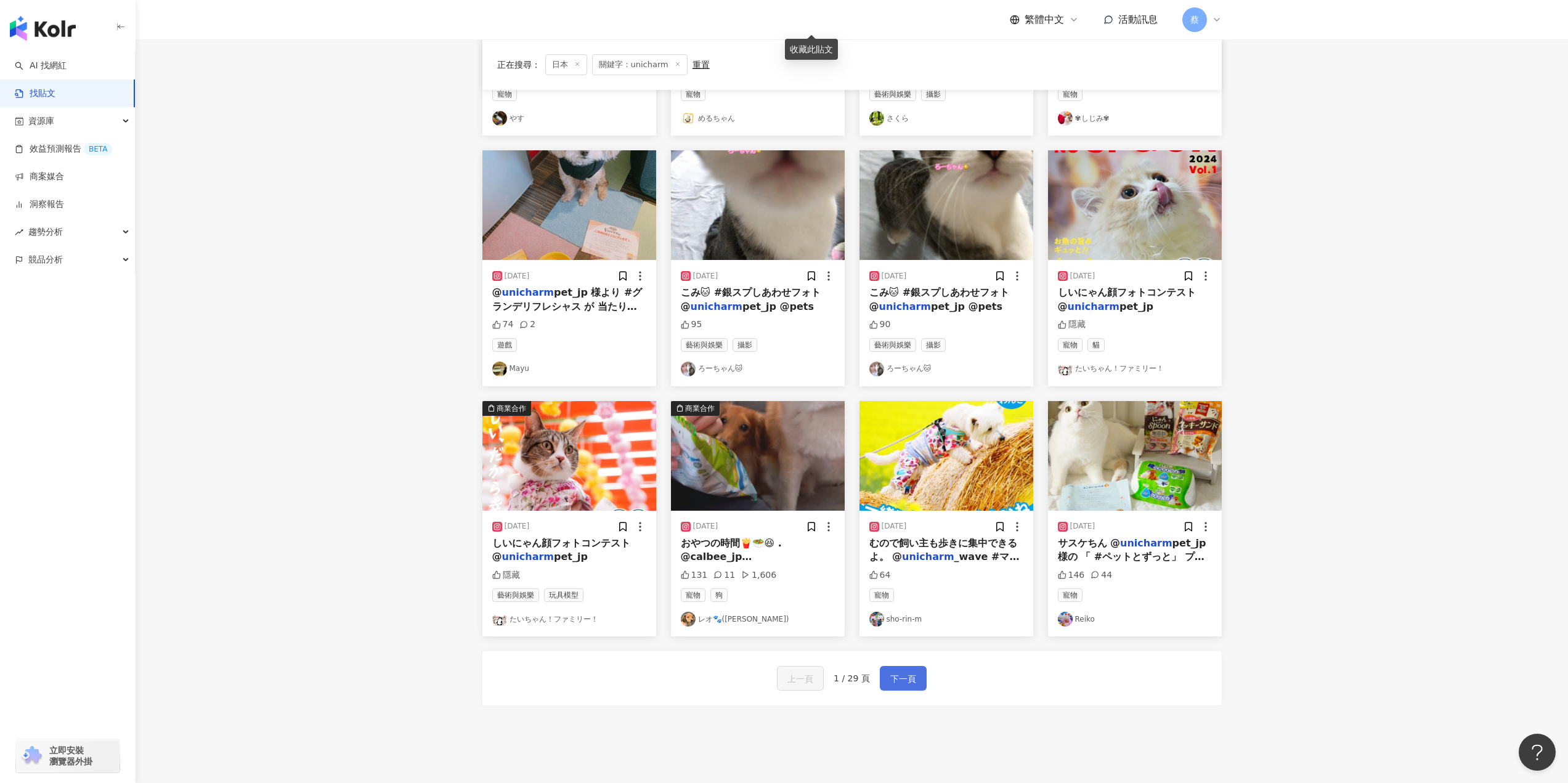
click at [895, 676] on span "下一頁" at bounding box center [903, 679] width 26 height 15
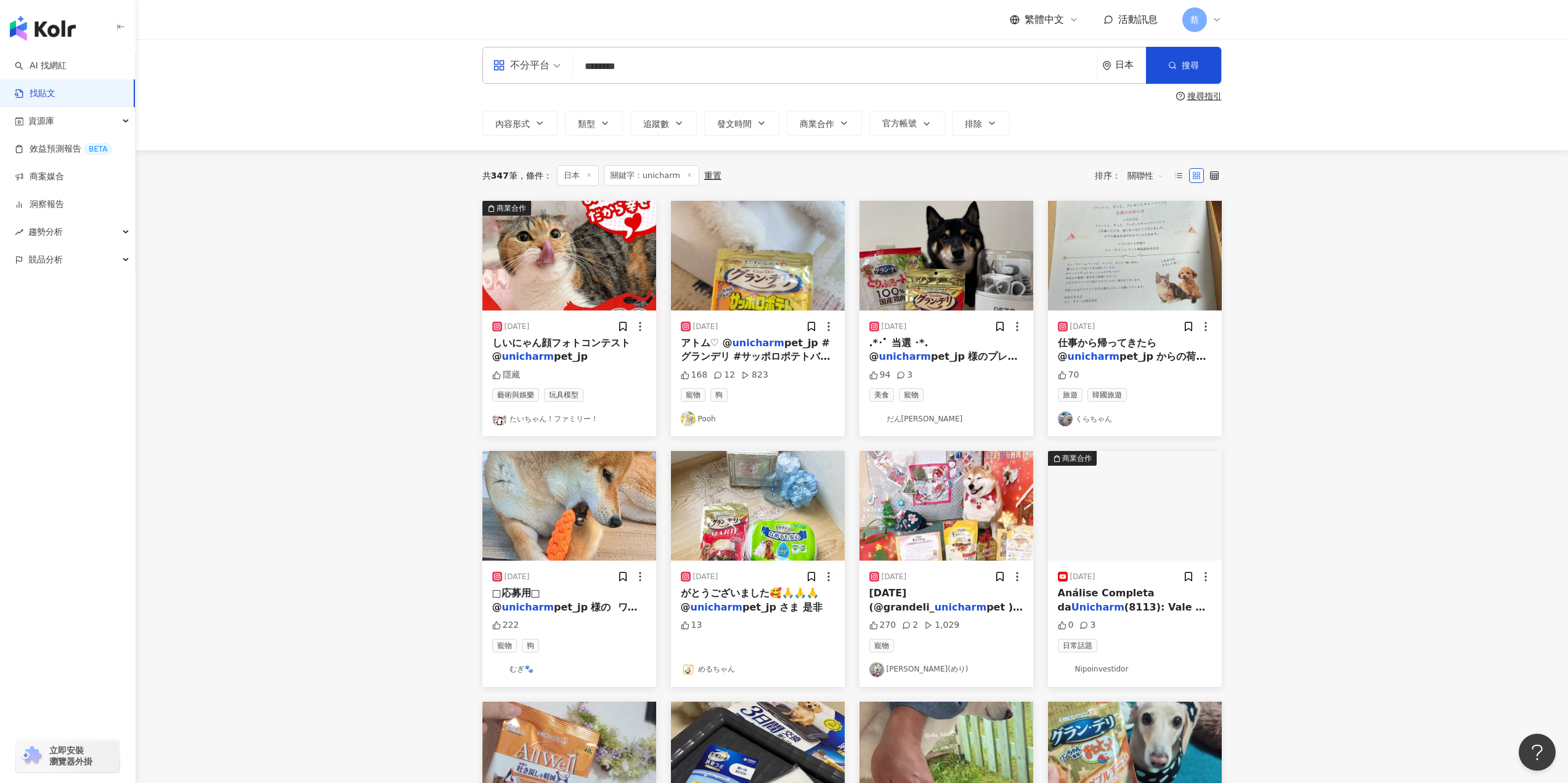
scroll to position [0, 0]
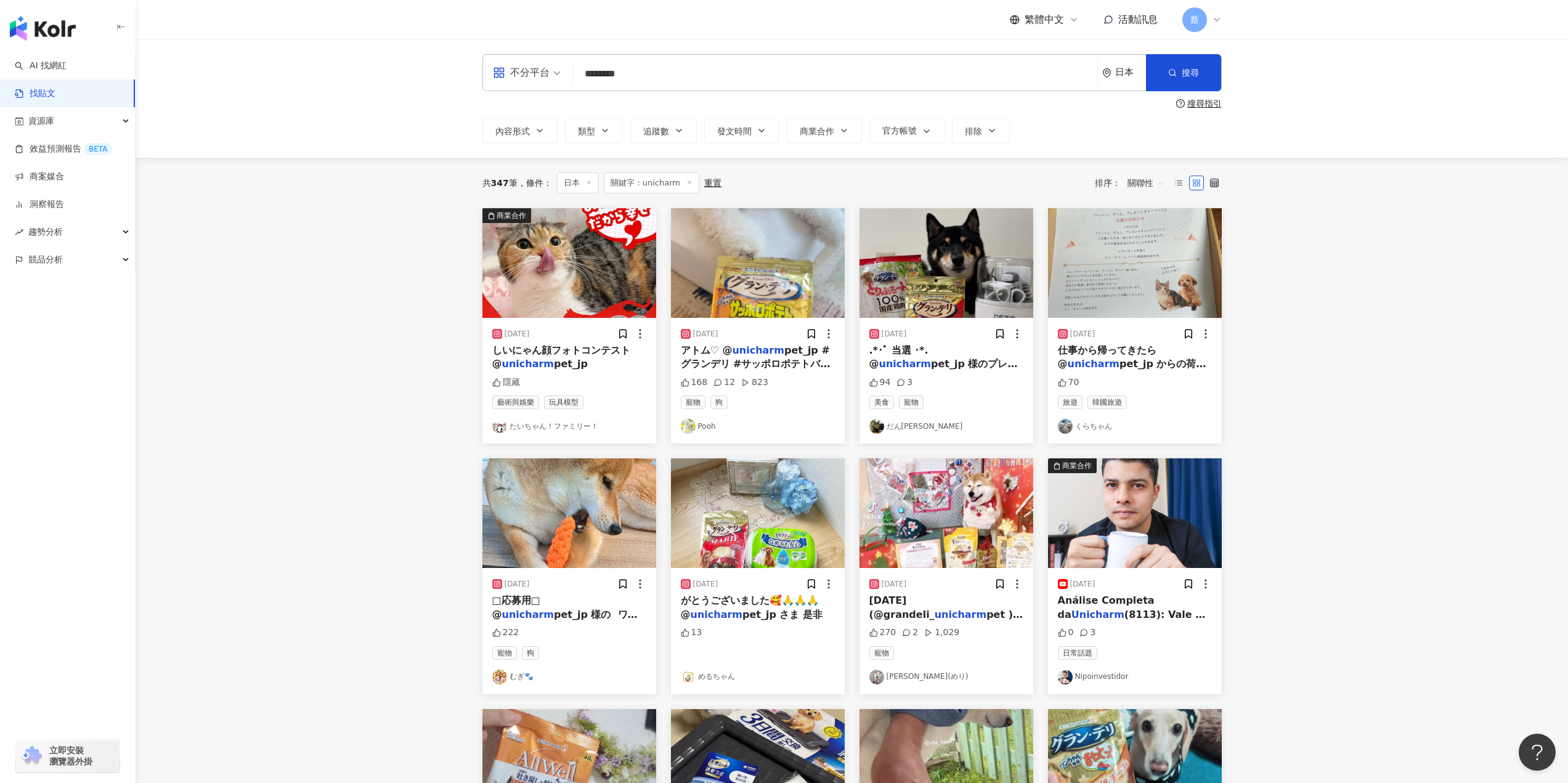
click at [775, 503] on img "button" at bounding box center [758, 512] width 174 height 110
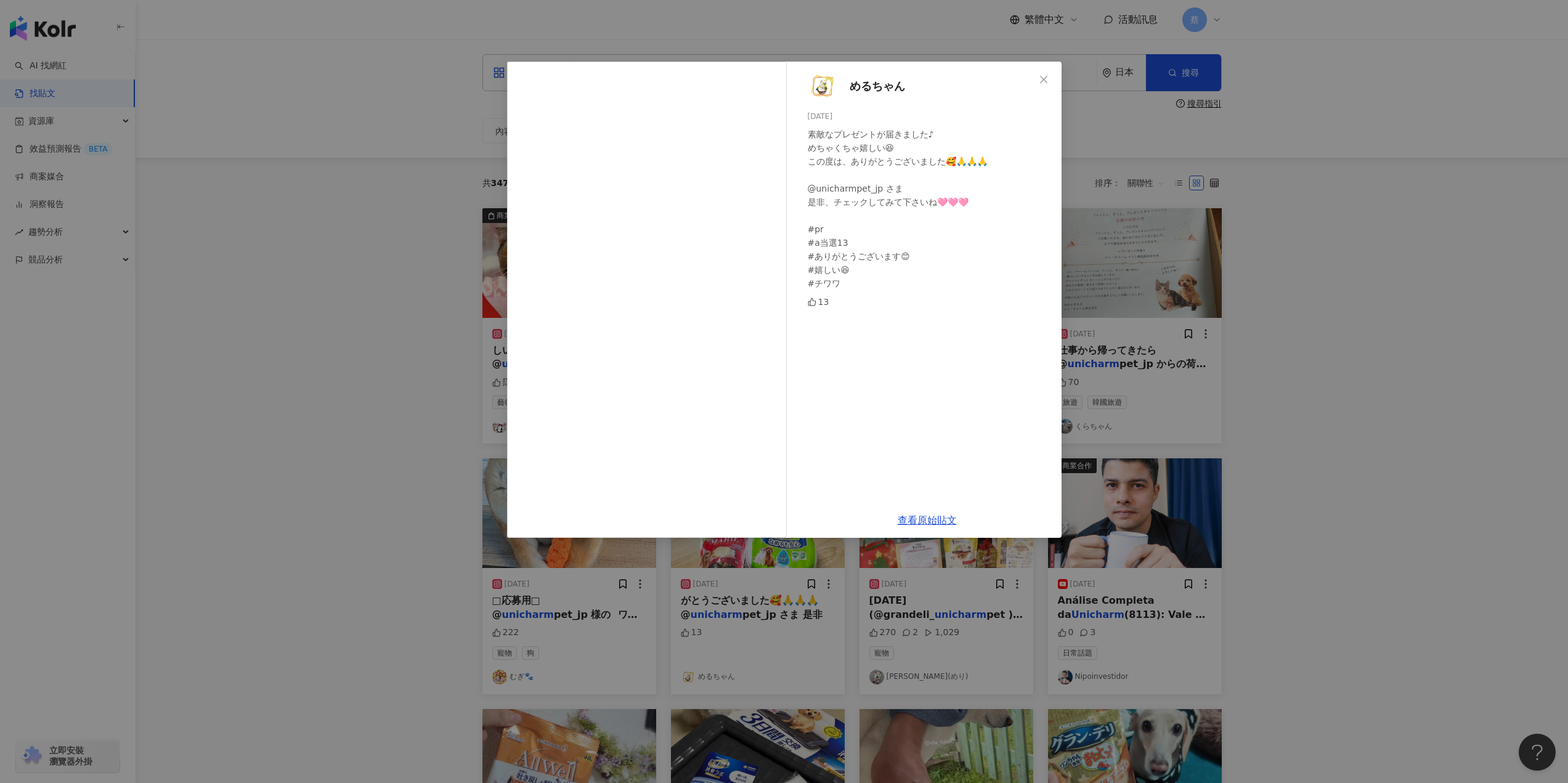
click at [1323, 333] on div "めるちゃん 2024/5/30 素敵なプレゼントが届きました♪ めちゃくちゃ嬉しい😆 この度は、ありがとうございました🥰🙏🙏🙏 @unicharmpet_jp…" at bounding box center [784, 391] width 1568 height 783
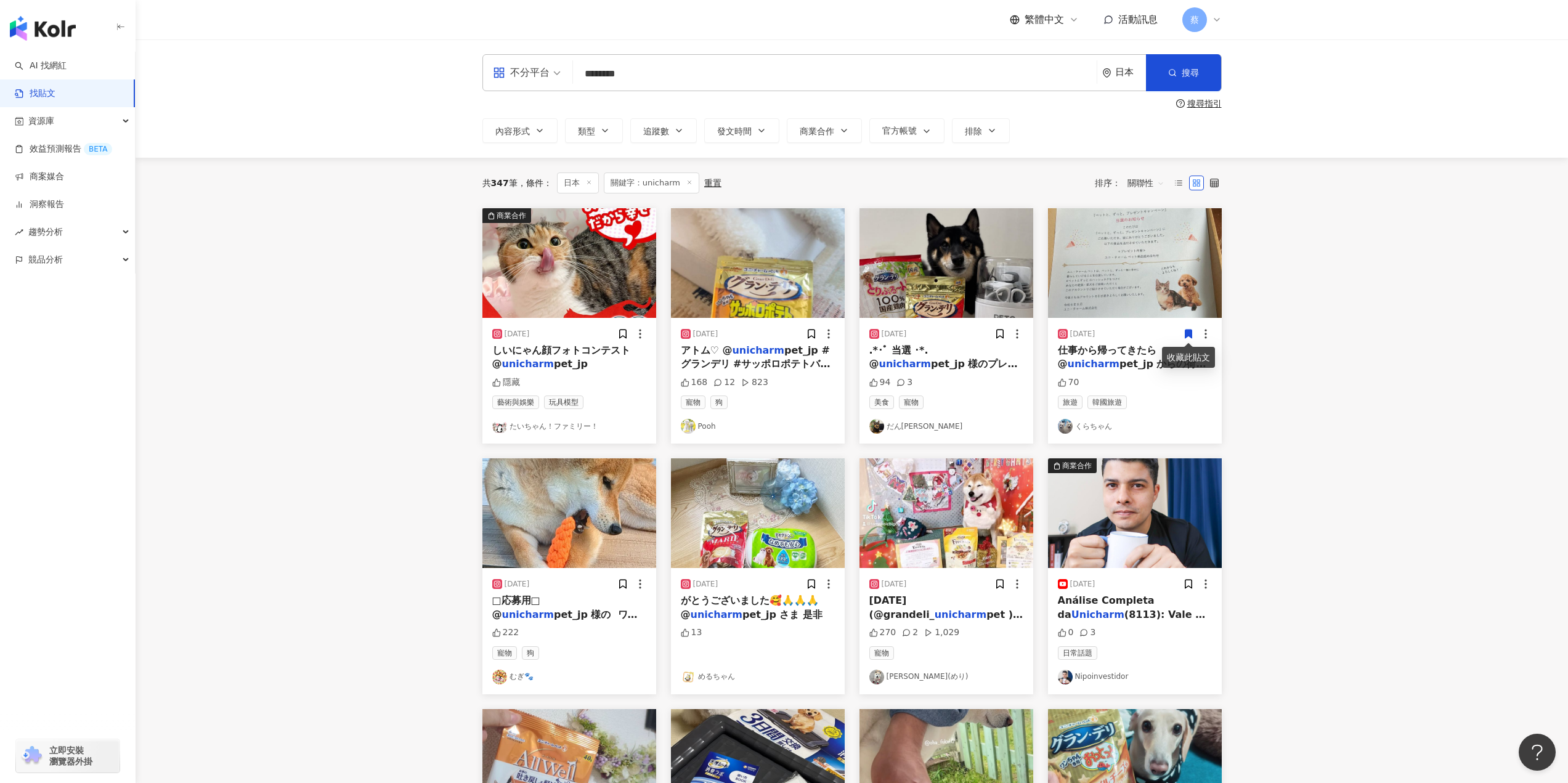
click at [797, 267] on img "button" at bounding box center [758, 262] width 174 height 110
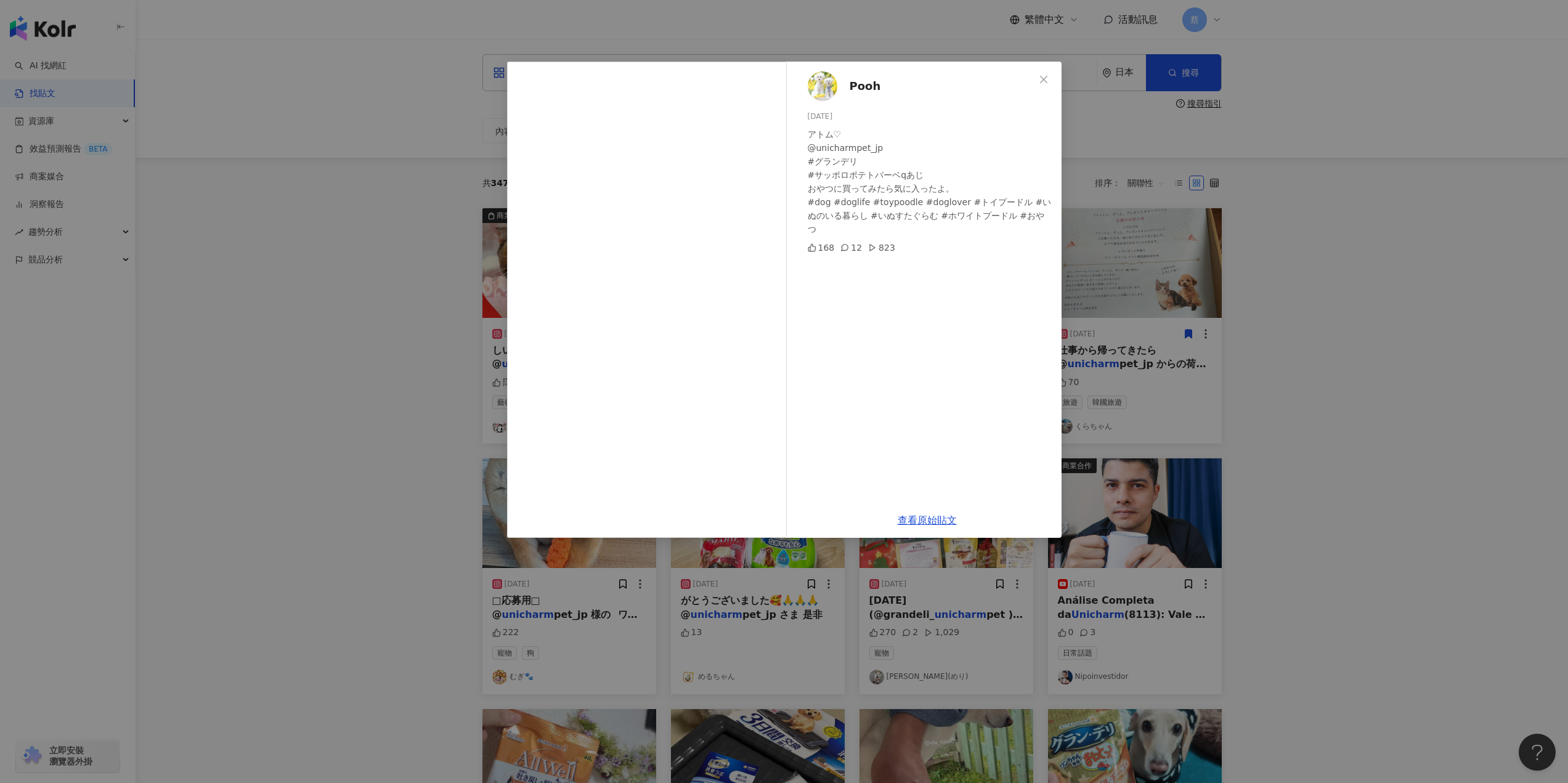
click at [1239, 330] on div "Pooh 2024/9/16 アトム♡ @unicharmpet_jp #グランデリ #サッポロポテトバーベqあじ おやつに買ってみたら気に入ったよ。 #do…" at bounding box center [784, 391] width 1568 height 783
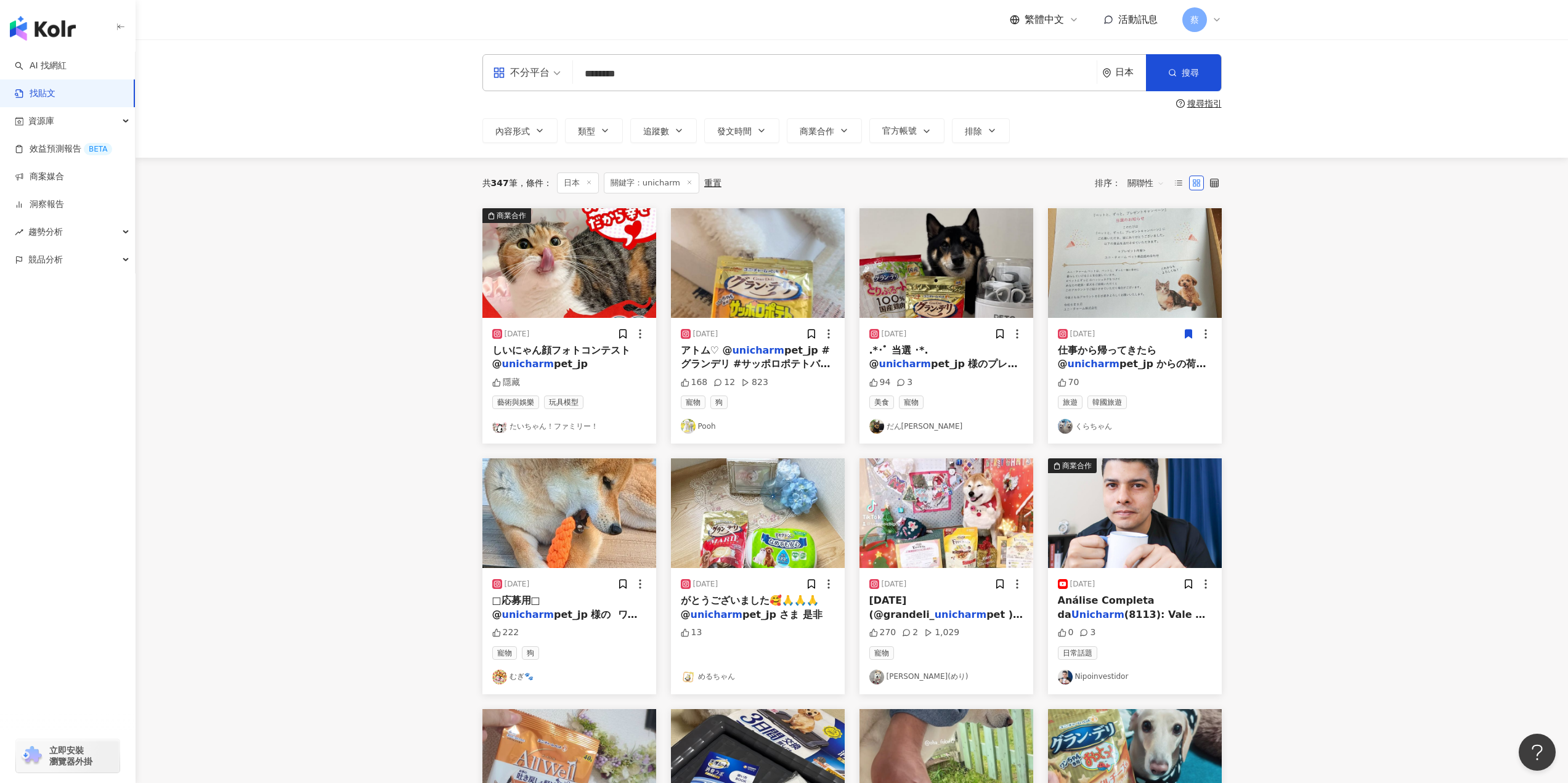
click at [908, 278] on img "button" at bounding box center [946, 262] width 174 height 110
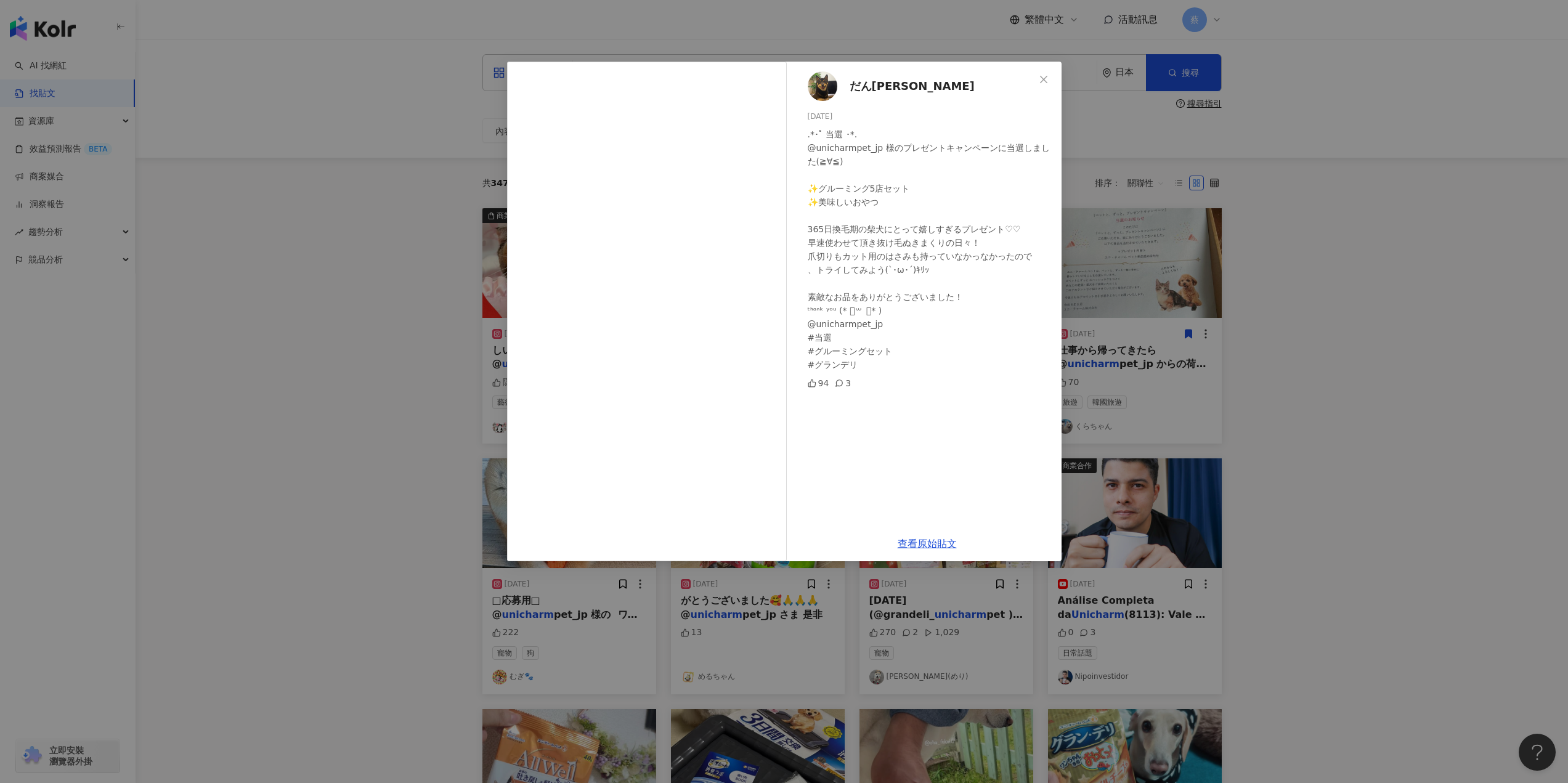
click at [1201, 279] on div "だん吉 2025/7/10 .*･ﾟ 当選 ･*. @unicharmpet_jp 様のプレゼントキャンペーンに当選しました(≧∀≦) ✨グルーミング5店セ…" at bounding box center [784, 391] width 1568 height 783
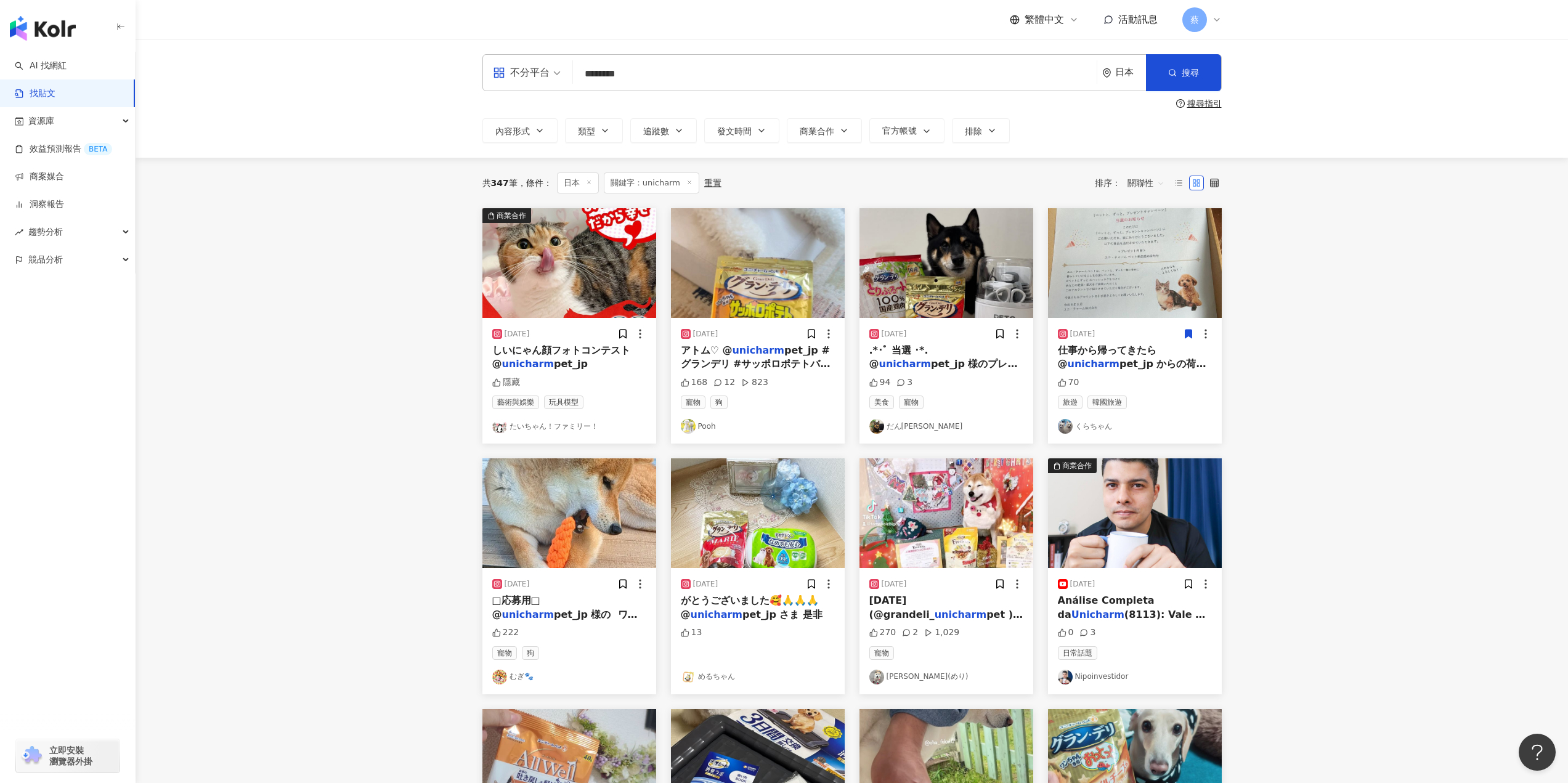
drag, startPoint x: 662, startPoint y: 78, endPoint x: 387, endPoint y: 80, distance: 275.0
click at [389, 80] on div "不分平台 unicharm ******** 日本 搜尋 搜尋指引 內容形式 類型 追蹤數 發文時間 商業合作 官方帳號 排除" at bounding box center [851, 99] width 1432 height 118
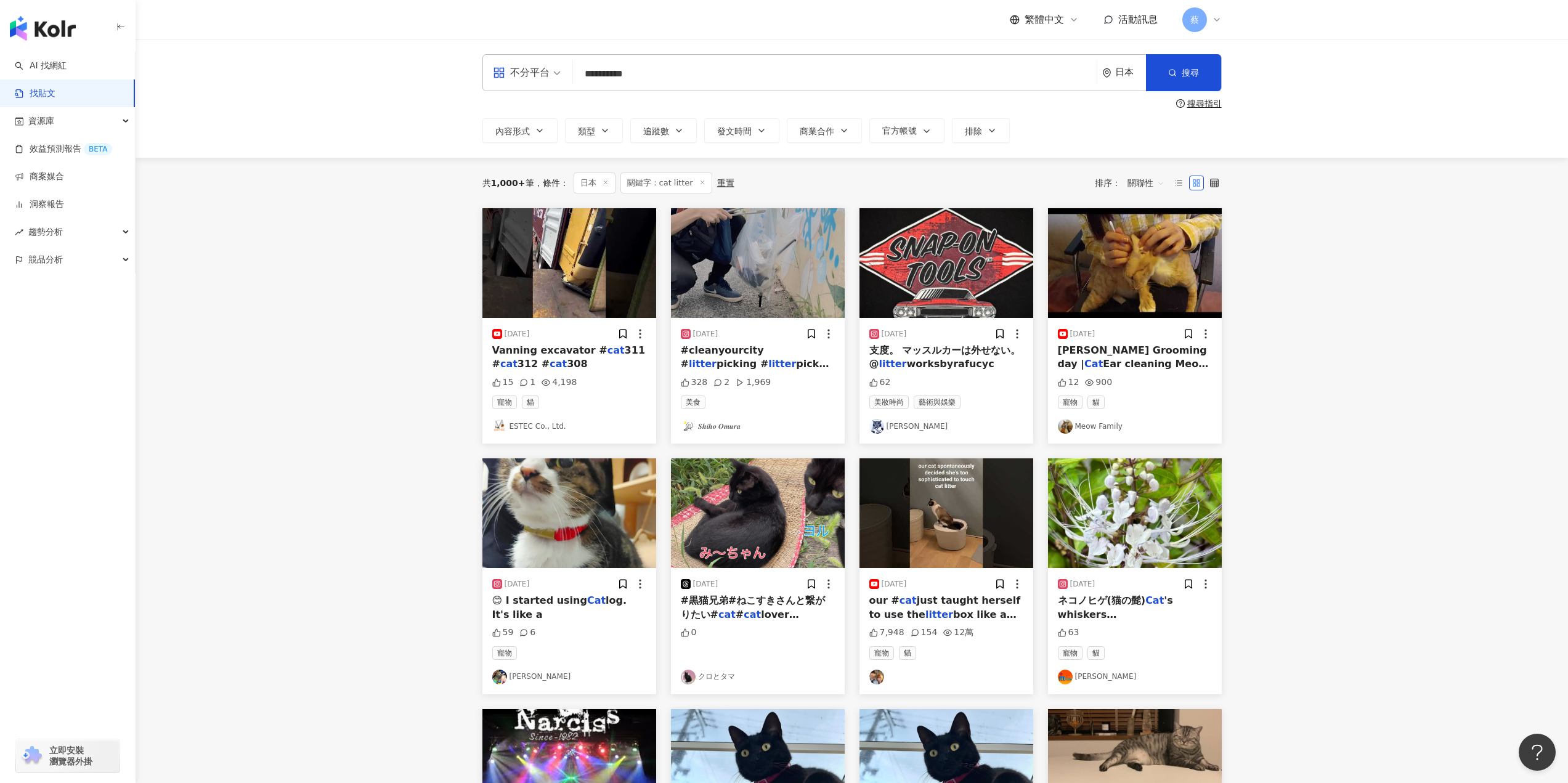
drag, startPoint x: 654, startPoint y: 70, endPoint x: 290, endPoint y: 82, distance: 364.2
click at [304, 81] on div "**********" at bounding box center [851, 99] width 1432 height 118
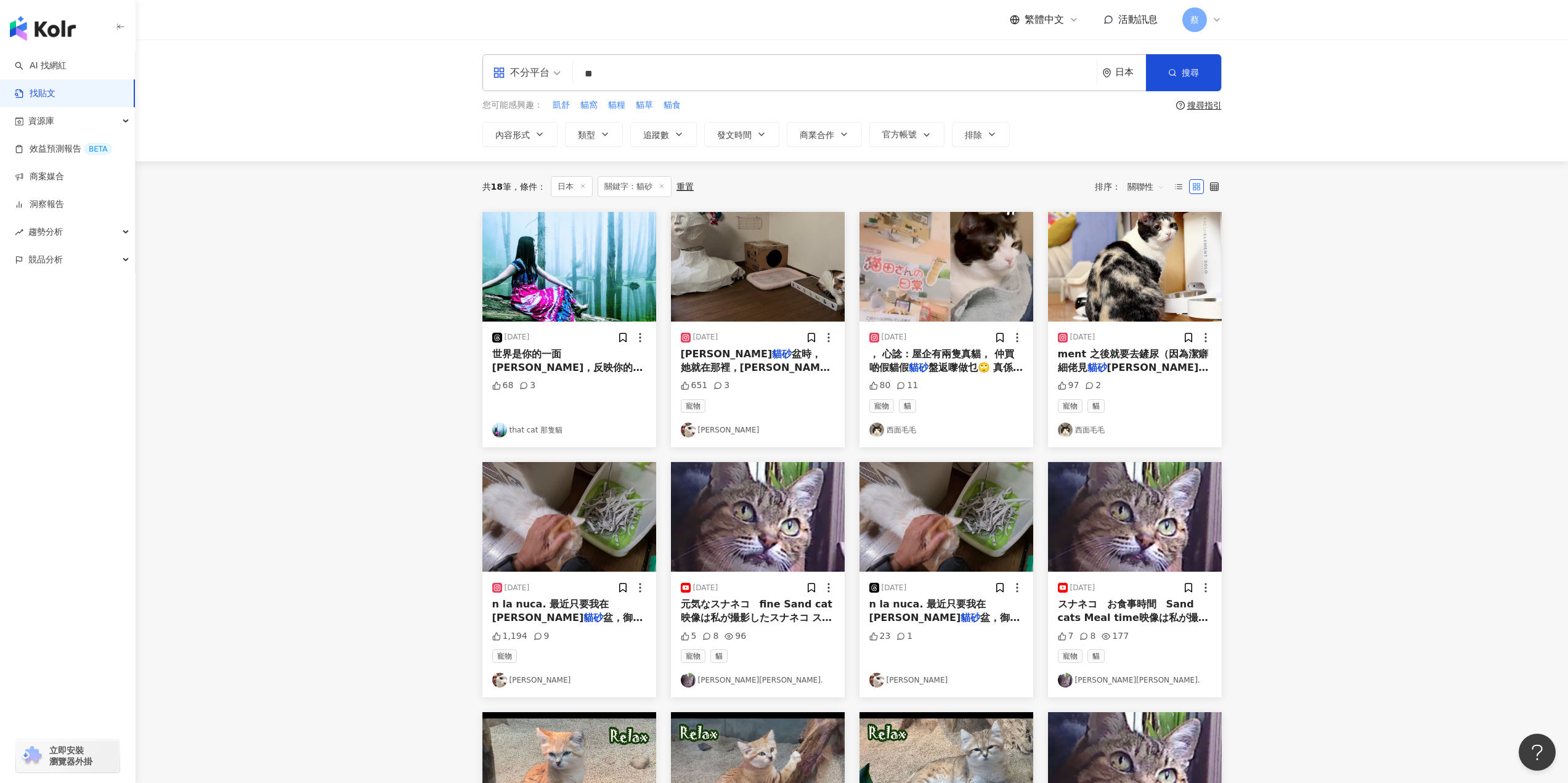
drag, startPoint x: 616, startPoint y: 78, endPoint x: 509, endPoint y: 76, distance: 107.0
click at [509, 78] on div "不分平台 貓砂 ** 日本 搜尋 searchOperator 插入語法 完全符合 "" 聯集 OR 交集 AND 排除 - 群組 {}" at bounding box center [852, 72] width 739 height 37
paste input "search"
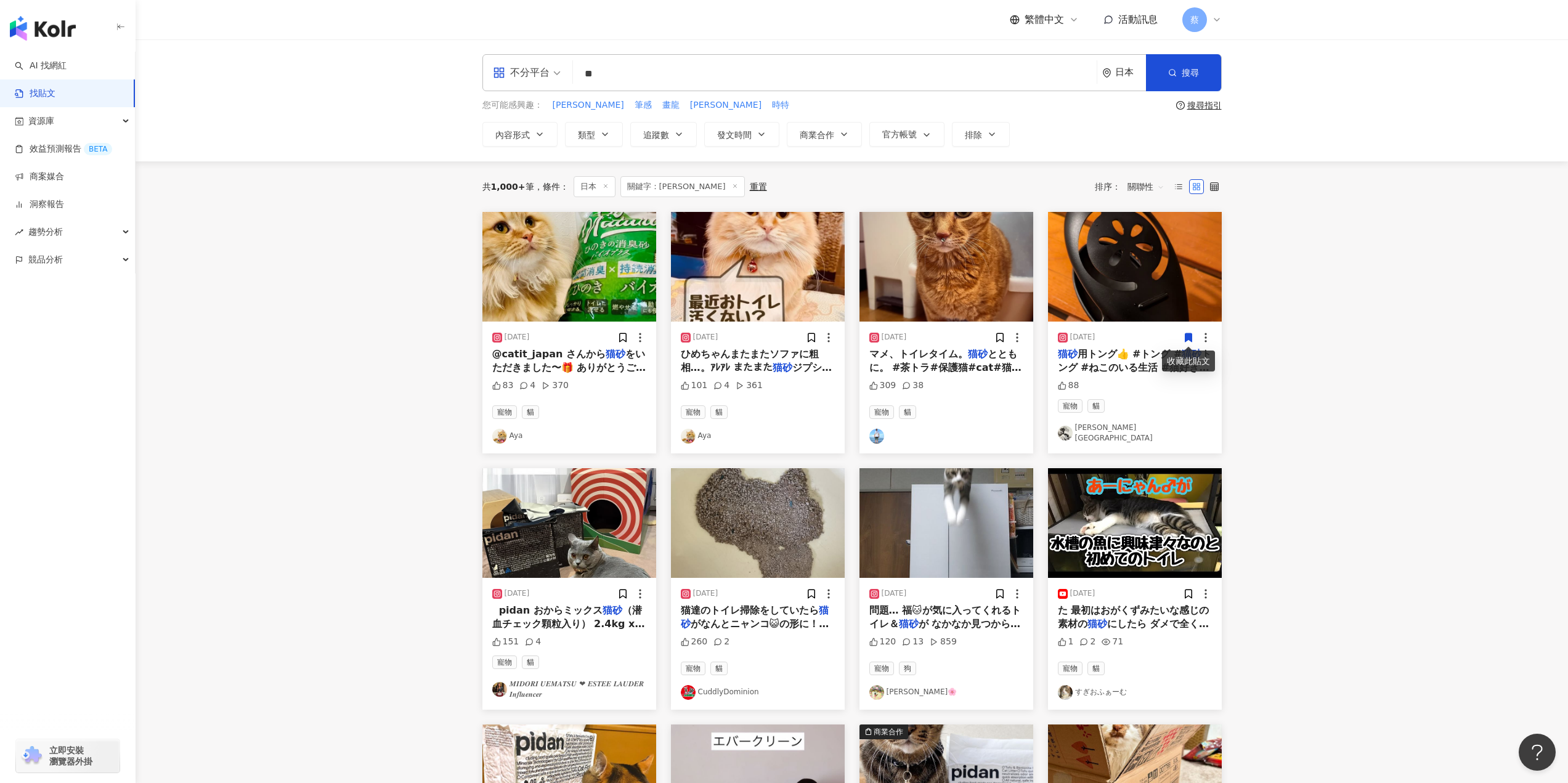
click at [1144, 190] on span "關聯性" at bounding box center [1145, 186] width 37 height 20
click at [1152, 299] on div "留言數" at bounding box center [1147, 295] width 35 height 13
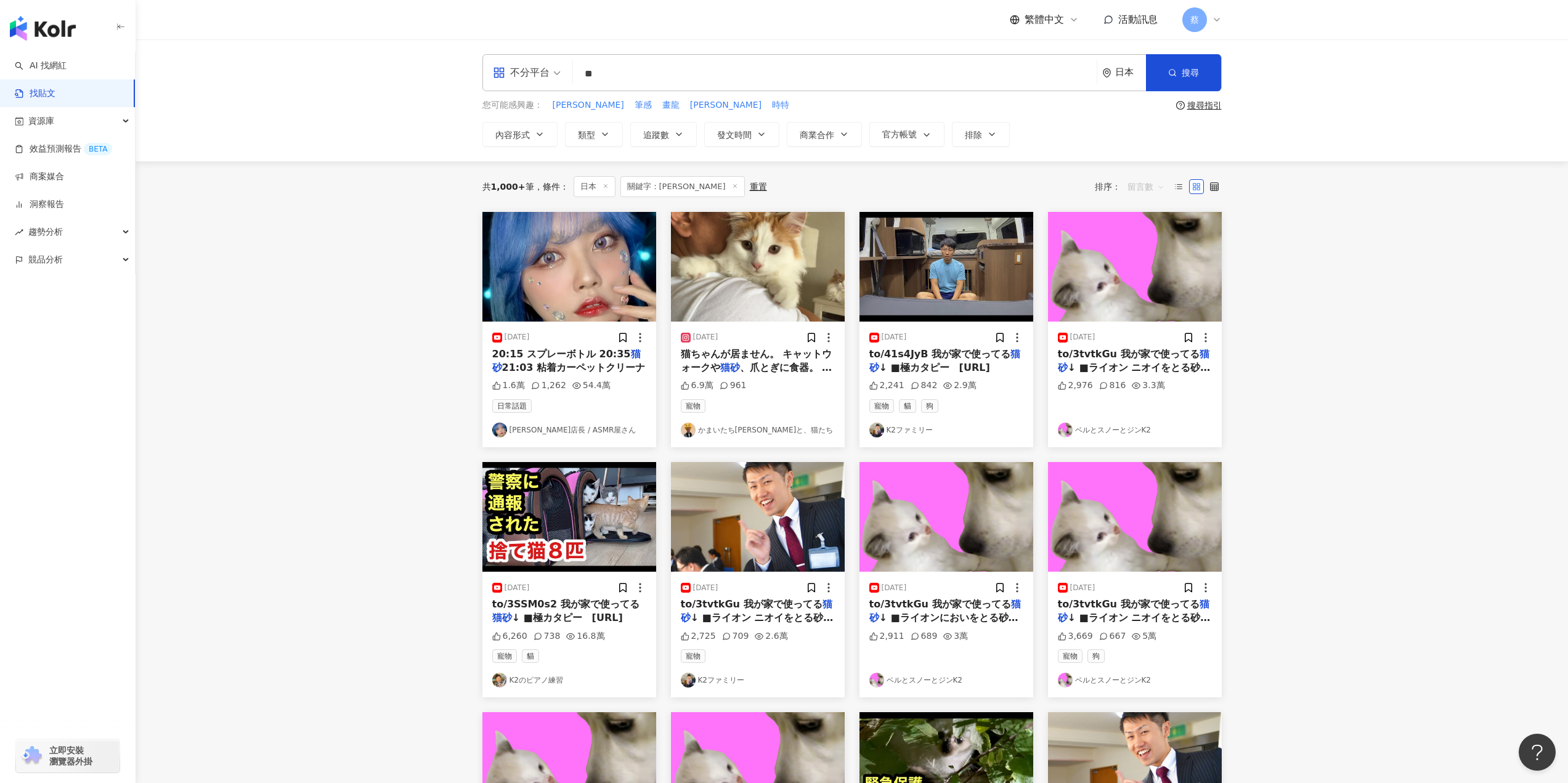
click at [1146, 189] on span "留言數" at bounding box center [1145, 186] width 37 height 20
click at [1155, 215] on div "關聯性" at bounding box center [1147, 211] width 35 height 13
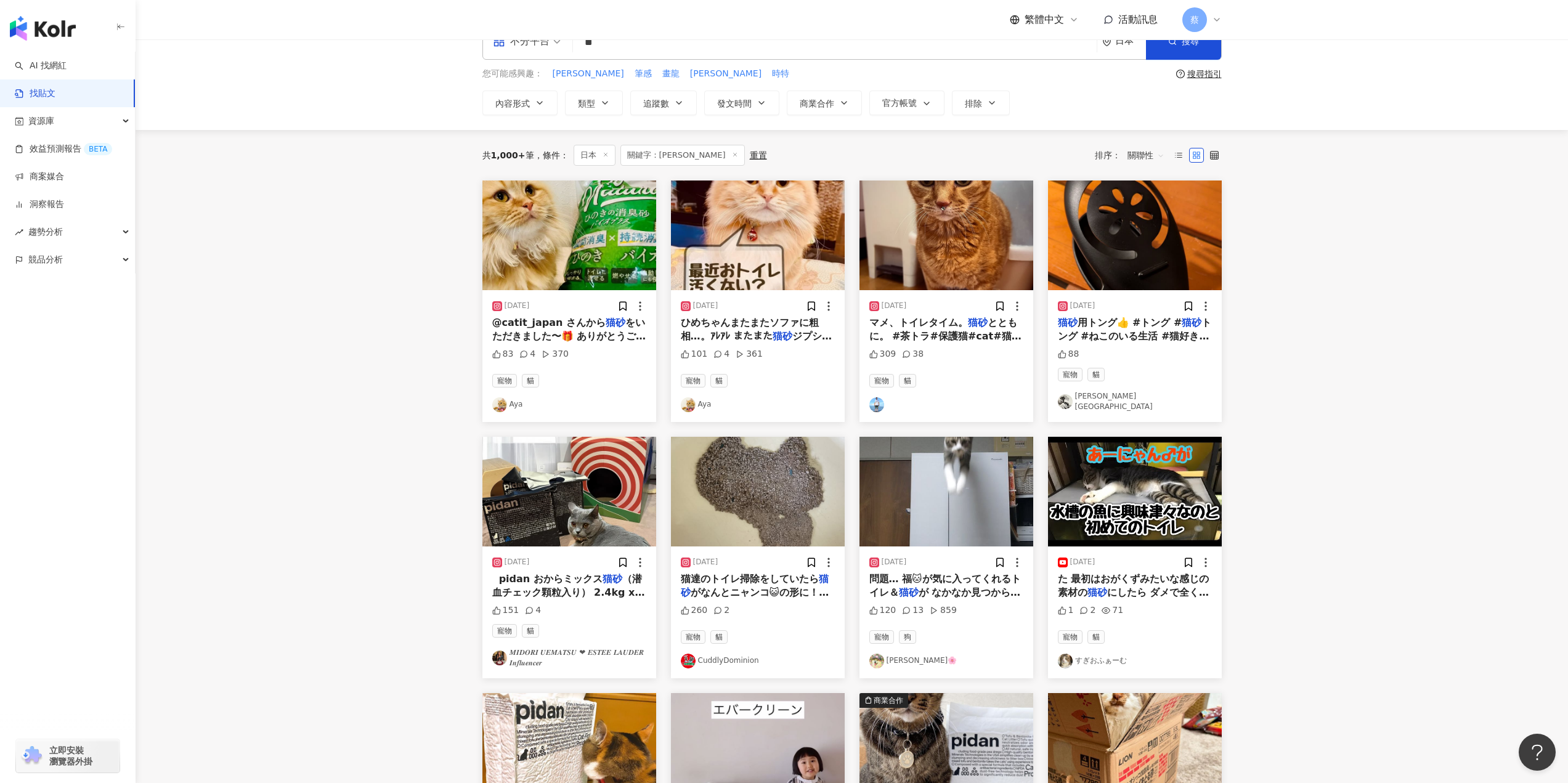
scroll to position [62, 0]
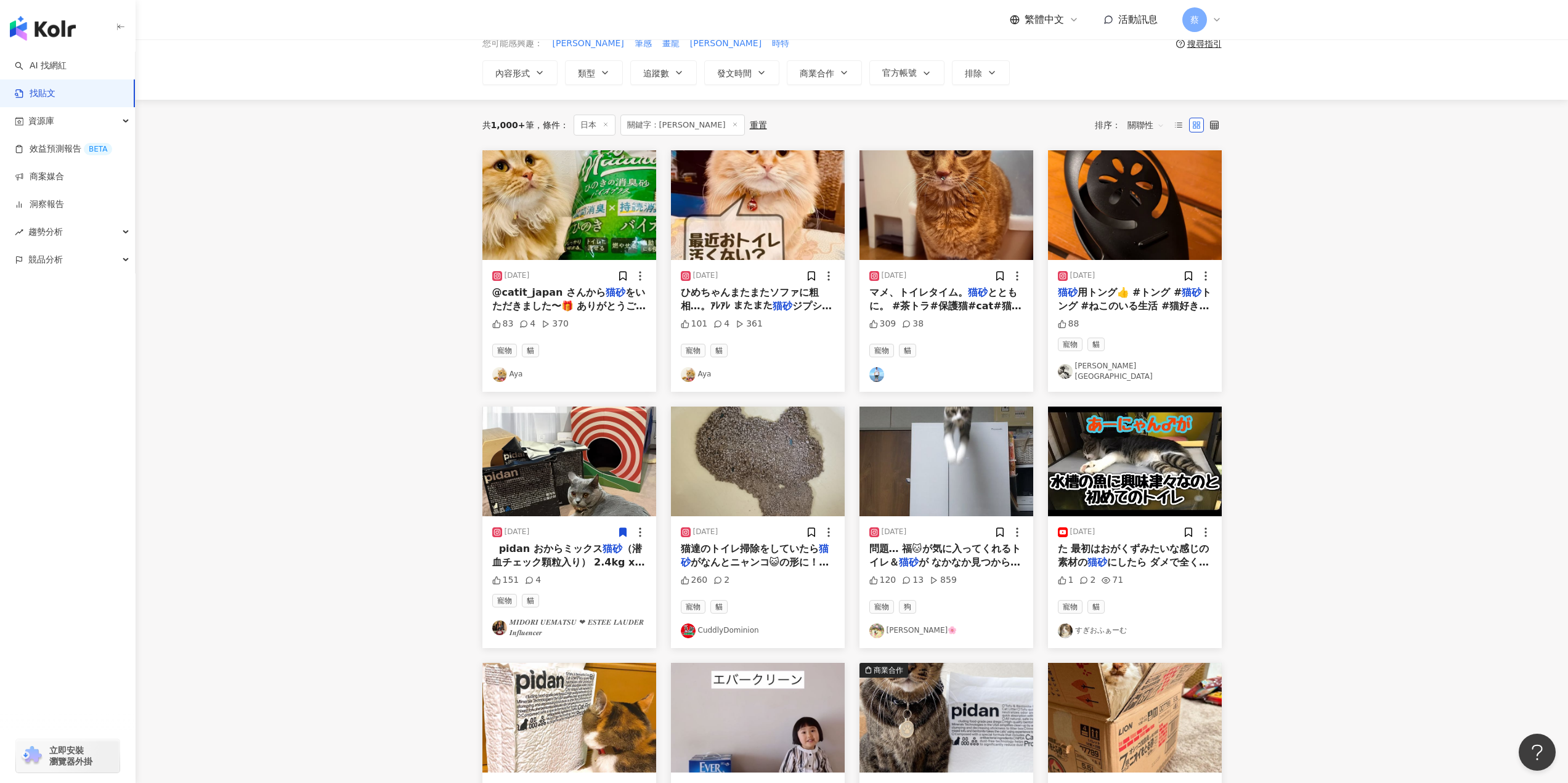
click at [582, 559] on span "（潜血チェック顆粒入り） 2.4kg x 4袋 ⁡ @pidan_jp ⁡ 以前から使っている" at bounding box center [569, 569] width 153 height 53
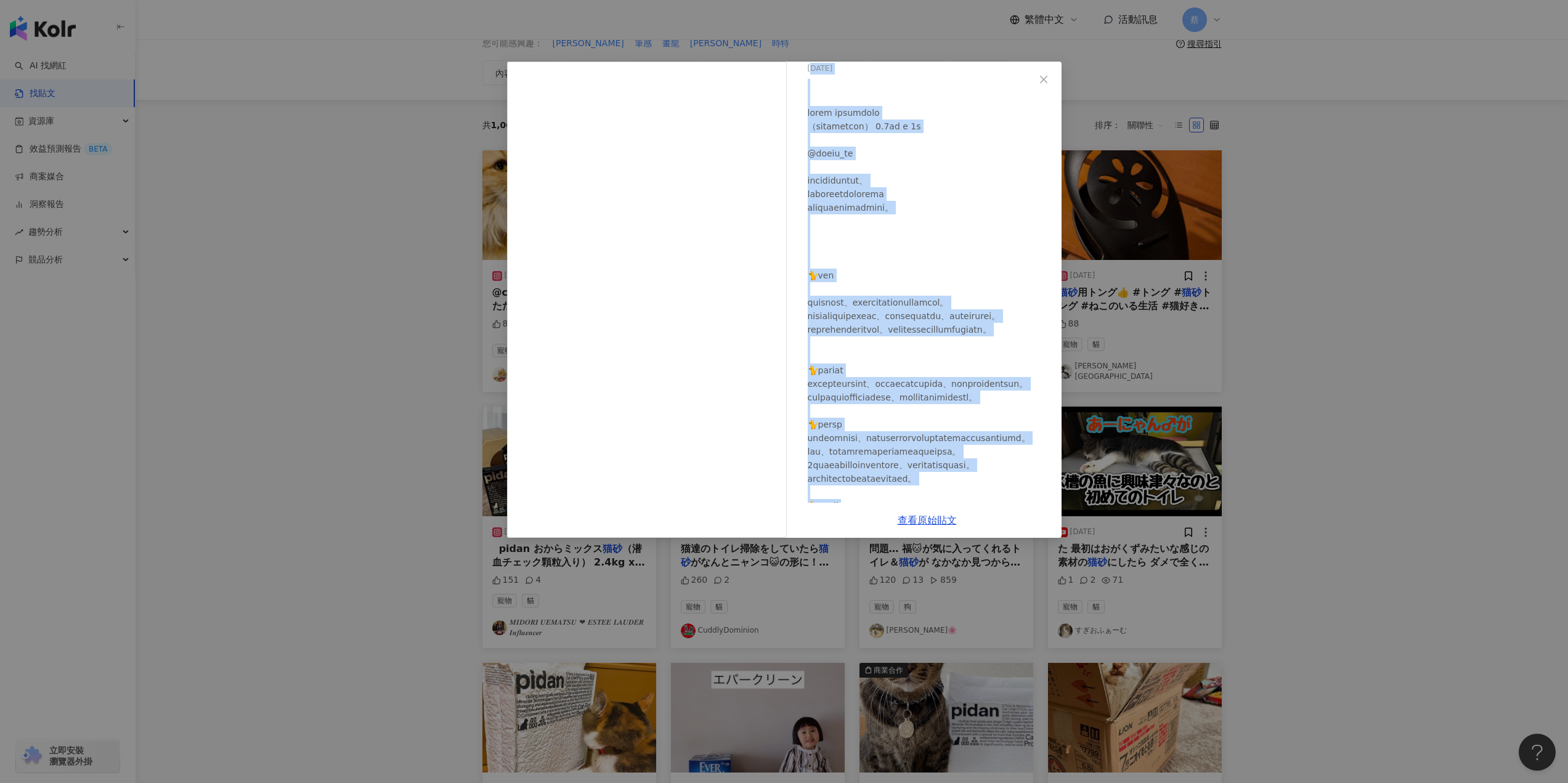
scroll to position [0, 0]
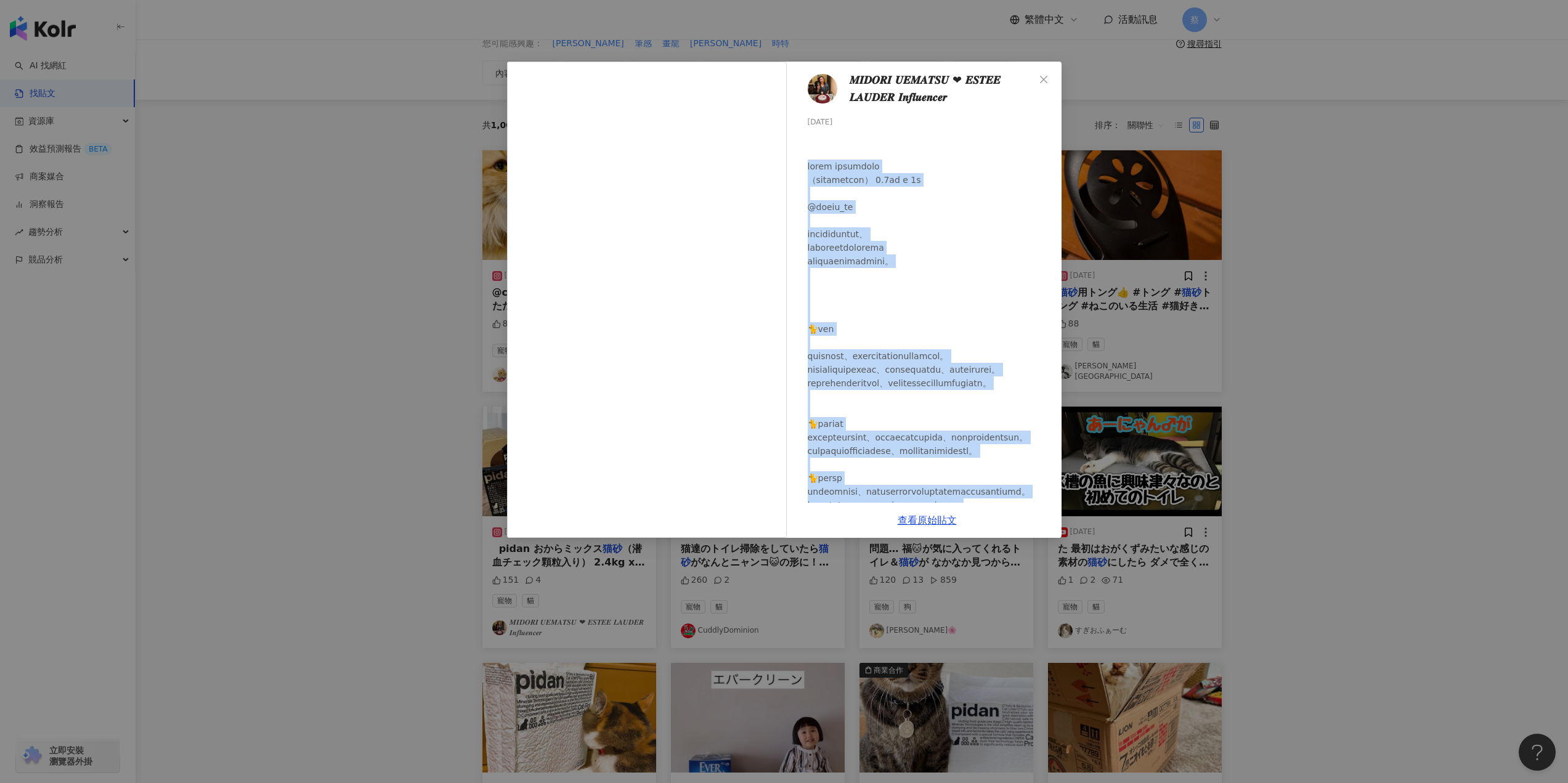
drag, startPoint x: 886, startPoint y: 399, endPoint x: 808, endPoint y: 164, distance: 247.6
click at [808, 164] on div at bounding box center [929, 498] width 243 height 731
click at [1328, 399] on div "𝑴𝑰𝑫𝑶𝑹𝑰 𝑼𝑬𝑴𝑨𝑻𝑺𝑼 ❤︎ 𝑬𝑺𝑻𝑬𝑬 𝑳𝑨𝑼𝑫𝑬𝑹 𝑰𝒏𝒇𝒍𝒖𝒆𝒏𝒄𝒆𝒓 2025/2/5 151 4 查看原始貼文" at bounding box center [784, 391] width 1568 height 783
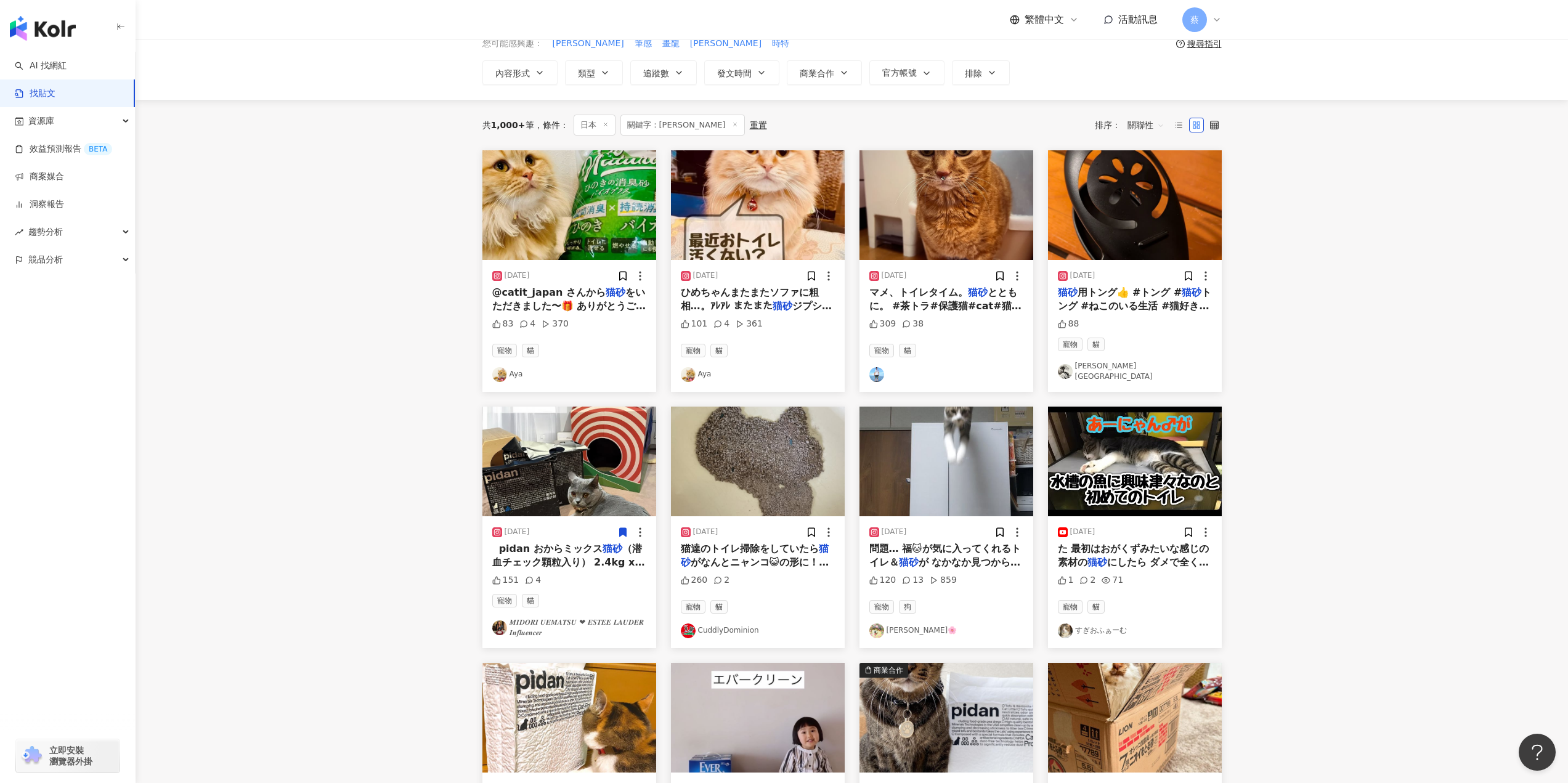
click at [564, 562] on span "（潜血チェック顆粒入り） 2.4kg x 4袋 ⁡ @pidan_jp ⁡ 以前から使っている" at bounding box center [569, 569] width 153 height 53
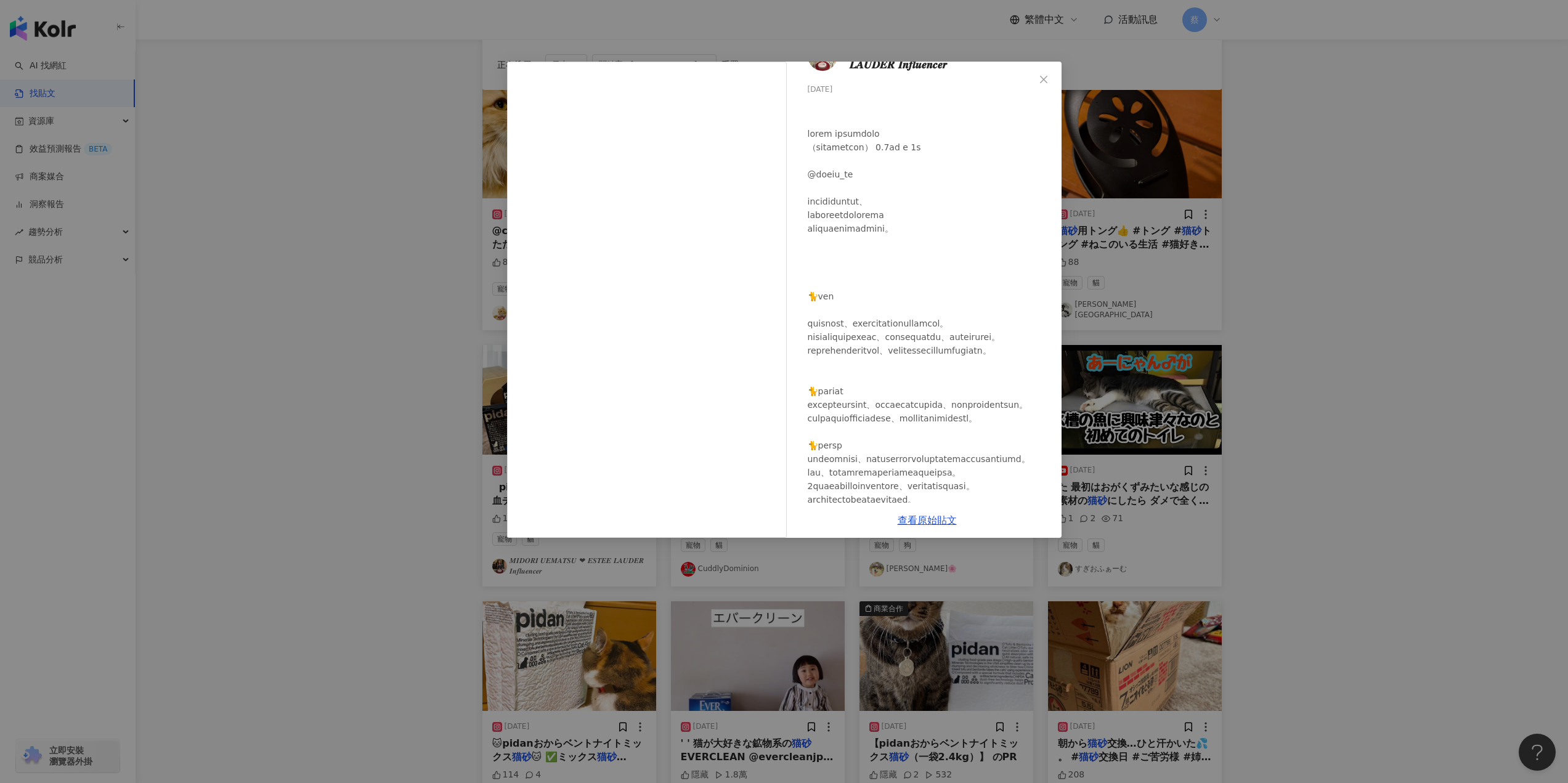
scroll to position [62, 0]
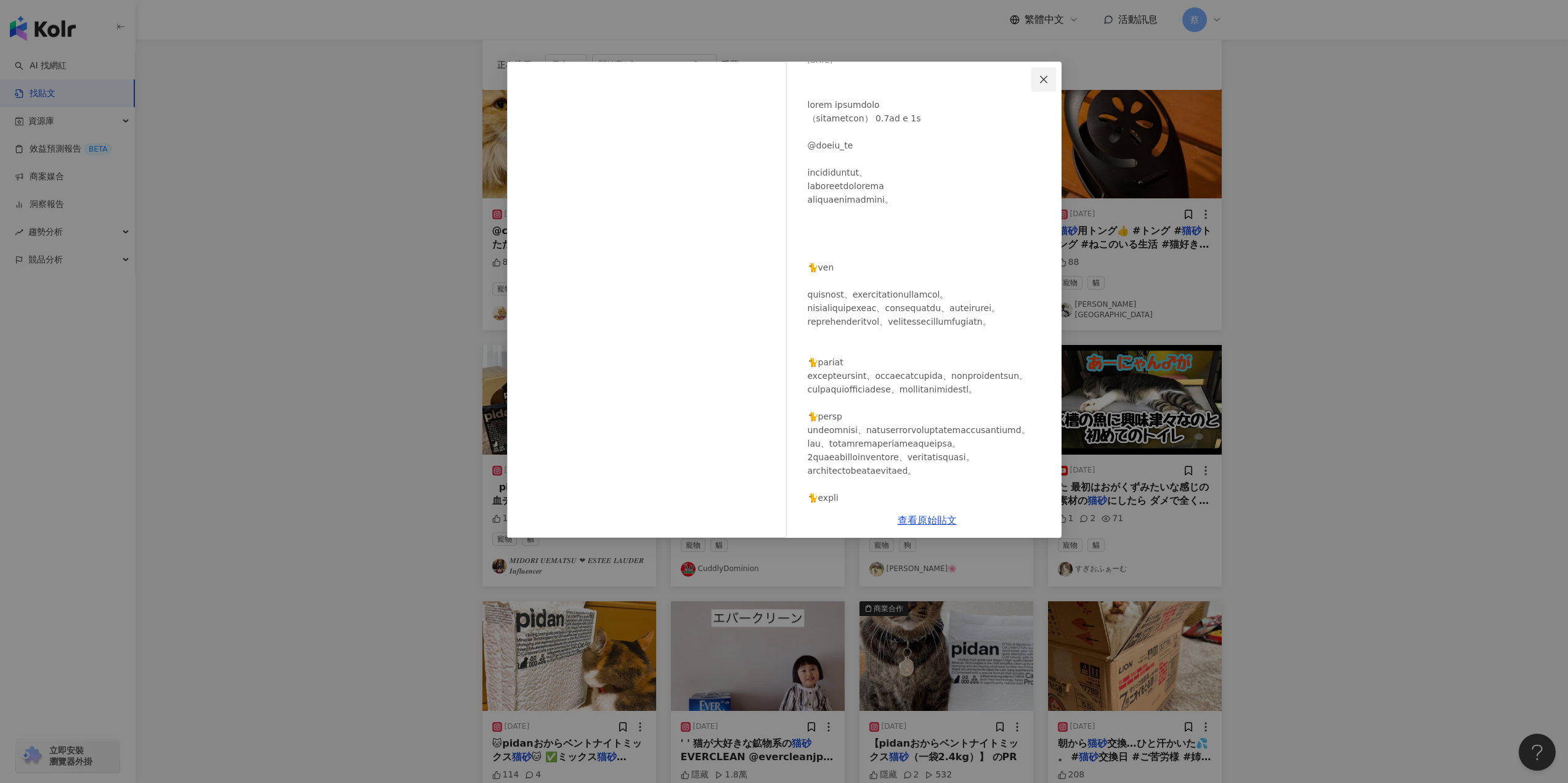
click at [1046, 77] on icon "close" at bounding box center [1043, 79] width 8 height 8
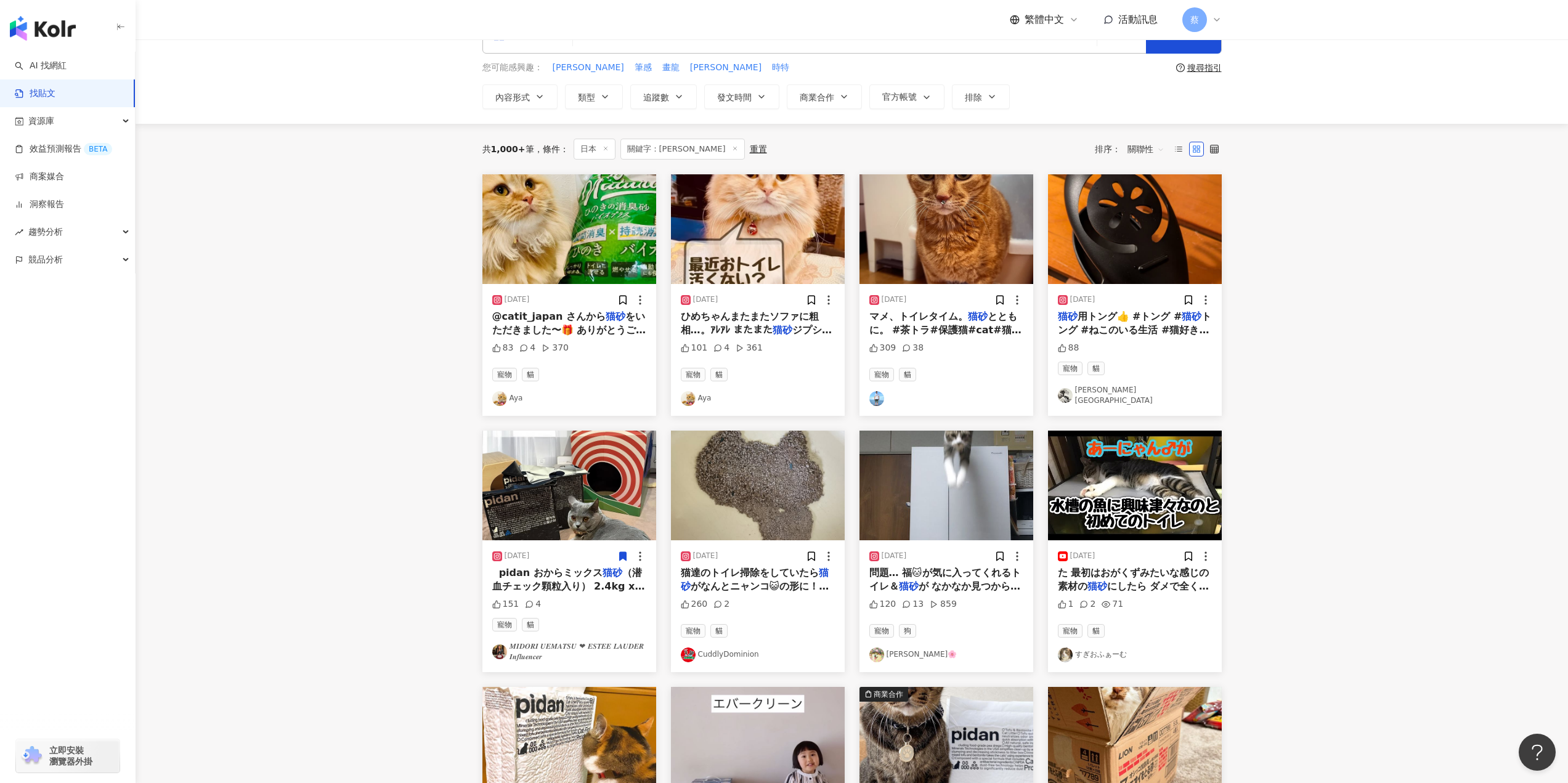
scroll to position [0, 0]
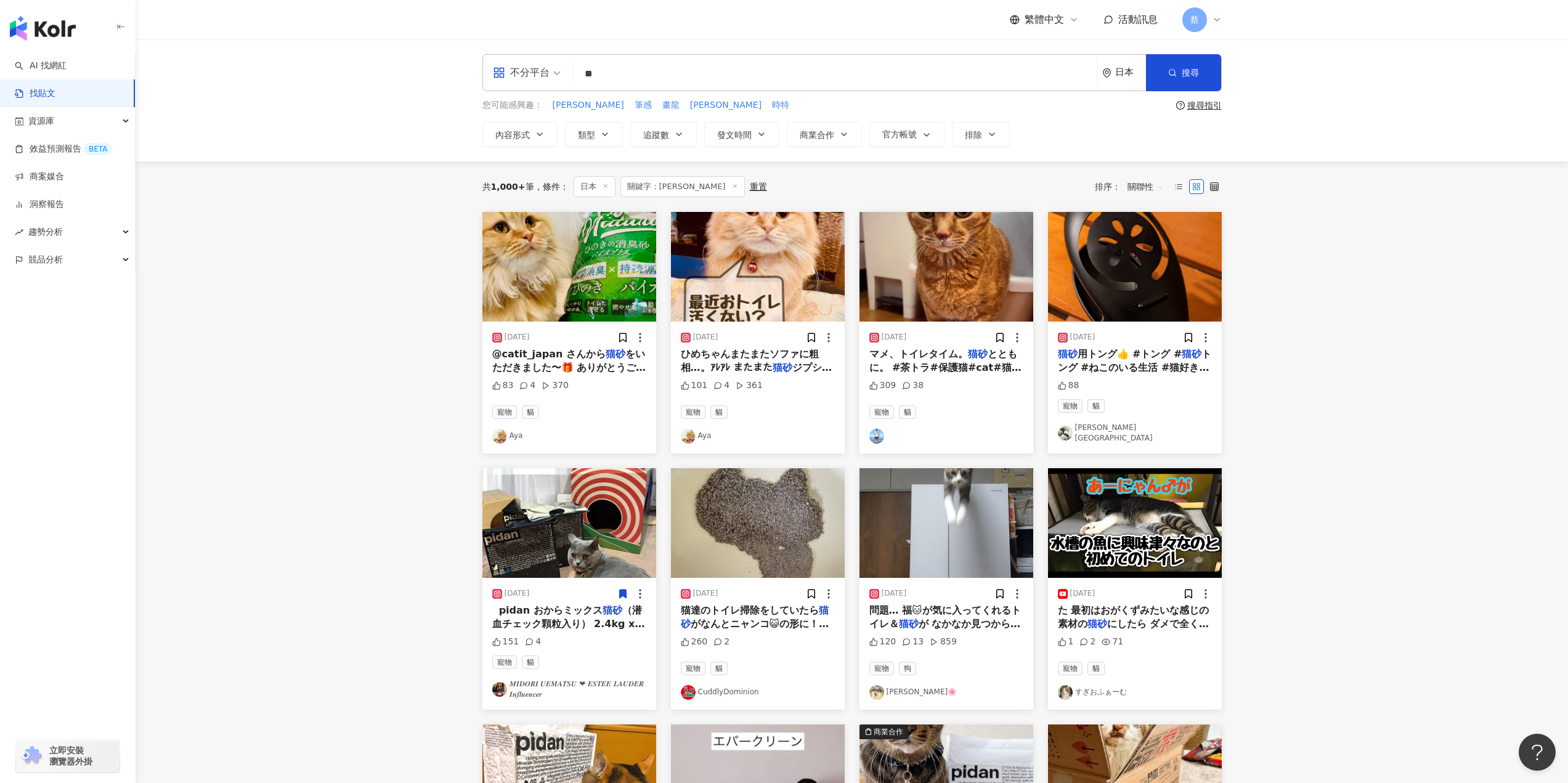
click at [1131, 76] on div "日本" at bounding box center [1130, 71] width 31 height 10
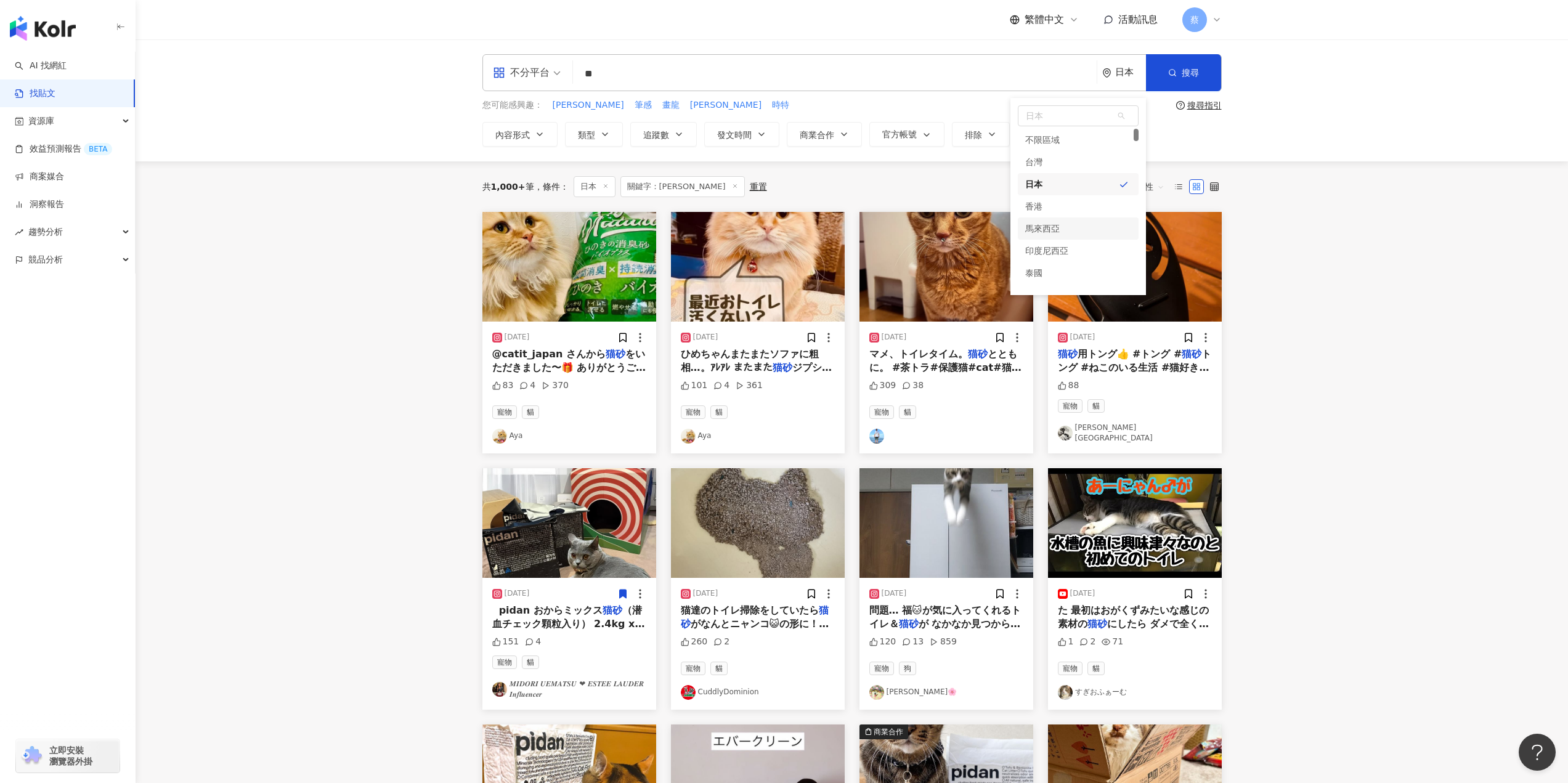
click at [1262, 294] on main "不分平台 ** 日本 日本 hk my id 不限區域 台灣 日本 香港 馬來西亞 印度尼西亞 泰國 越南 搜尋 searchOperator 插入語法 完全…" at bounding box center [851, 549] width 1432 height 1020
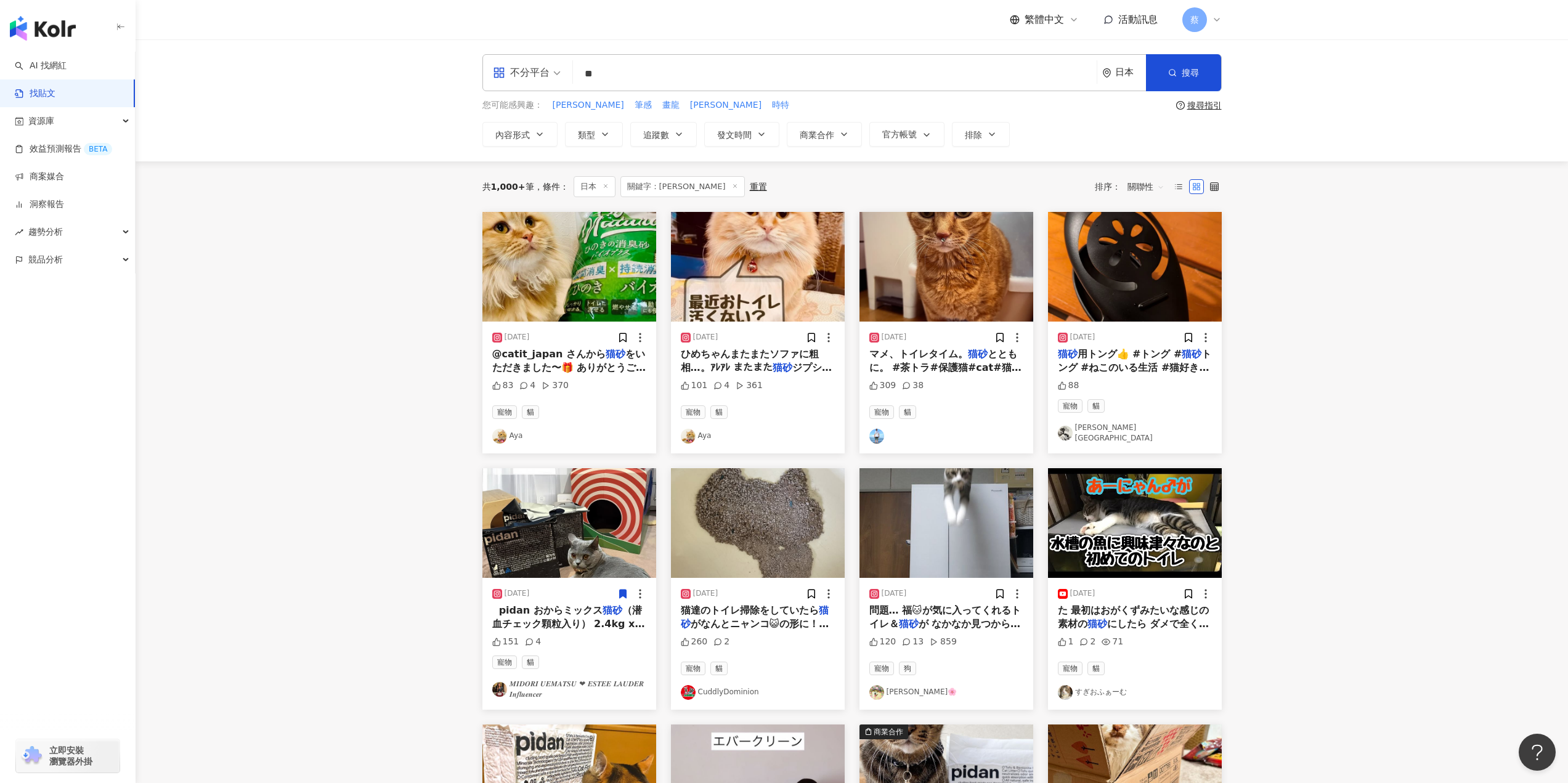
drag, startPoint x: 672, startPoint y: 86, endPoint x: 653, endPoint y: 86, distance: 19.0
click at [653, 86] on div "不分平台 ** 日本 搜尋 searchOperator 插入語法 完全符合 "" 聯集 OR 交集 AND 排除 - 群組 {}" at bounding box center [852, 72] width 739 height 37
drag, startPoint x: 654, startPoint y: 83, endPoint x: 544, endPoint y: 84, distance: 110.0
click at [544, 84] on div "不分平台 猫砂 ** 日本 搜尋 searchOperator 插入語法 完全符合 "" 聯集 OR 交集 AND 排除 - 群組 {}" at bounding box center [852, 72] width 739 height 37
type input "****"
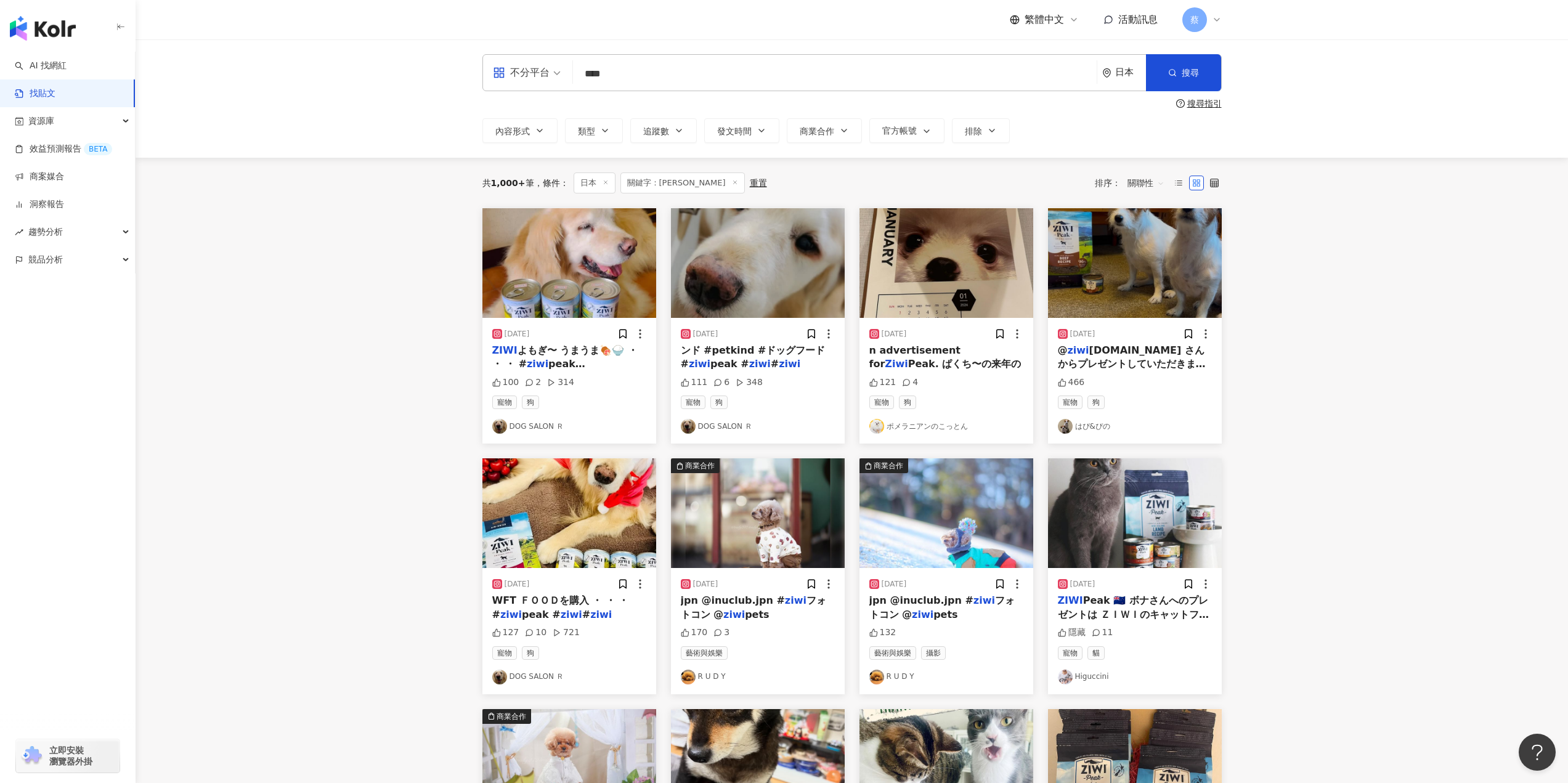
click at [1119, 359] on span "pets.jp さんからプレゼントしていただきました🎁" at bounding box center [1131, 364] width 148 height 39
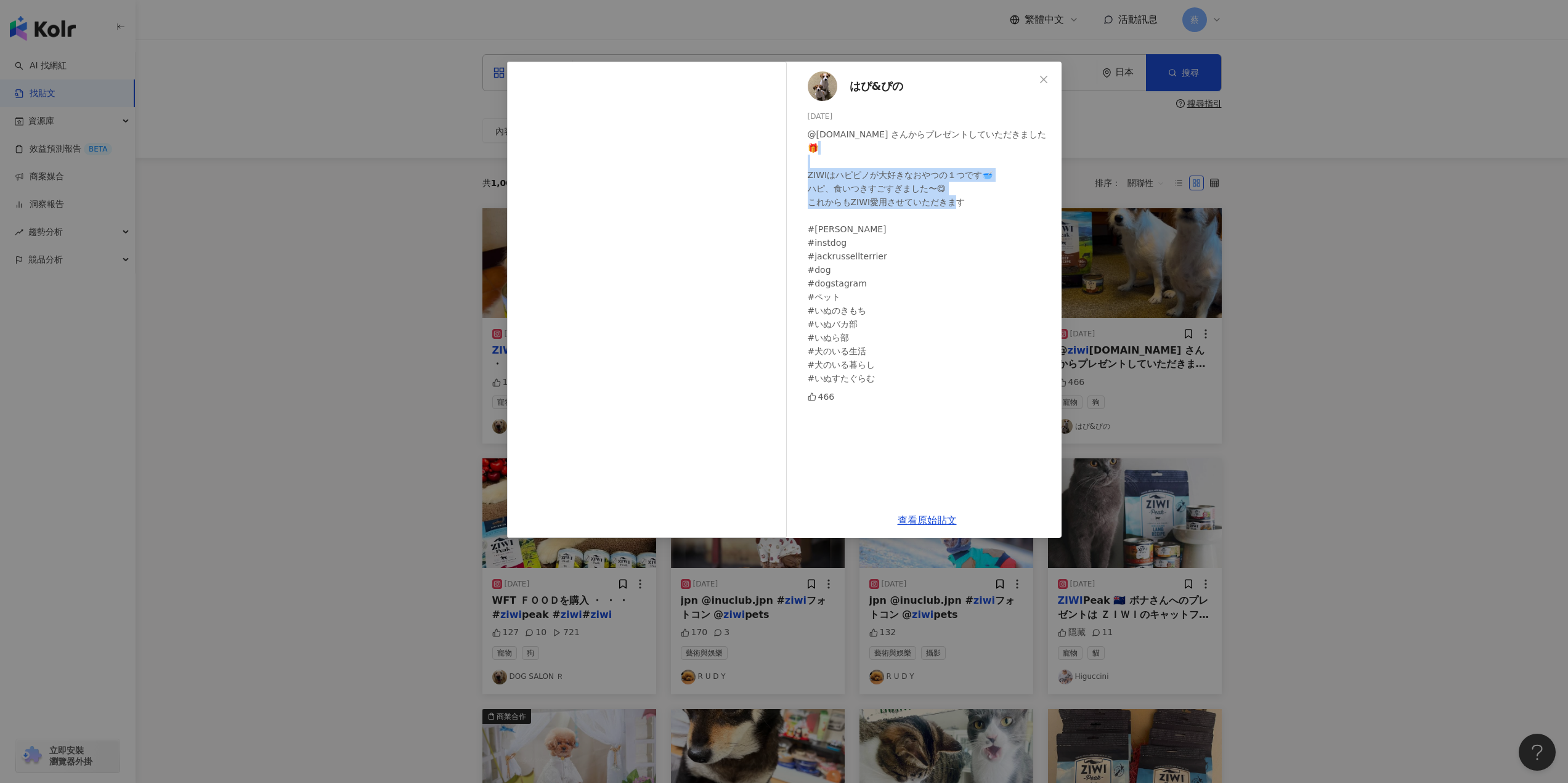
drag, startPoint x: 808, startPoint y: 161, endPoint x: 977, endPoint y: 197, distance: 172.8
click at [977, 197] on div "@ziwipets.jp さんからプレゼントしていただきました🎁 ZIWIはハピピノが大好きなおやつの１つです🥣 ハピ、食いつきすごすぎました〜😋 これからも…" at bounding box center [929, 257] width 243 height 258
click at [968, 196] on div at bounding box center [968, 196] width 0 height 0
click at [917, 399] on div "はぴ&ぴの 2024/12/1 @ziwipets.jp さんからプレゼントしていただきました🎁 ZIWIはハピピノが大好きなおやつの１つです🥣 ハピ、食いつ…" at bounding box center [927, 282] width 269 height 441
click at [1046, 80] on icon "close" at bounding box center [1043, 79] width 9 height 9
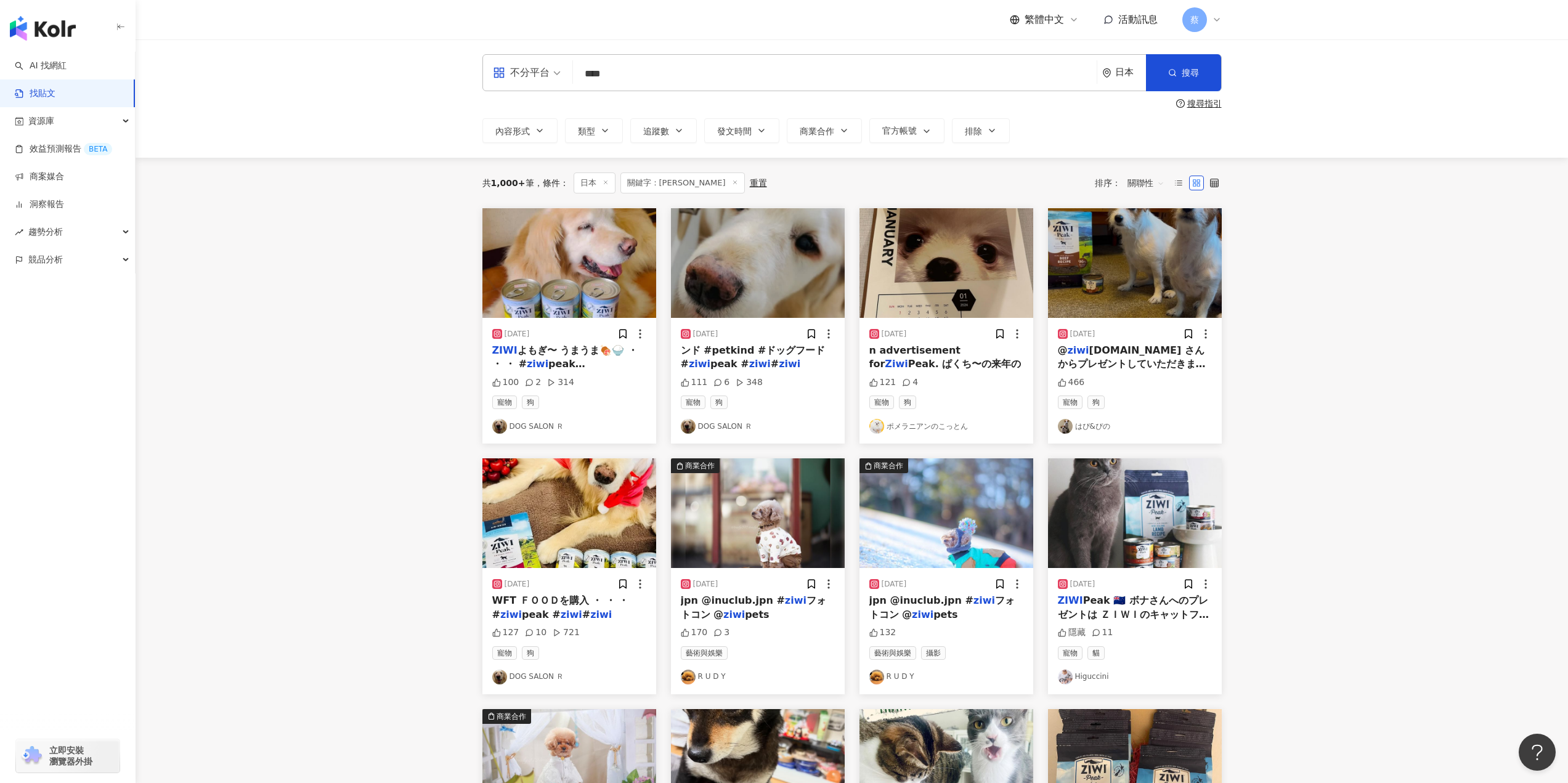
click at [1382, 297] on main "不分平台 **** 日本 搜尋 searchOperator 插入語法 完全符合 "" 聯集 OR 交集 AND 排除 - 群組 {} 搜尋指引 內容形式 類…" at bounding box center [851, 541] width 1432 height 1005
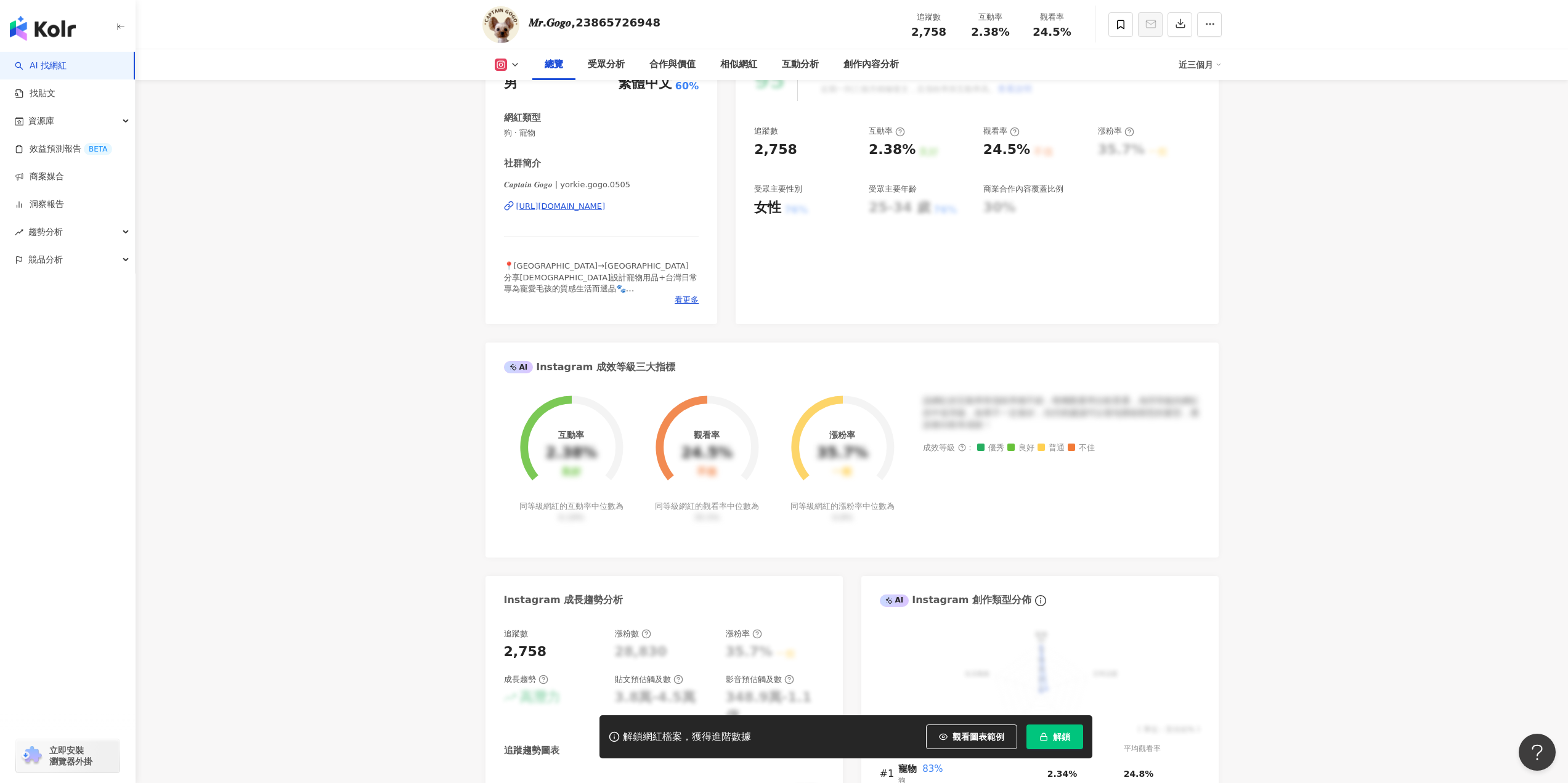
scroll to position [308, 0]
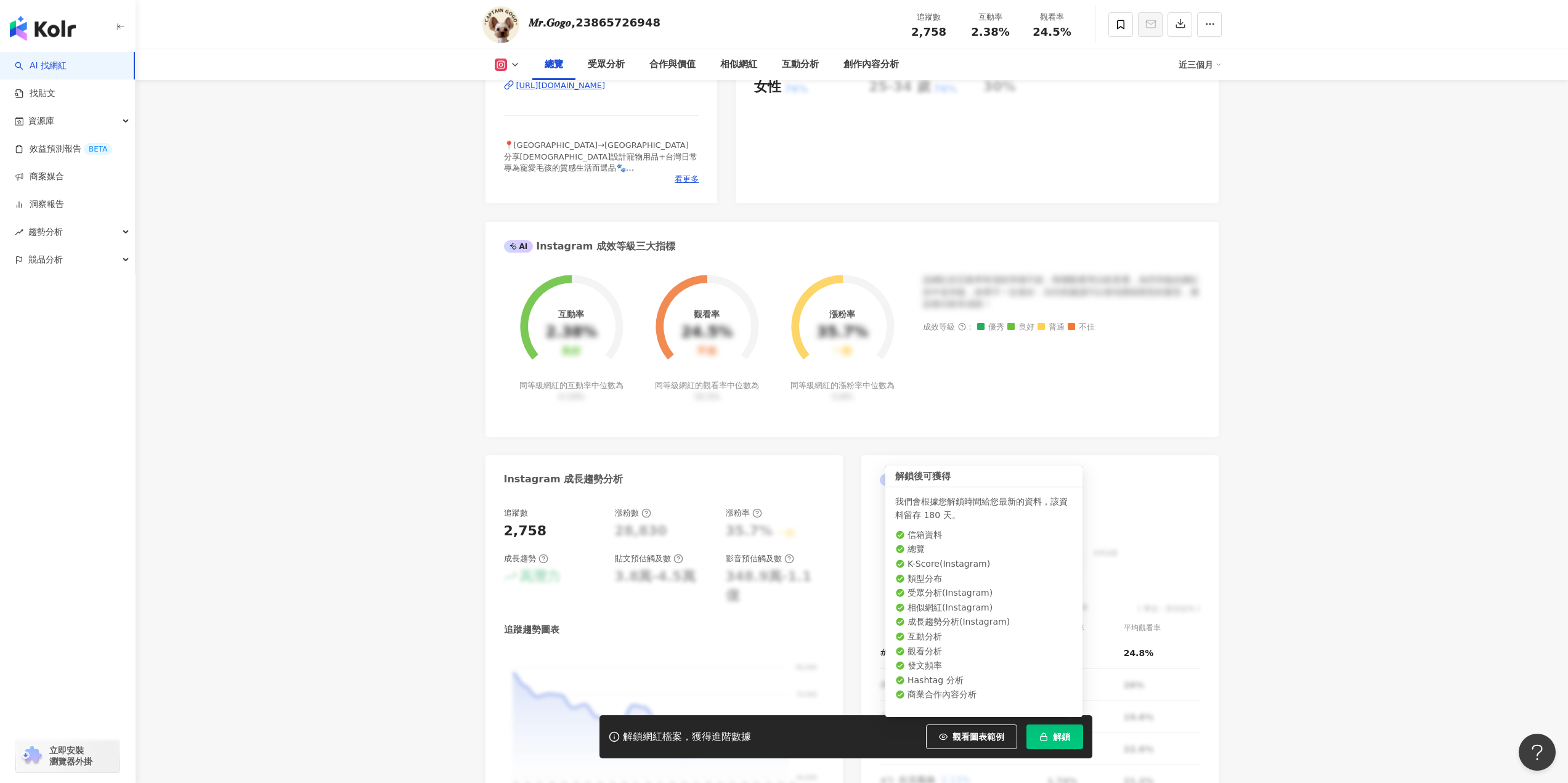
click at [1033, 739] on button "解鎖" at bounding box center [1055, 737] width 56 height 24
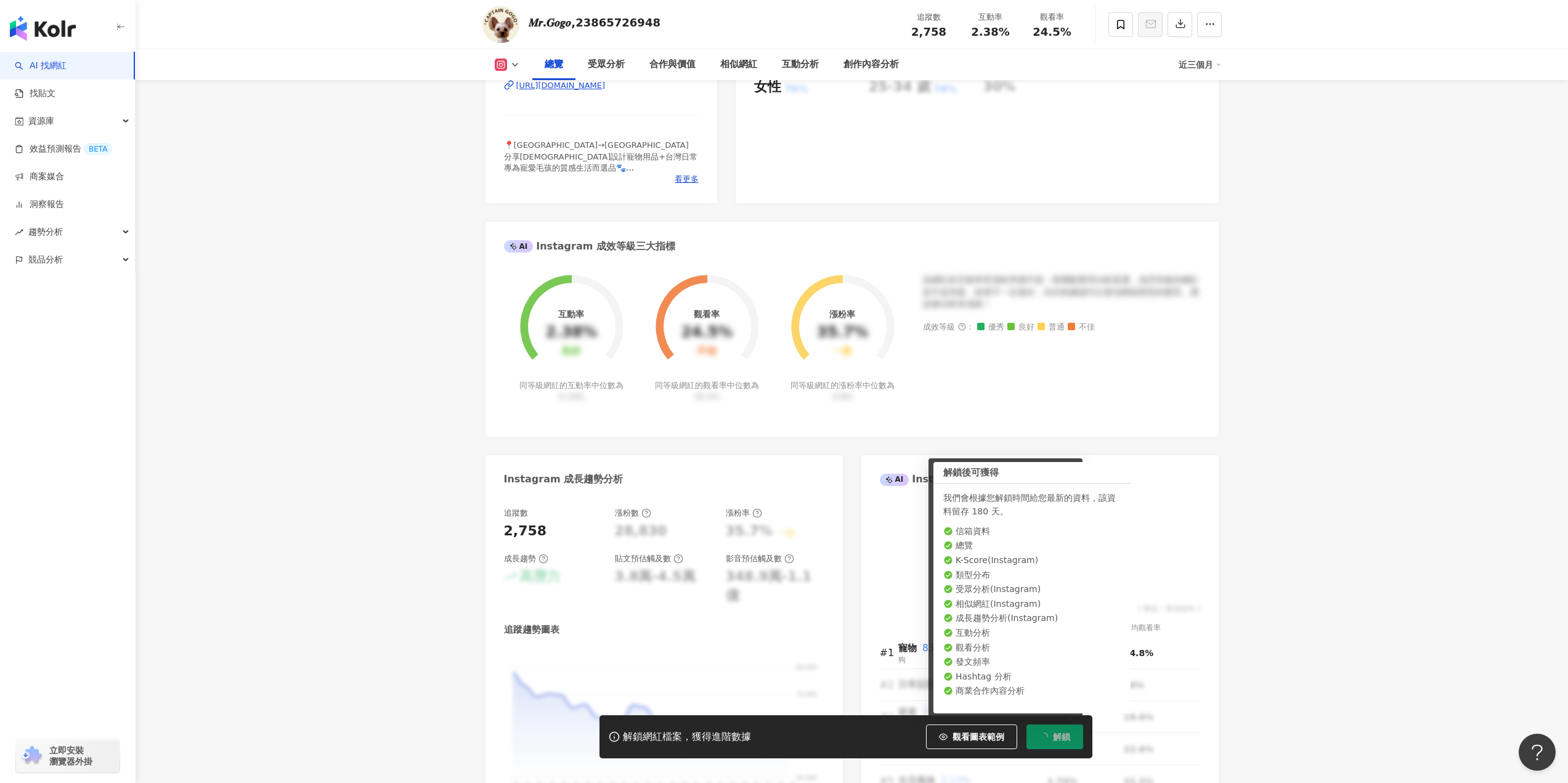
scroll to position [309, 0]
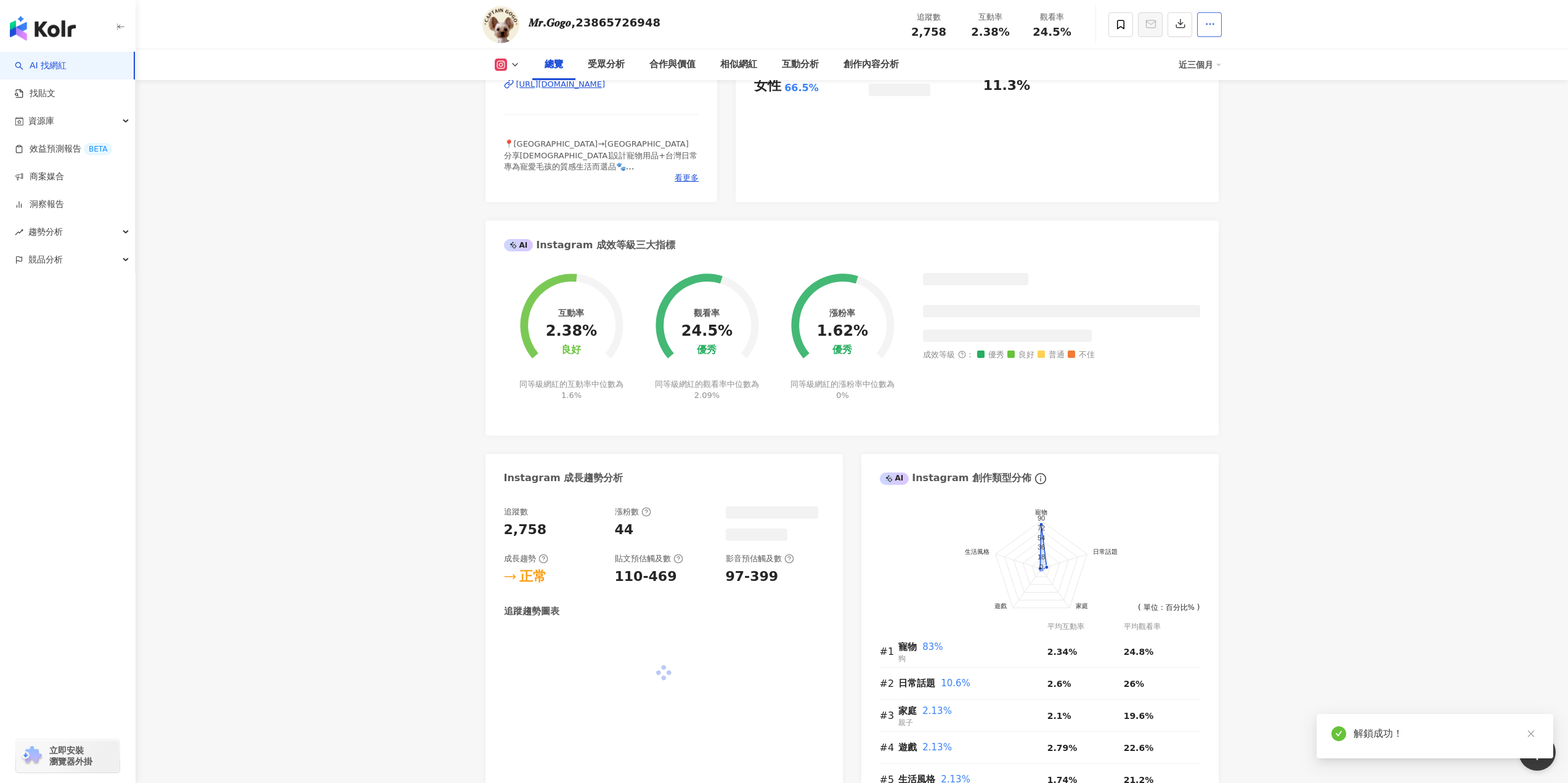
scroll to position [308, 0]
click at [1205, 30] on span "button" at bounding box center [1210, 23] width 11 height 13
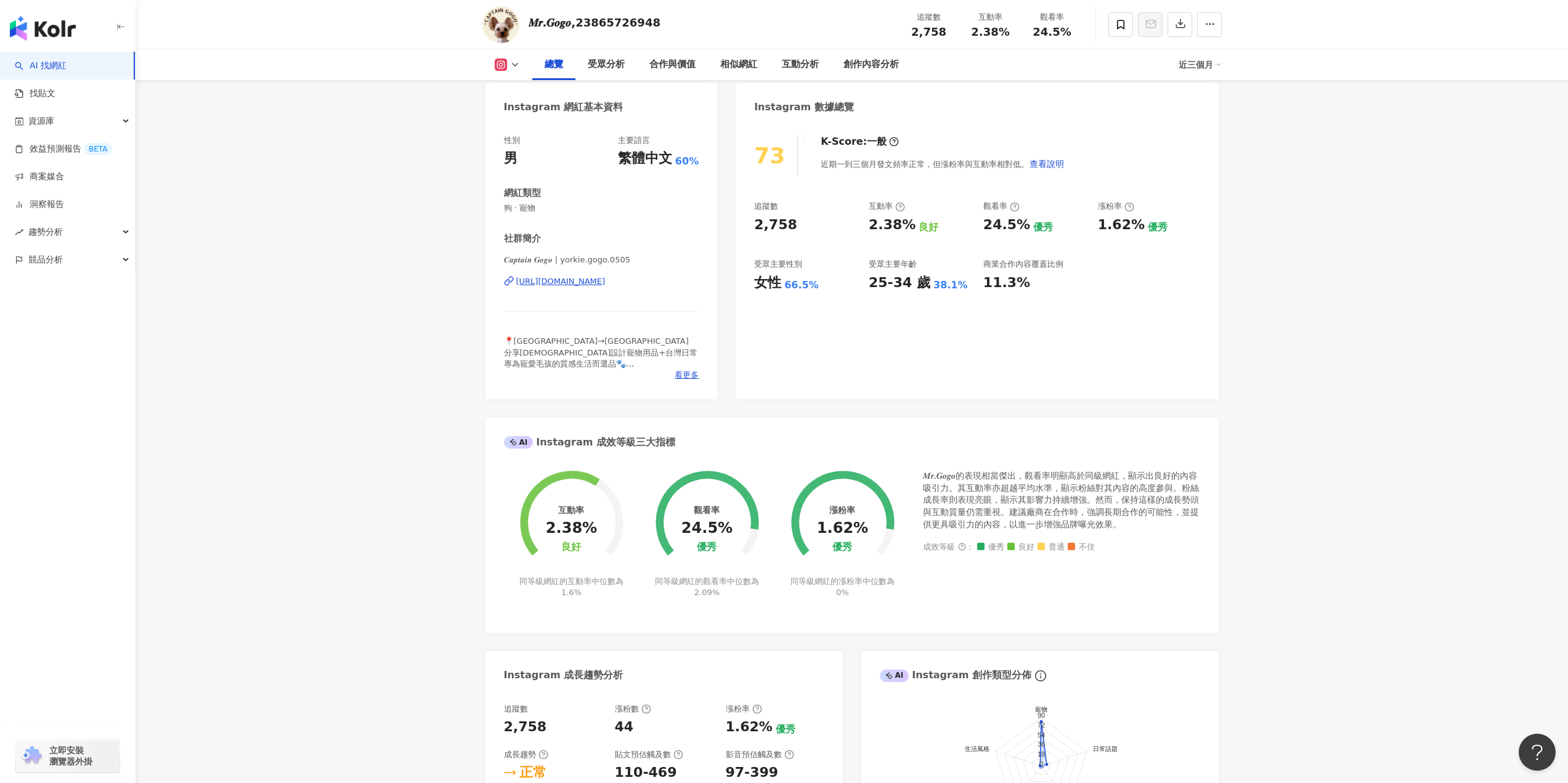
scroll to position [123, 0]
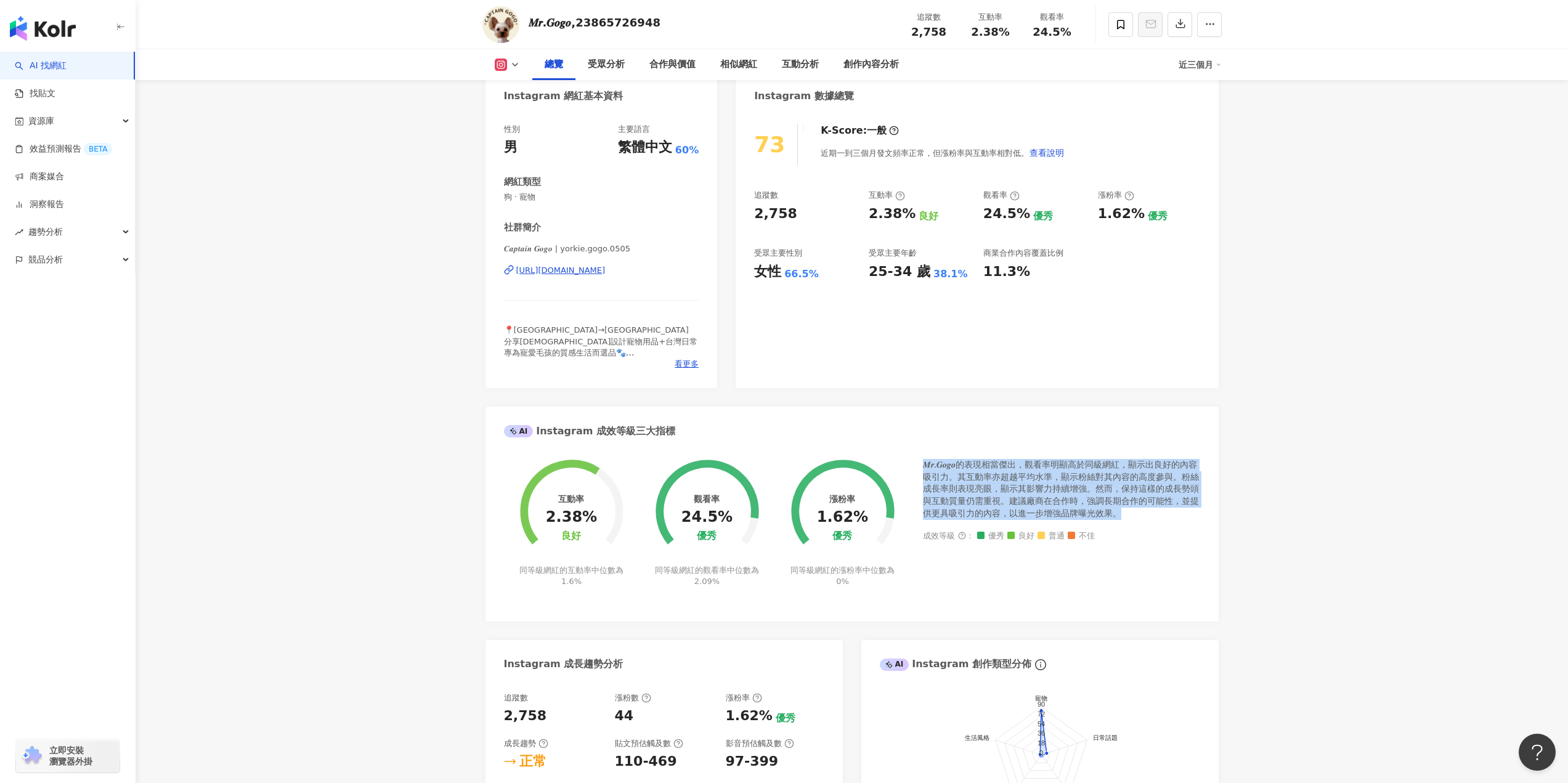
drag, startPoint x: 923, startPoint y: 465, endPoint x: 1156, endPoint y: 518, distance: 239.0
click at [1156, 518] on div "𝑴𝒓.𝑮𝒐𝒈𝒐的表現相當傑出，觀看率明顯高於同級網紅，顯示出良好的內容吸引力。其互動率亦超越平均水準，顯示粉絲對其內容的高度參與。粉絲成長率則表現亮眼，顯示其…" at bounding box center [1061, 489] width 277 height 60
click at [1163, 490] on div "𝑴𝒓.𝑮𝒐𝒈𝒐的表現相當傑出，觀看率明顯高於同級網紅，顯示出良好的內容吸引力。其互動率亦超越平均水準，顯示粉絲對其內容的高度參與。粉絲成長率則表現亮眼，顯示其…" at bounding box center [1061, 489] width 277 height 60
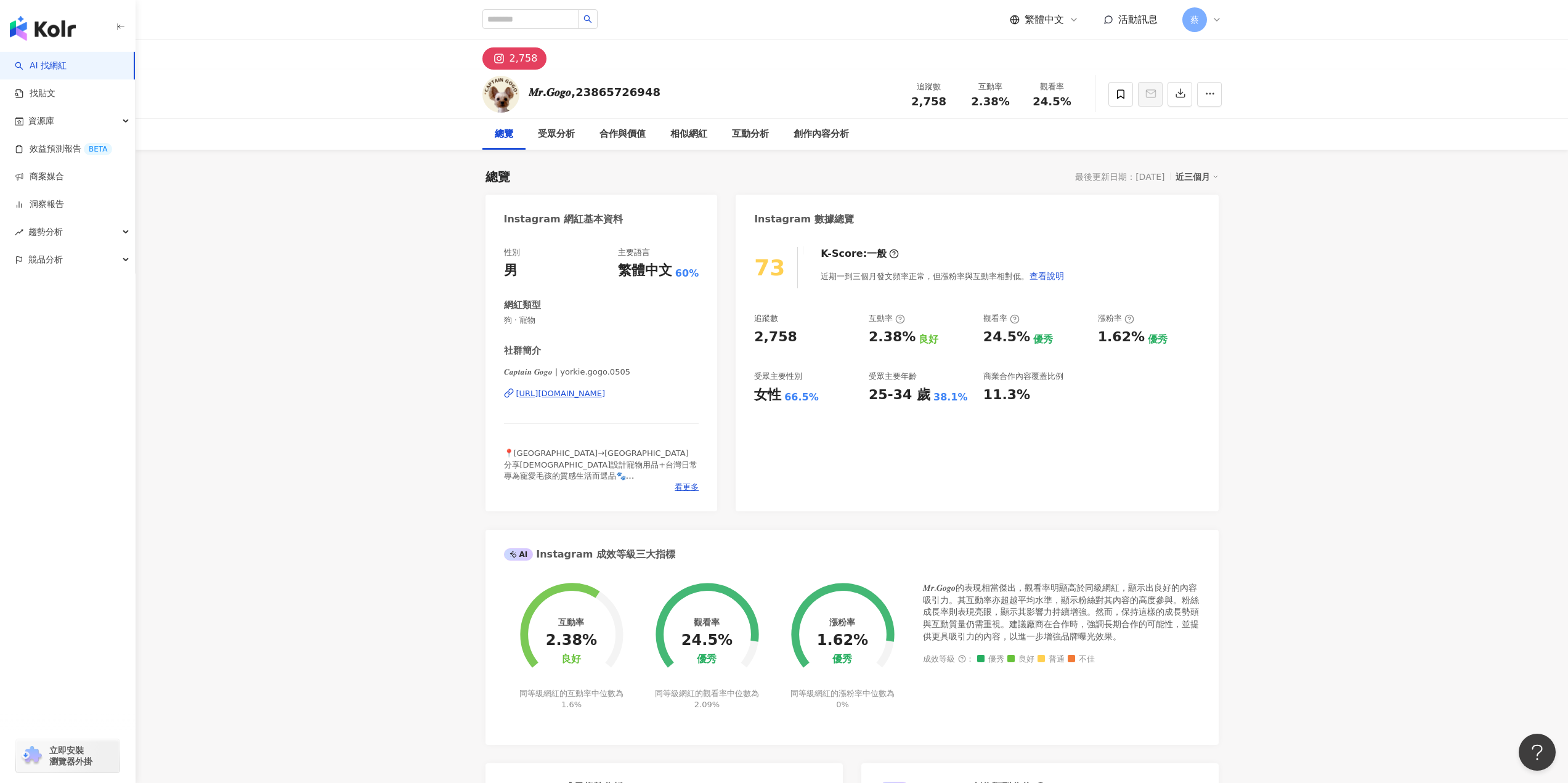
scroll to position [62, 0]
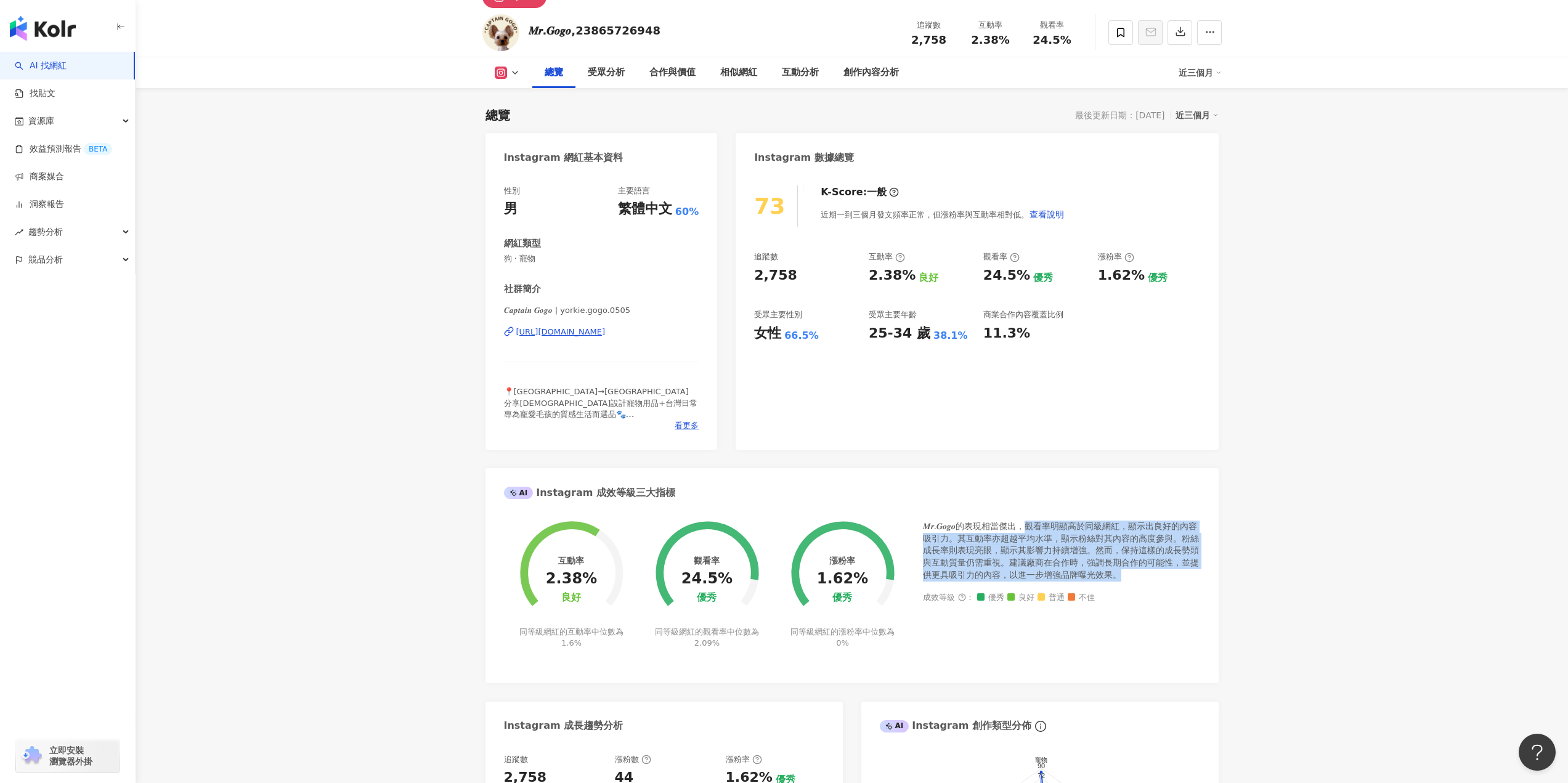
drag, startPoint x: 1027, startPoint y: 526, endPoint x: 1130, endPoint y: 578, distance: 115.4
click at [1130, 578] on div "𝑴𝒓.𝑮𝒐𝒈𝒐的表現相當傑出，觀看率明顯高於同級網紅，顯示出良好的內容吸引力。其互動率亦超越平均水準，顯示粉絲對其內容的高度參與。粉絲成長率則表現亮眼，顯示其…" at bounding box center [1061, 551] width 277 height 60
click at [1141, 569] on div "𝑴𝒓.𝑮𝒐𝒈𝒐的表現相當傑出，觀看率明顯高於同級網紅，顯示出良好的內容吸引力。其互動率亦超越平均水準，顯示粉絲對其內容的高度參與。粉絲成長率則表現亮眼，顯示其…" at bounding box center [1061, 551] width 277 height 60
drag, startPoint x: 919, startPoint y: 525, endPoint x: 1152, endPoint y: 579, distance: 239.2
click at [1152, 579] on div "互動率 2.38% 良好 同等級網紅的互動率中位數為 1.6% 觀看率 24.5% 優秀 同等級網紅的觀看率中位數為 2.09% 漲粉率 1.62% 優秀 同…" at bounding box center [852, 592] width 696 height 144
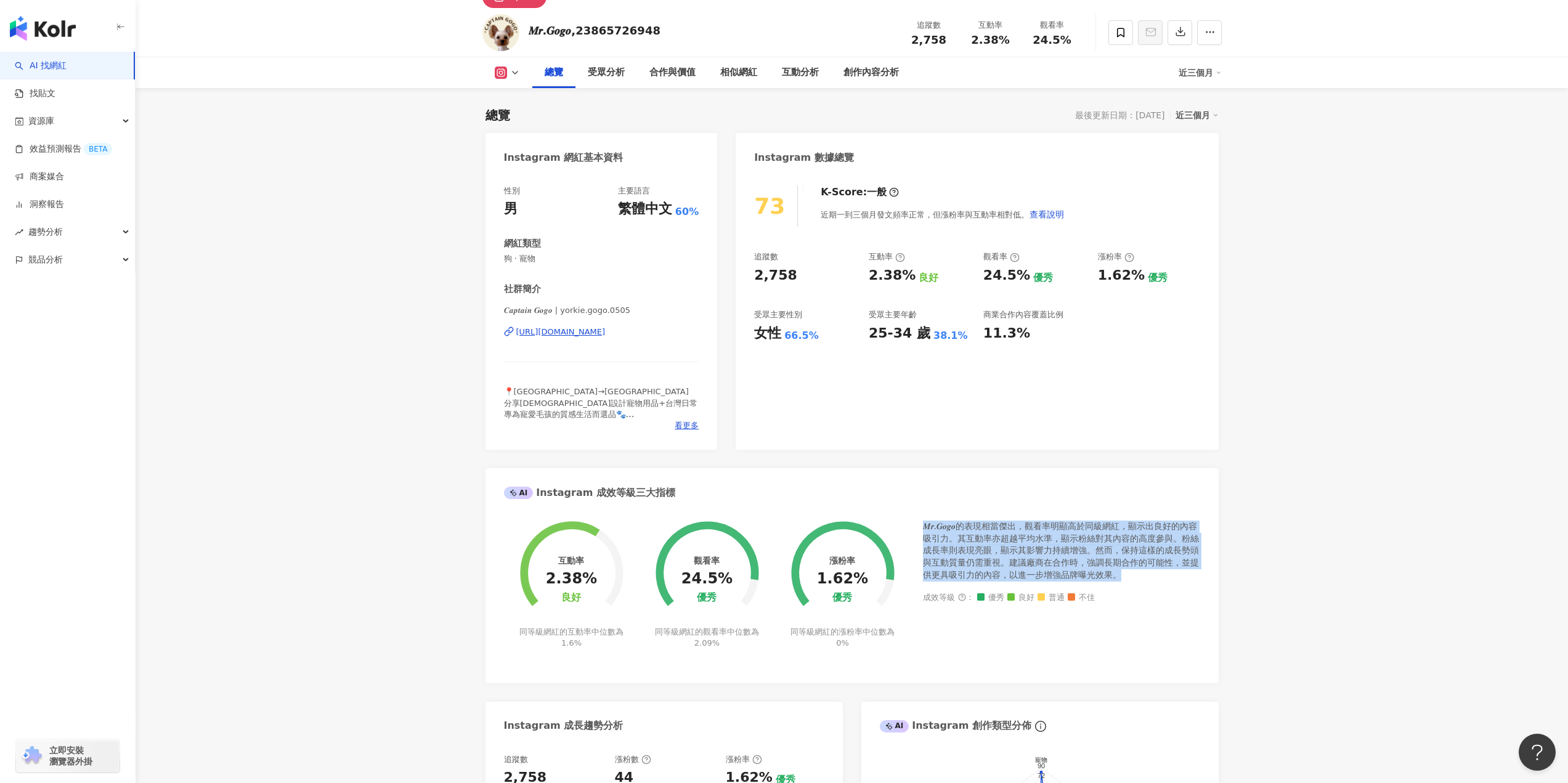
click at [1150, 567] on div "𝑴𝒓.𝑮𝒐𝒈𝒐的表現相當傑出，觀看率明顯高於同級網紅，顯示出良好的內容吸引力。其互動率亦超越平均水準，顯示粉絲對其內容的高度參與。粉絲成長率則表現亮眼，顯示其…" at bounding box center [1061, 551] width 277 height 60
drag, startPoint x: 926, startPoint y: 550, endPoint x: 1144, endPoint y: 573, distance: 219.2
click at [1144, 573] on div "𝑴𝒓.𝑮𝒐𝒈𝒐的表現相當傑出，觀看率明顯高於同級網紅，顯示出良好的內容吸引力。其互動率亦超越平均水準，顯示粉絲對其內容的高度參與。粉絲成長率則表現亮眼，顯示其…" at bounding box center [1061, 551] width 277 height 60
click at [1145, 550] on div "𝑴𝒓.𝑮𝒐𝒈𝒐的表現相當傑出，觀看率明顯高於同級網紅，顯示出良好的內容吸引力。其互動率亦超越平均水準，顯示粉絲對其內容的高度參與。粉絲成長率則表現亮眼，顯示其…" at bounding box center [1061, 551] width 277 height 60
drag, startPoint x: 1104, startPoint y: 549, endPoint x: 1144, endPoint y: 572, distance: 46.1
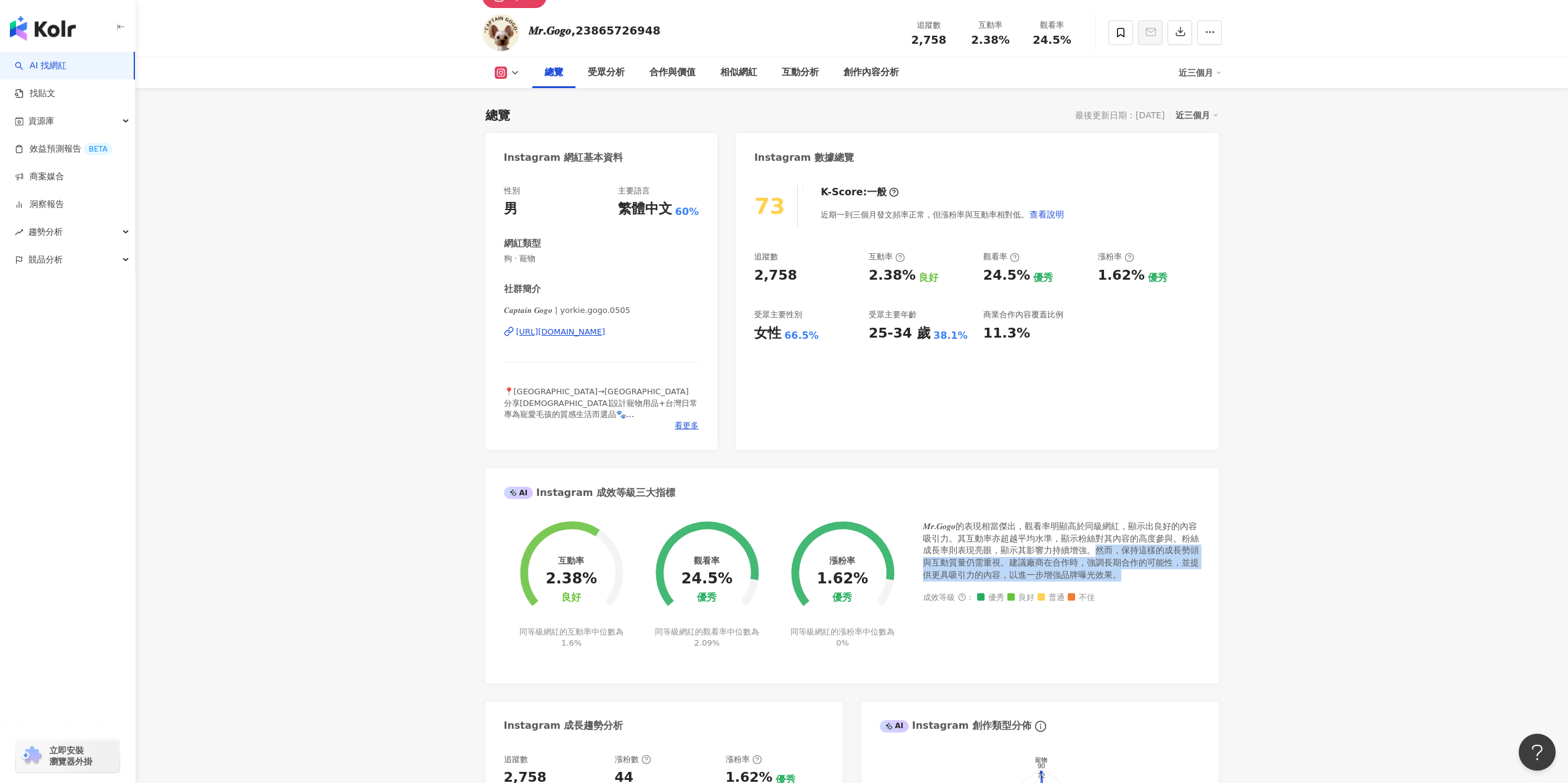
click at [1144, 572] on div "𝑴𝒓.𝑮𝒐𝒈𝒐的表現相當傑出，觀看率明顯高於同級網紅，顯示出良好的內容吸引力。其互動率亦超越平均水準，顯示粉絲對其內容的高度參與。粉絲成長率則表現亮眼，顯示其…" at bounding box center [1061, 551] width 277 height 60
click at [1118, 551] on div "𝑴𝒓.𝑮𝒐𝒈𝒐的表現相當傑出，觀看率明顯高於同級網紅，顯示出良好的內容吸引力。其互動率亦超越平均水準，顯示粉絲對其內容的高度參與。粉絲成長率則表現亮眼，顯示其…" at bounding box center [1061, 551] width 277 height 60
drag, startPoint x: 1018, startPoint y: 560, endPoint x: 1143, endPoint y: 578, distance: 126.3
click at [1143, 578] on div "𝑴𝒓.𝑮𝒐𝒈𝒐的表現相當傑出，觀看率明顯高於同級網紅，顯示出良好的內容吸引力。其互動率亦超越平均水準，顯示粉絲對其內容的高度參與。粉絲成長率則表現亮眼，顯示其…" at bounding box center [1061, 551] width 277 height 60
click at [1143, 574] on div "𝑴𝒓.𝑮𝒐𝒈𝒐的表現相當傑出，觀看率明顯高於同級網紅，顯示出良好的內容吸引力。其互動率亦超越平均水準，顯示粉絲對其內容的高度參與。粉絲成長率則表現亮眼，顯示其…" at bounding box center [1061, 551] width 277 height 60
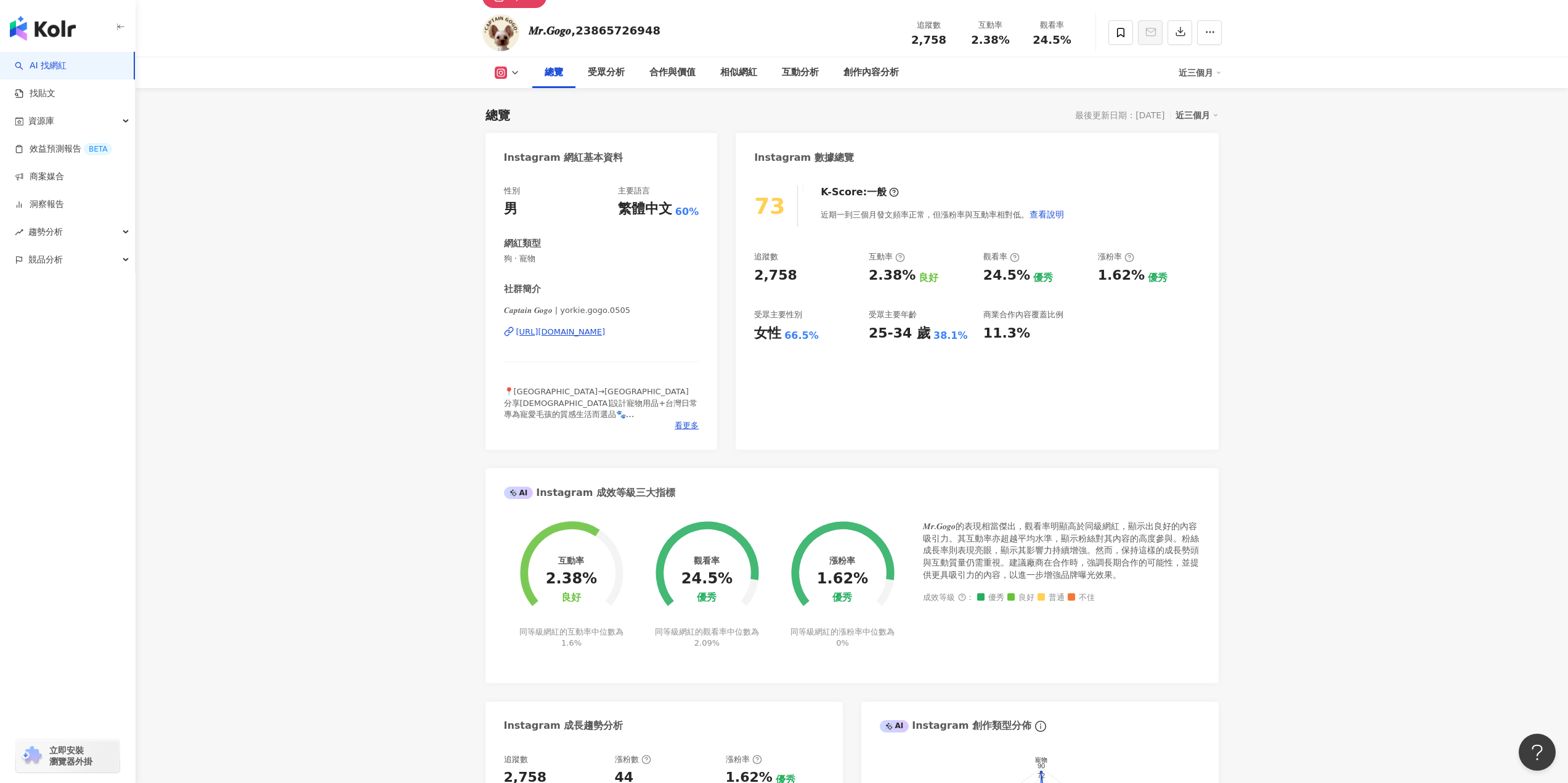
click at [605, 331] on div "https://www.instagram.com/yorkie.gogo.0505/" at bounding box center [560, 332] width 89 height 11
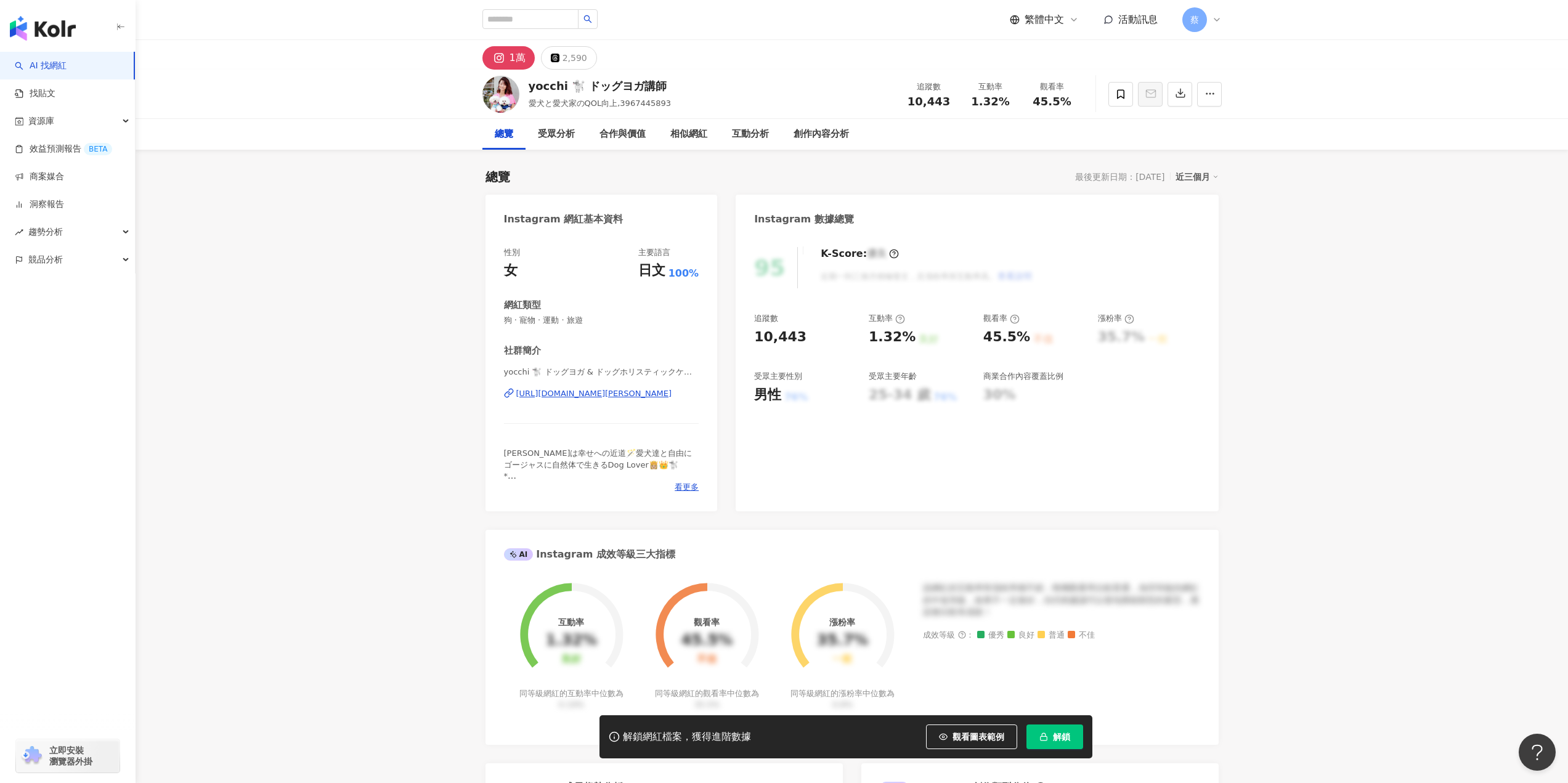
click at [578, 389] on div "[URL][DOMAIN_NAME][PERSON_NAME]" at bounding box center [594, 394] width 156 height 11
click at [596, 390] on div "[URL][DOMAIN_NAME][PERSON_NAME]" at bounding box center [594, 394] width 156 height 11
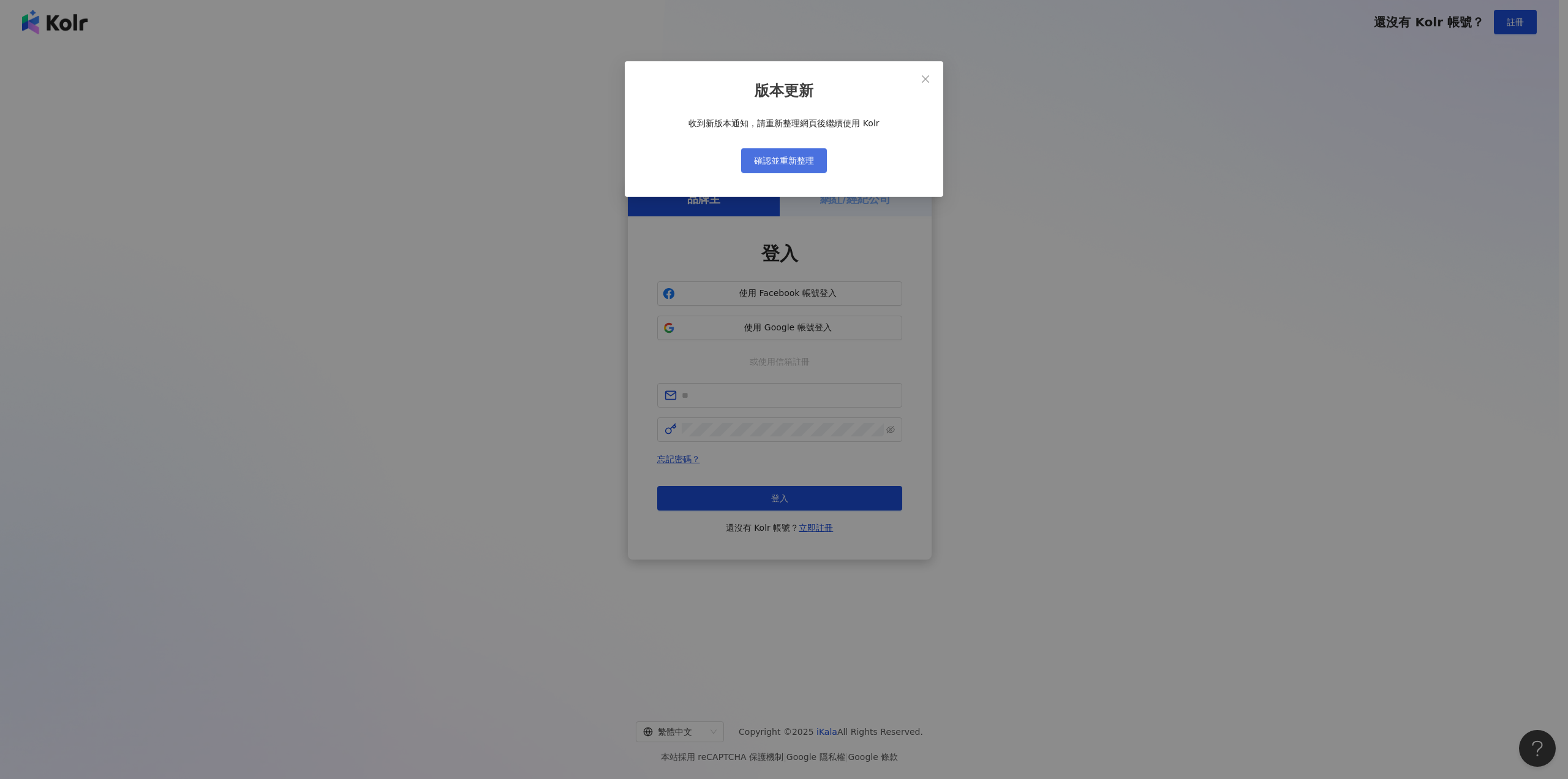
click at [803, 160] on span "確認並重新整理" at bounding box center [784, 160] width 60 height 9
click at [779, 174] on div "版本更新 收到新版本通知，請重新整理網頁後繼續使用 Kolr 確認並重新整理" at bounding box center [784, 129] width 319 height 136
click at [780, 164] on span "確認並重新整理" at bounding box center [784, 160] width 60 height 9
click at [808, 157] on span "確認並重新整理" at bounding box center [784, 160] width 60 height 9
